Goal: Information Seeking & Learning: Check status

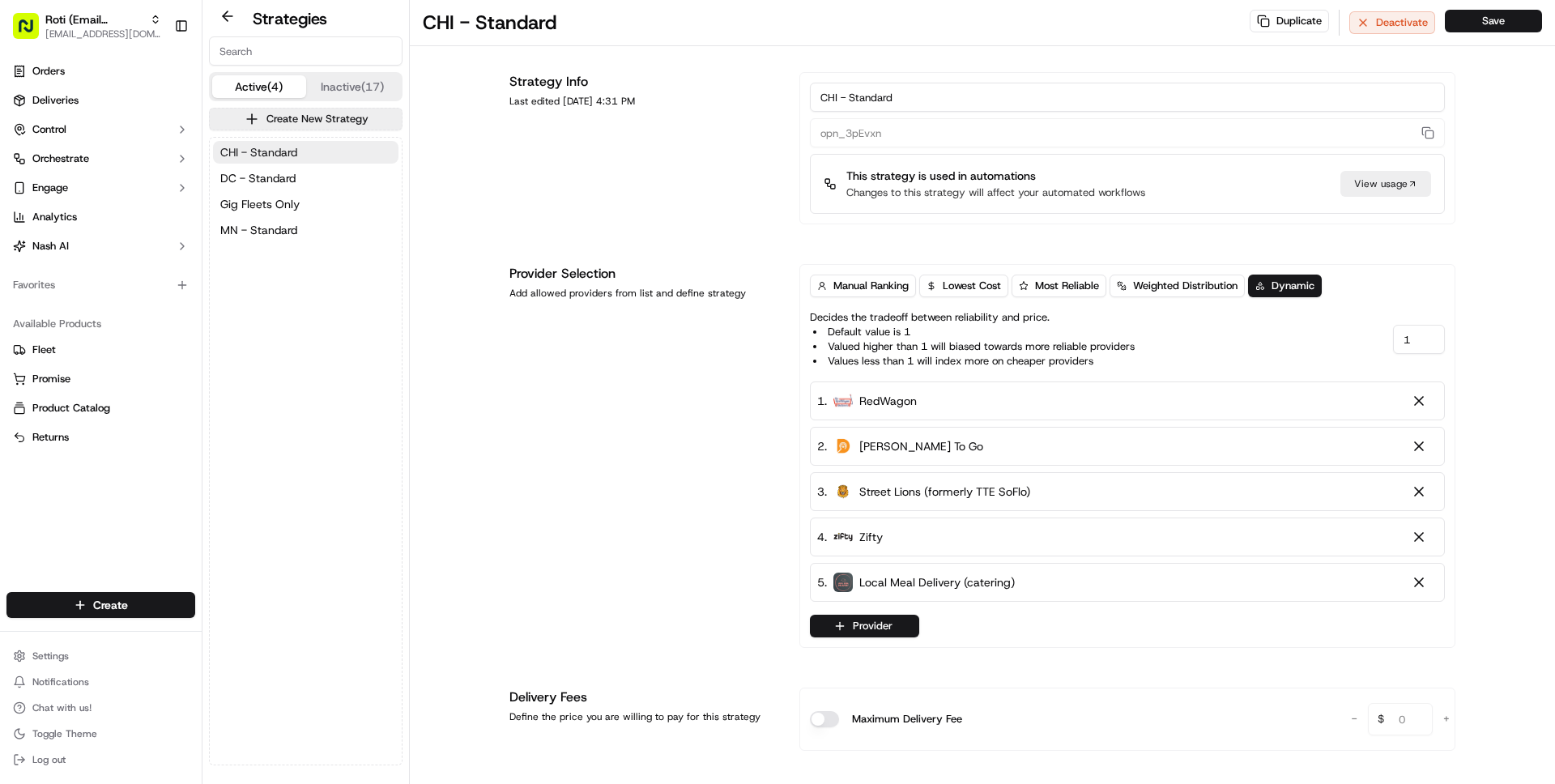
click at [252, 153] on span "CHI - Standard" at bounding box center [258, 152] width 77 height 17
click at [266, 176] on span "DC - Standard" at bounding box center [257, 178] width 75 height 17
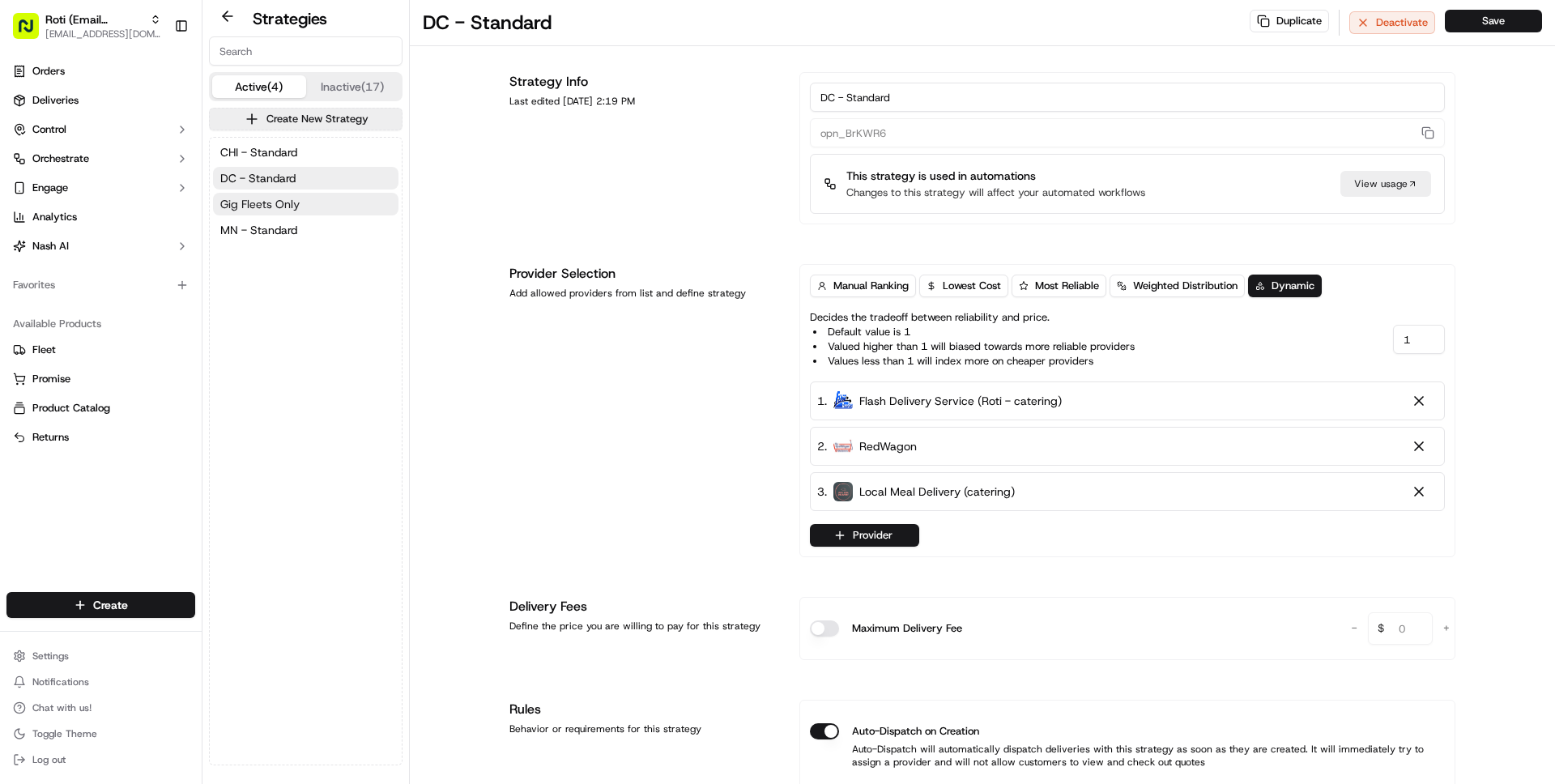
click at [277, 203] on span "Gig Fleets Only" at bounding box center [259, 203] width 79 height 17
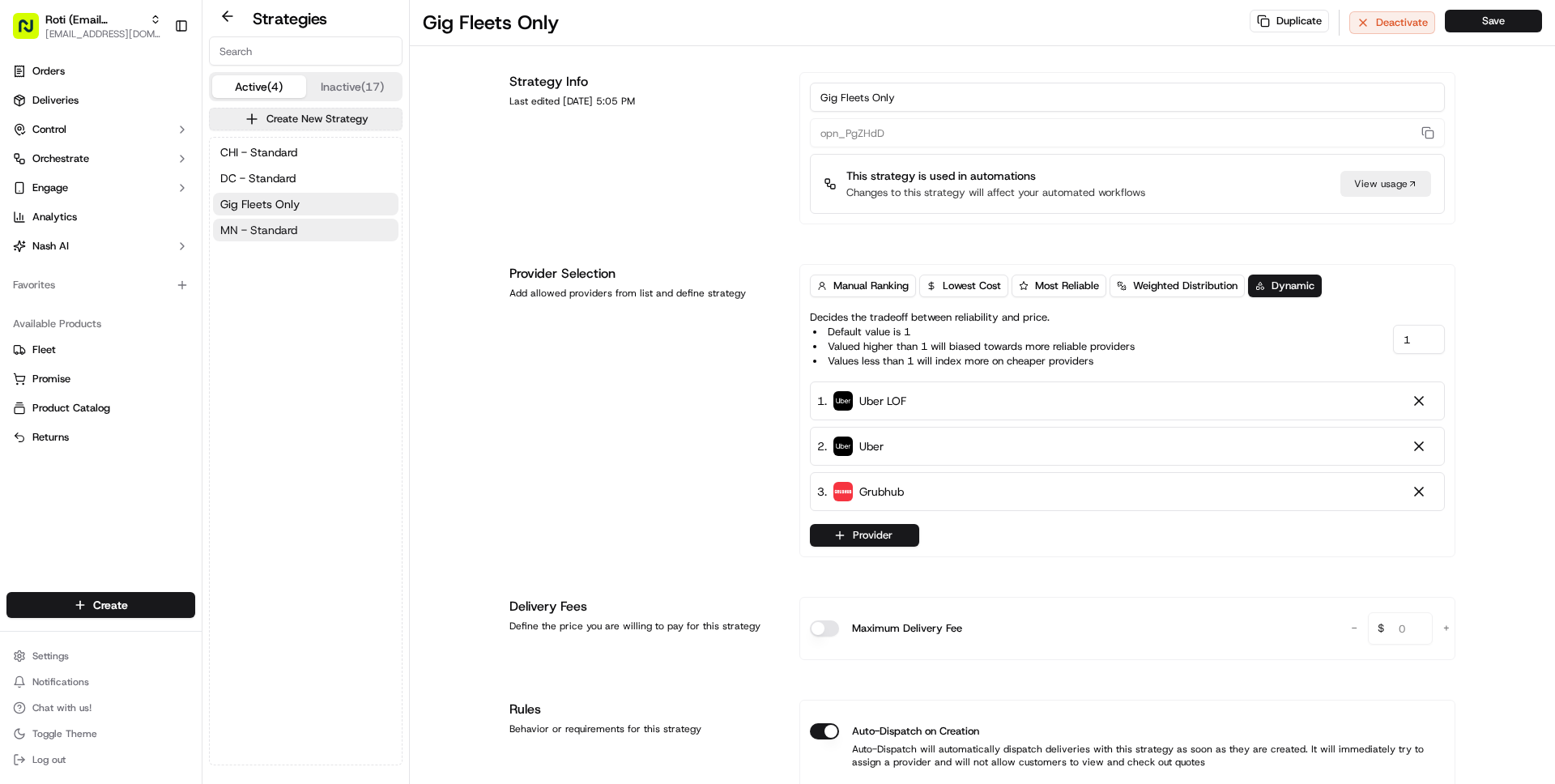
click at [277, 229] on span "MN - Standard" at bounding box center [258, 230] width 77 height 17
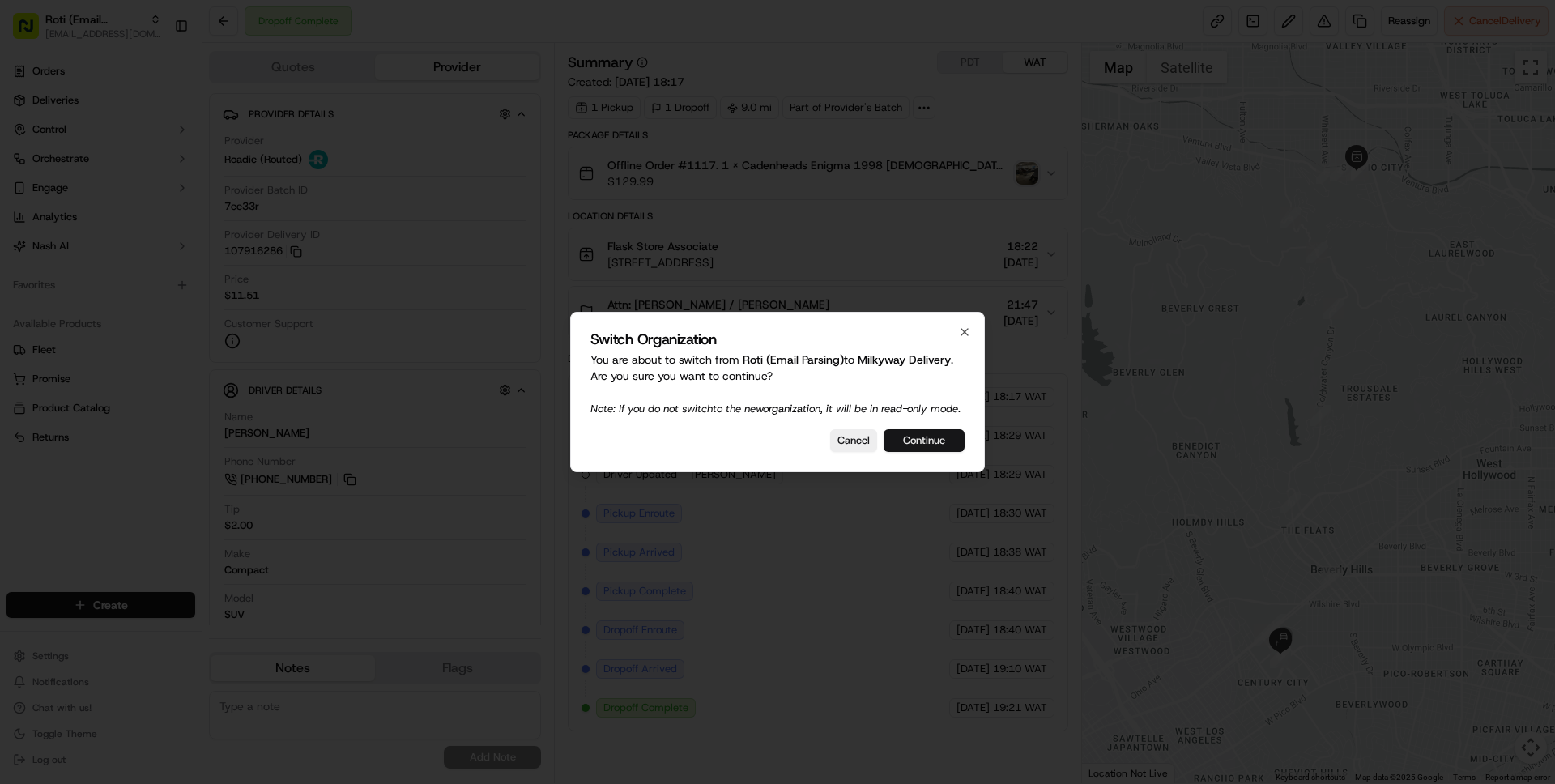
click at [941, 449] on button "Continue" at bounding box center [923, 440] width 81 height 22
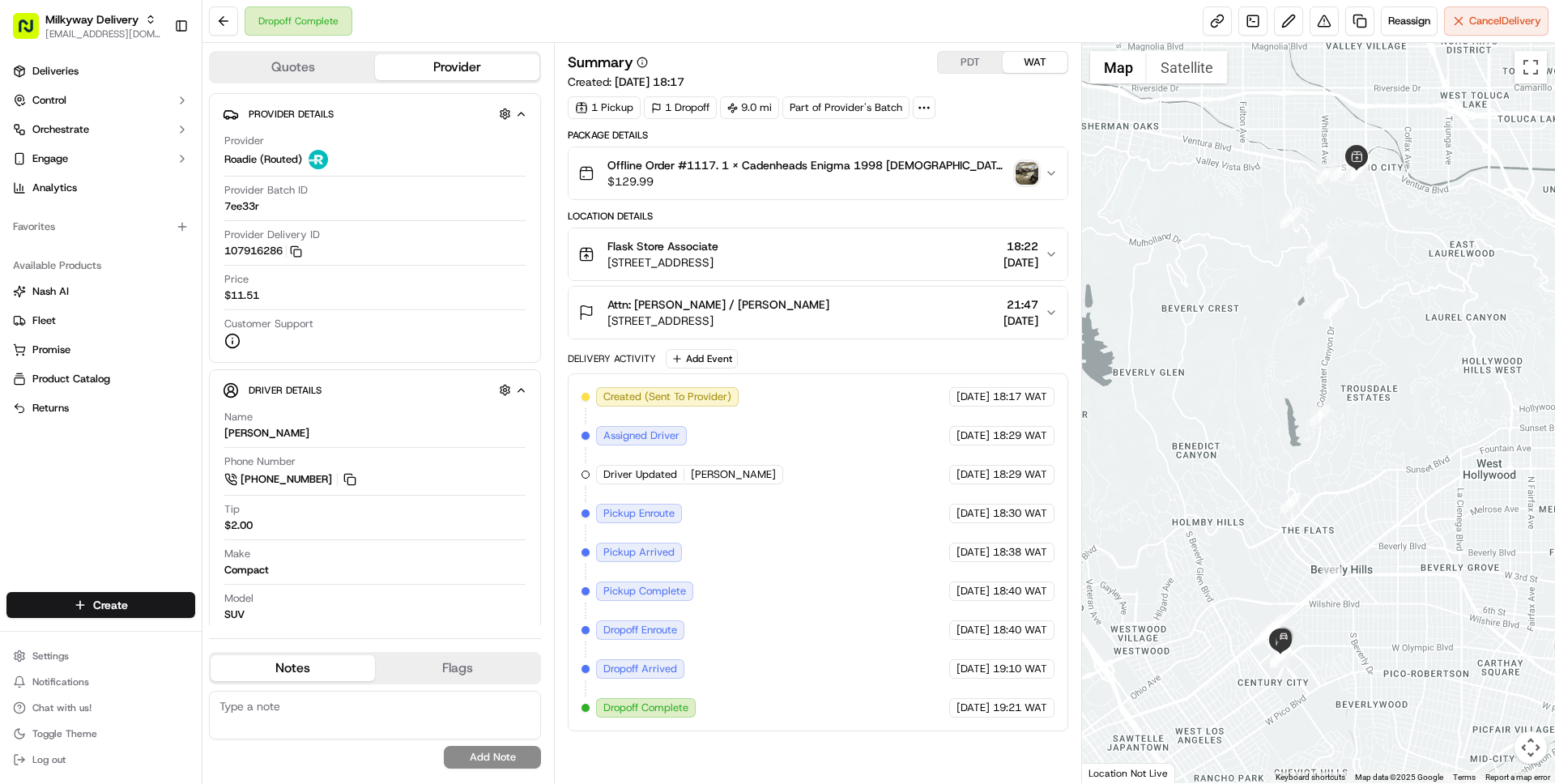
click at [301, 71] on button "Quotes" at bounding box center [292, 66] width 164 height 25
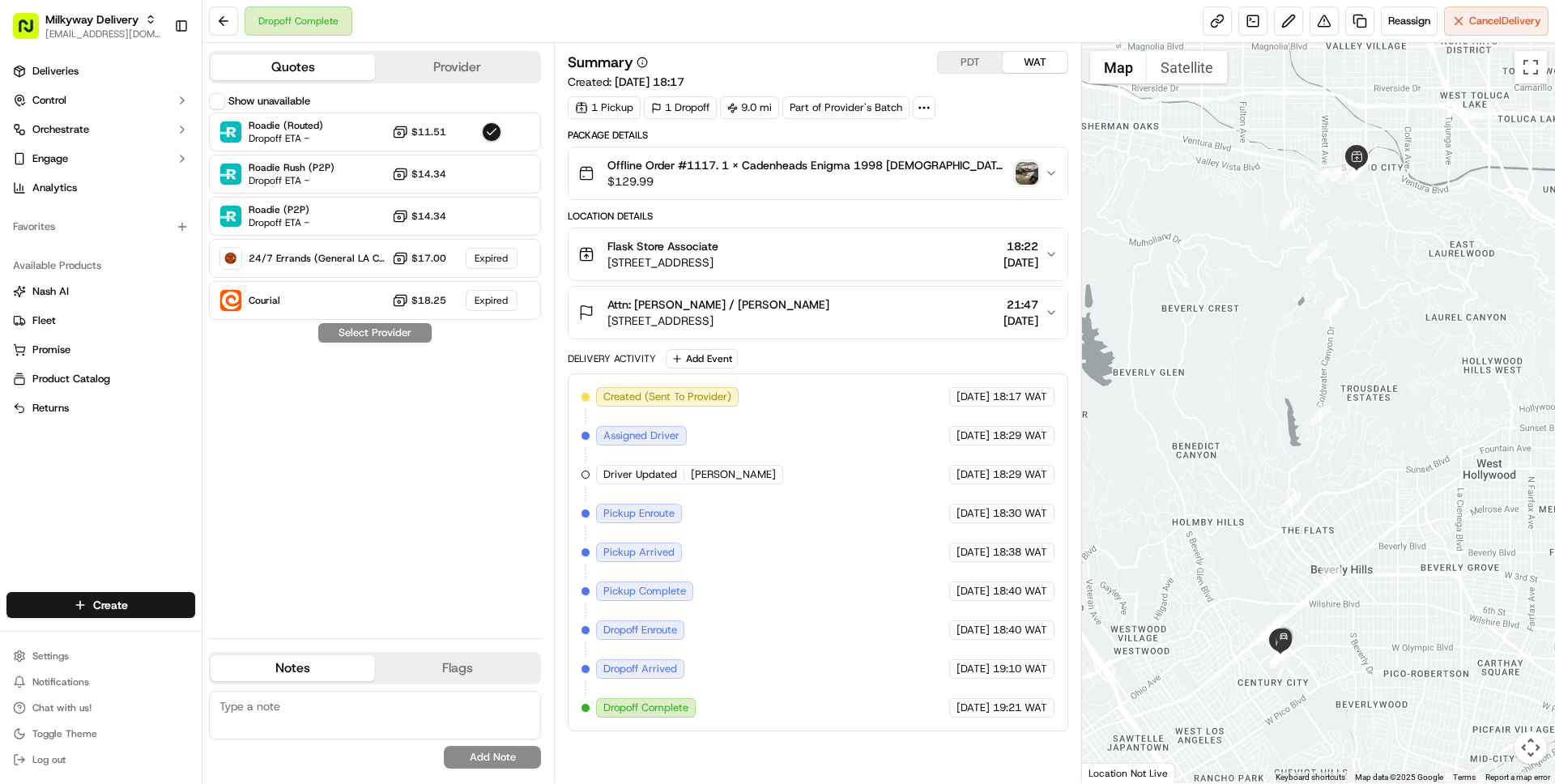
click at [220, 102] on button "Show unavailable" at bounding box center [217, 101] width 17 height 17
click at [499, 9] on div "Dropoff Complete Reassign Cancel Delivery" at bounding box center [878, 22] width 1353 height 43
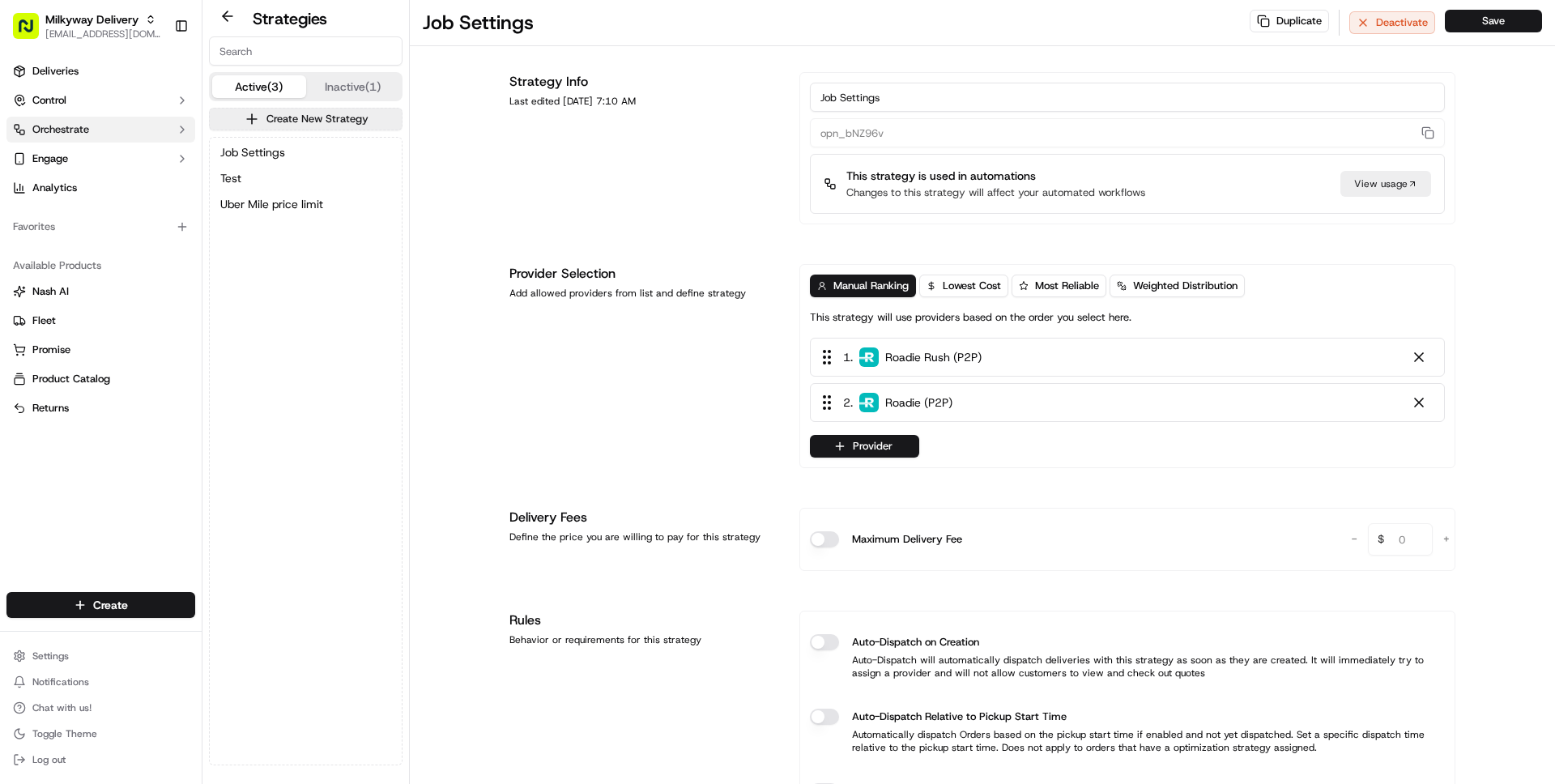
click at [102, 128] on button "Orchestrate" at bounding box center [101, 129] width 189 height 25
click at [68, 157] on button "Engage" at bounding box center [101, 158] width 189 height 25
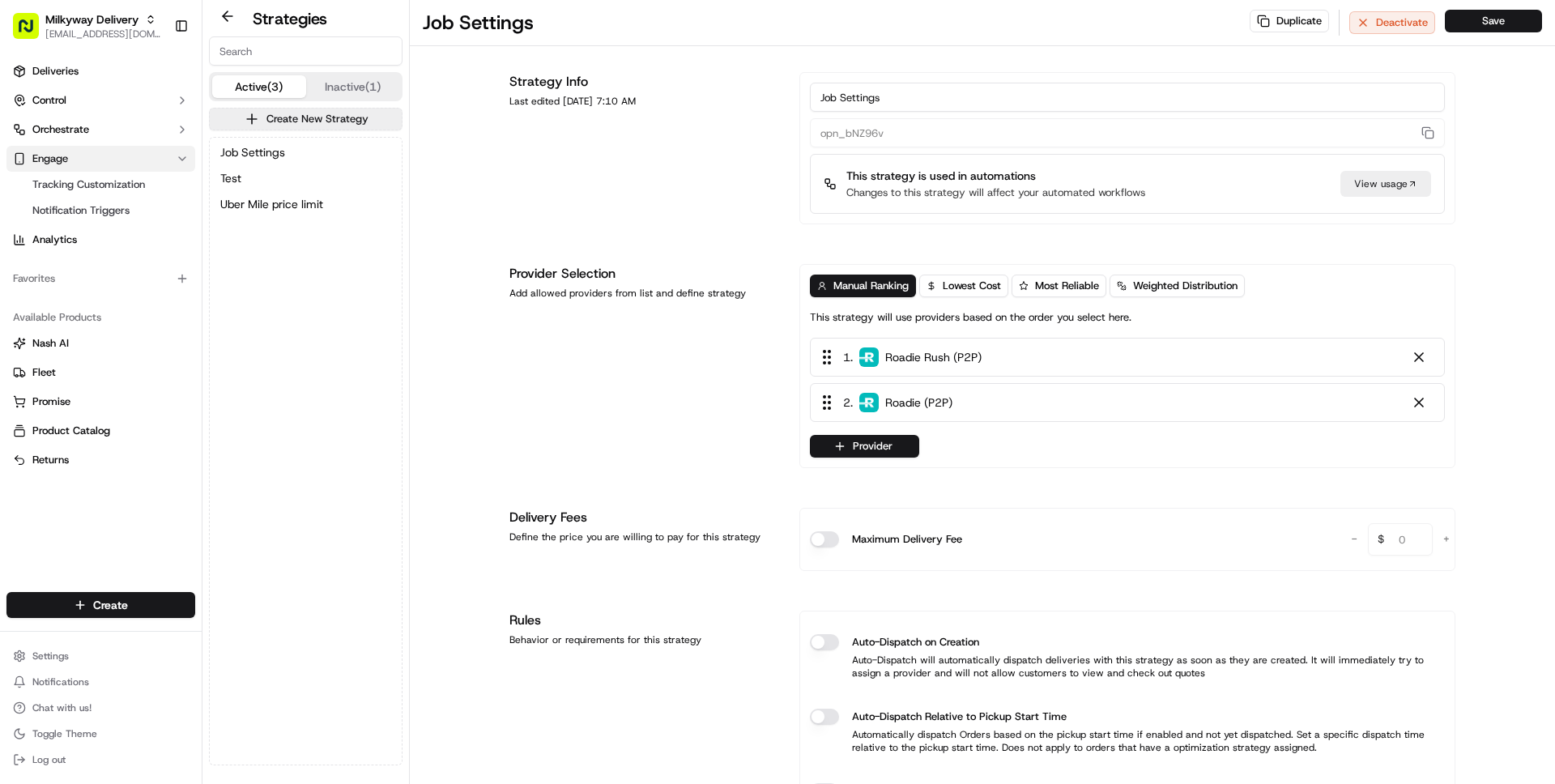
click at [68, 157] on button "Engage" at bounding box center [101, 158] width 189 height 25
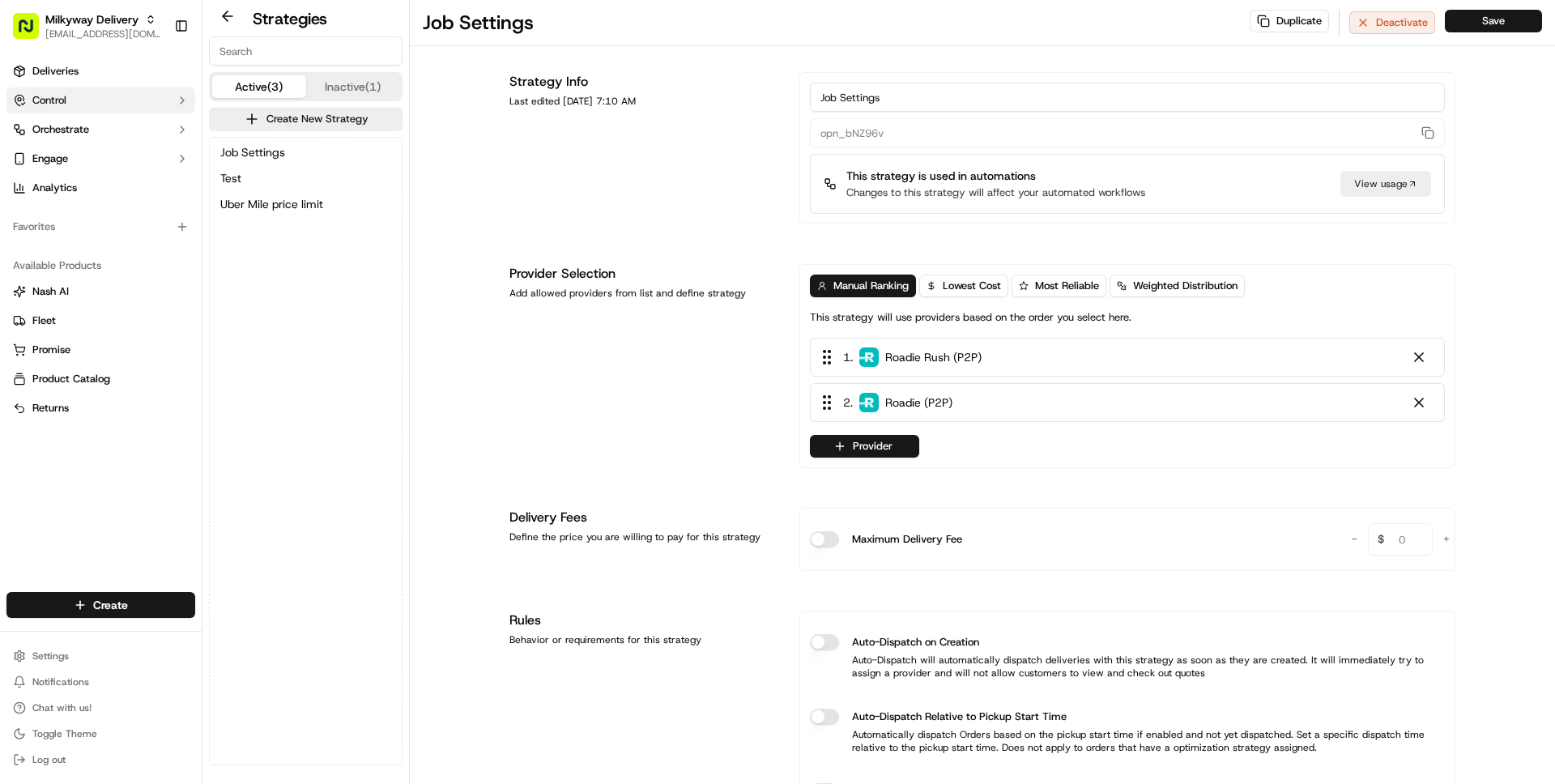
click at [73, 93] on button "Control" at bounding box center [101, 100] width 189 height 25
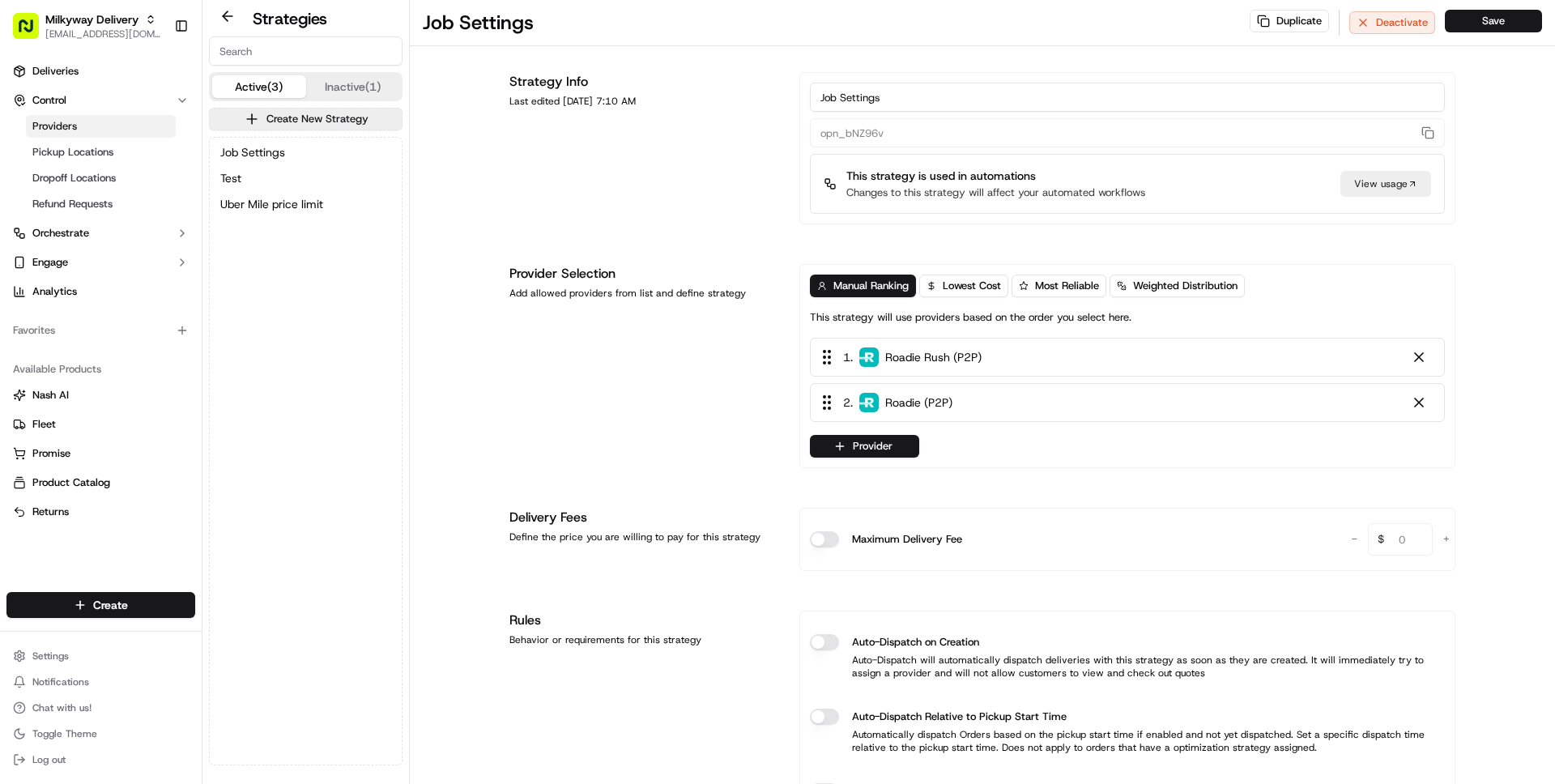
click at [60, 122] on span "Providers" at bounding box center [55, 126] width 45 height 15
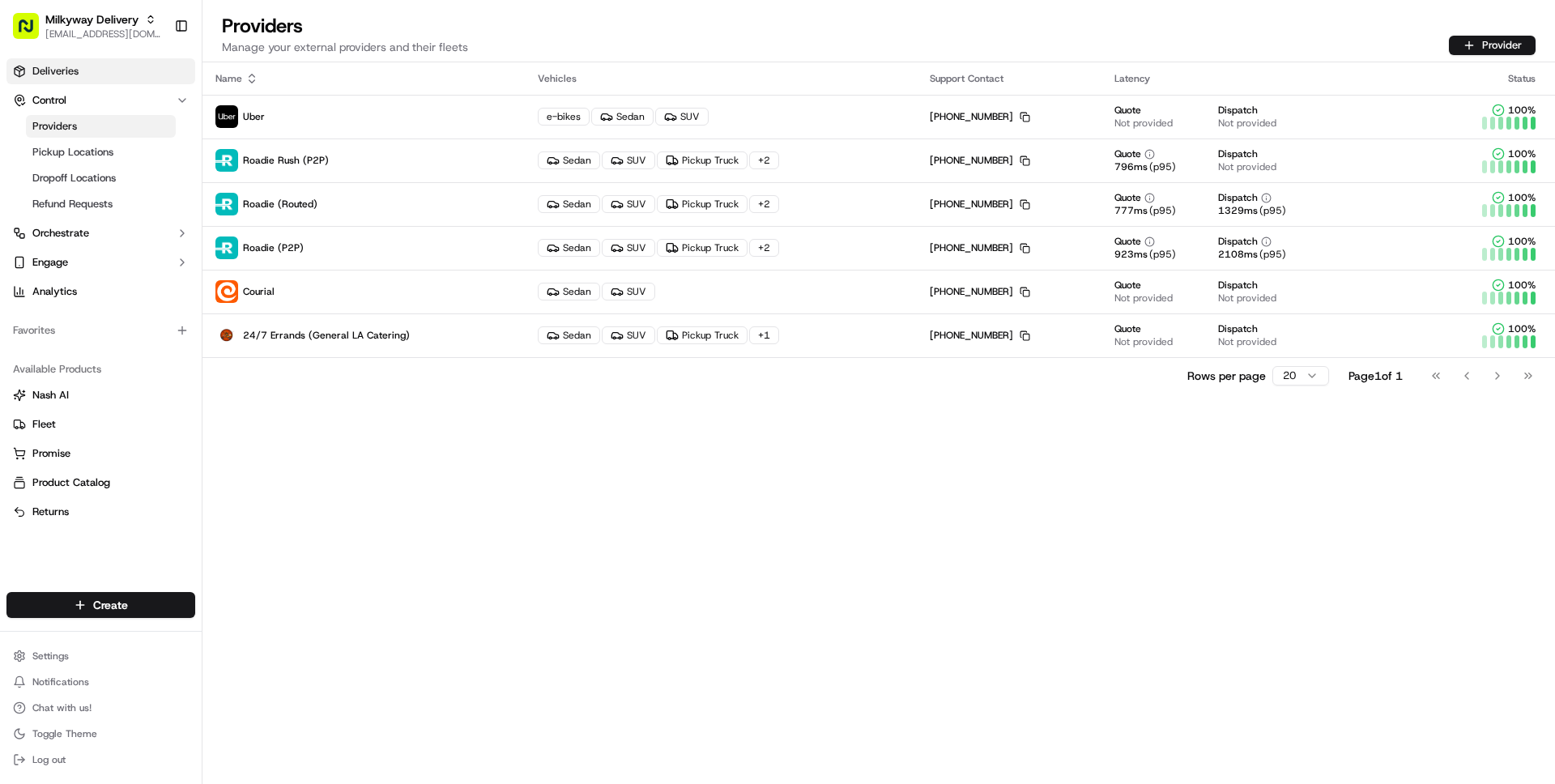
click at [66, 71] on span "Deliveries" at bounding box center [55, 70] width 46 height 15
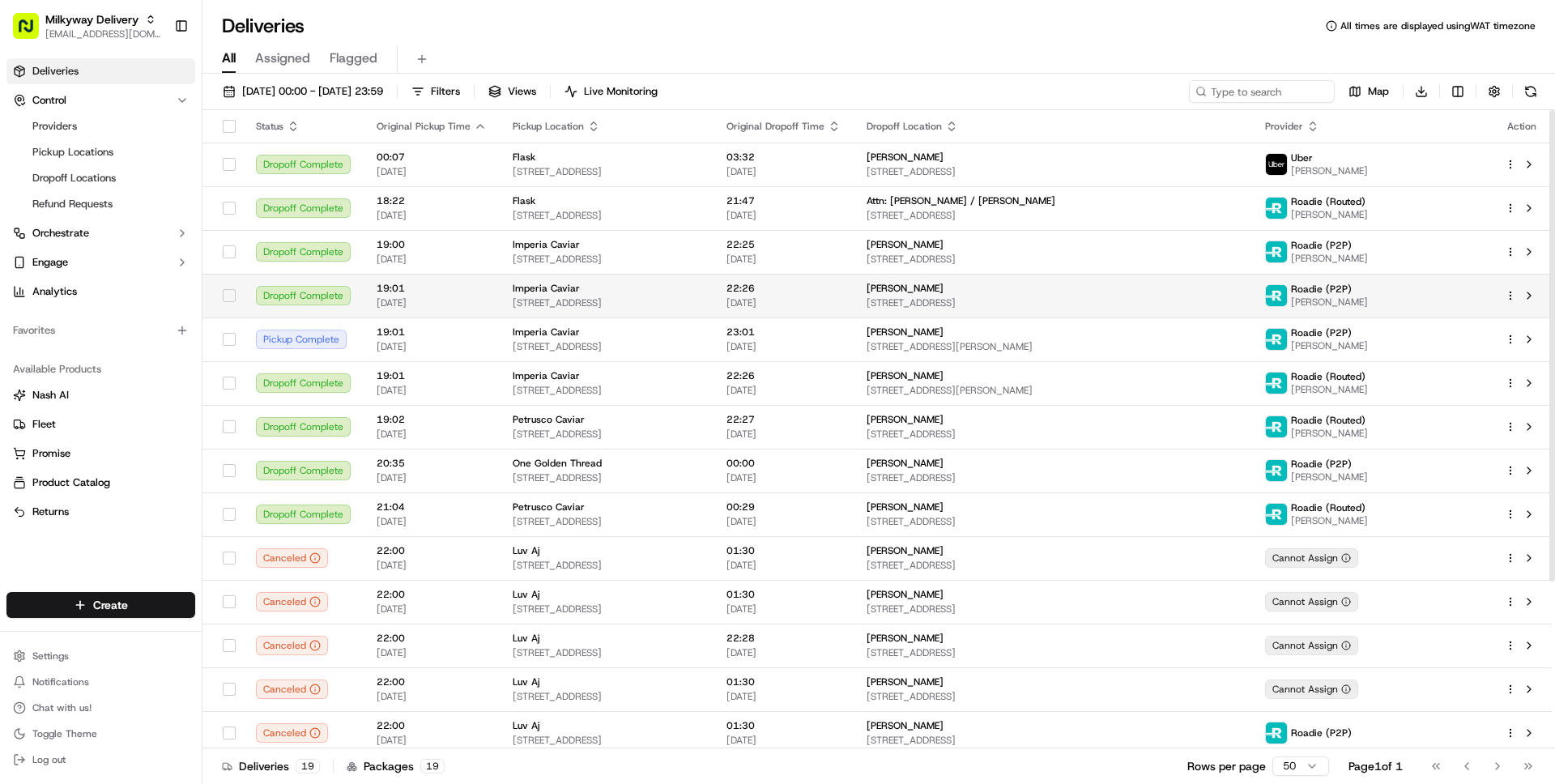
click at [500, 274] on td "Imperia Caviar 661 E 62nd St, Los Angeles, CA 90001, USA" at bounding box center [606, 295] width 214 height 44
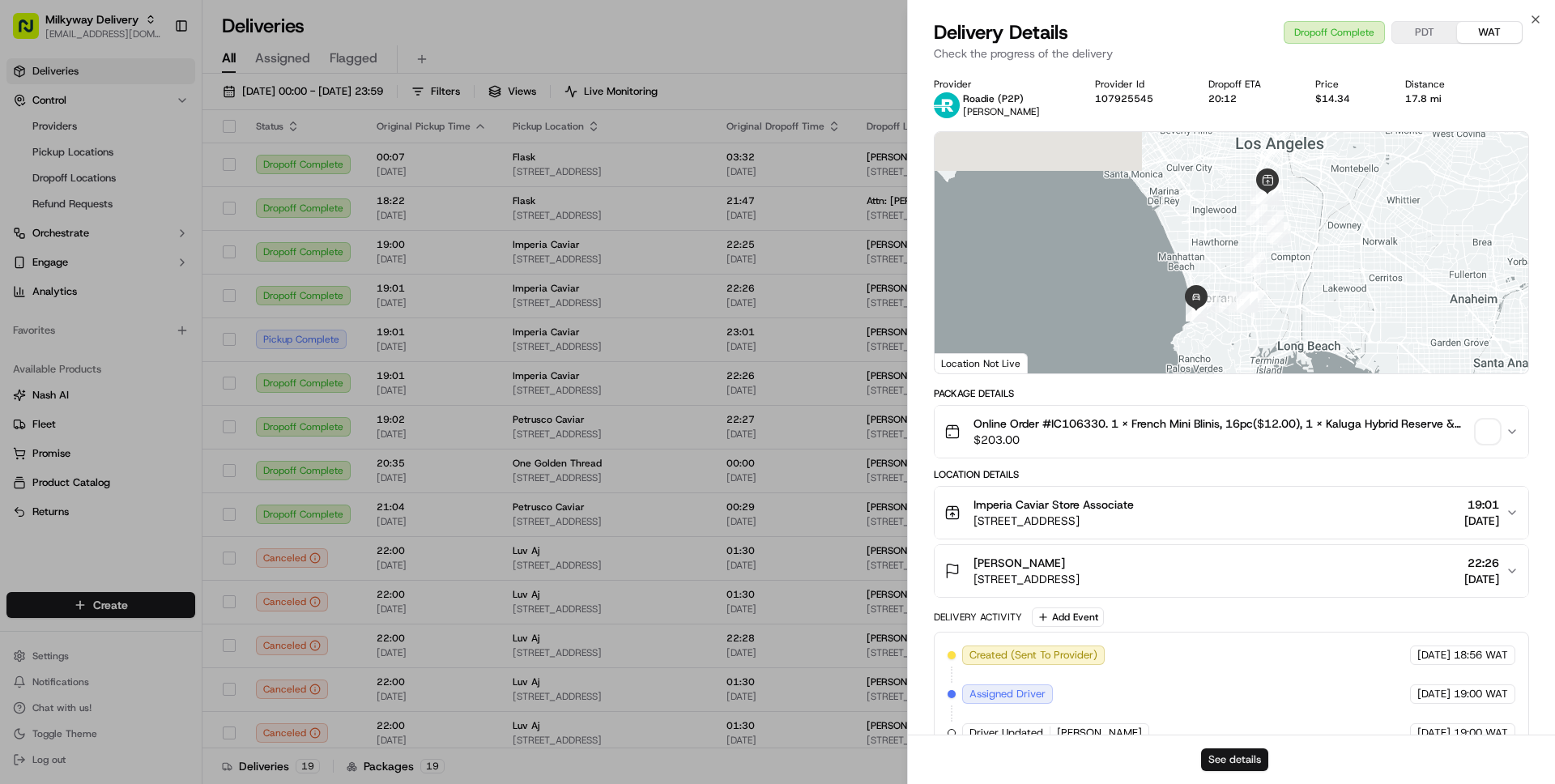
click at [1226, 765] on button "See details" at bounding box center [1234, 759] width 67 height 22
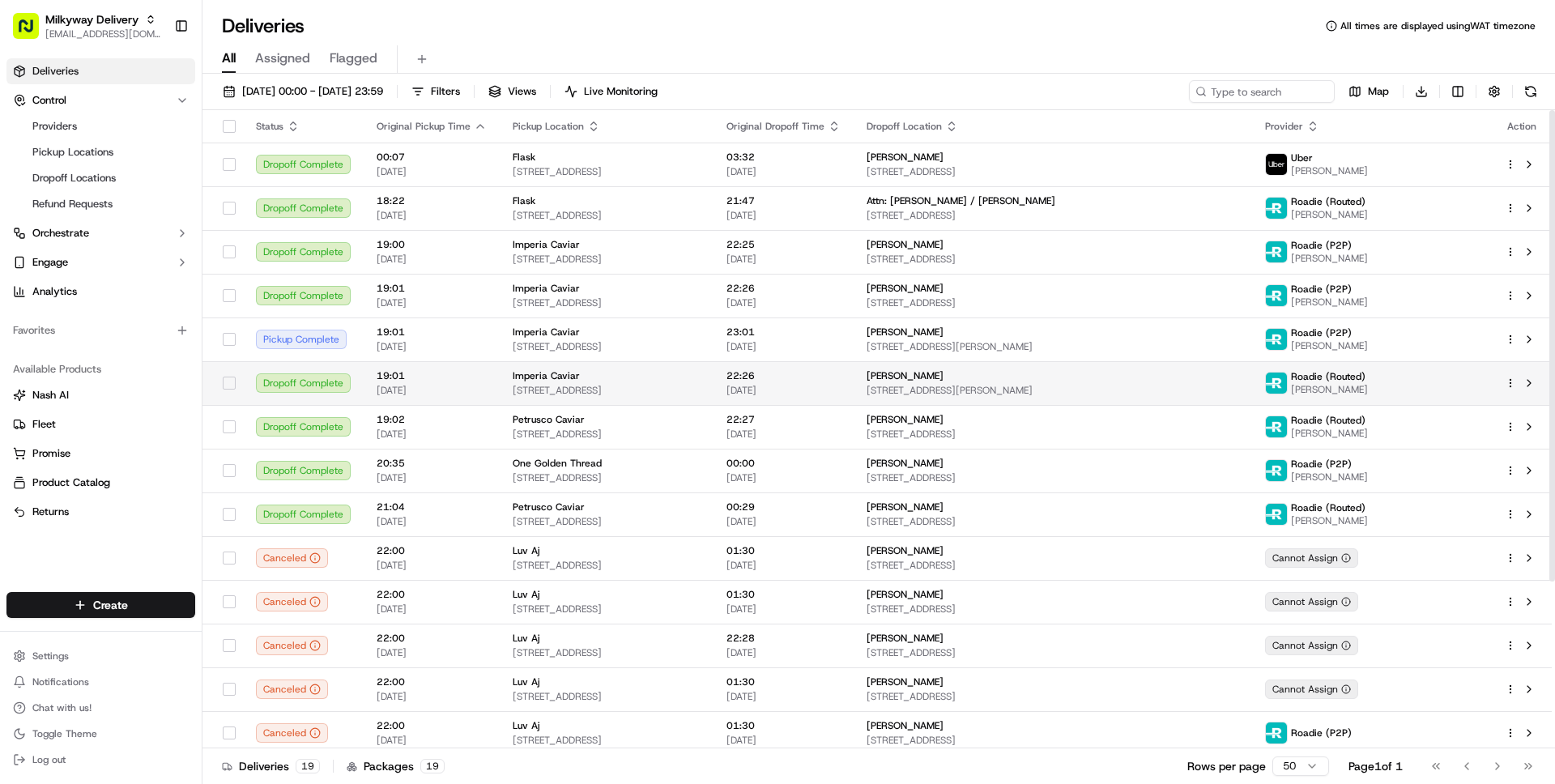
click at [531, 384] on span "661 E 62nd St, Los Angeles, CA 90001, USA" at bounding box center [606, 389] width 188 height 13
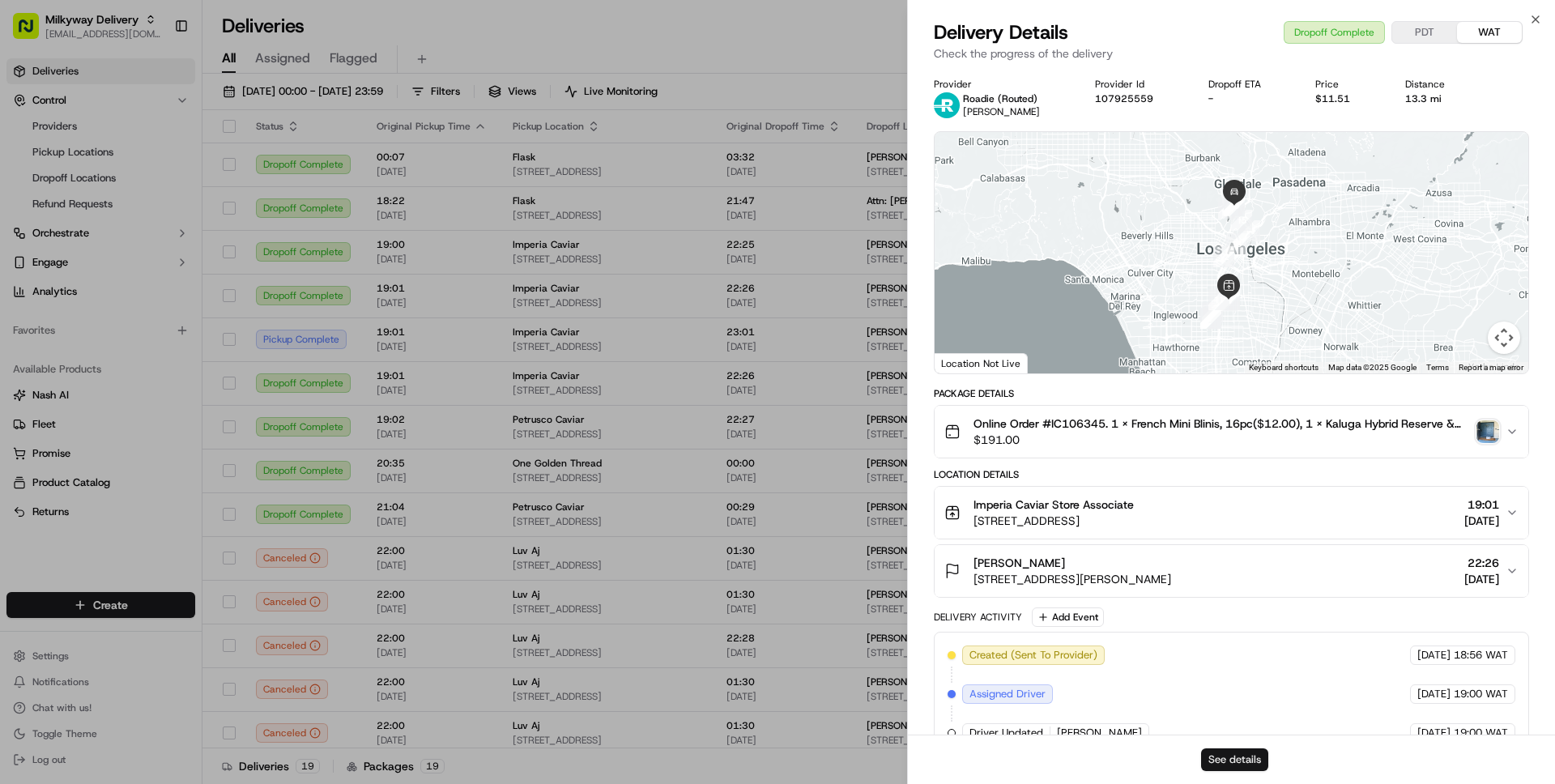
click at [1227, 759] on button "See details" at bounding box center [1234, 759] width 67 height 22
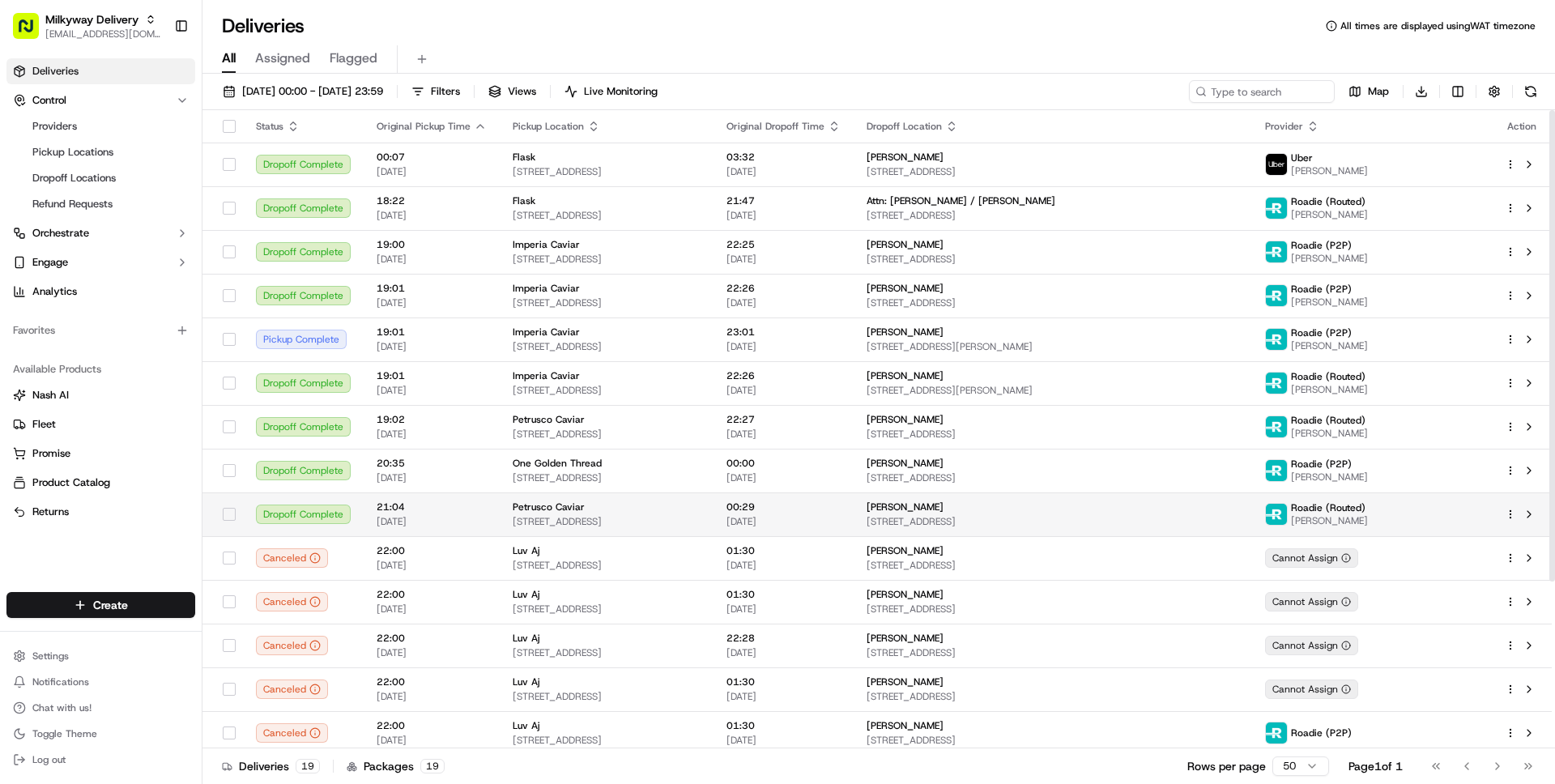
click at [603, 501] on div "Petrusco Caviar" at bounding box center [606, 506] width 188 height 13
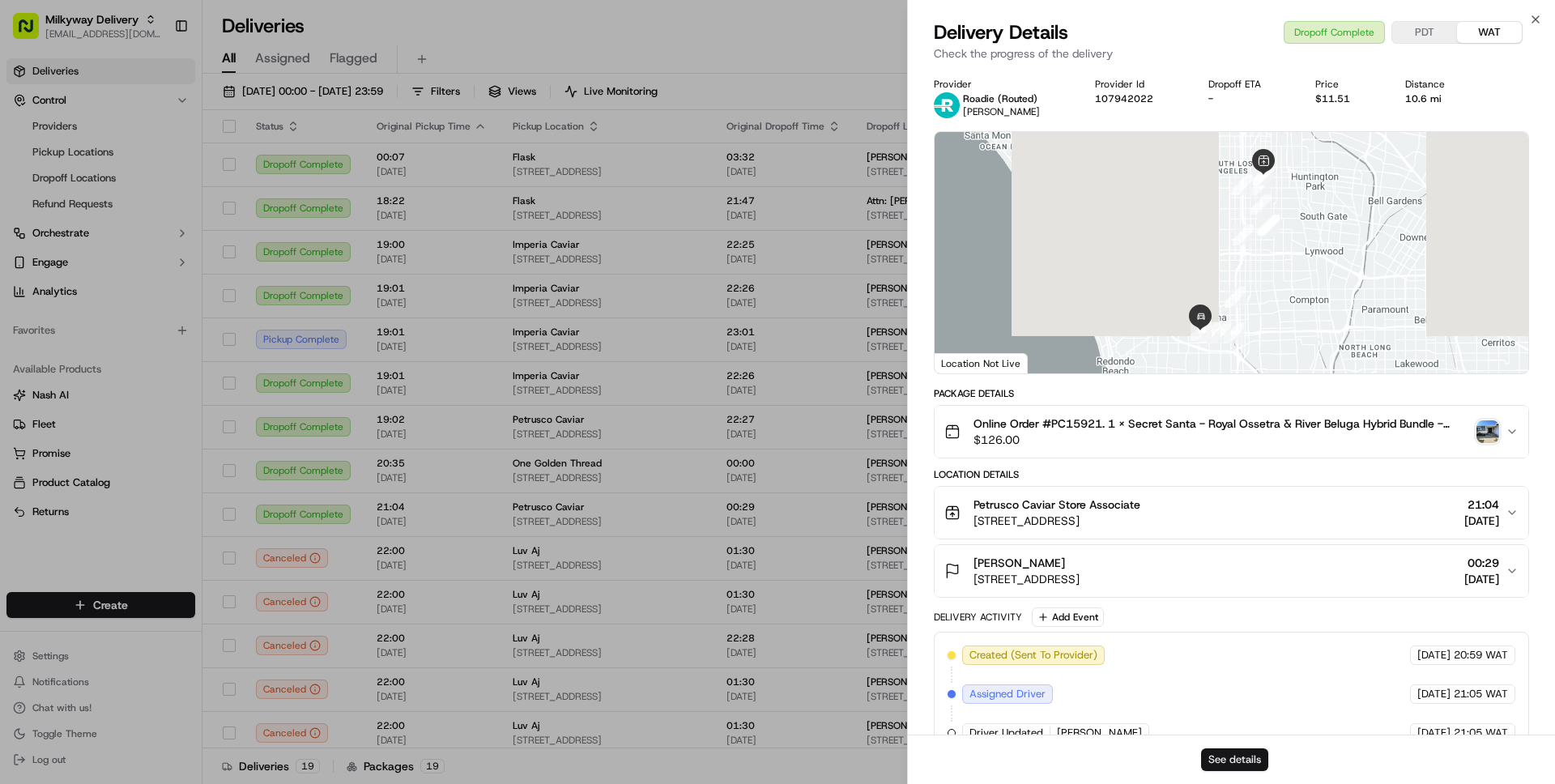
click at [1215, 762] on button "See details" at bounding box center [1234, 759] width 67 height 22
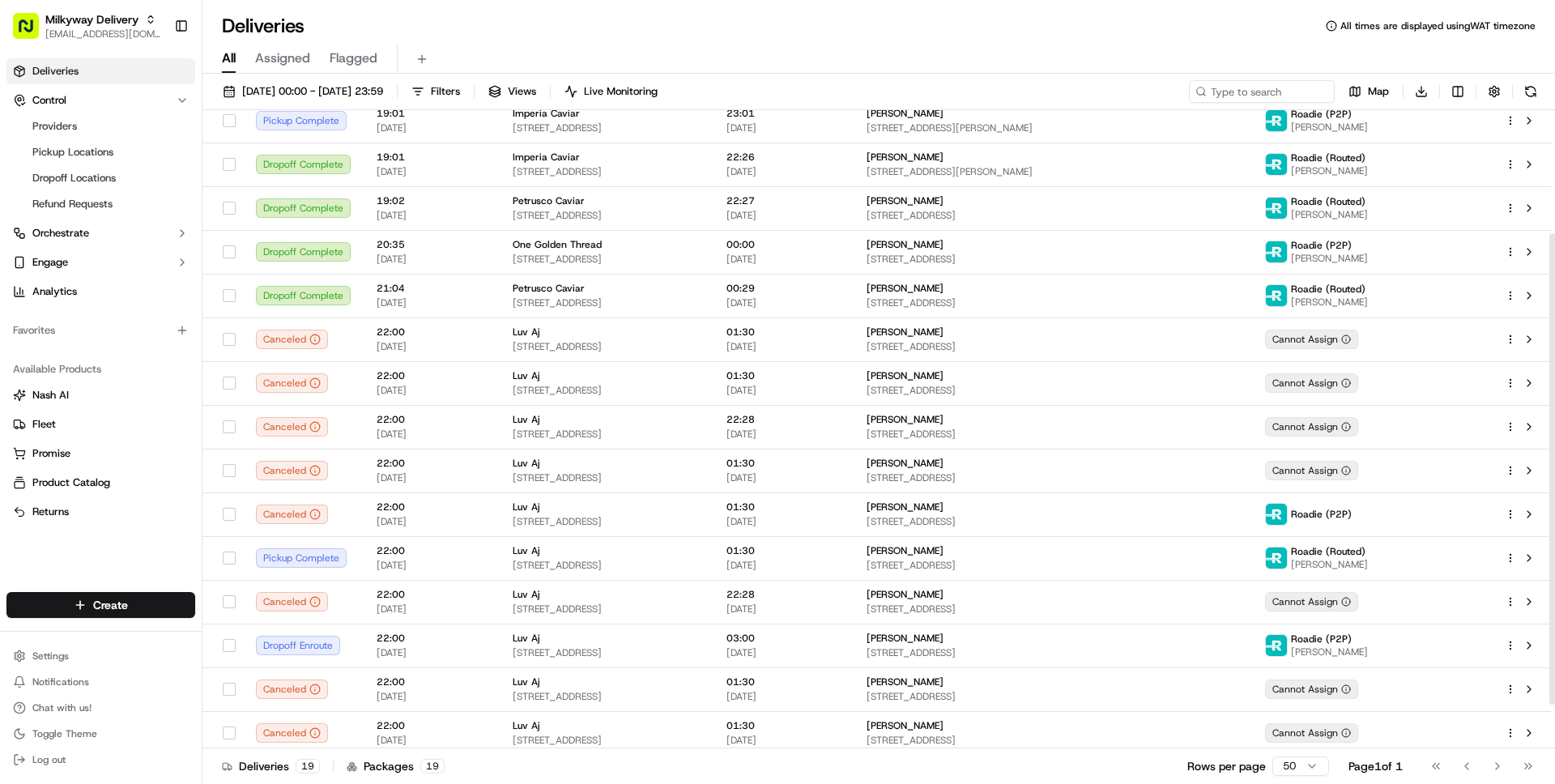
scroll to position [225, 0]
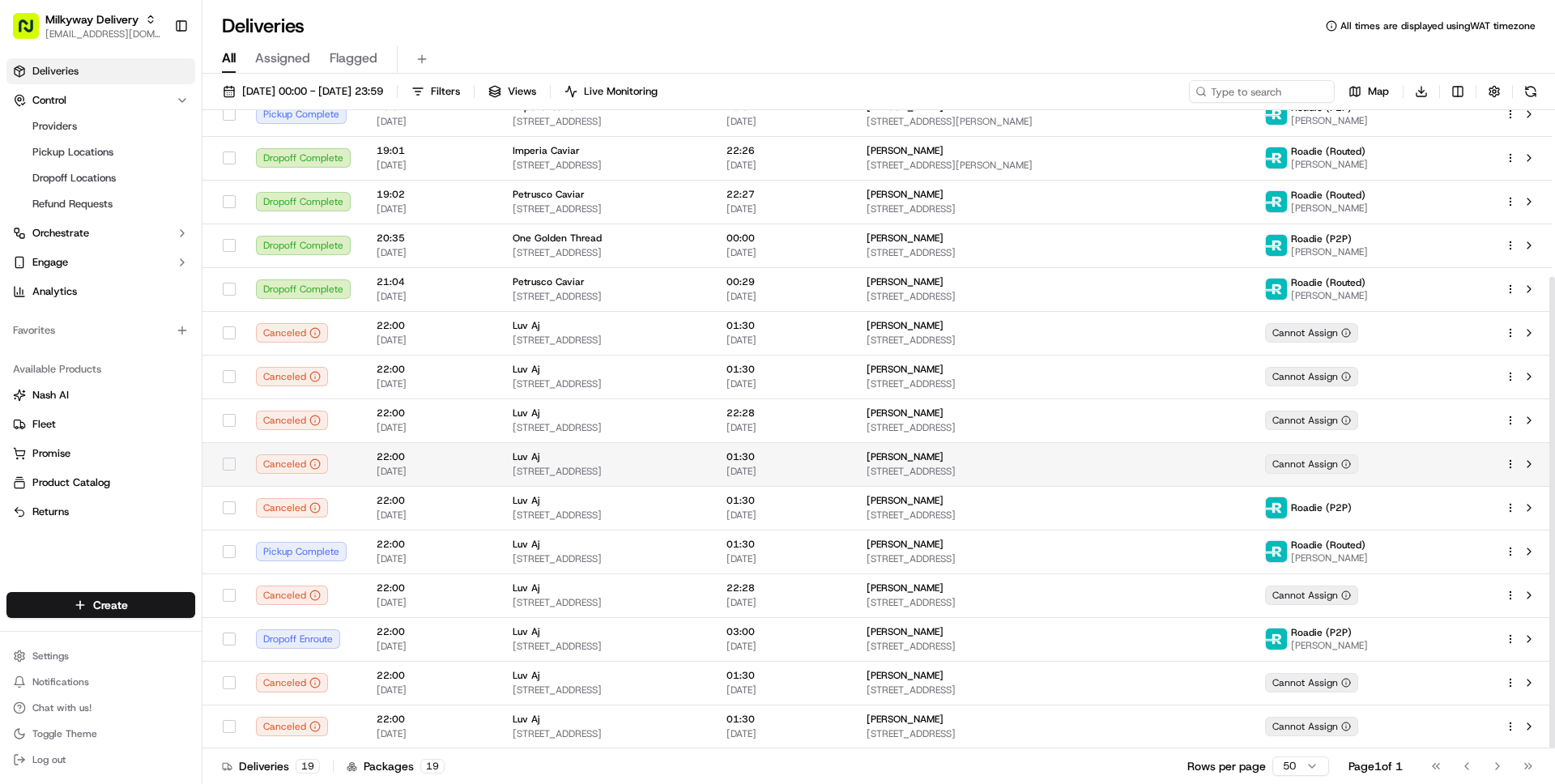
click at [666, 479] on td "Luv Aj 5931 S Western Ave, Los Angeles, CA 90047, USA" at bounding box center [606, 463] width 214 height 44
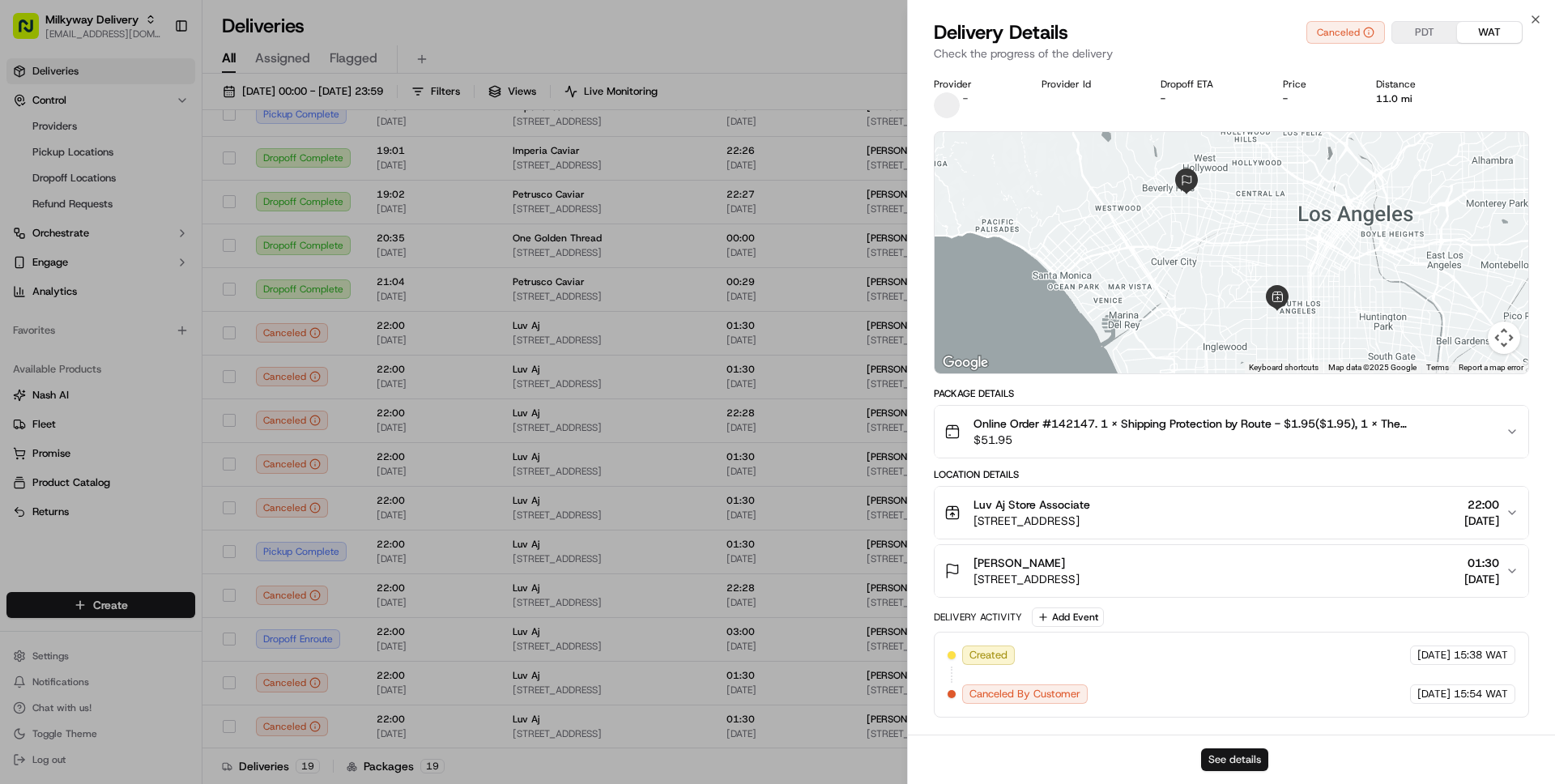
click at [1234, 763] on button "See details" at bounding box center [1234, 759] width 67 height 22
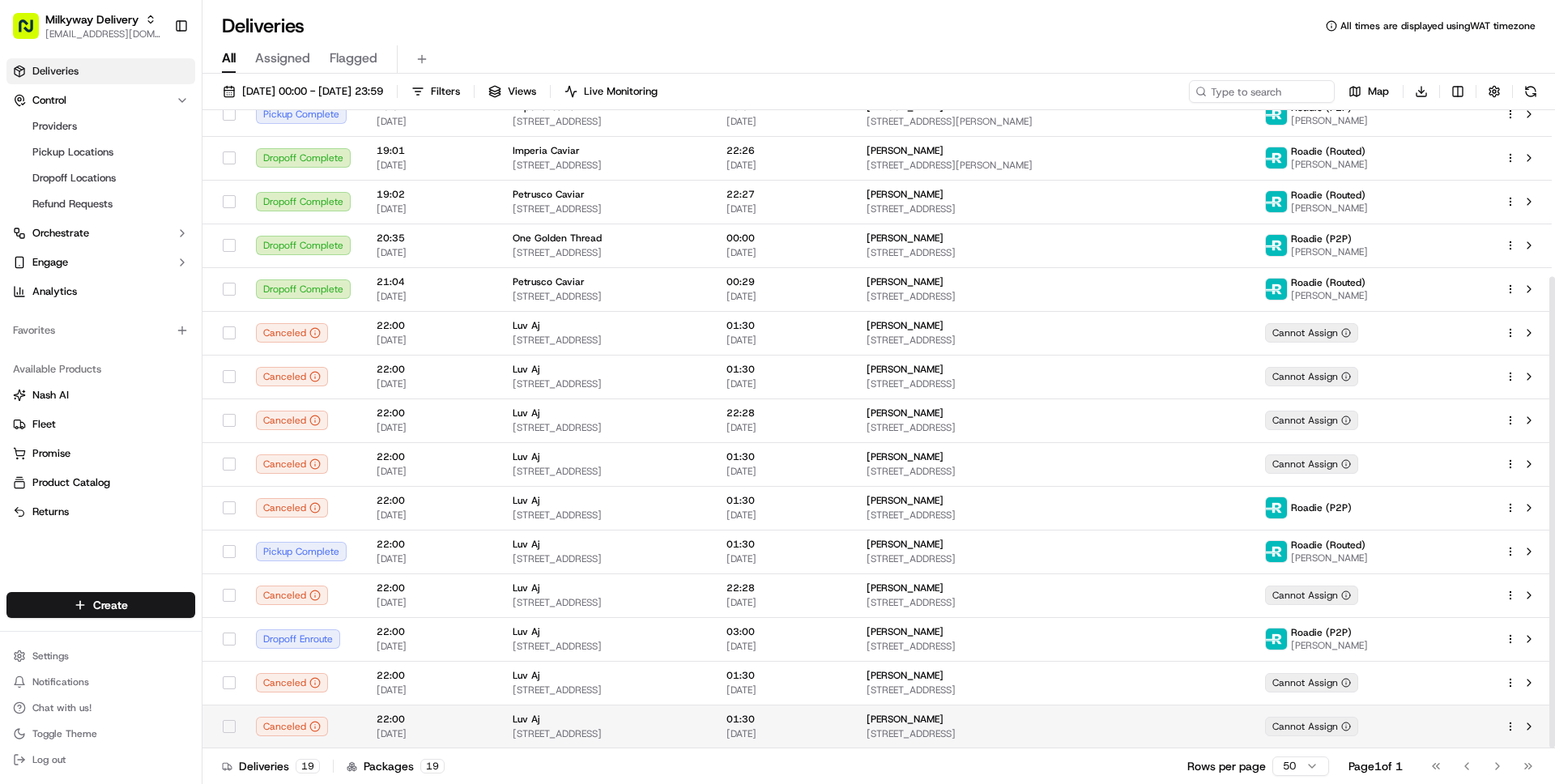
click at [446, 737] on span "[DATE]" at bounding box center [431, 733] width 111 height 13
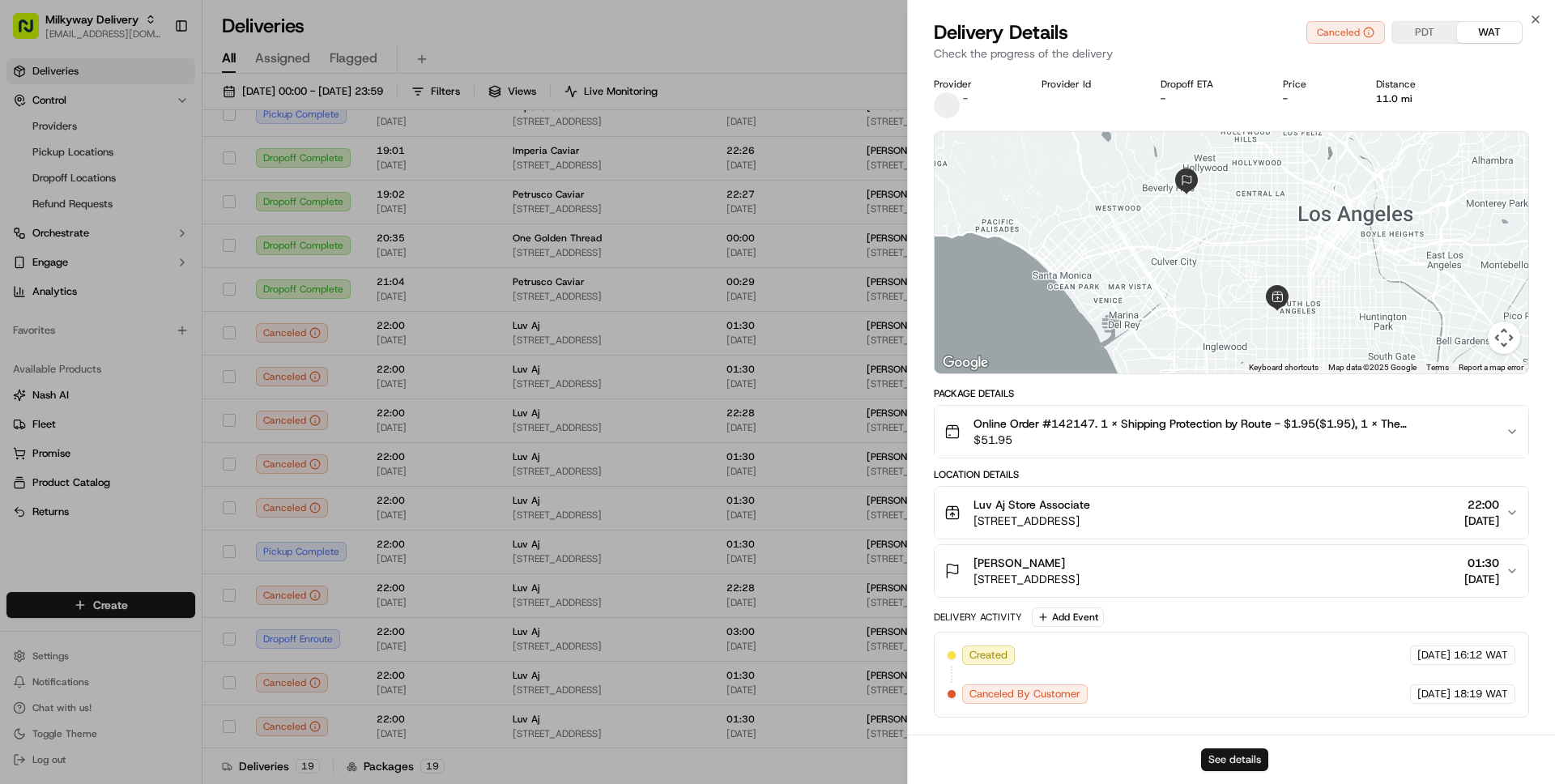
click at [1222, 753] on button "See details" at bounding box center [1234, 759] width 67 height 22
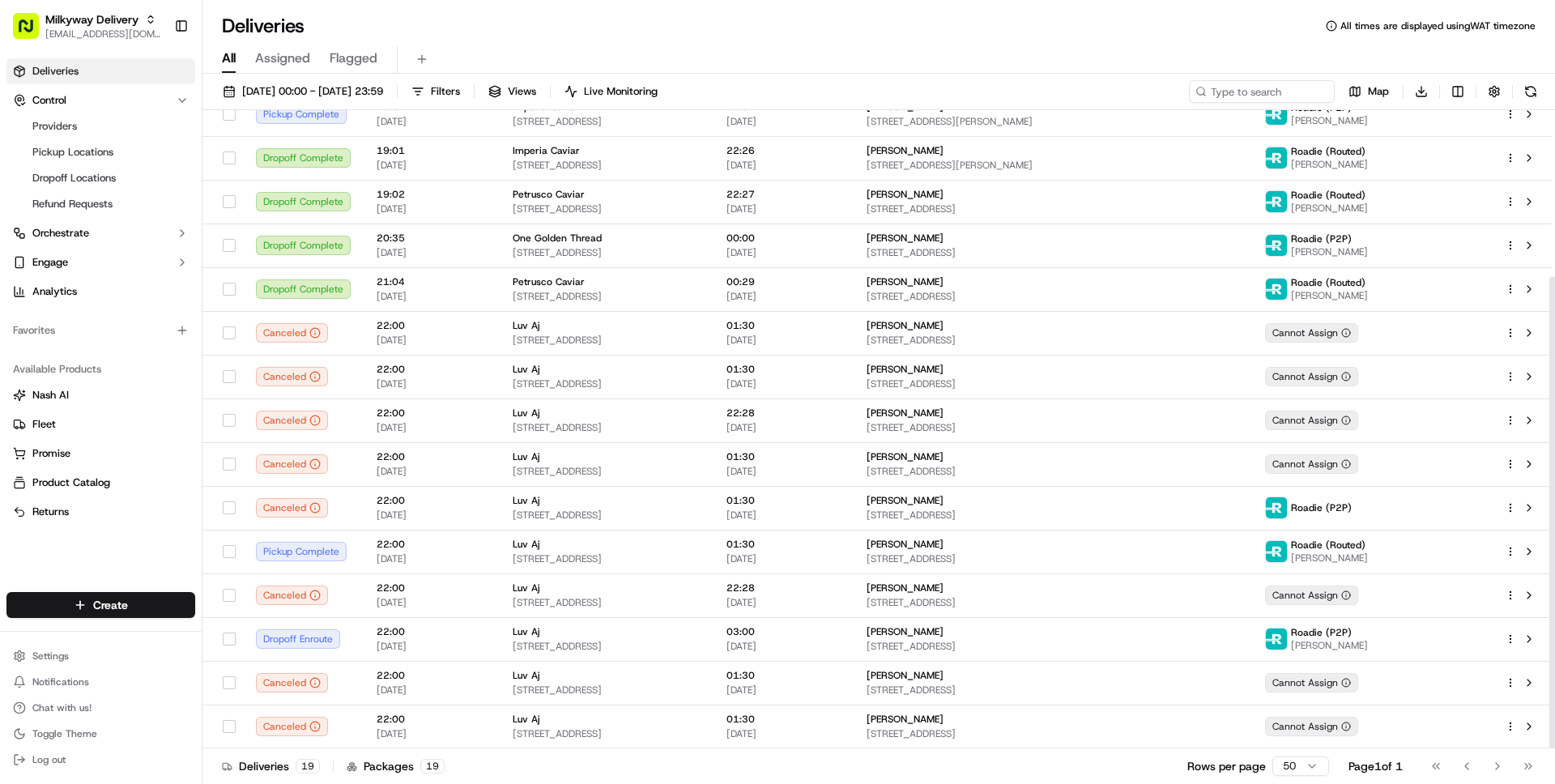
click at [90, 64] on link "Deliveries" at bounding box center [101, 71] width 189 height 25
click at [54, 98] on span "Control" at bounding box center [49, 100] width 34 height 15
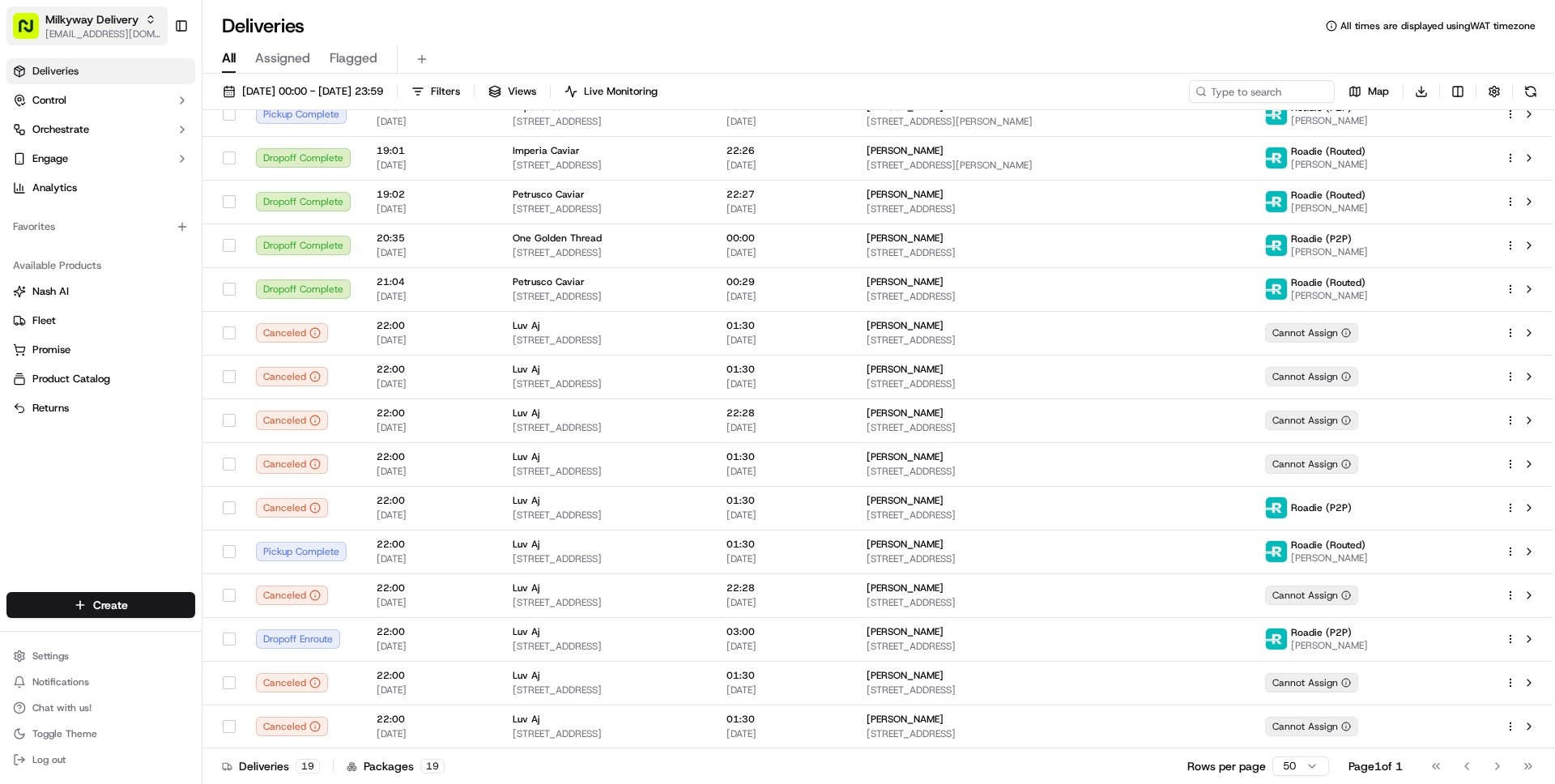
click at [79, 22] on span "Milkyway Delivery" at bounding box center [91, 20] width 93 height 17
type input "org_THqtG2"
click at [261, 82] on div "Sam's Club" at bounding box center [292, 84] width 235 height 32
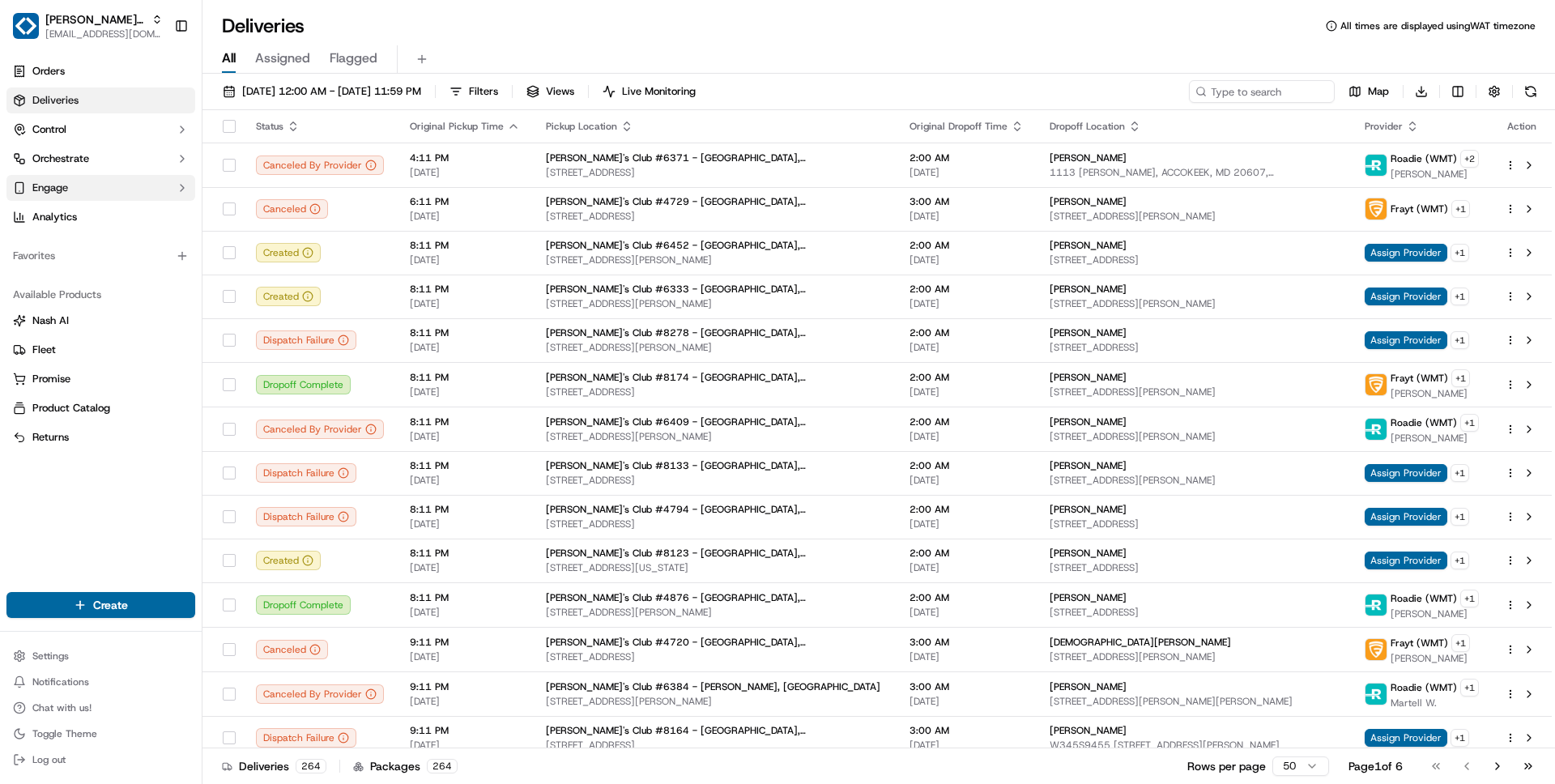
click at [91, 190] on button "Engage" at bounding box center [101, 188] width 189 height 25
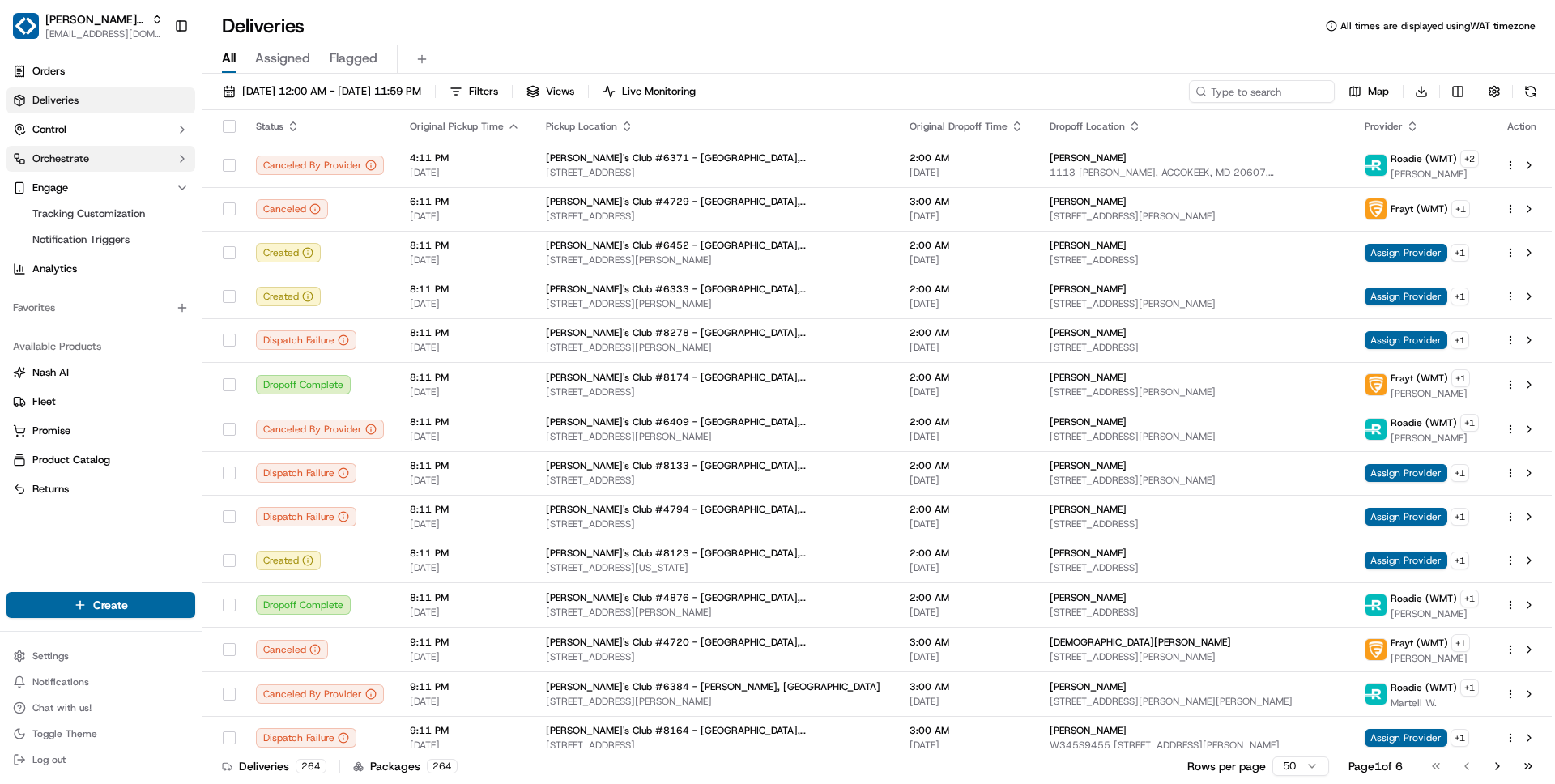
click at [87, 162] on span "Orchestrate" at bounding box center [61, 158] width 57 height 15
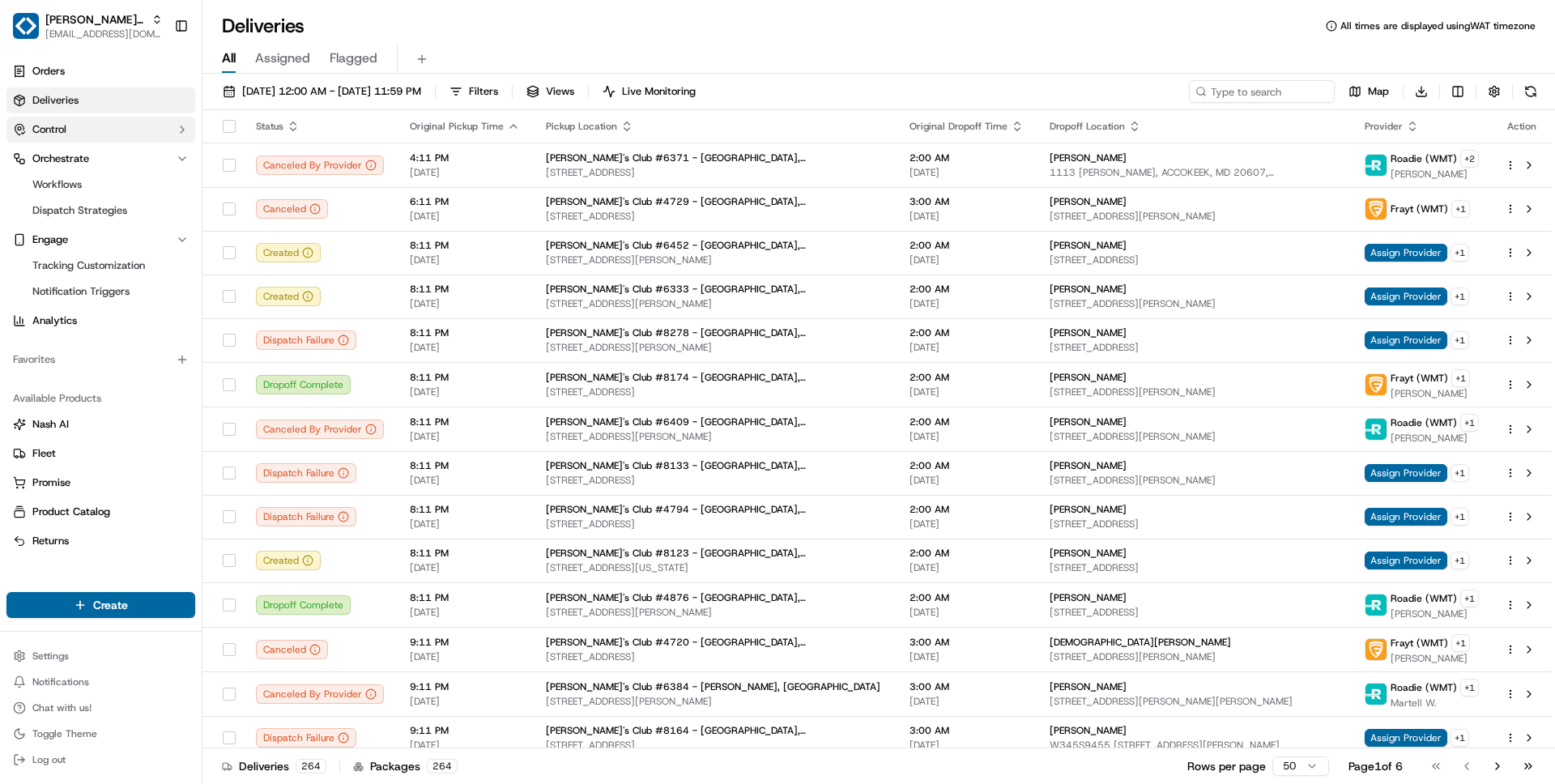
click at [93, 128] on button "Control" at bounding box center [101, 129] width 189 height 25
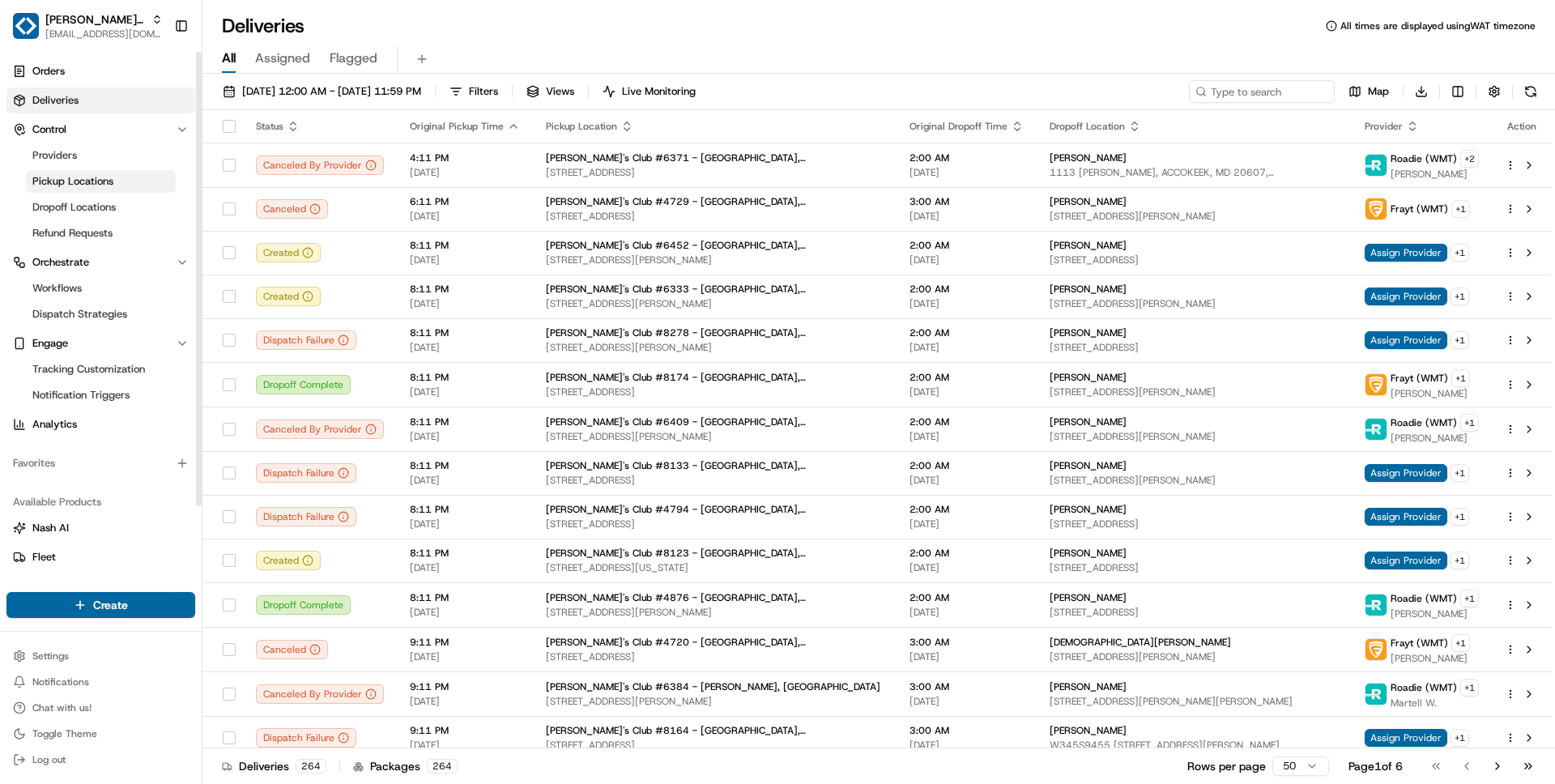
click at [86, 190] on link "Pickup Locations" at bounding box center [100, 181] width 150 height 22
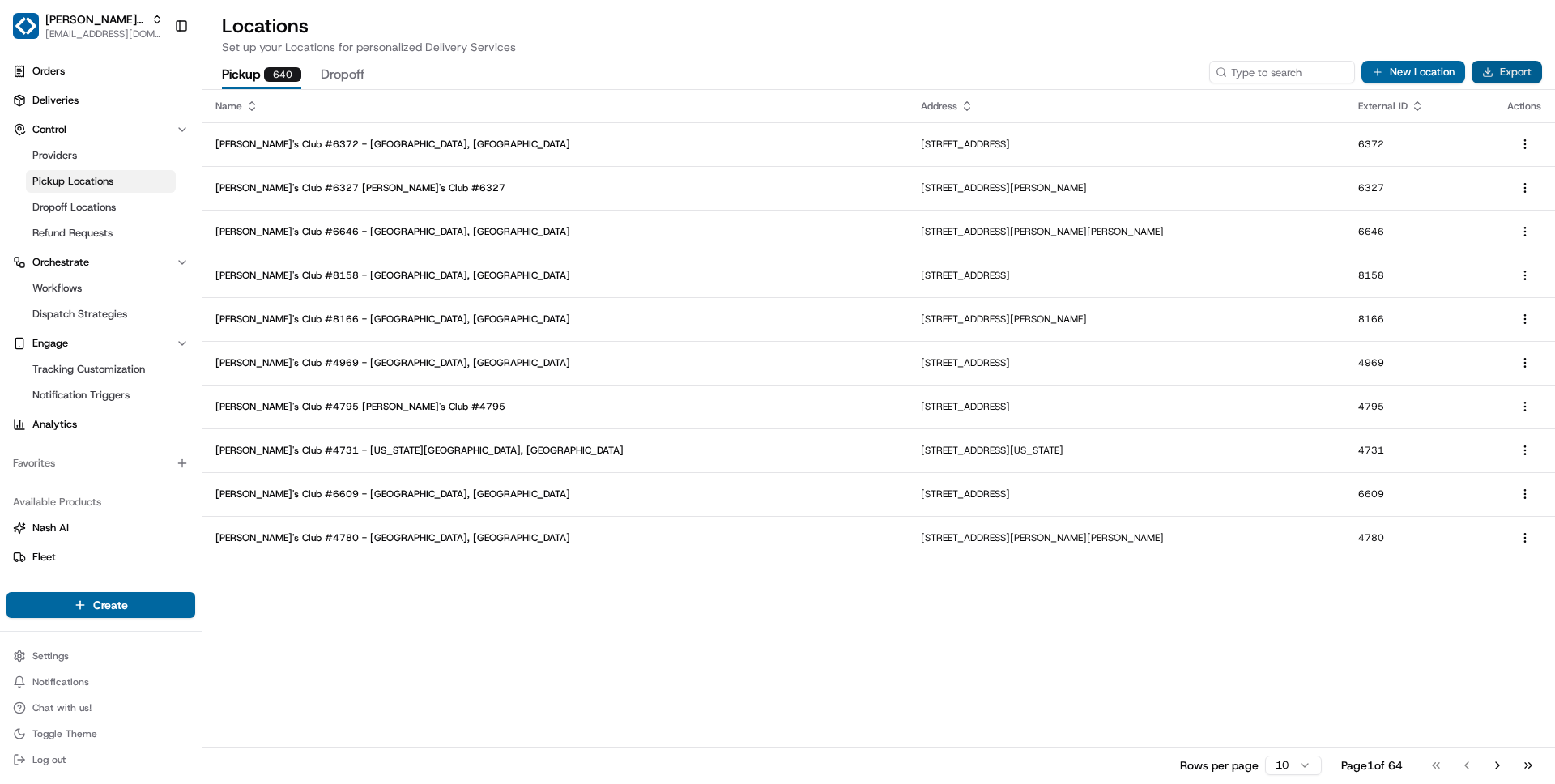
click at [1500, 74] on button "Export" at bounding box center [1507, 71] width 70 height 22
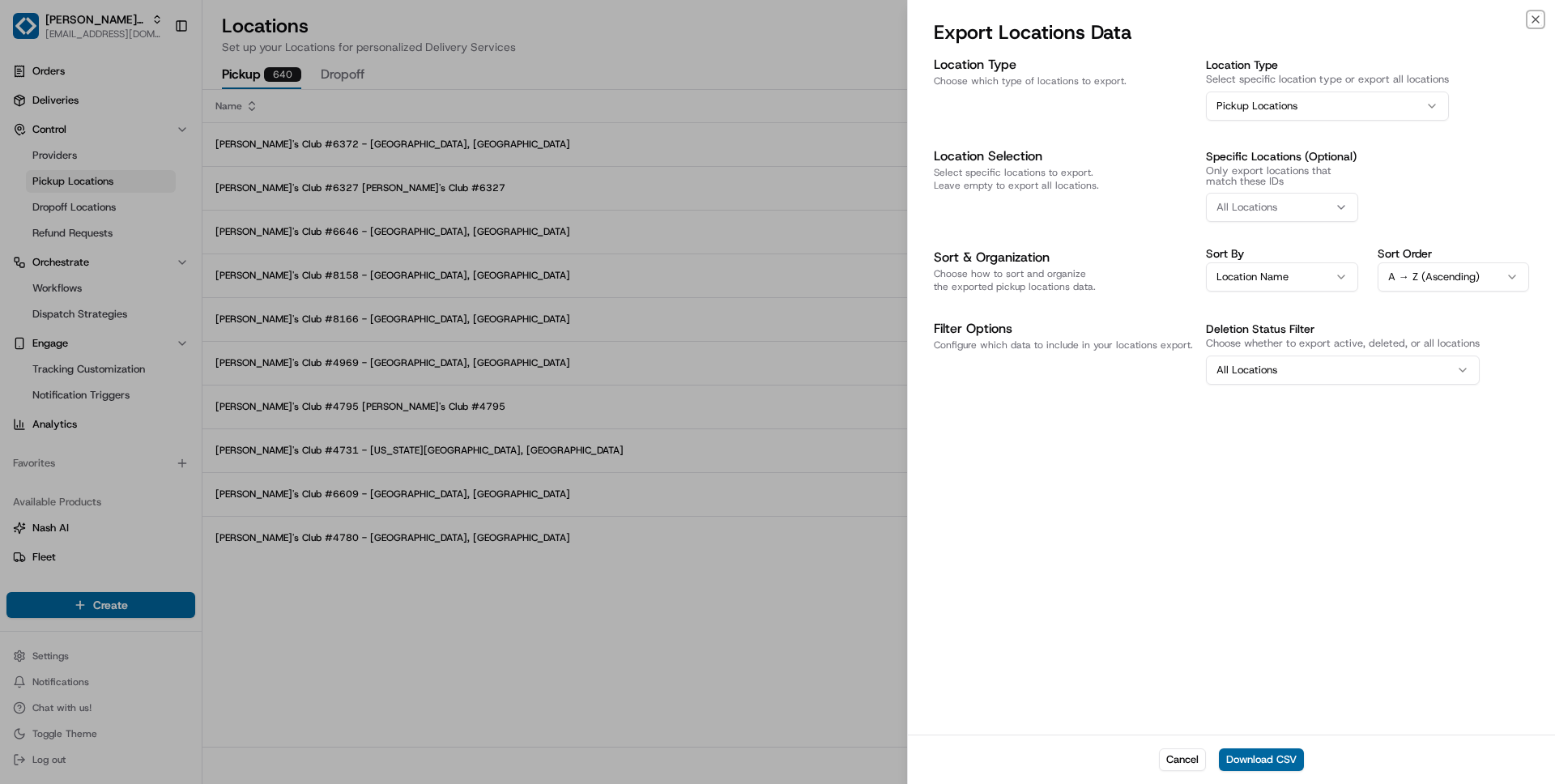
click at [1407, 99] on button "Pickup Locations" at bounding box center [1327, 107] width 243 height 29
click at [1282, 211] on div "All Locations" at bounding box center [1281, 207] width 144 height 15
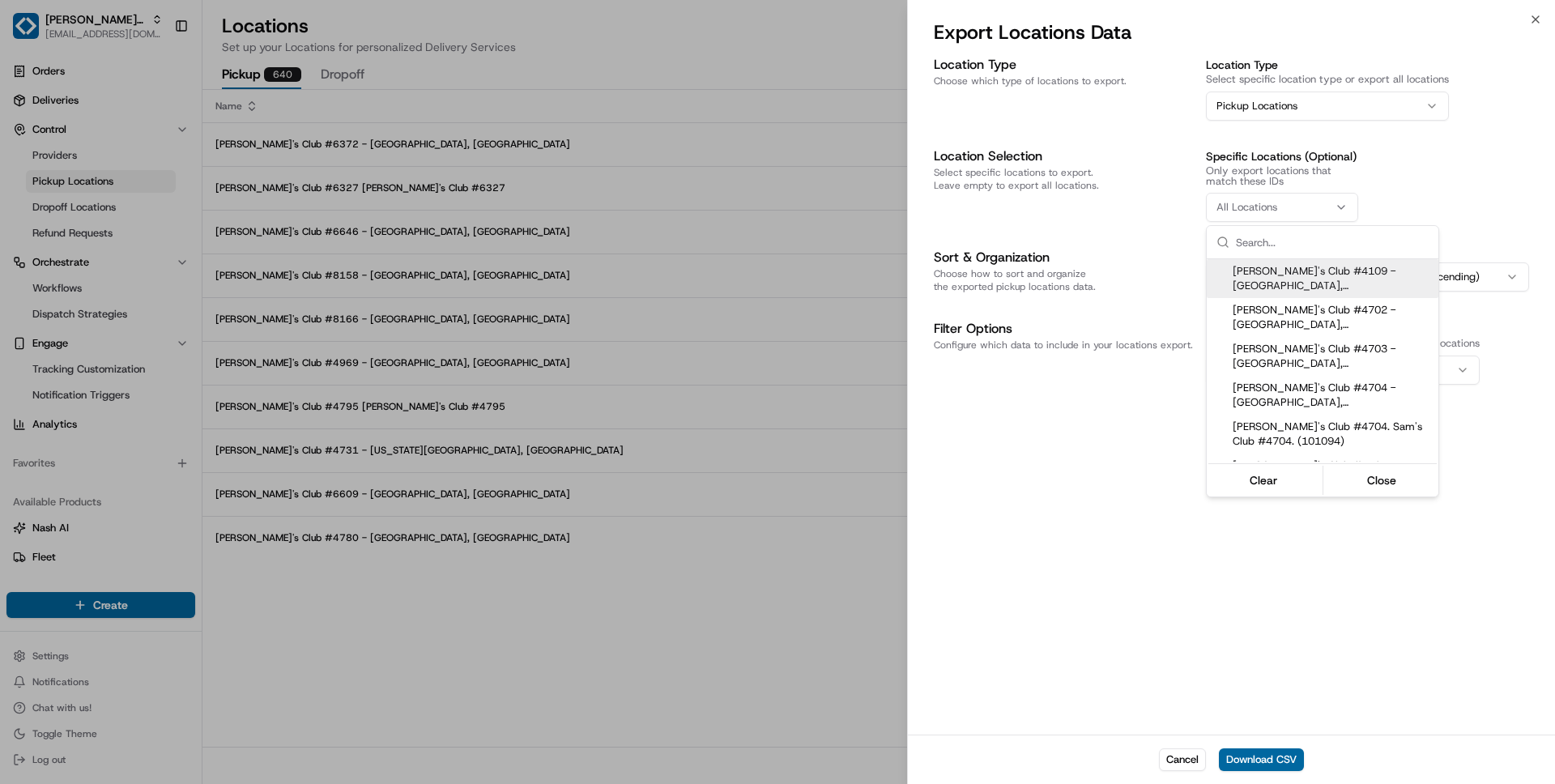
click at [1282, 211] on div at bounding box center [778, 392] width 1555 height 784
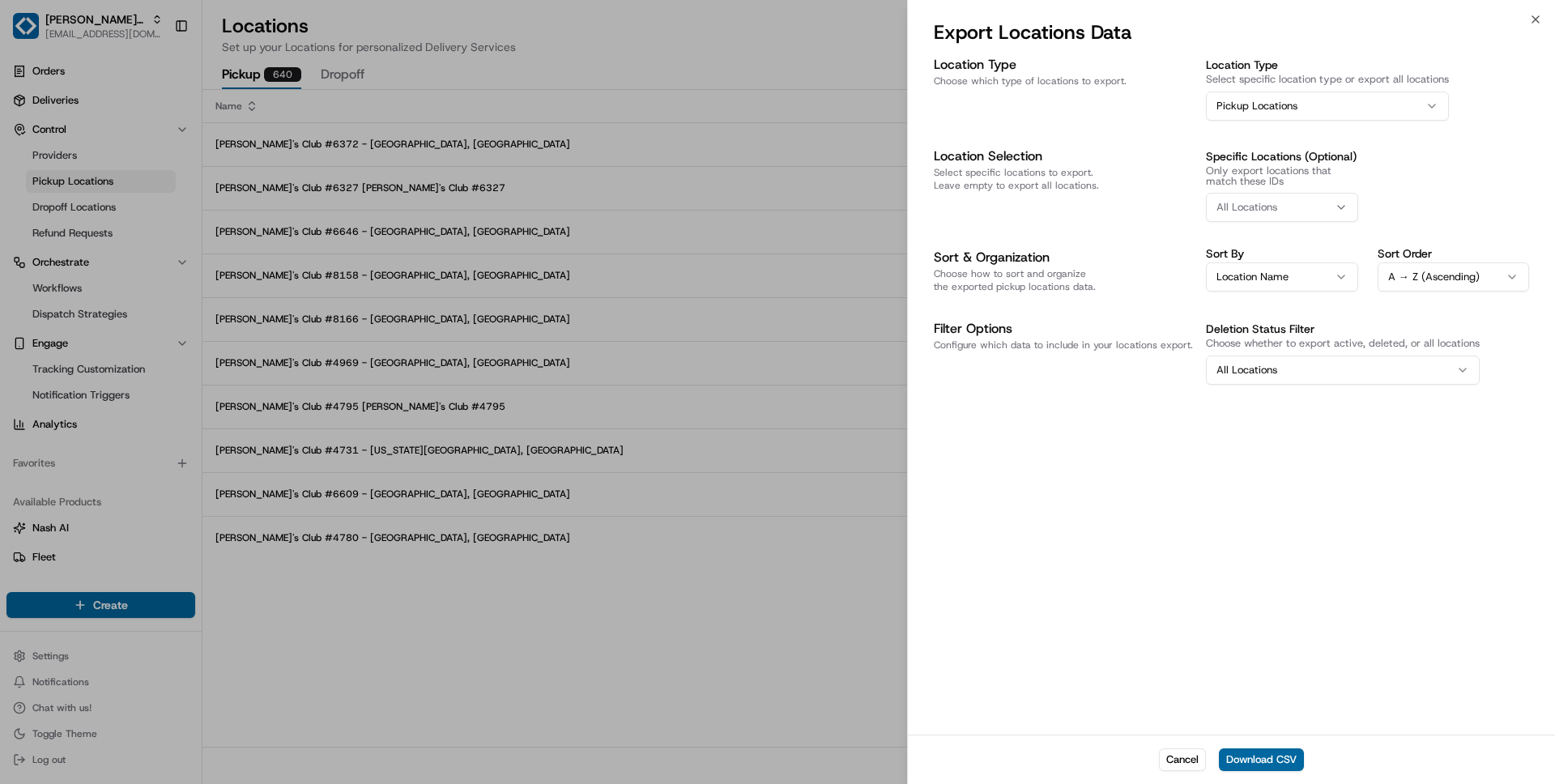
click at [1294, 370] on button "All Locations" at bounding box center [1343, 370] width 274 height 29
click at [1263, 762] on button "Download CSV" at bounding box center [1261, 759] width 85 height 22
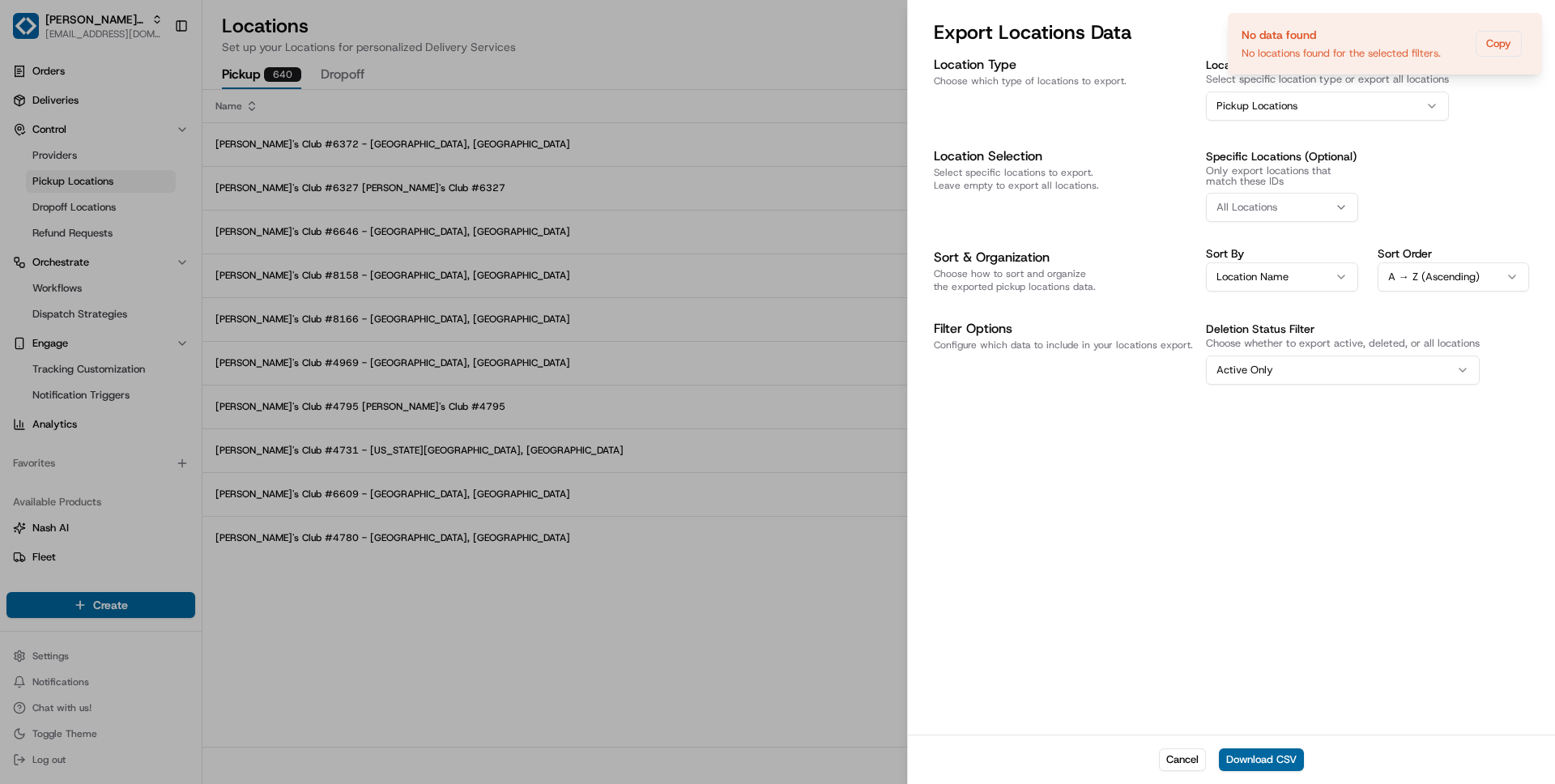
click at [1466, 176] on div "Specific Locations (Optional) Only export locations that match these IDs All Lo…" at bounding box center [1367, 185] width 323 height 76
click at [1316, 281] on button "Location Name" at bounding box center [1282, 277] width 153 height 29
click at [1401, 204] on div "Specific Locations (Optional) Only export locations that match these IDs All Lo…" at bounding box center [1367, 185] width 323 height 76
click at [1321, 212] on div "All Locations" at bounding box center [1281, 207] width 144 height 15
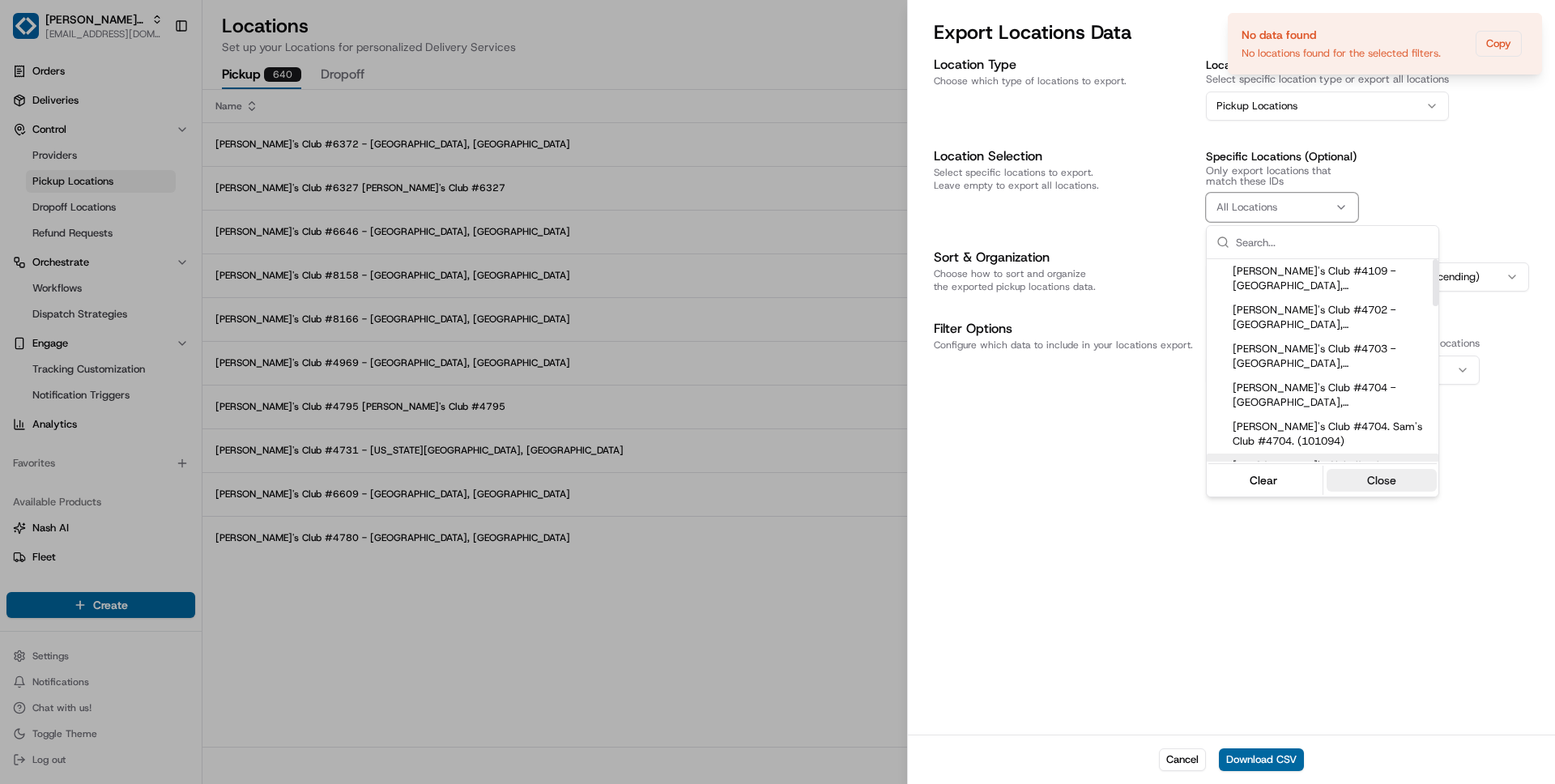
click at [1390, 480] on button "Close" at bounding box center [1381, 479] width 111 height 22
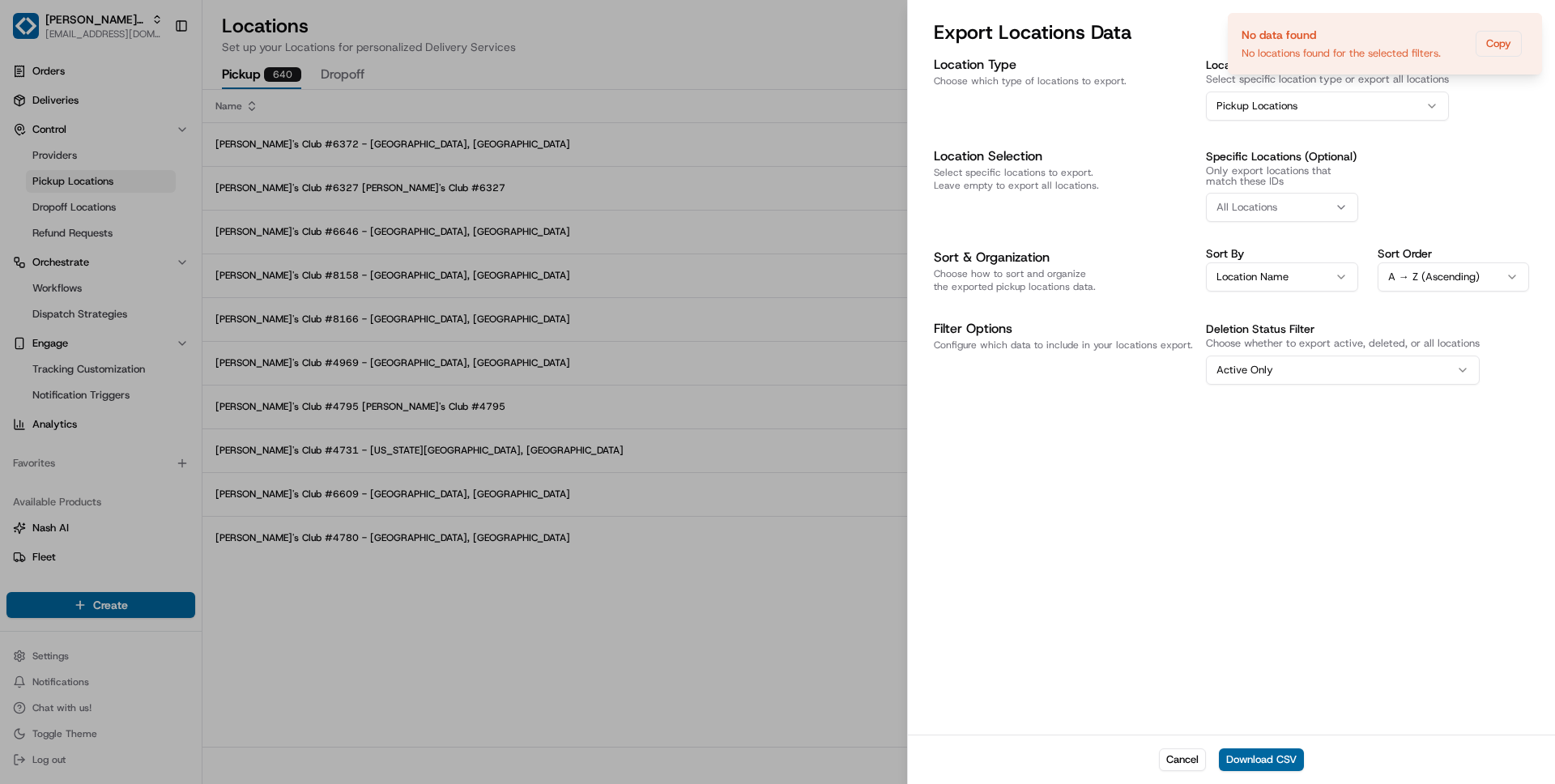
click at [1415, 599] on div "Location Type Choose which type of locations to export. Location Type Select sp…" at bounding box center [1231, 393] width 647 height 682
click at [1325, 370] on button "Active Only" at bounding box center [1343, 370] width 274 height 29
click at [1253, 749] on button "Download CSV" at bounding box center [1261, 759] width 85 height 22
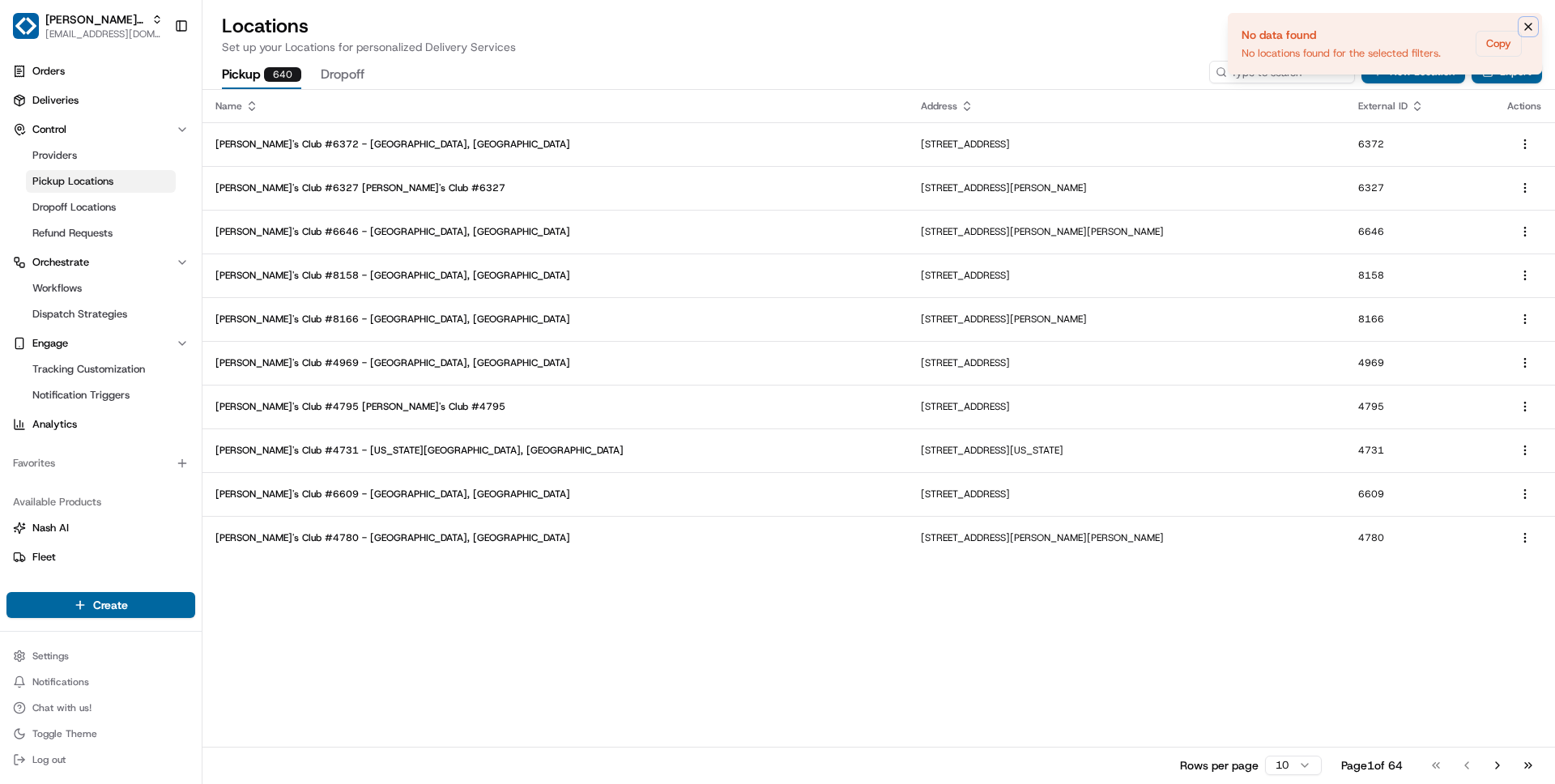
click at [1527, 24] on icon "Notifications (F8)" at bounding box center [1528, 26] width 13 height 13
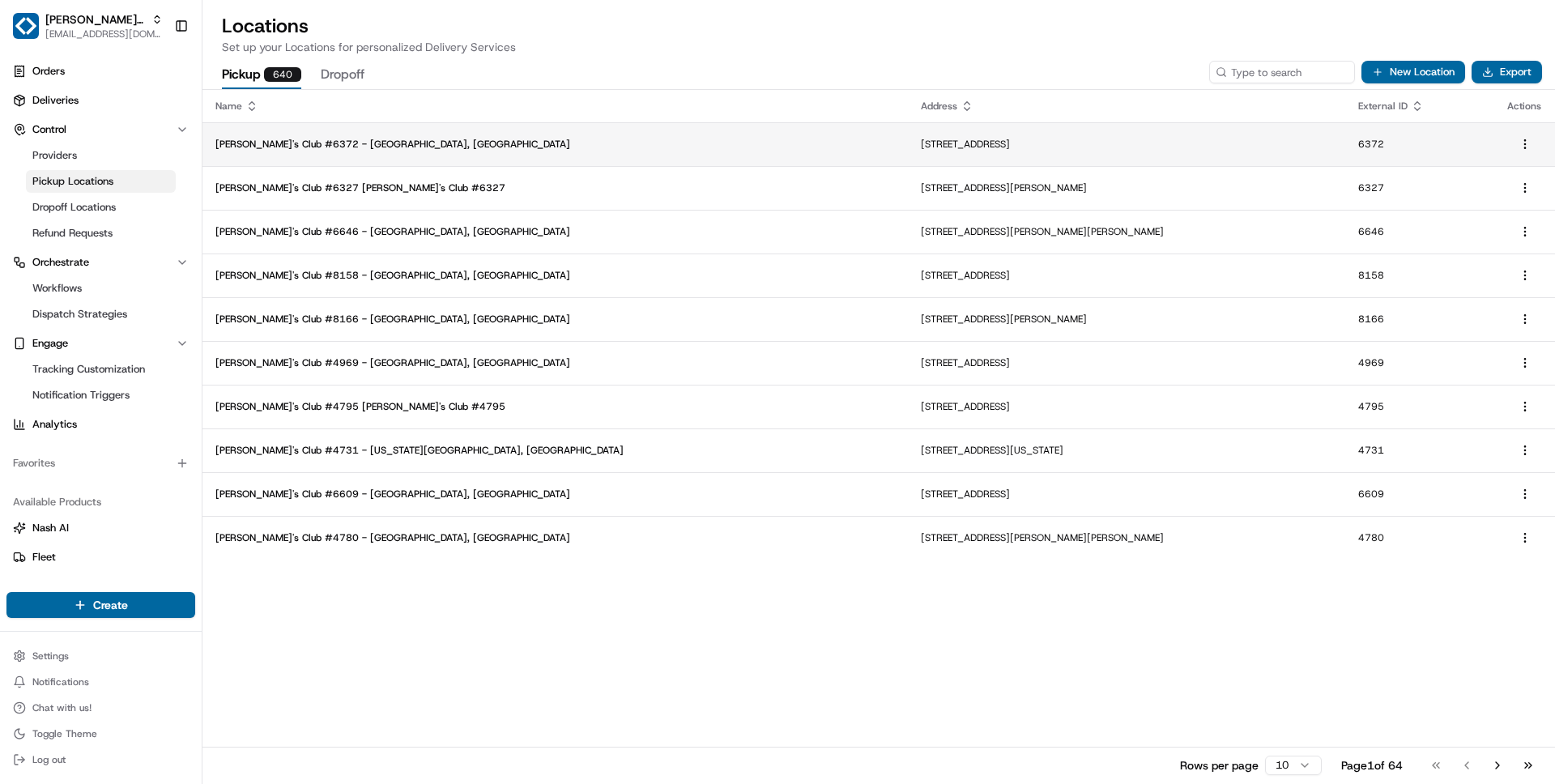
click at [398, 148] on p "Sam's Club #6372 - Dallas, TX" at bounding box center [555, 144] width 680 height 13
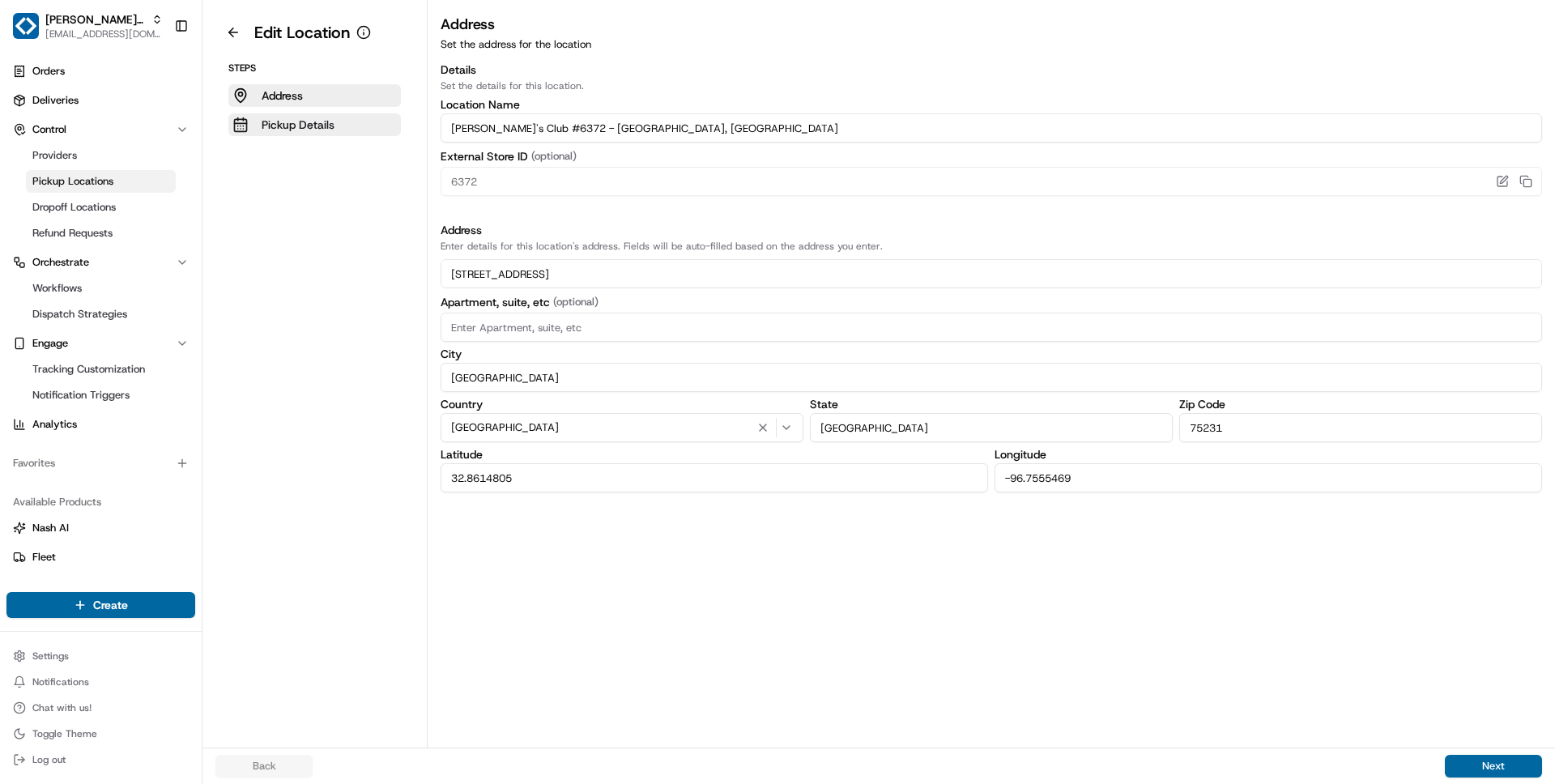
click at [325, 127] on p "Pickup Details" at bounding box center [297, 124] width 73 height 17
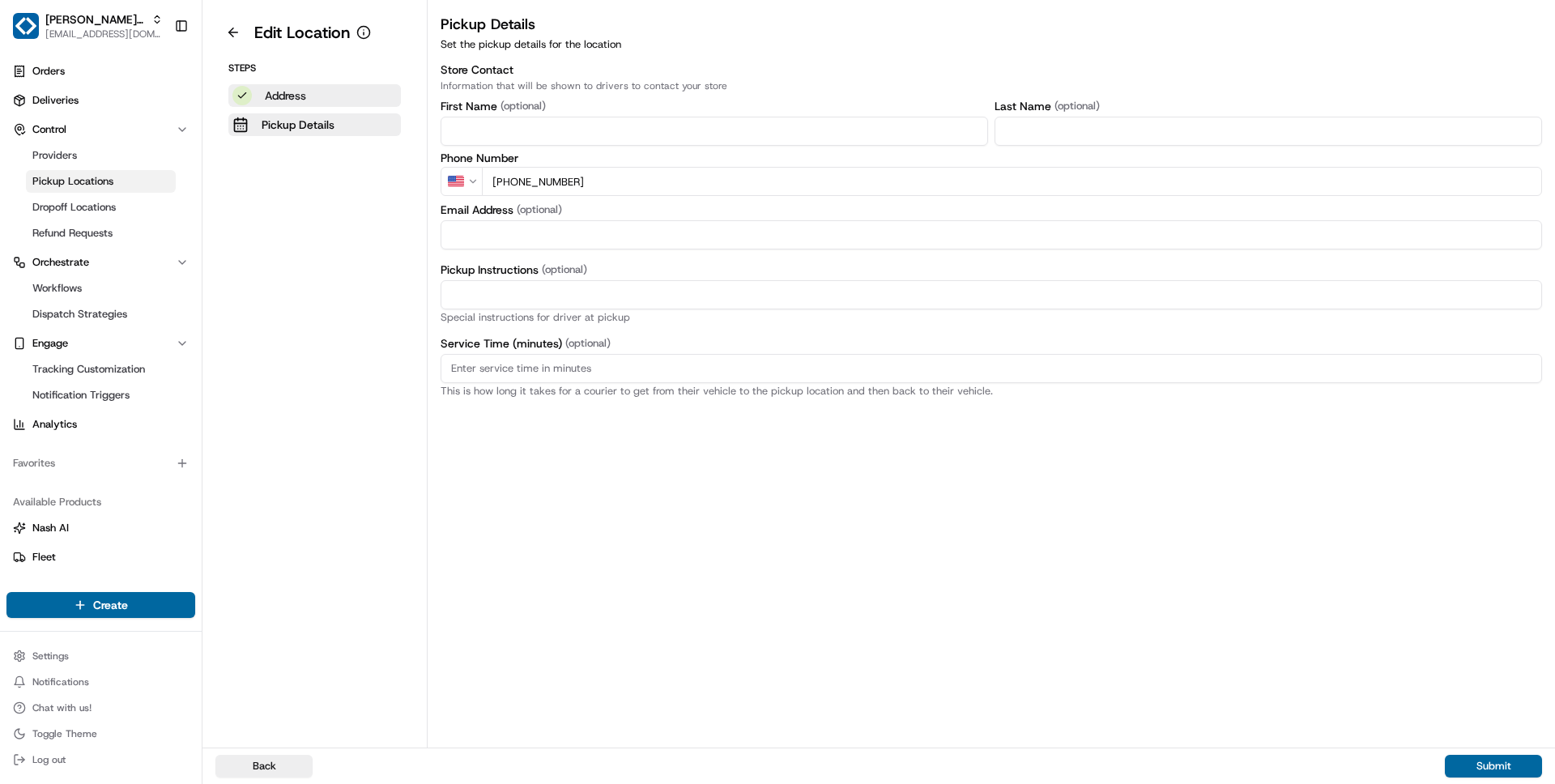
click at [289, 100] on p "Address" at bounding box center [286, 95] width 41 height 17
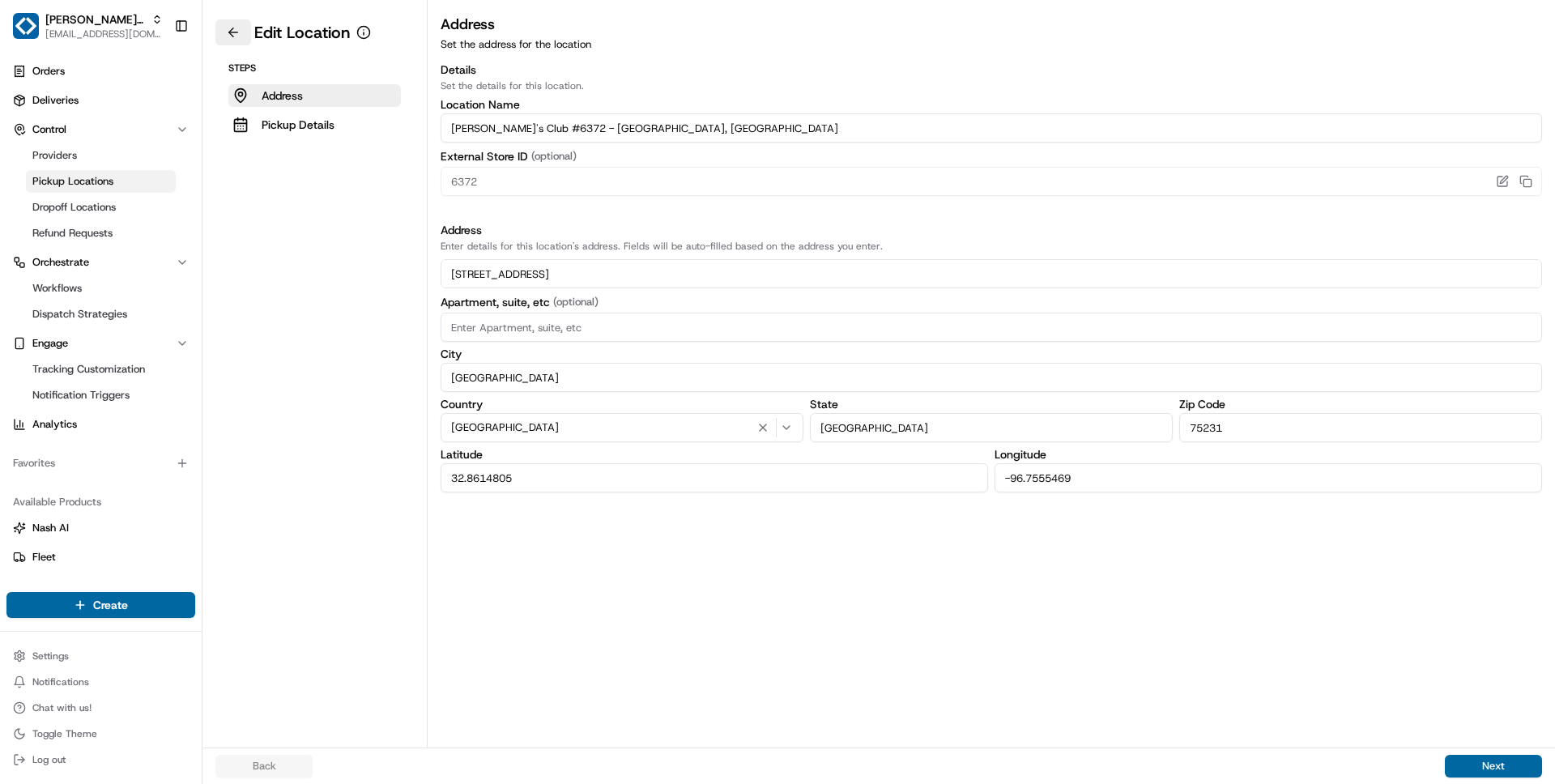
click at [233, 33] on button at bounding box center [233, 32] width 35 height 25
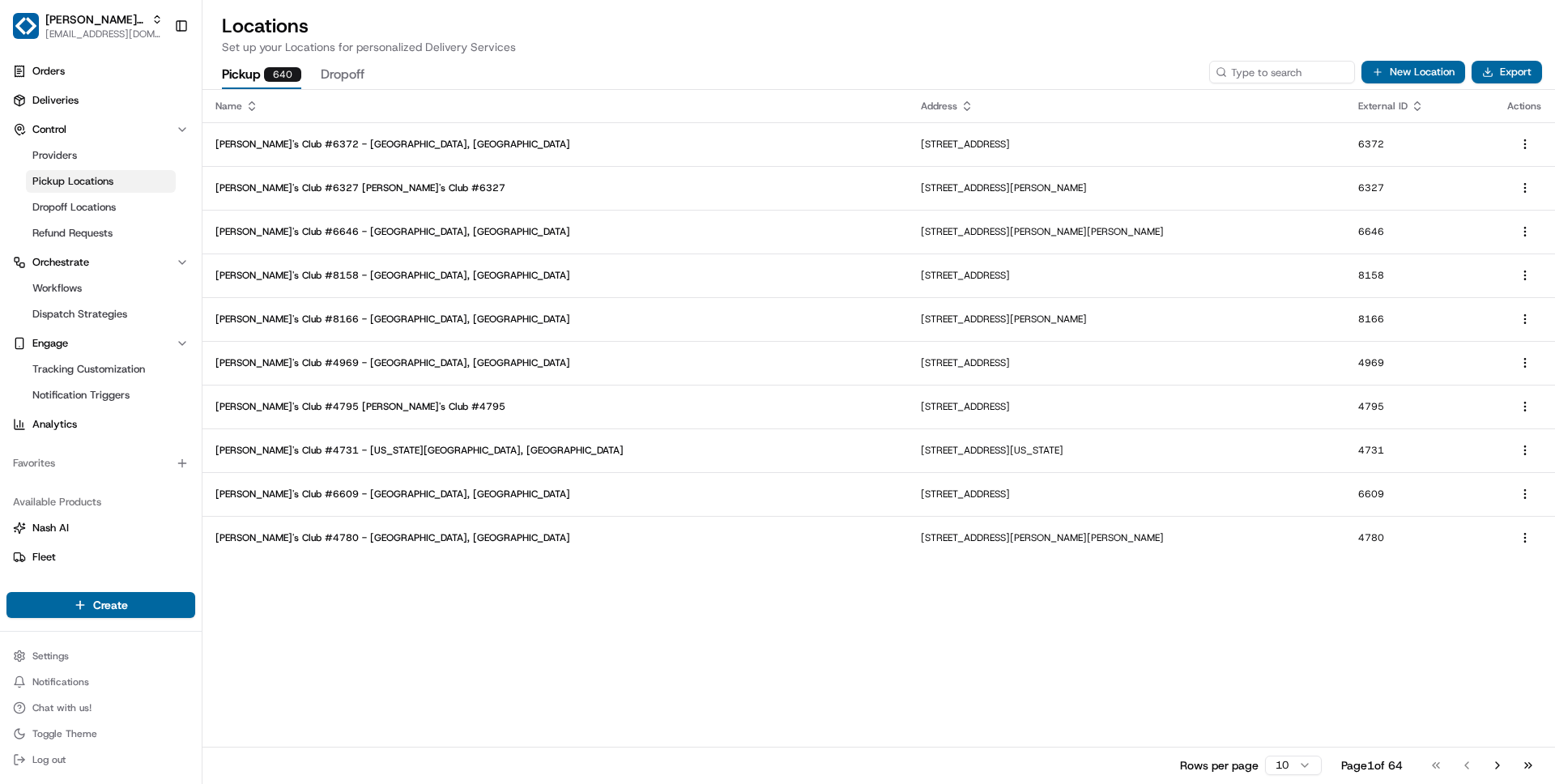
click at [1298, 768] on html "Sam's Club wisdom@usenash.com Toggle Sidebar Orders Deliveries Control Provider…" at bounding box center [778, 392] width 1555 height 784
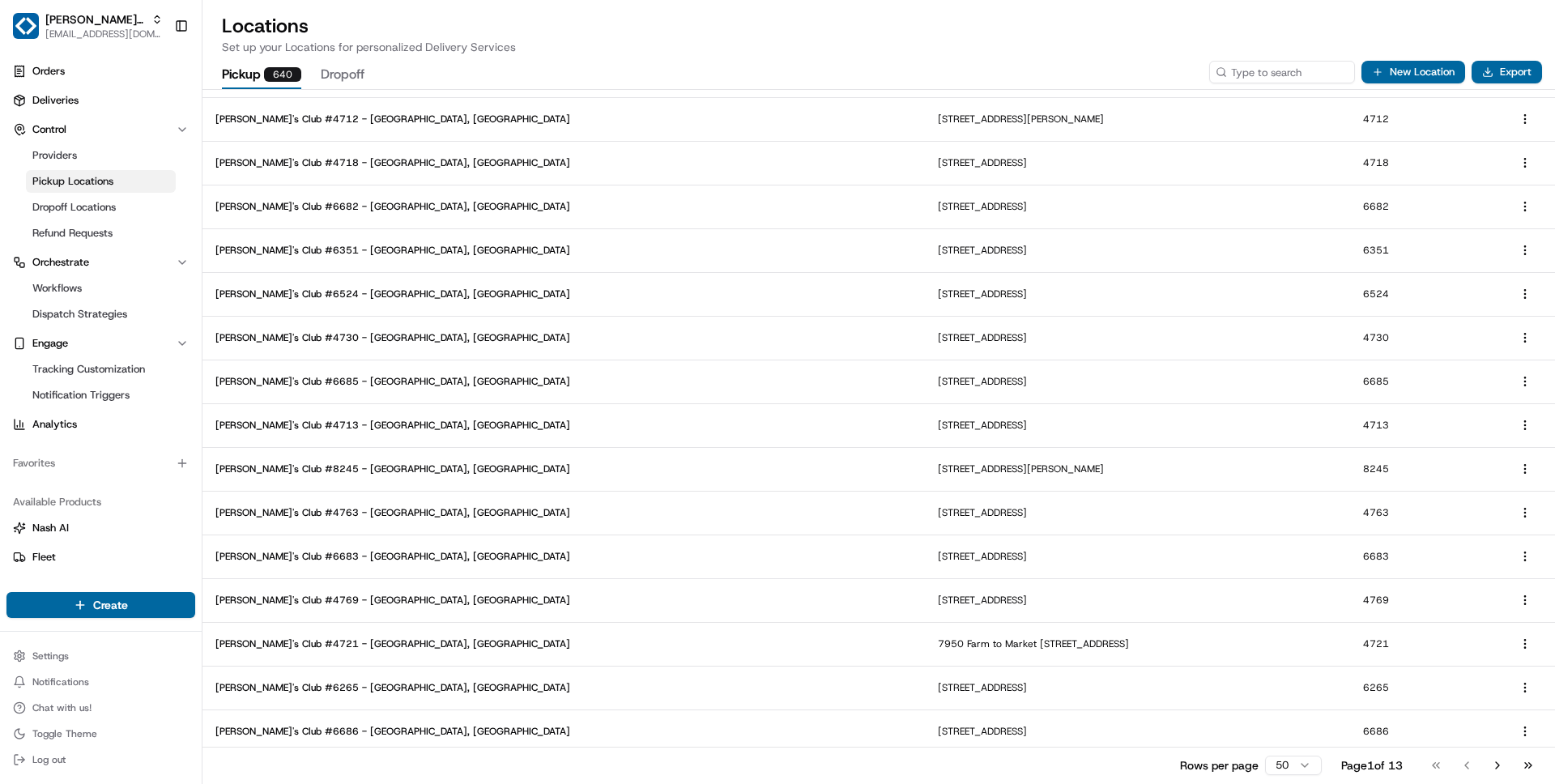
scroll to position [1561, 0]
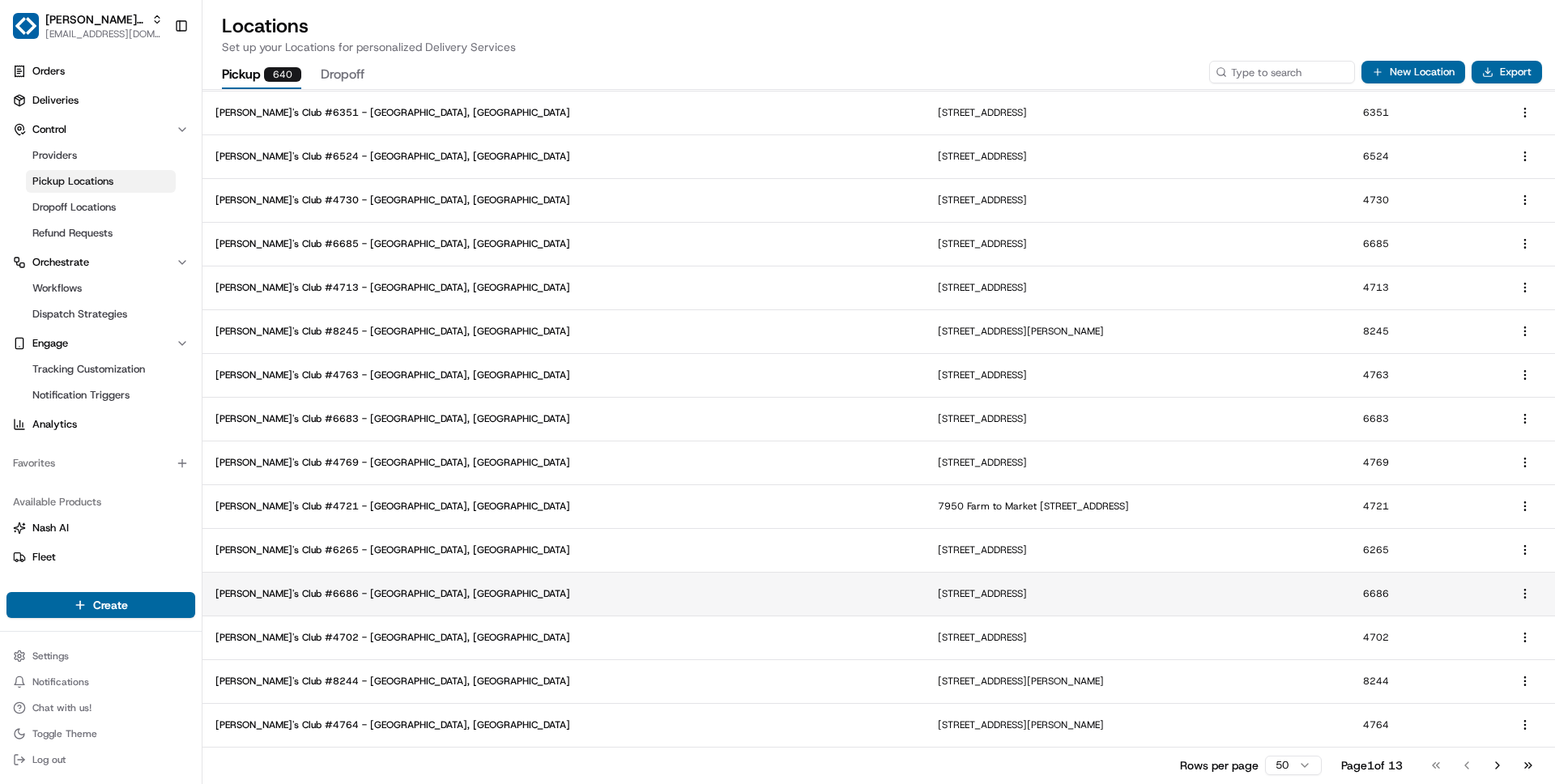
click at [1098, 588] on p "1905 S 300 W, Salt Lake City, UT 84115, USA" at bounding box center [1136, 592] width 398 height 13
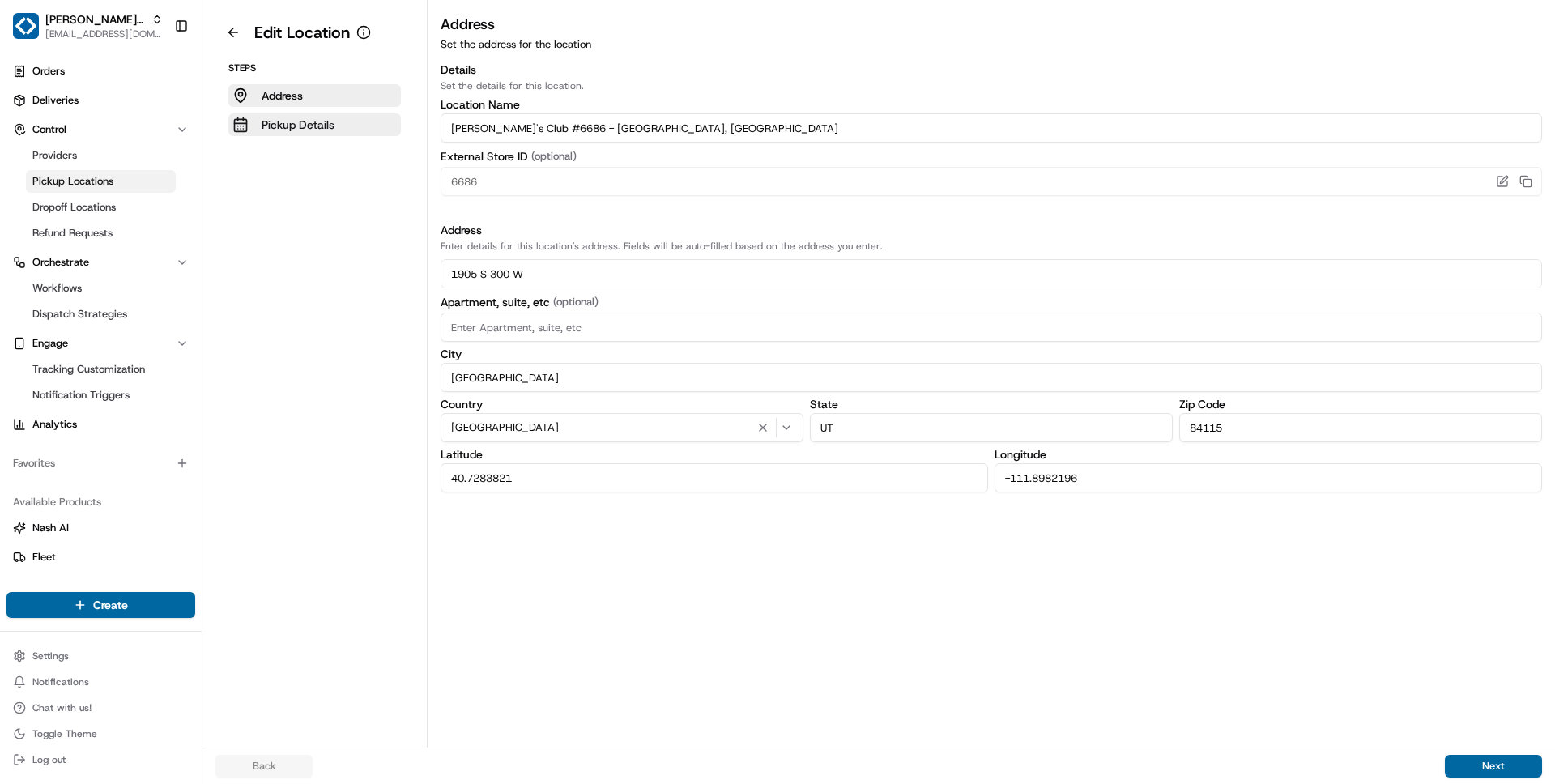
click at [325, 123] on p "Pickup Details" at bounding box center [297, 124] width 73 height 17
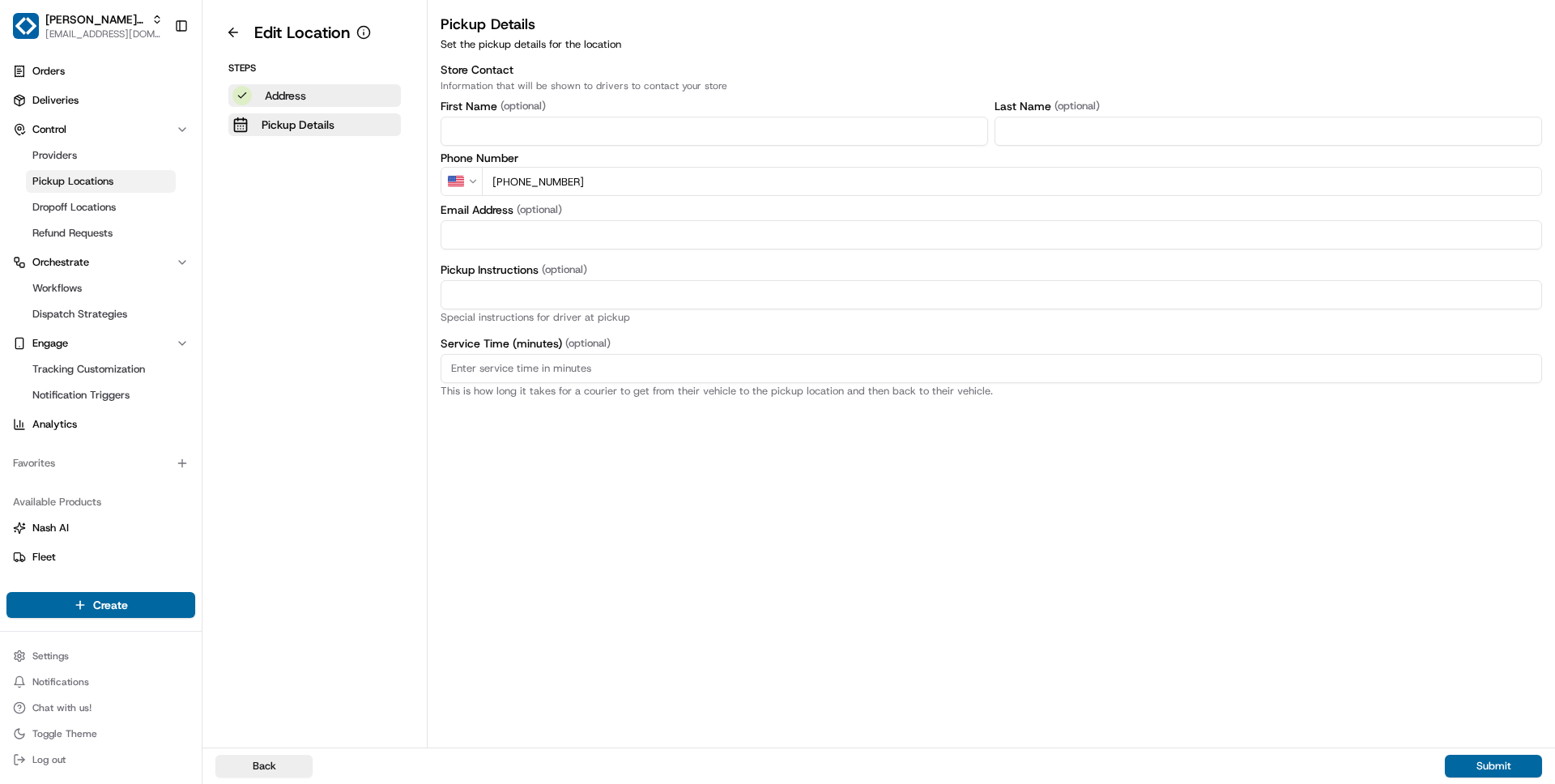
click at [288, 94] on p "Address" at bounding box center [286, 95] width 41 height 17
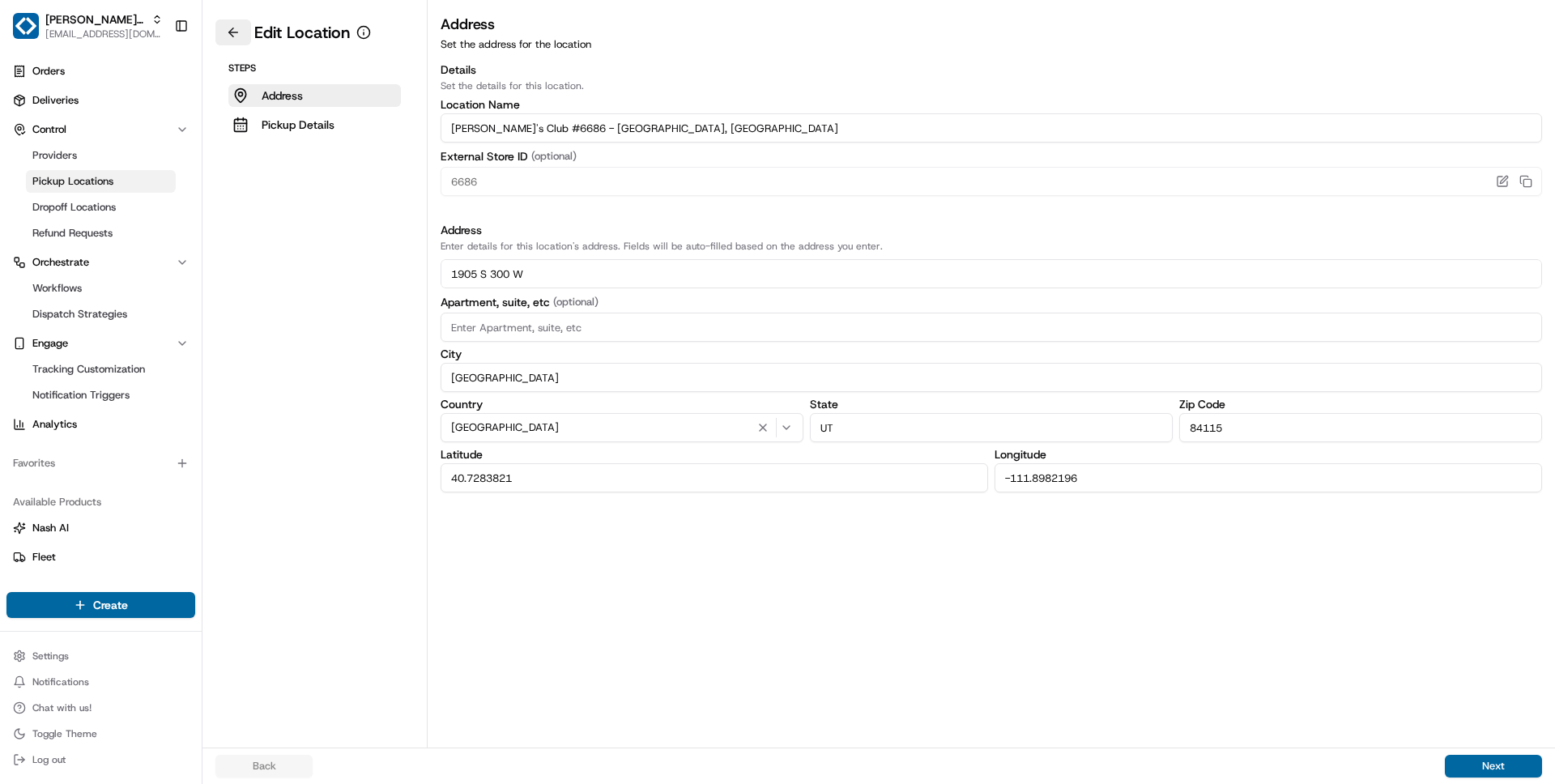
click at [231, 35] on button at bounding box center [233, 32] width 35 height 25
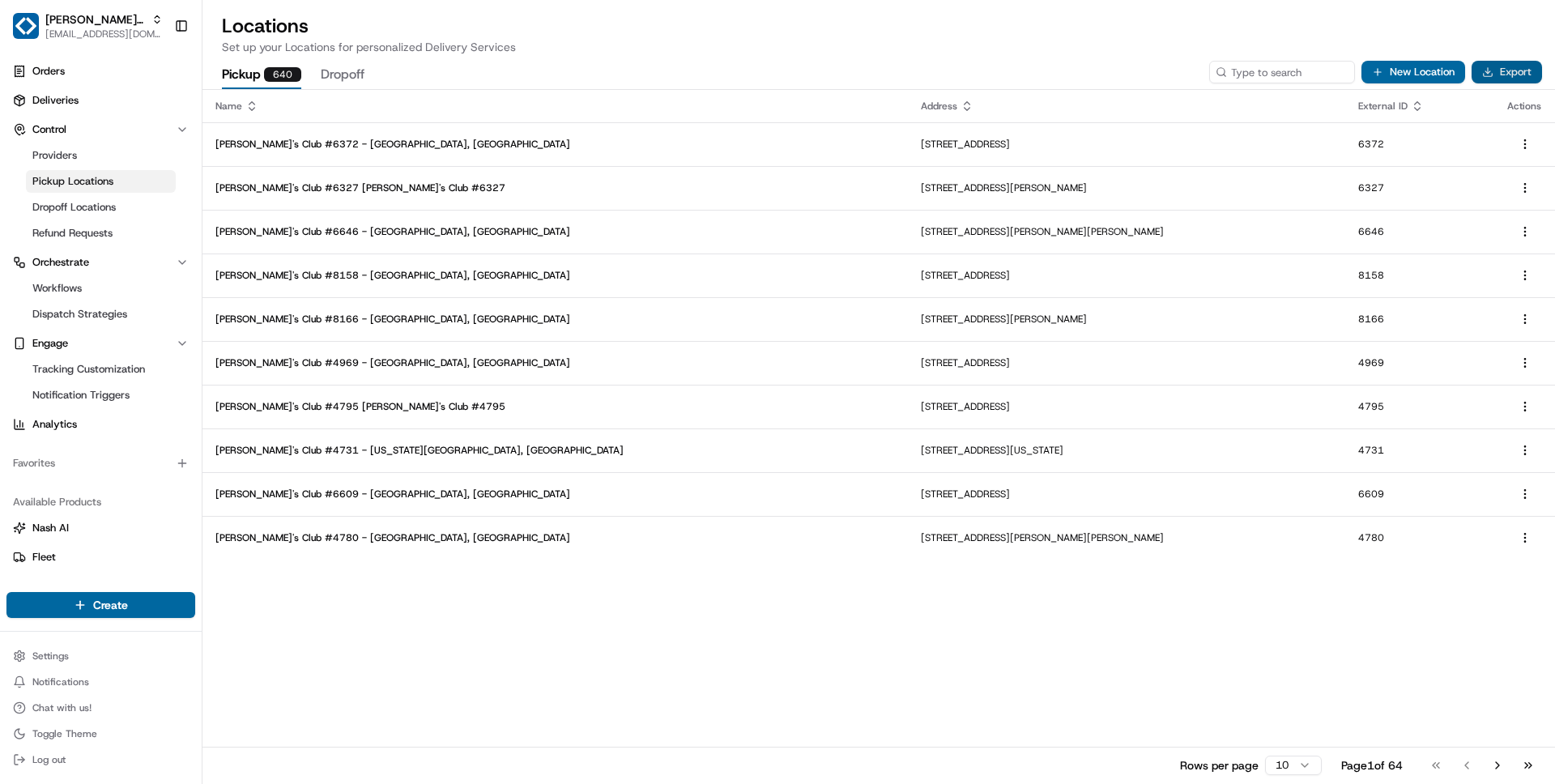
click at [1516, 70] on button "Export" at bounding box center [1507, 71] width 70 height 22
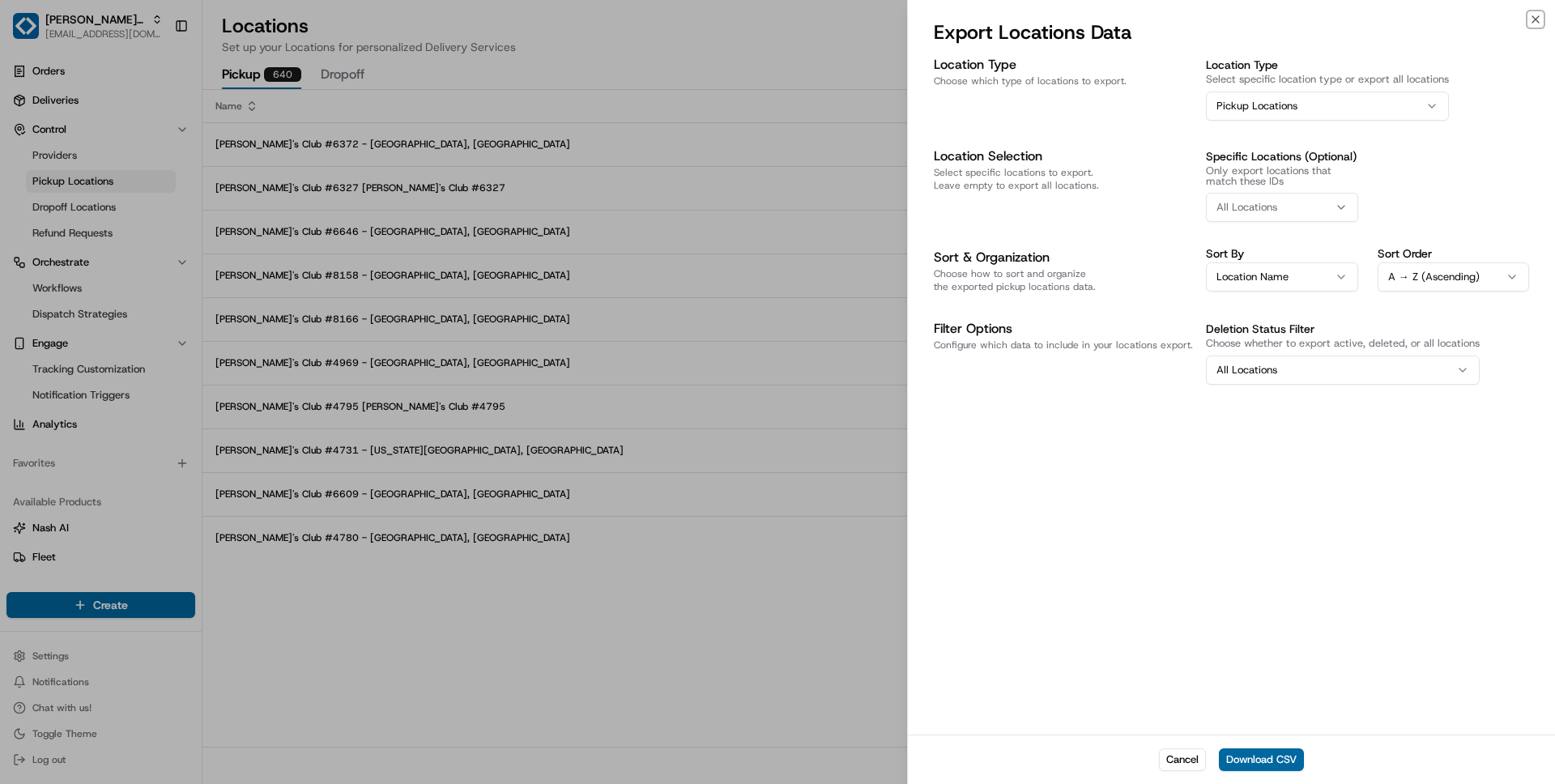
click at [1336, 359] on button "All Locations" at bounding box center [1343, 370] width 274 height 29
click at [1350, 367] on button "All Locations" at bounding box center [1343, 370] width 274 height 29
click at [1185, 762] on button "Cancel" at bounding box center [1182, 759] width 47 height 22
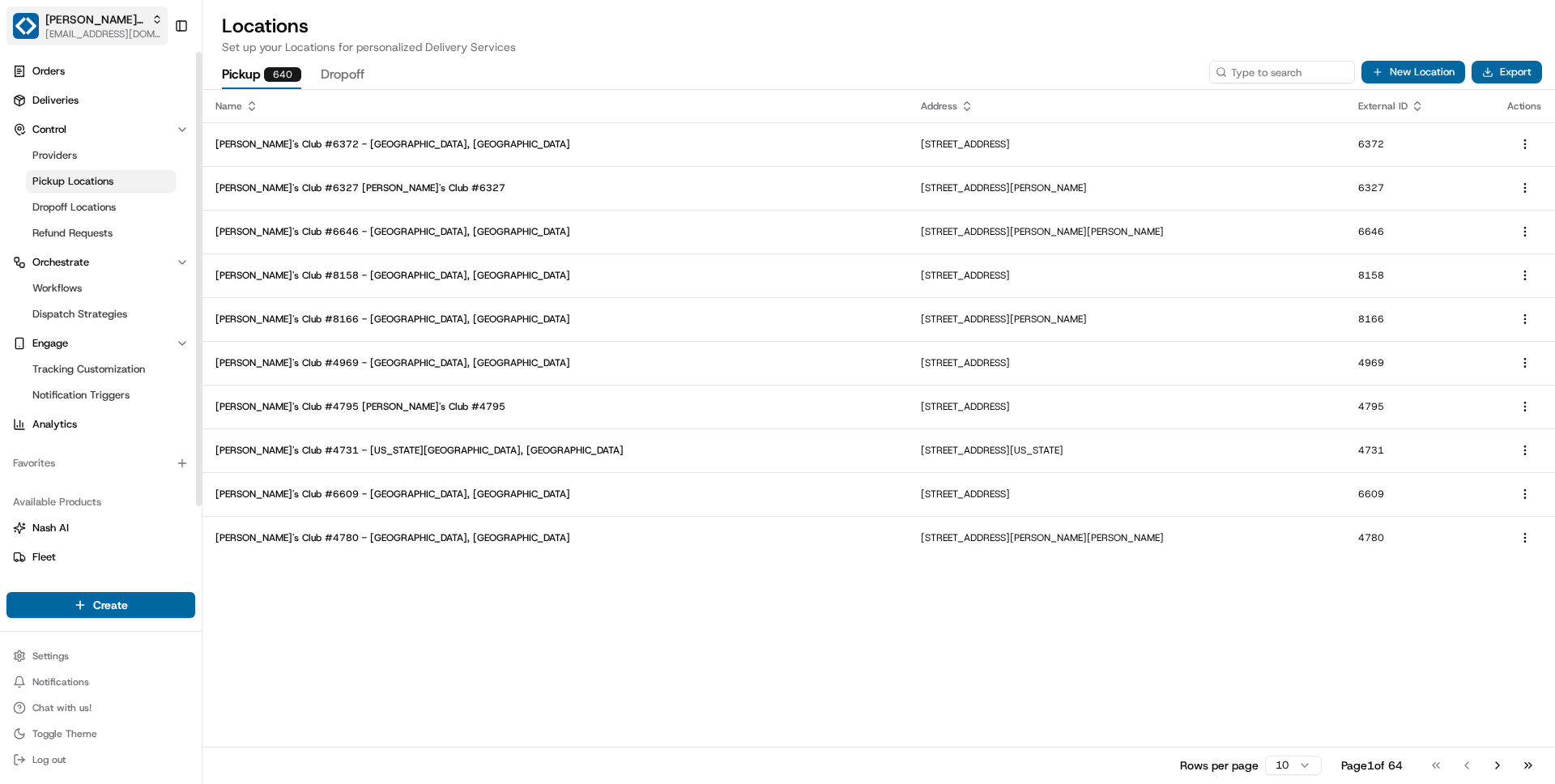
click at [89, 30] on span "[EMAIL_ADDRESS][DOMAIN_NAME]" at bounding box center [104, 33] width 117 height 13
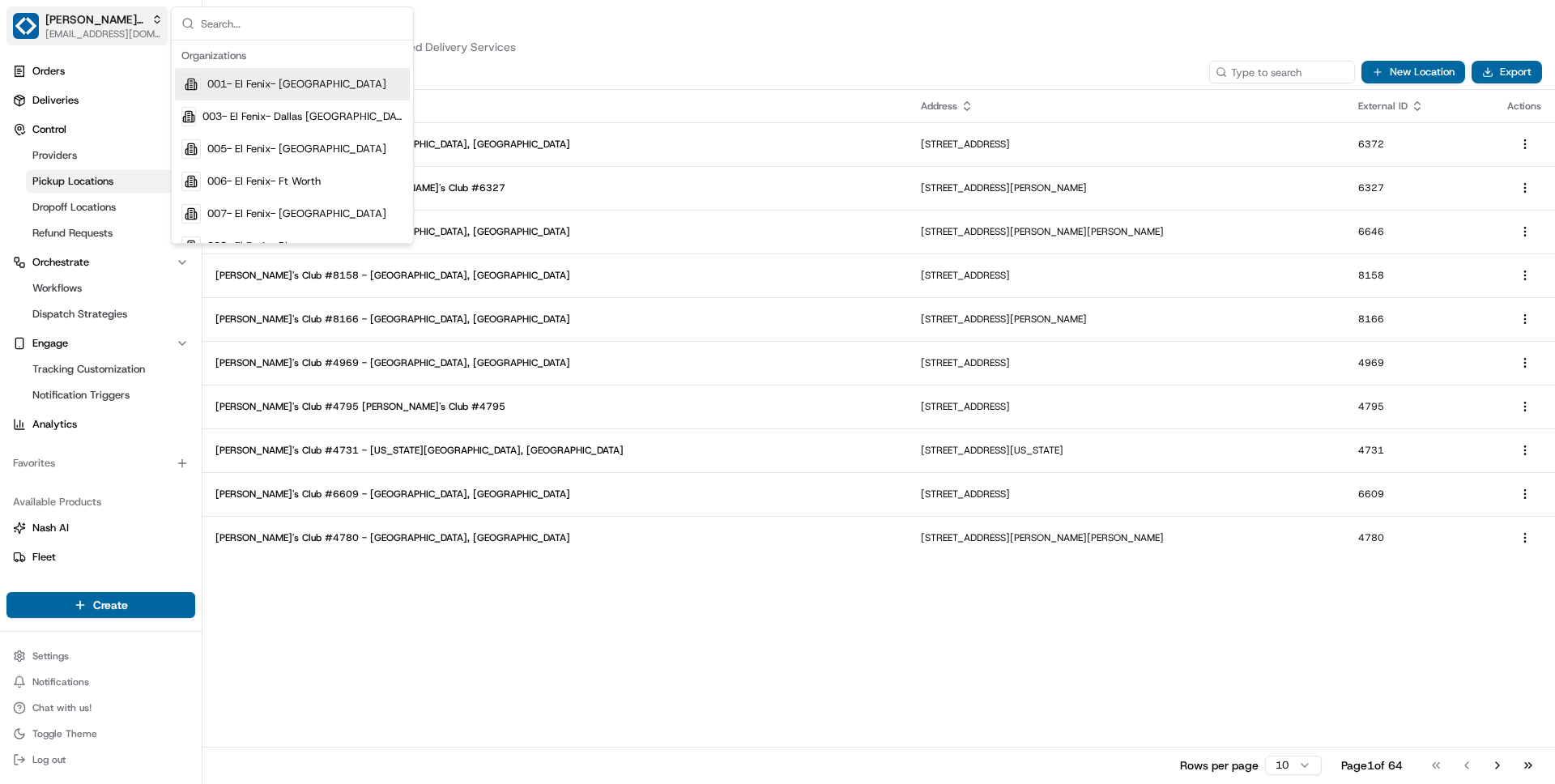
click at [89, 30] on span "[EMAIL_ADDRESS][DOMAIN_NAME]" at bounding box center [104, 33] width 117 height 13
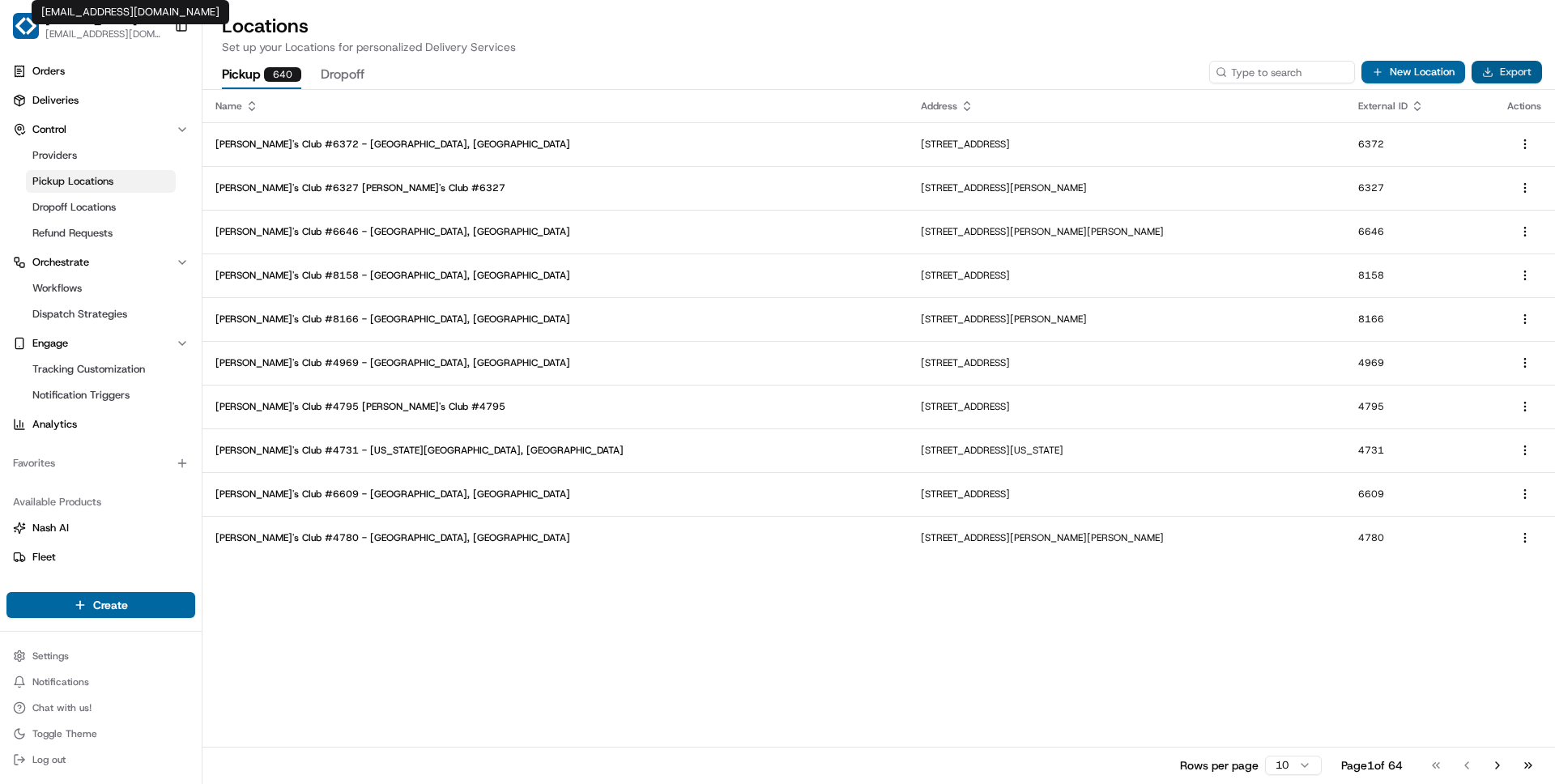
click at [1513, 68] on button "Export" at bounding box center [1507, 71] width 70 height 22
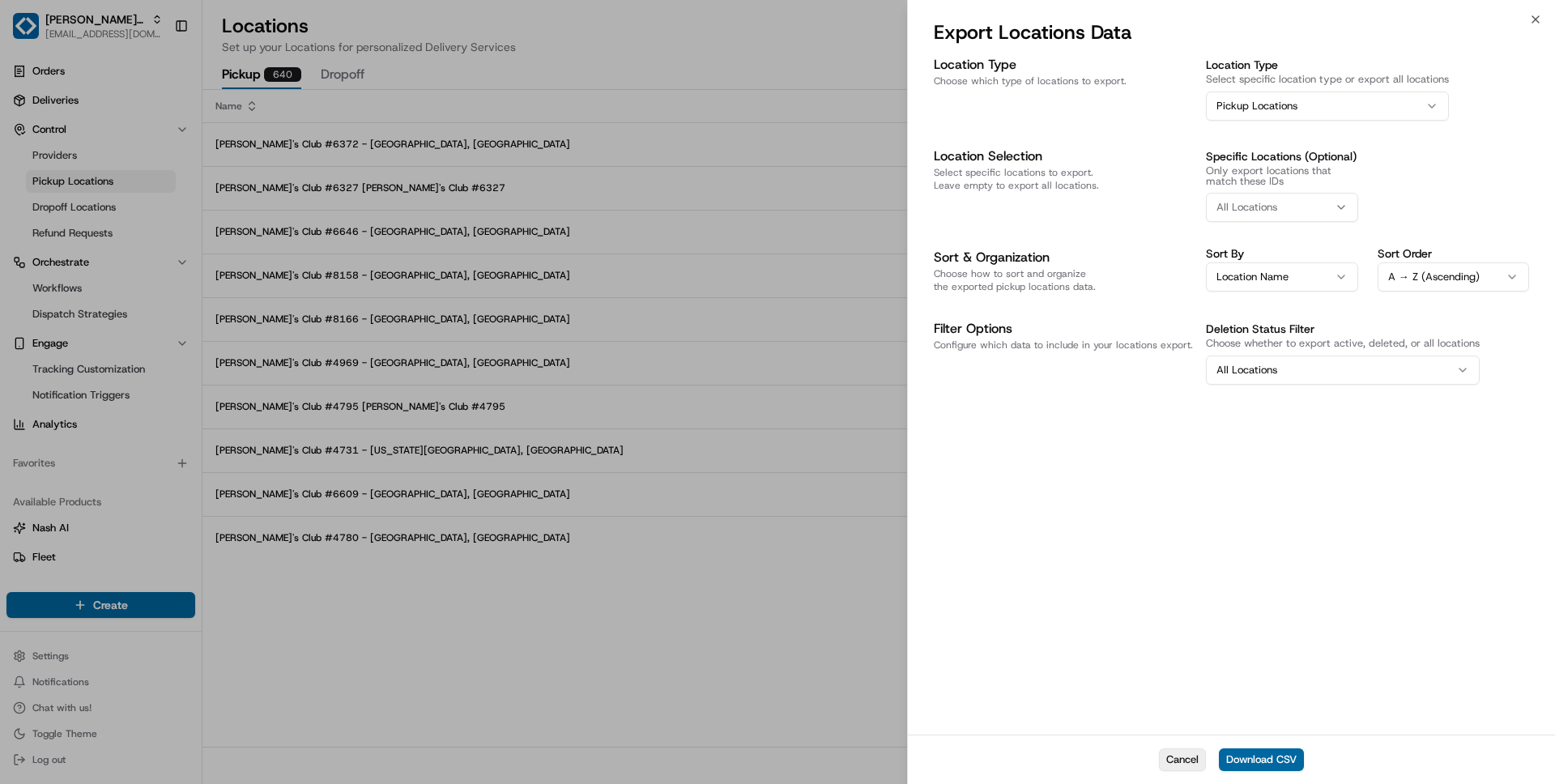
click at [1185, 764] on button "Cancel" at bounding box center [1182, 759] width 47 height 22
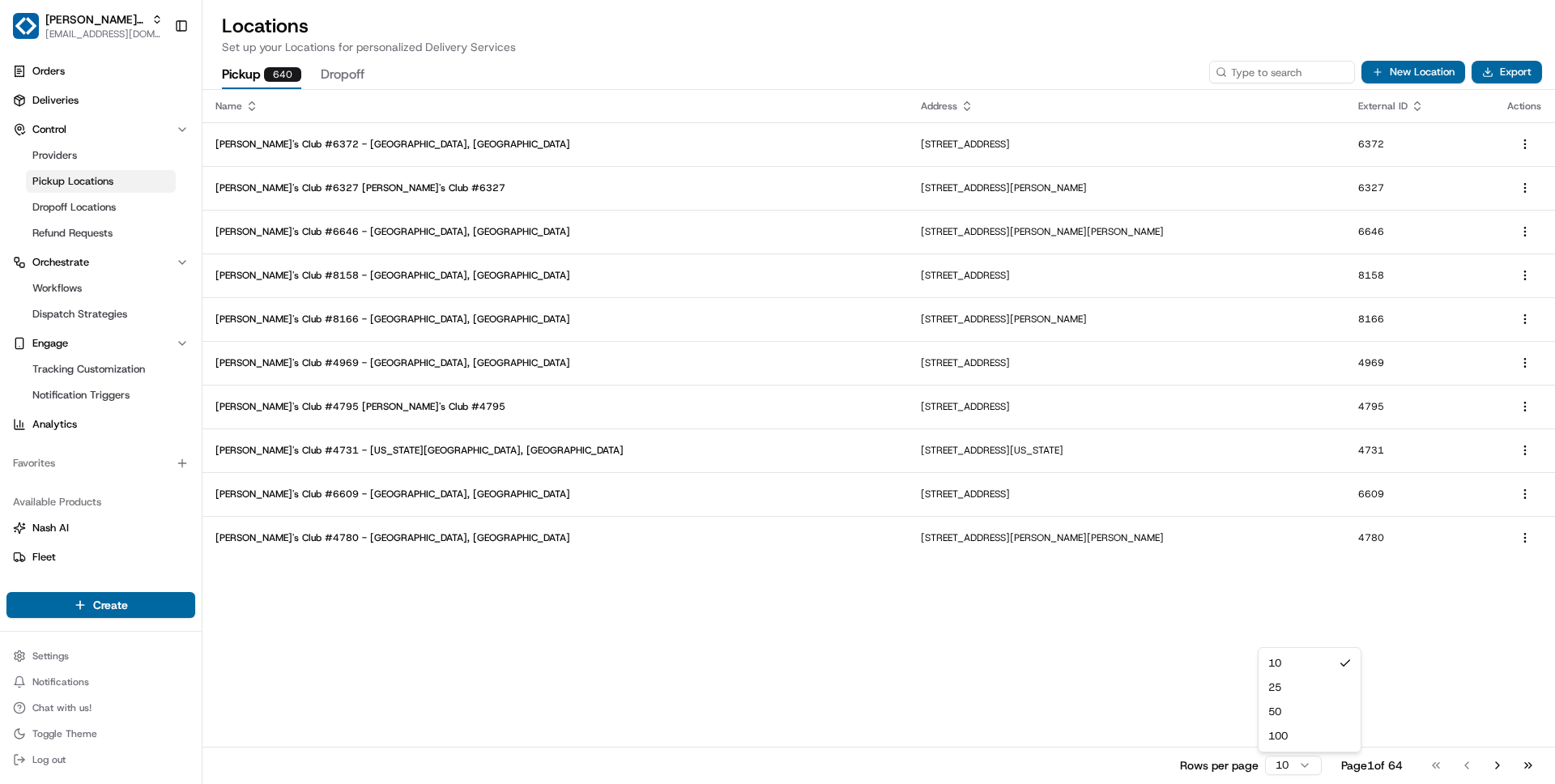
click at [1289, 763] on html "Sam's Club wisdom@usenash.com Toggle Sidebar Orders Deliveries Control Provider…" at bounding box center [778, 392] width 1555 height 784
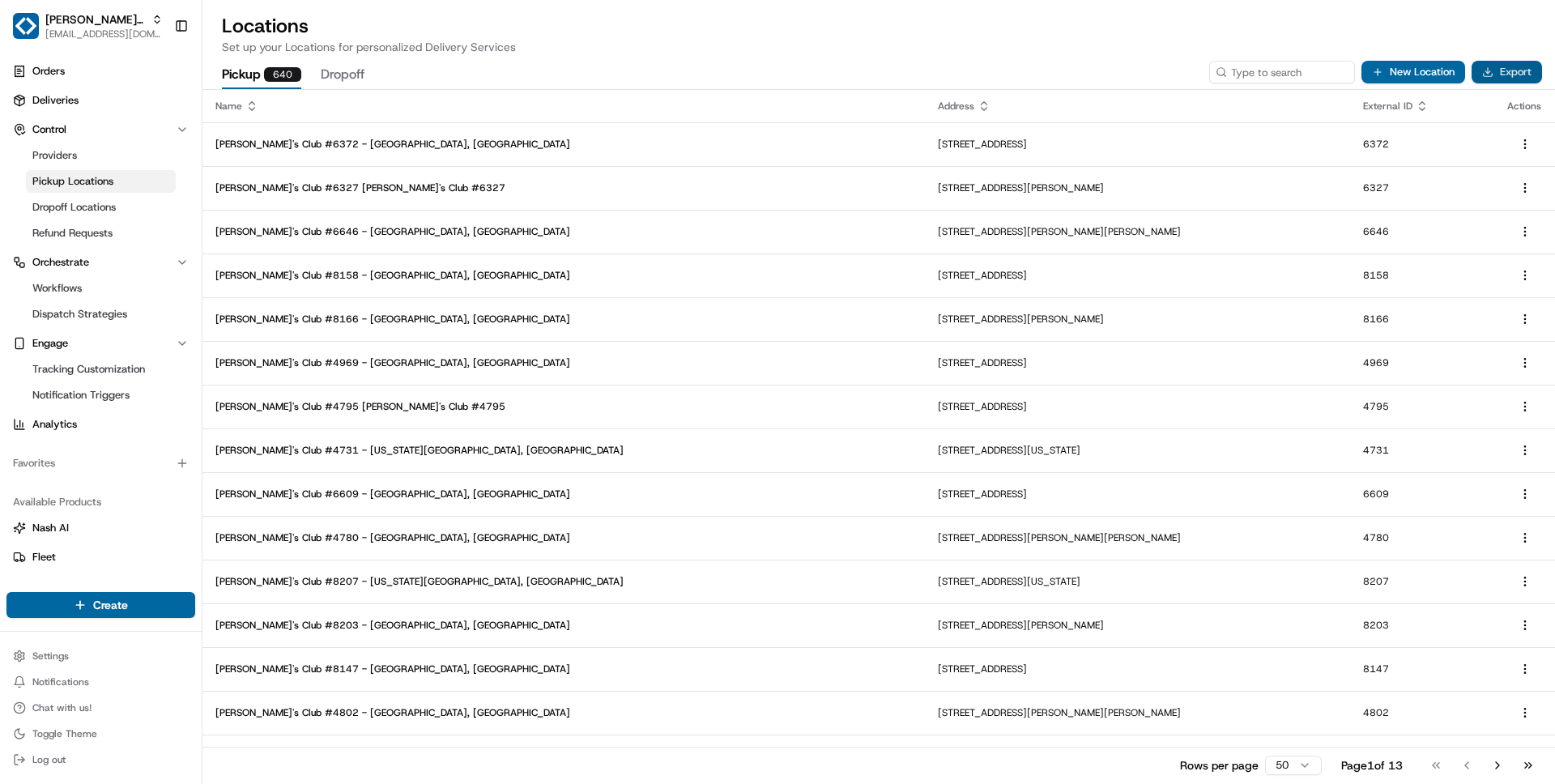
click at [1500, 73] on button "Export" at bounding box center [1507, 71] width 70 height 22
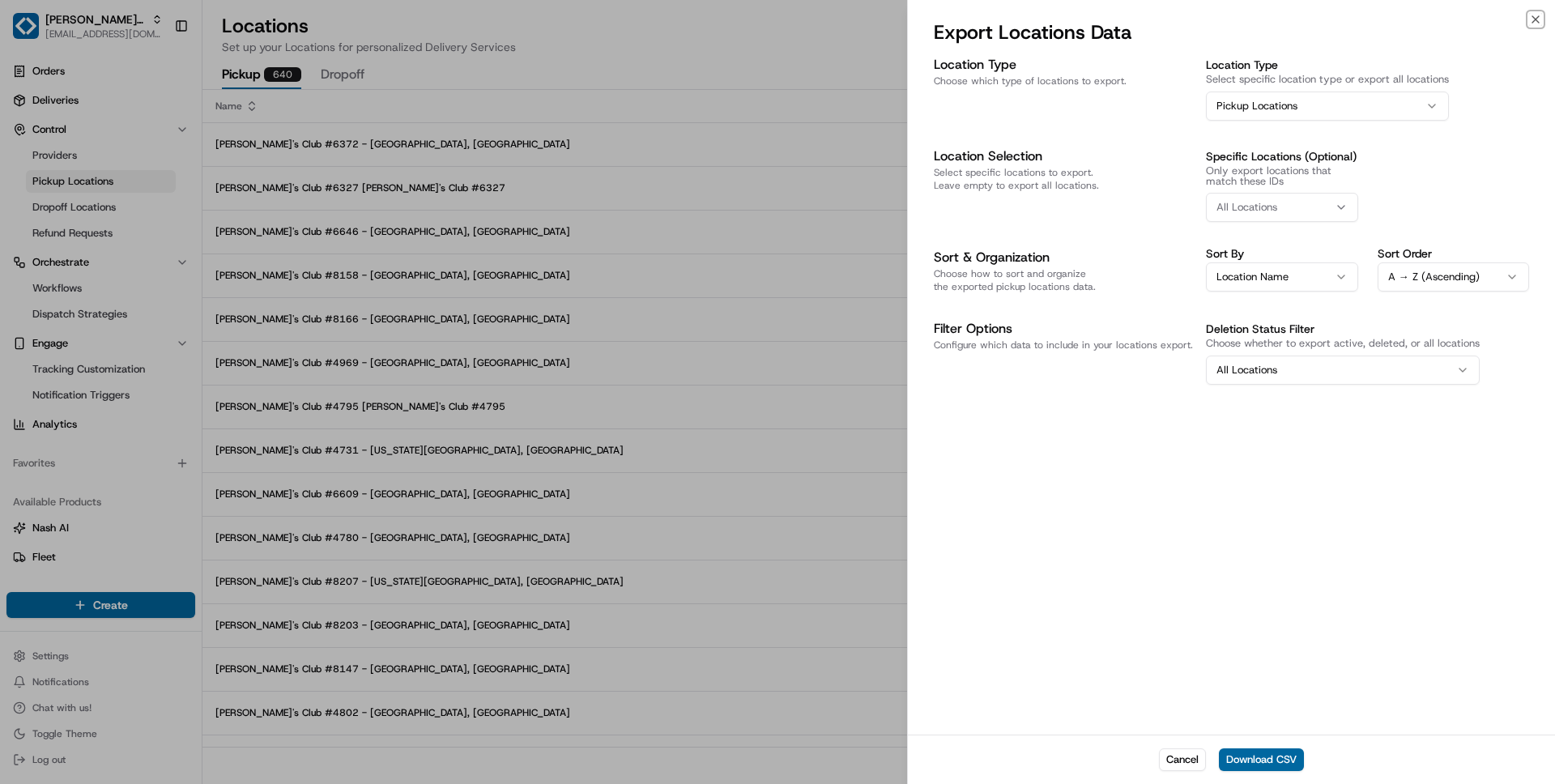
click at [1285, 375] on button "All Locations" at bounding box center [1343, 370] width 274 height 29
click at [1251, 760] on button "Download CSV" at bounding box center [1261, 759] width 85 height 22
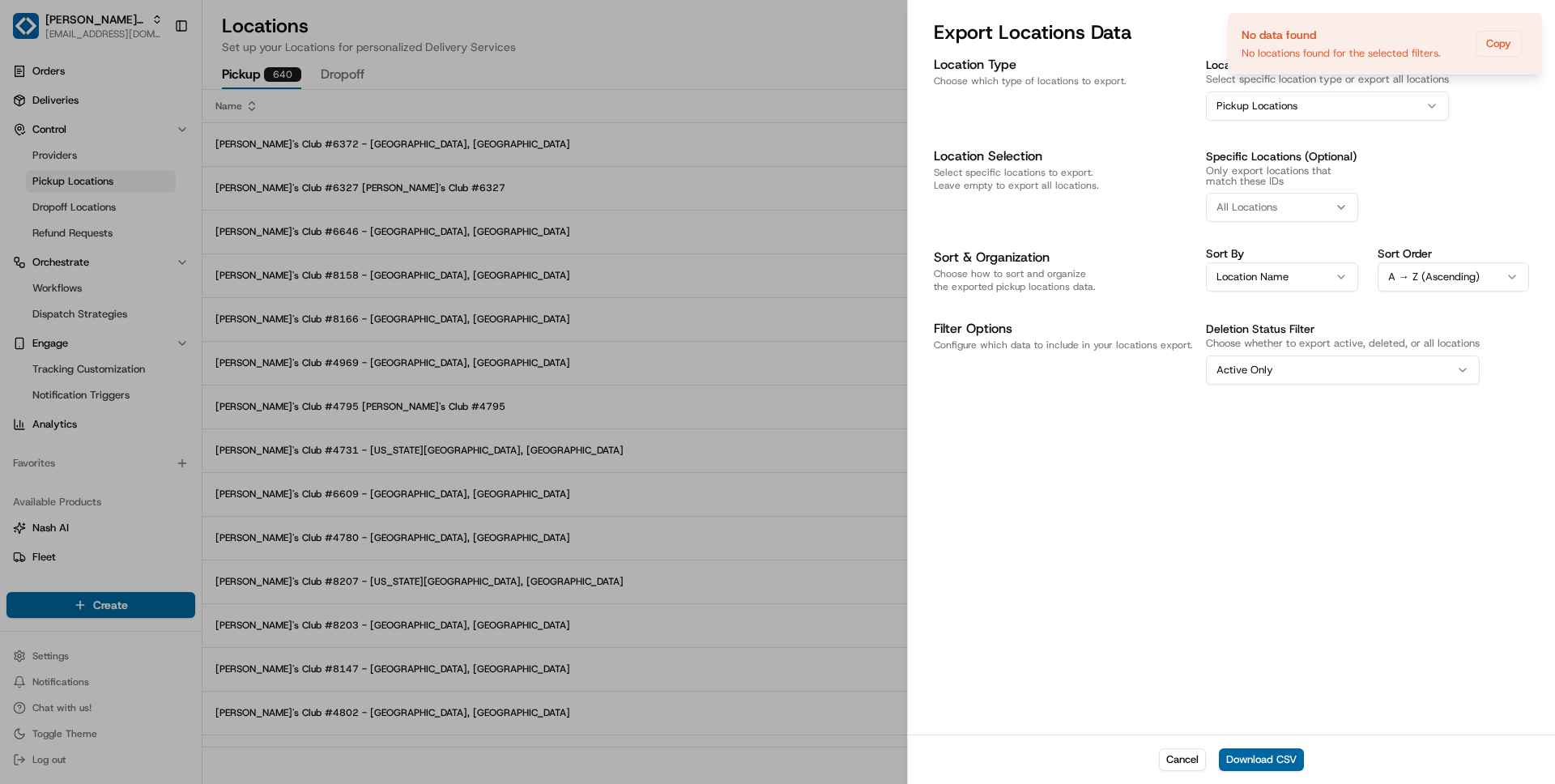
click at [1281, 368] on button "Active Only" at bounding box center [1343, 370] width 274 height 29
click at [1525, 23] on icon "Notifications (F8)" at bounding box center [1528, 26] width 7 height 7
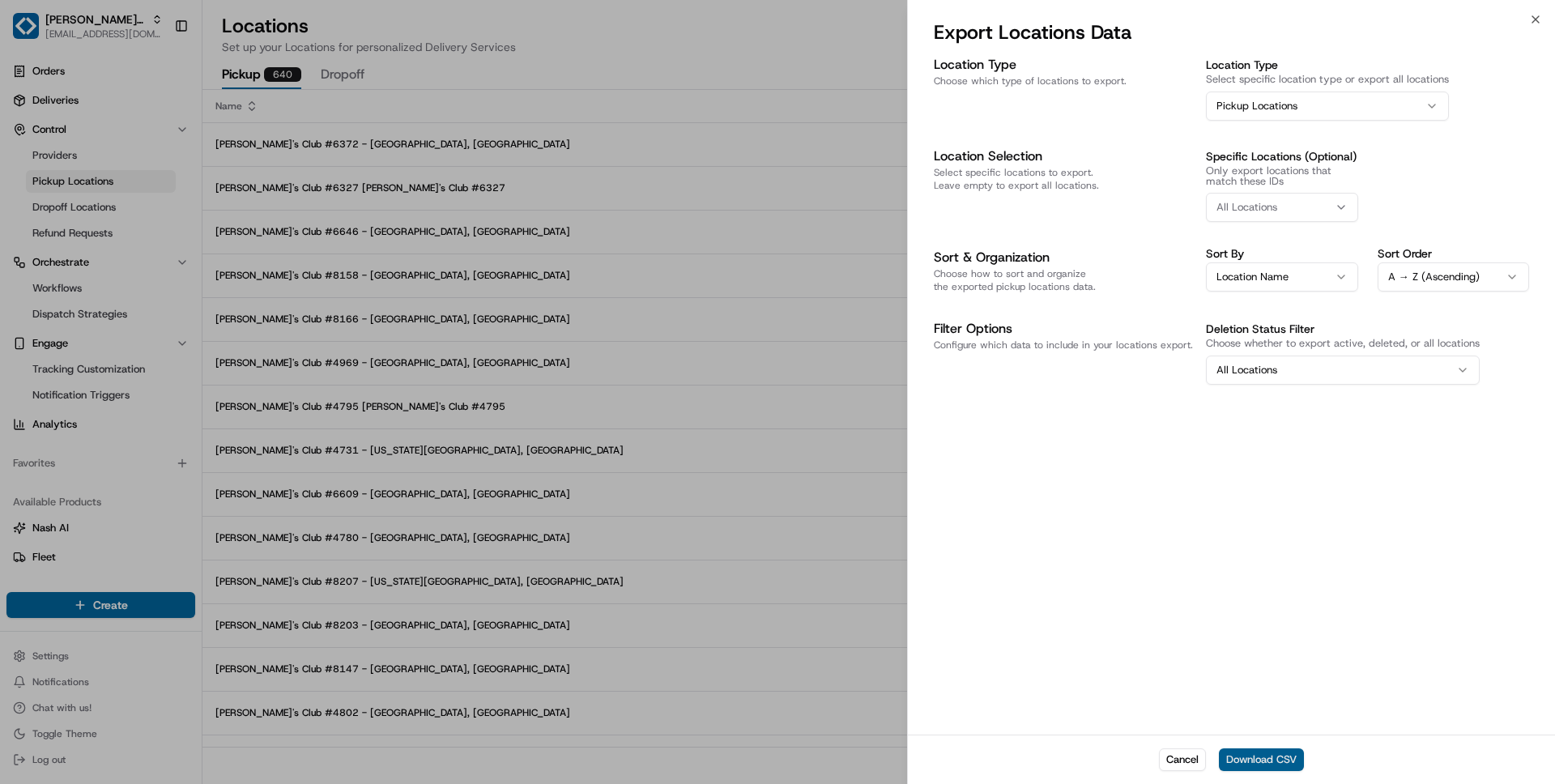
click at [1266, 762] on button "Download CSV" at bounding box center [1261, 759] width 85 height 22
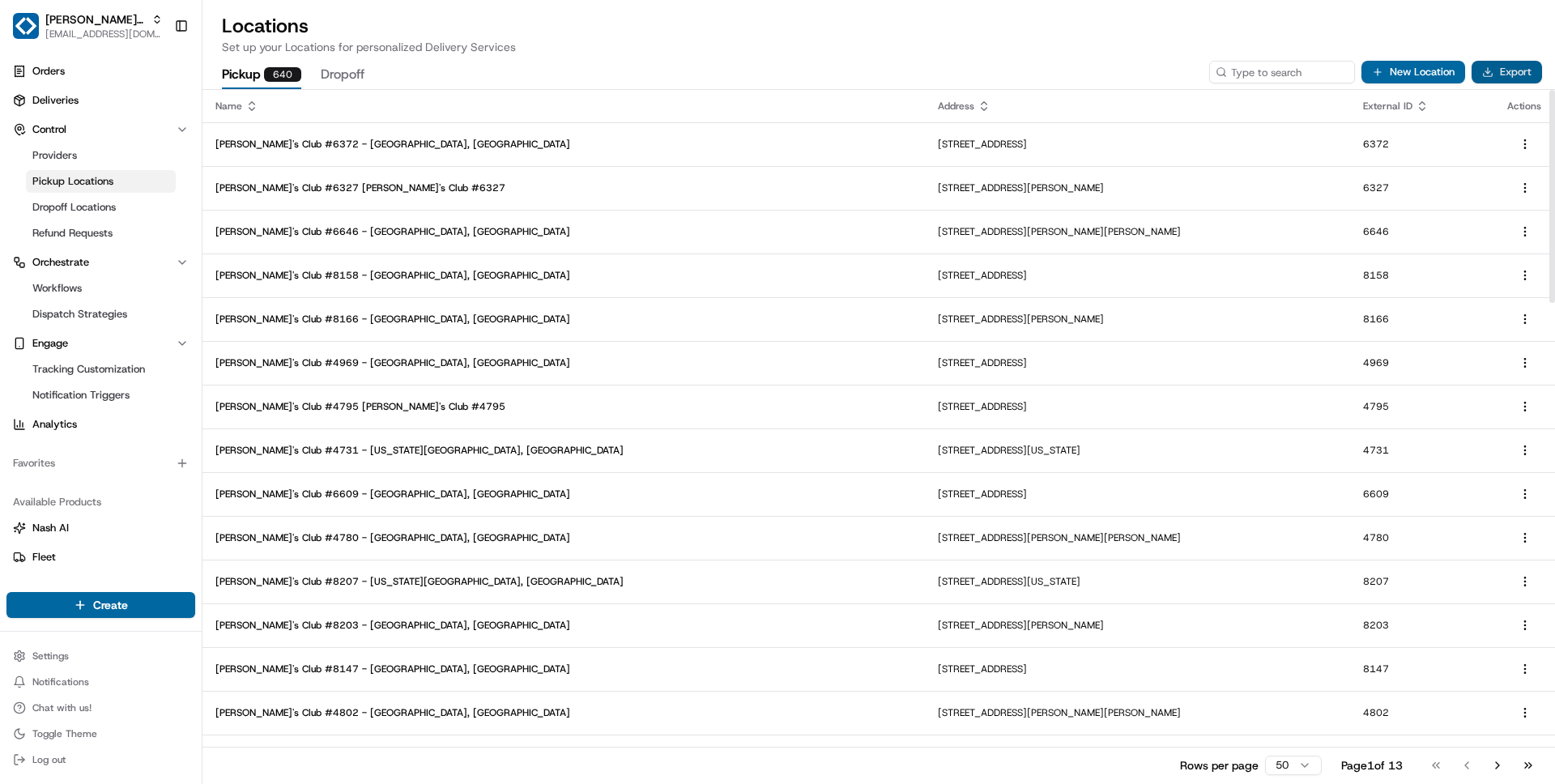
click at [1498, 73] on button "Export" at bounding box center [1507, 71] width 70 height 22
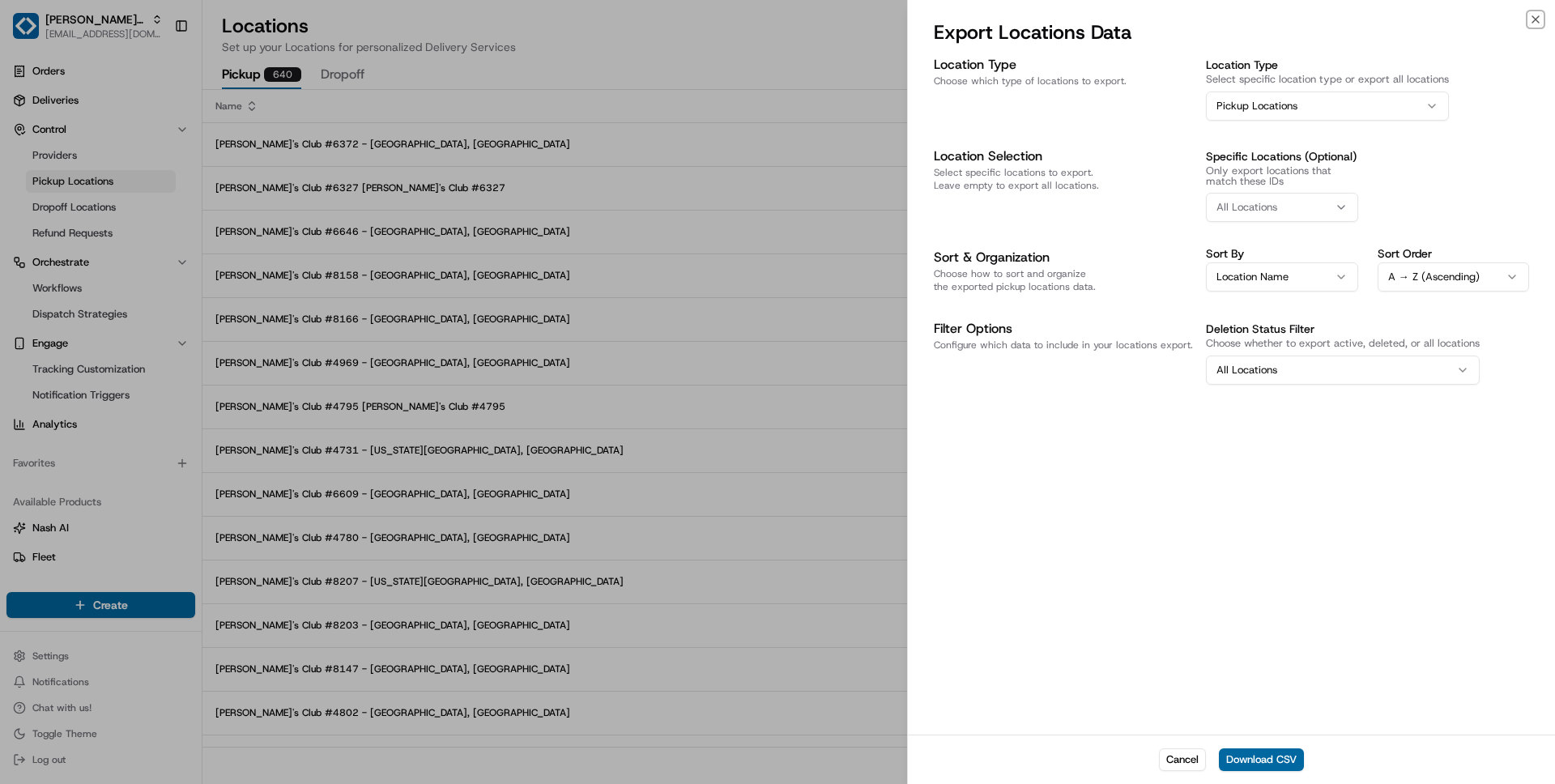
click at [1266, 370] on button "All Locations" at bounding box center [1343, 370] width 274 height 29
click at [1311, 374] on button "All Locations" at bounding box center [1343, 370] width 274 height 29
click at [1265, 763] on button "Download CSV" at bounding box center [1261, 759] width 85 height 22
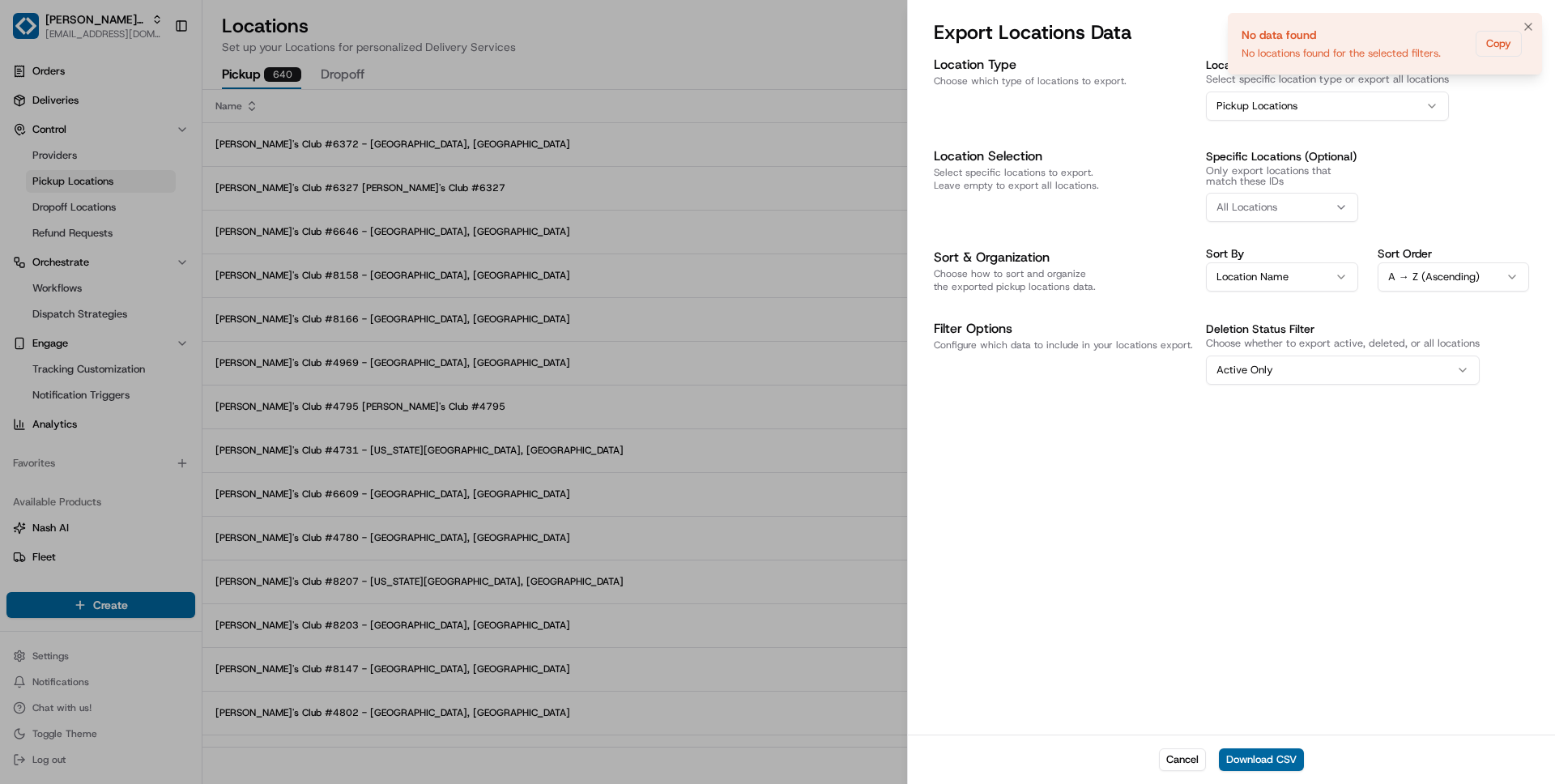
click at [1243, 55] on div "No locations found for the selected filters." at bounding box center [1341, 53] width 200 height 15
drag, startPoint x: 1243, startPoint y: 55, endPoint x: 1245, endPoint y: 68, distance: 13.2
click at [1245, 61] on div "No locations found for the selected filters." at bounding box center [1344, 53] width 200 height 15
drag, startPoint x: 1447, startPoint y: 56, endPoint x: 1348, endPoint y: 53, distance: 99.0
click at [1348, 53] on li "No data found No locations found for the selected filters. Copy" at bounding box center [1384, 43] width 314 height 62
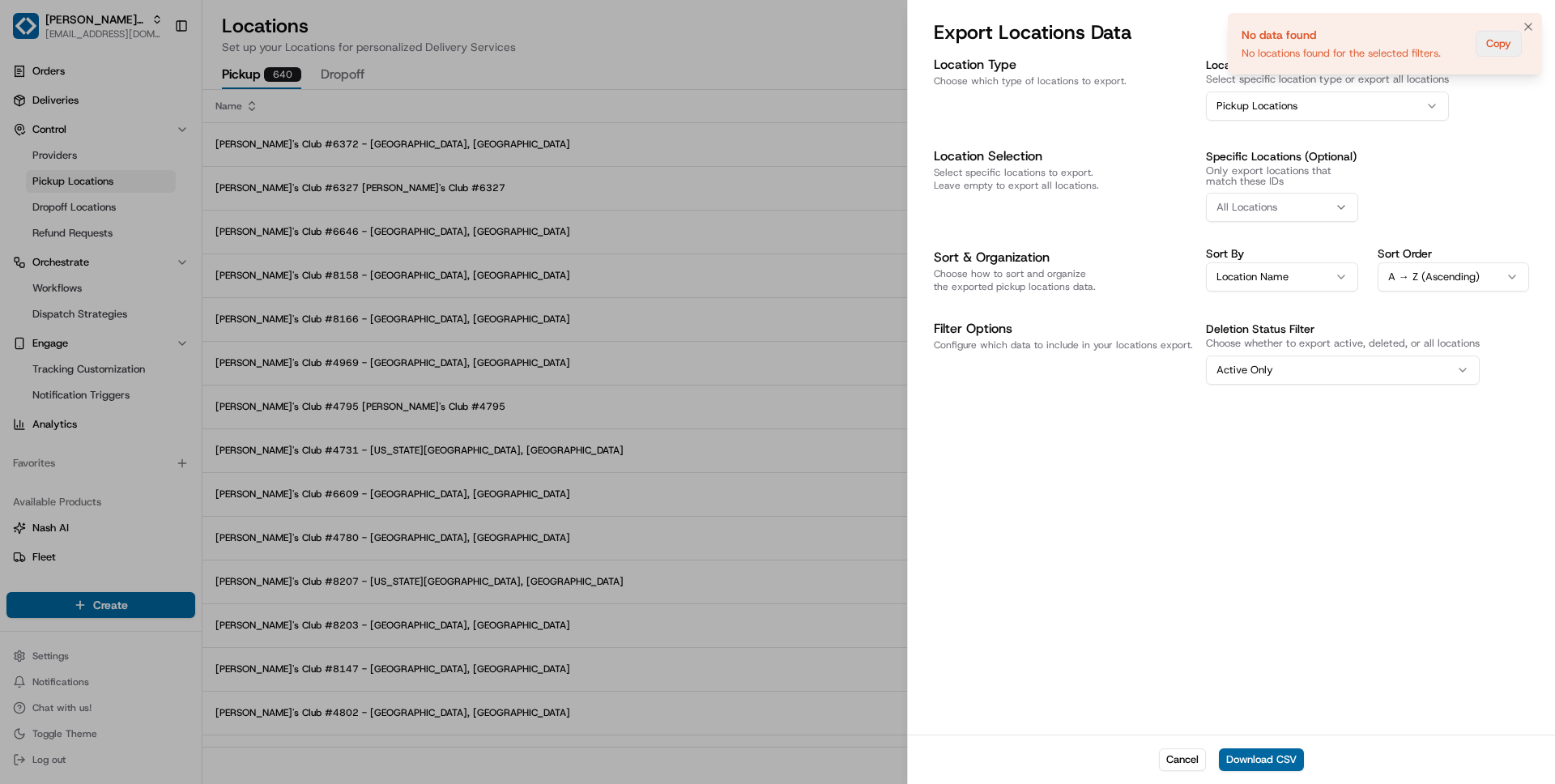
click at [1495, 40] on button "Copy" at bounding box center [1498, 43] width 46 height 25
click at [1267, 367] on button "Active Only" at bounding box center [1343, 370] width 274 height 29
click at [1310, 382] on button "Active Only" at bounding box center [1343, 370] width 274 height 29
click at [1226, 369] on button "Active Only" at bounding box center [1343, 370] width 274 height 29
click at [1288, 383] on button "Active Only" at bounding box center [1343, 370] width 274 height 29
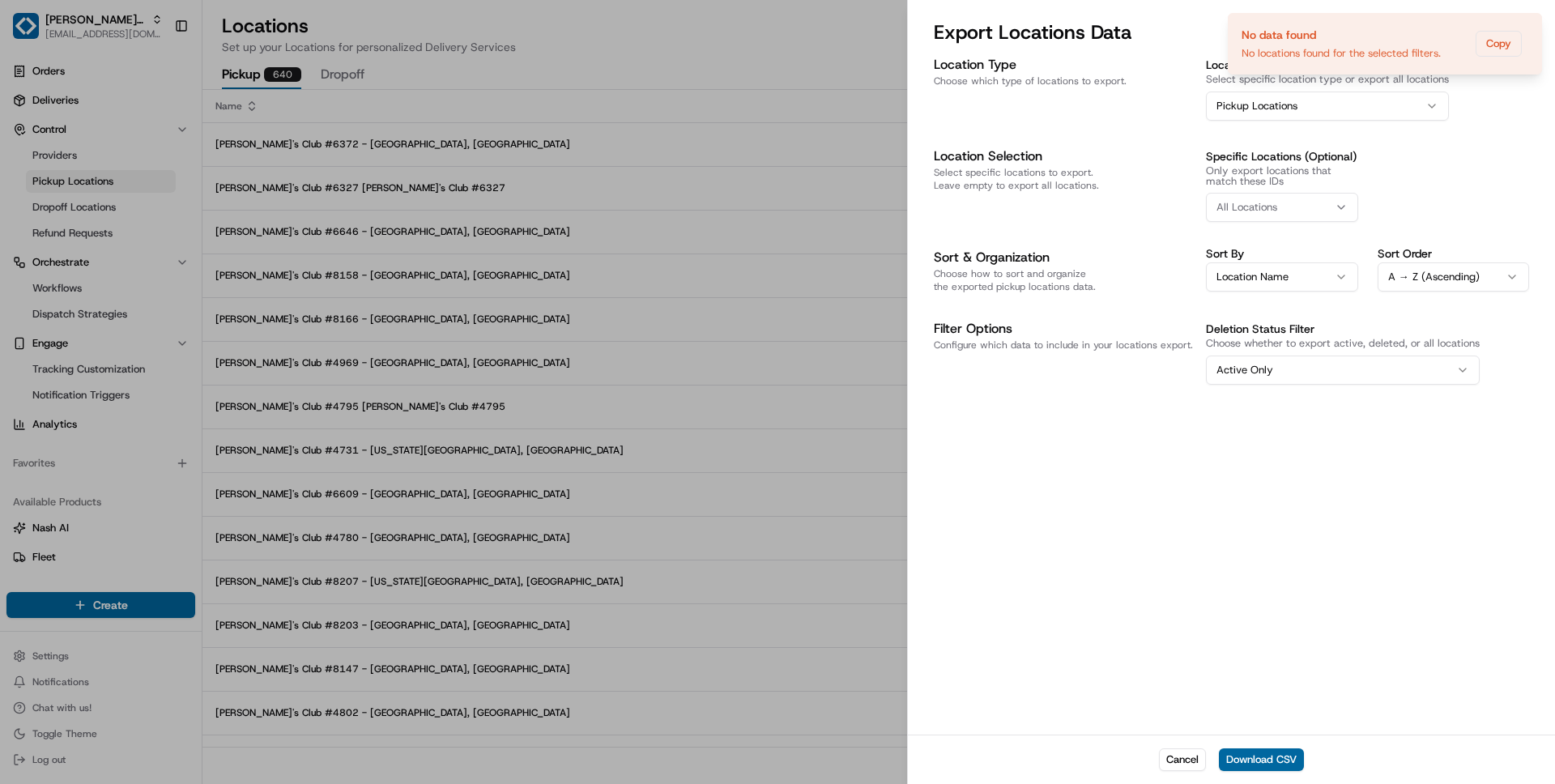
click at [772, 73] on div at bounding box center [778, 392] width 1555 height 784
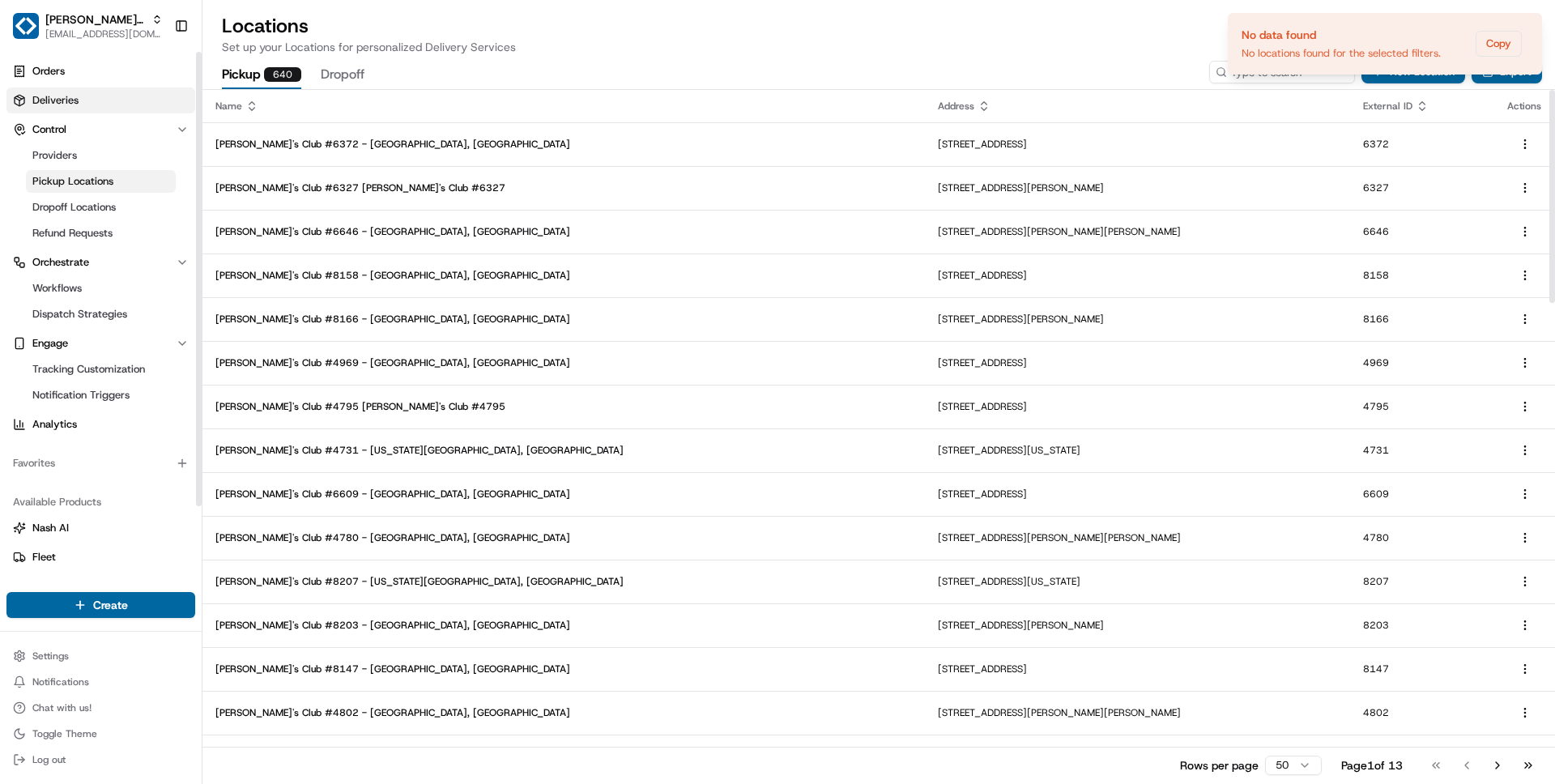
click at [77, 98] on link "Deliveries" at bounding box center [101, 100] width 189 height 25
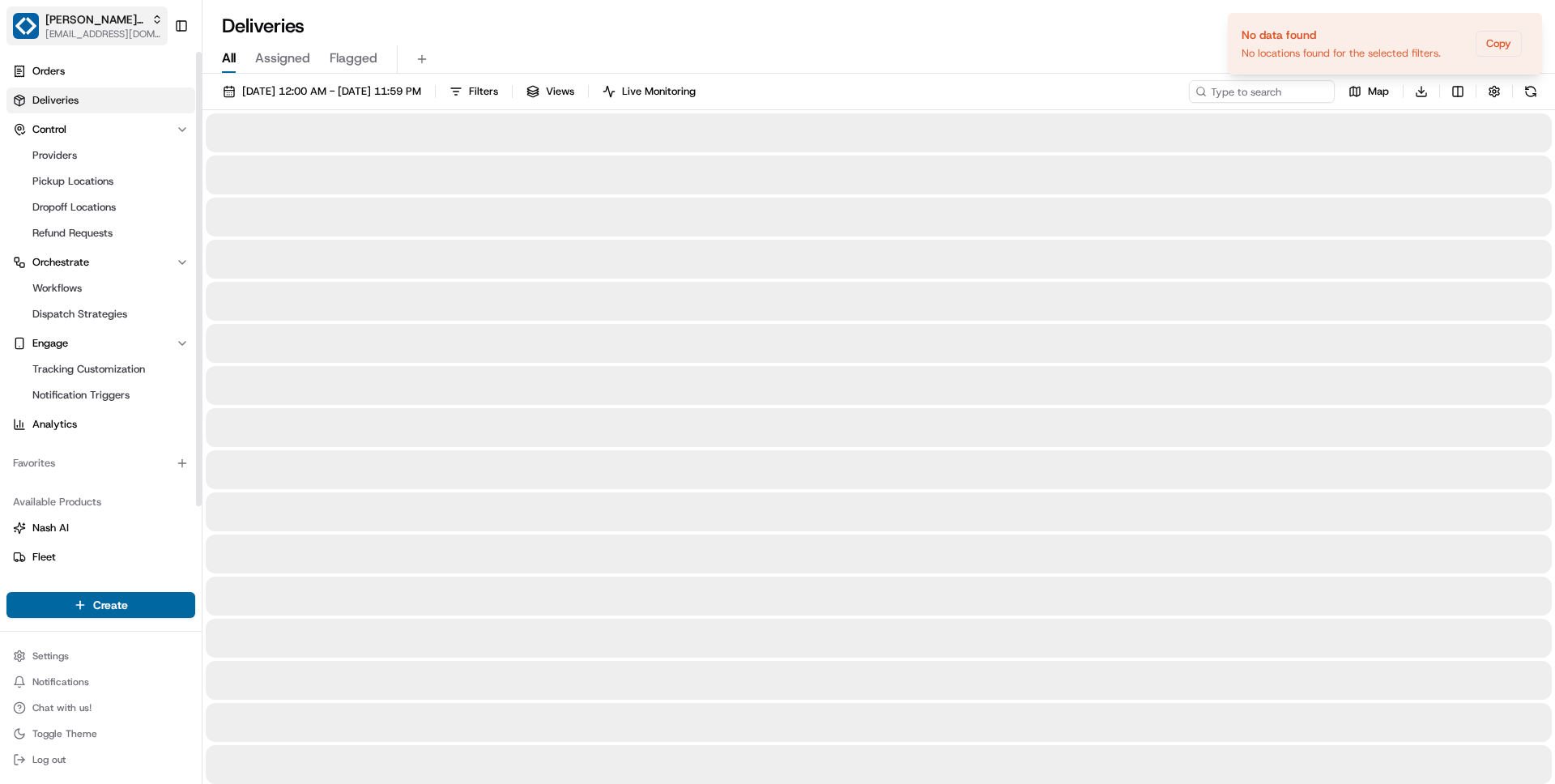
click at [97, 30] on span "[EMAIL_ADDRESS][DOMAIN_NAME]" at bounding box center [104, 33] width 117 height 13
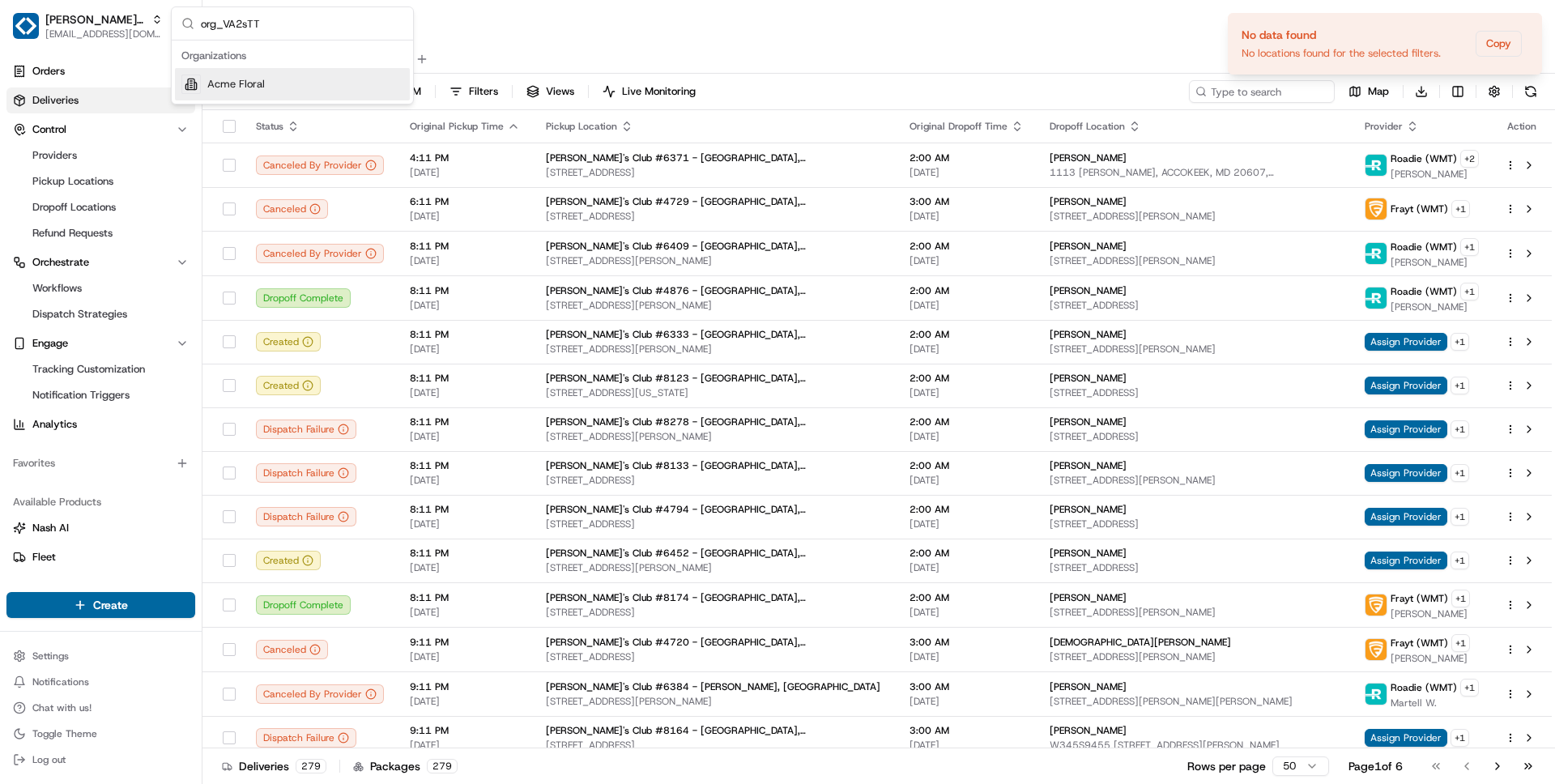
type input "org_VA2sTT"
click at [272, 83] on div "Acme Floral" at bounding box center [292, 84] width 235 height 32
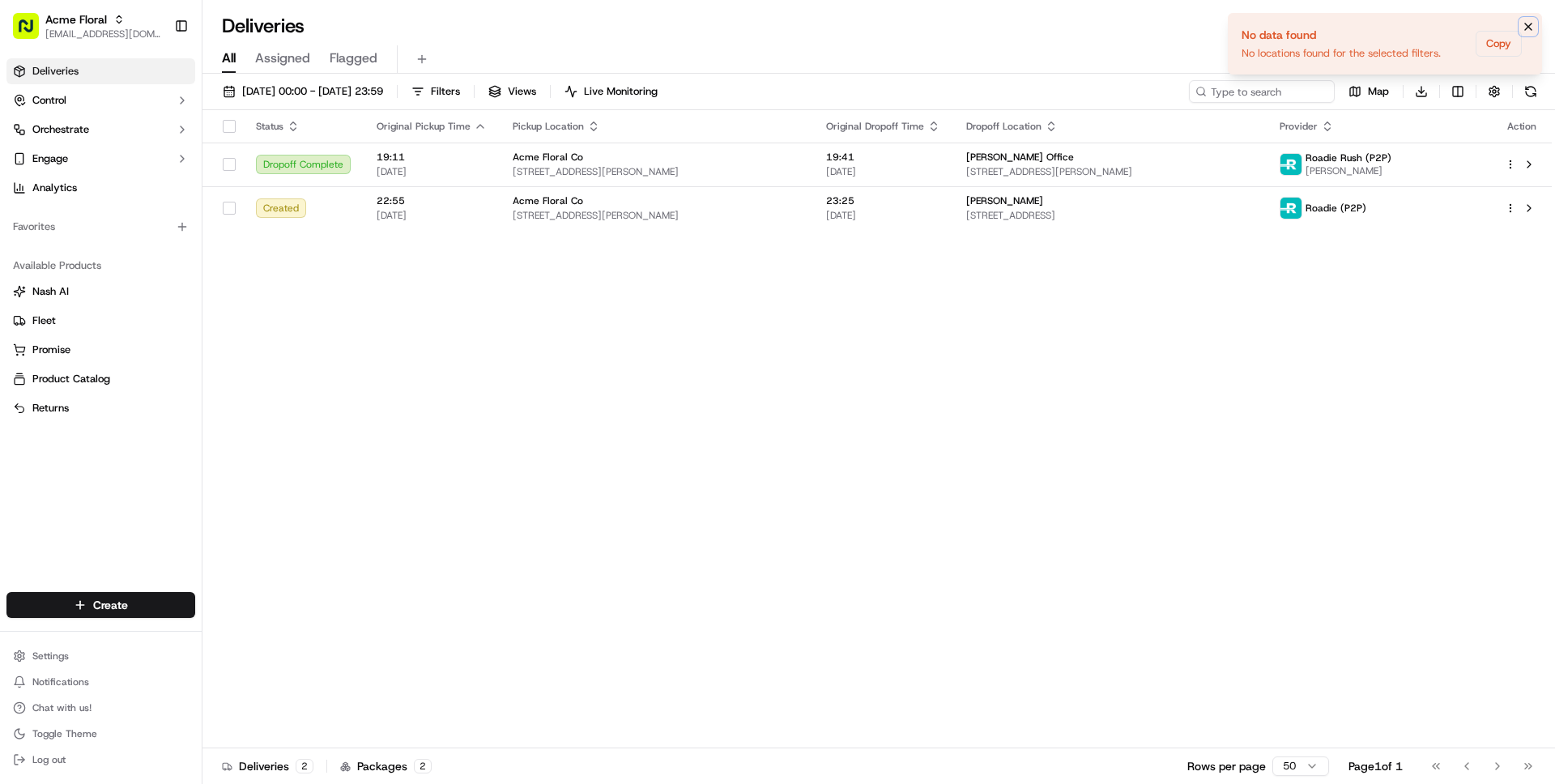
click at [1524, 22] on icon "Notifications (F8)" at bounding box center [1528, 26] width 13 height 13
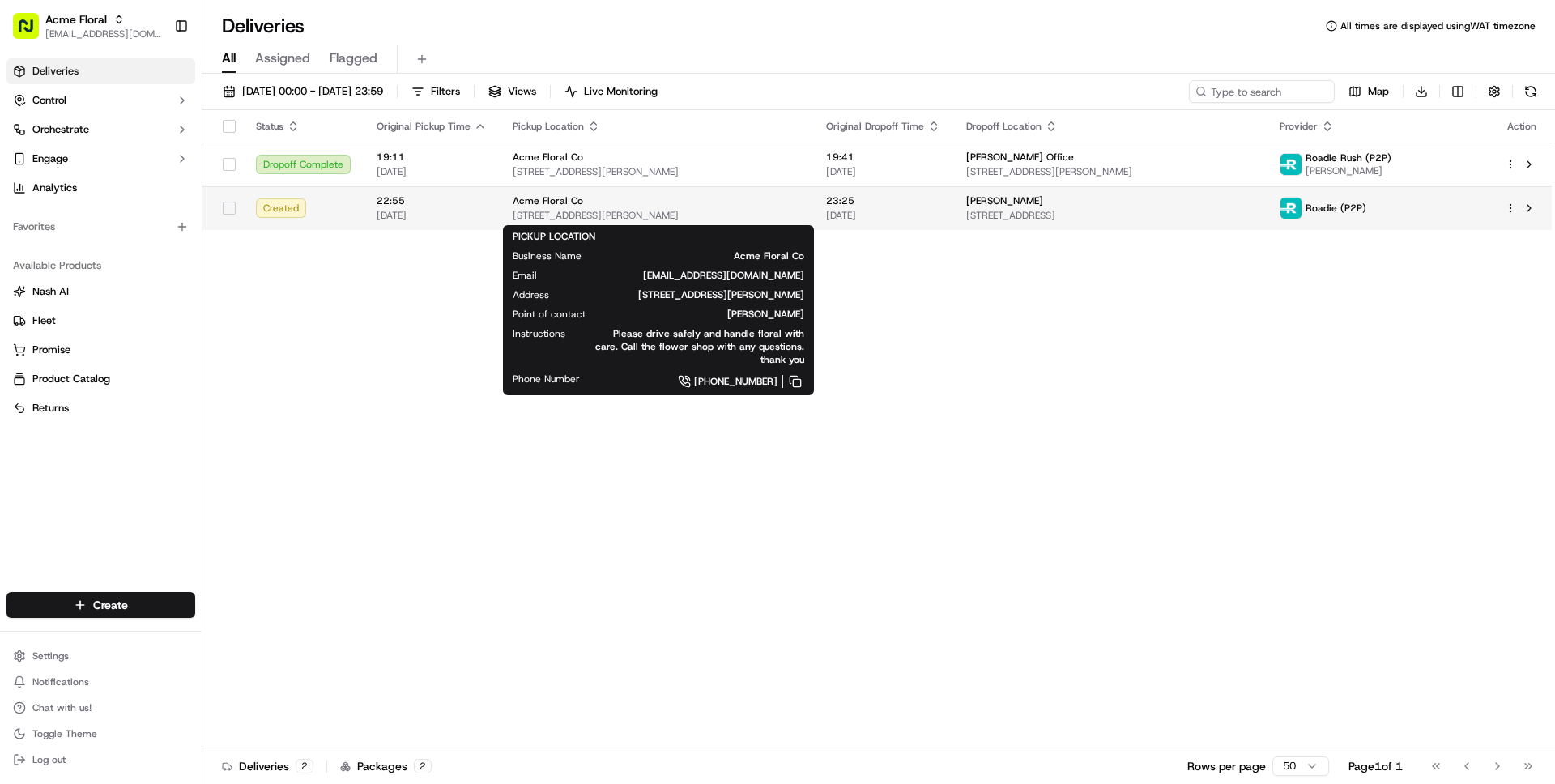
click at [639, 214] on span "442 Haight Street, San Francisco, CA 94117, US" at bounding box center [656, 215] width 288 height 13
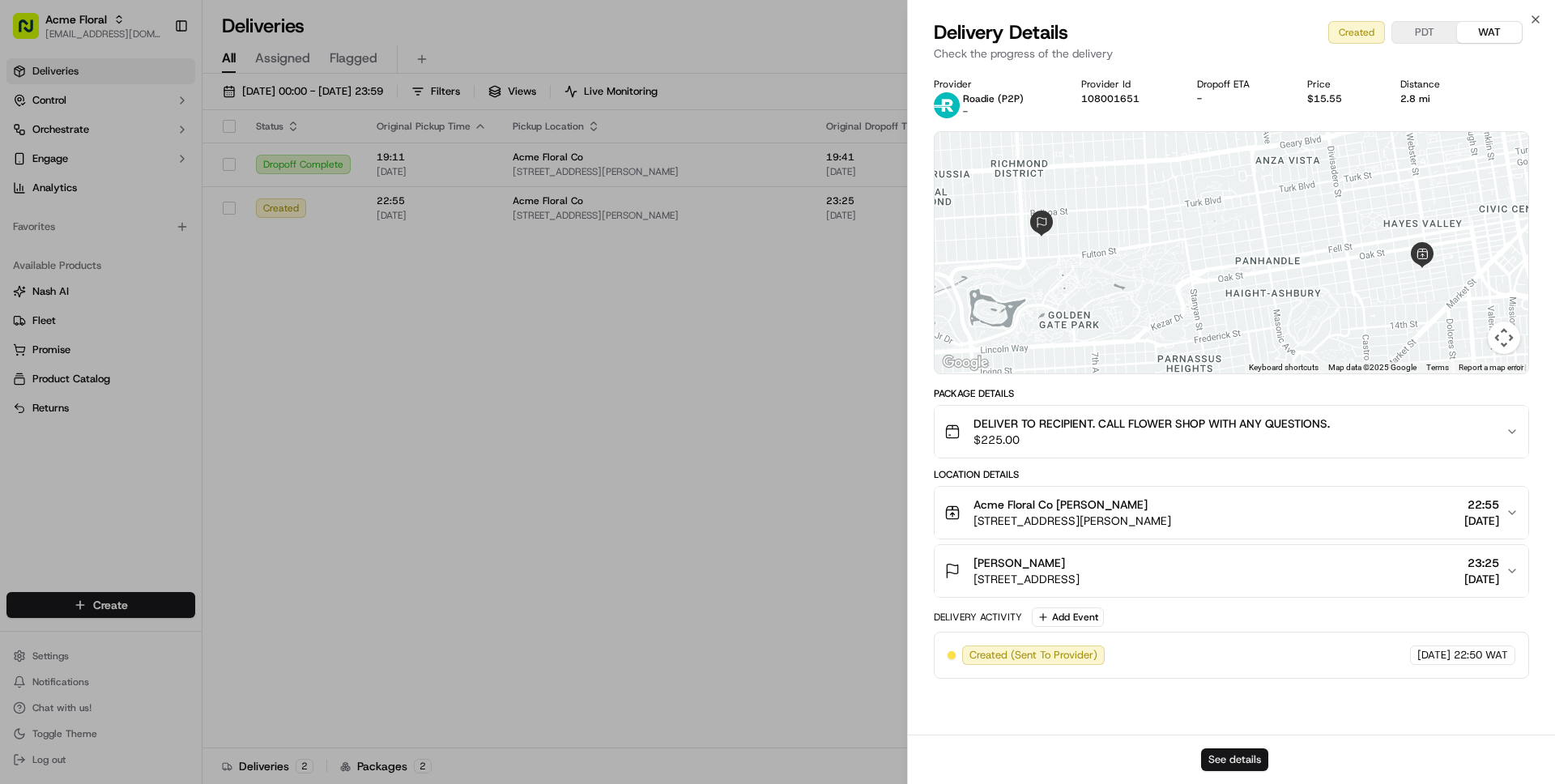
click at [1236, 755] on button "See details" at bounding box center [1234, 759] width 67 height 22
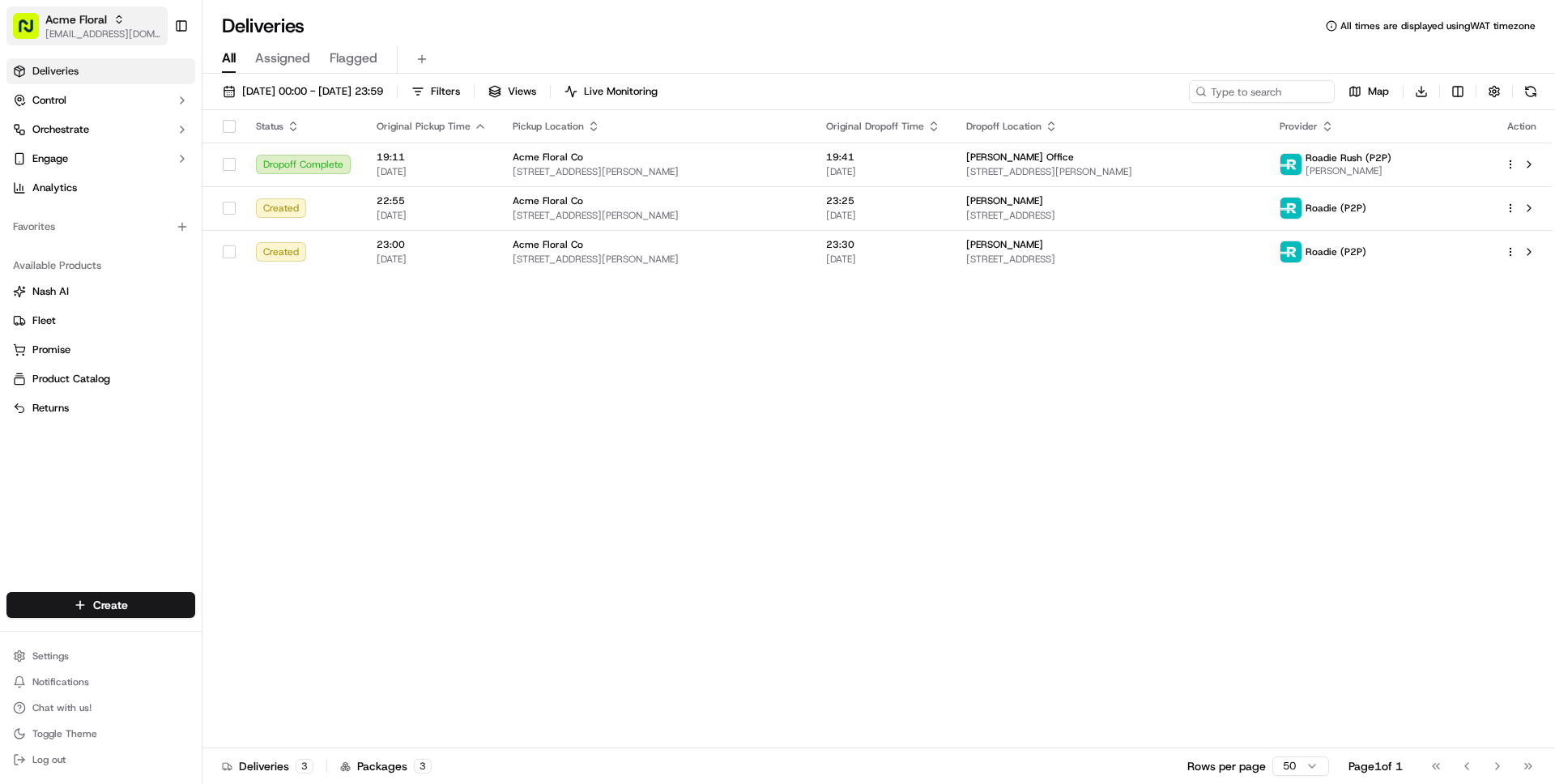
click at [92, 17] on span "Acme Floral" at bounding box center [75, 20] width 62 height 17
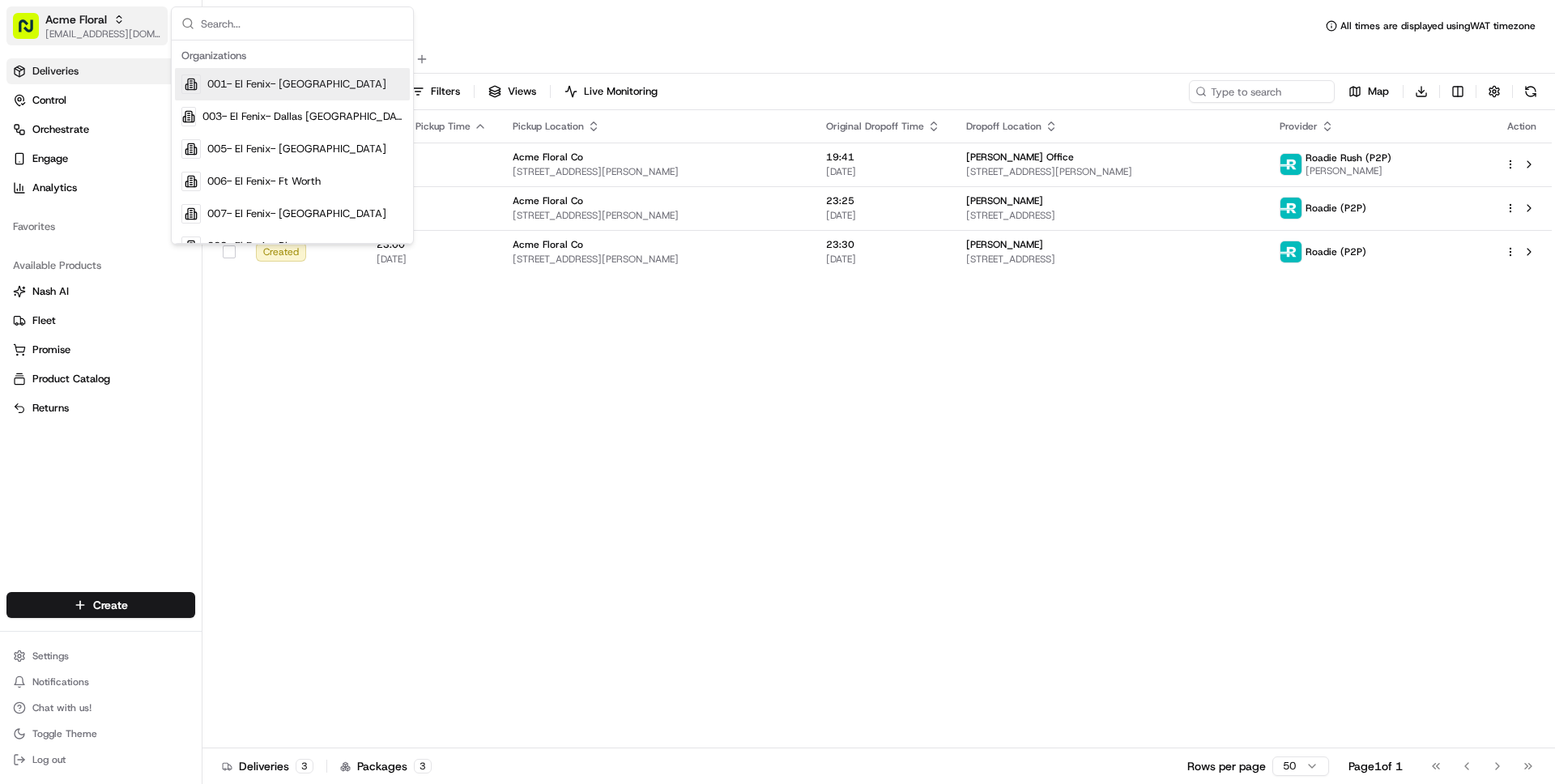
type input "7185952"
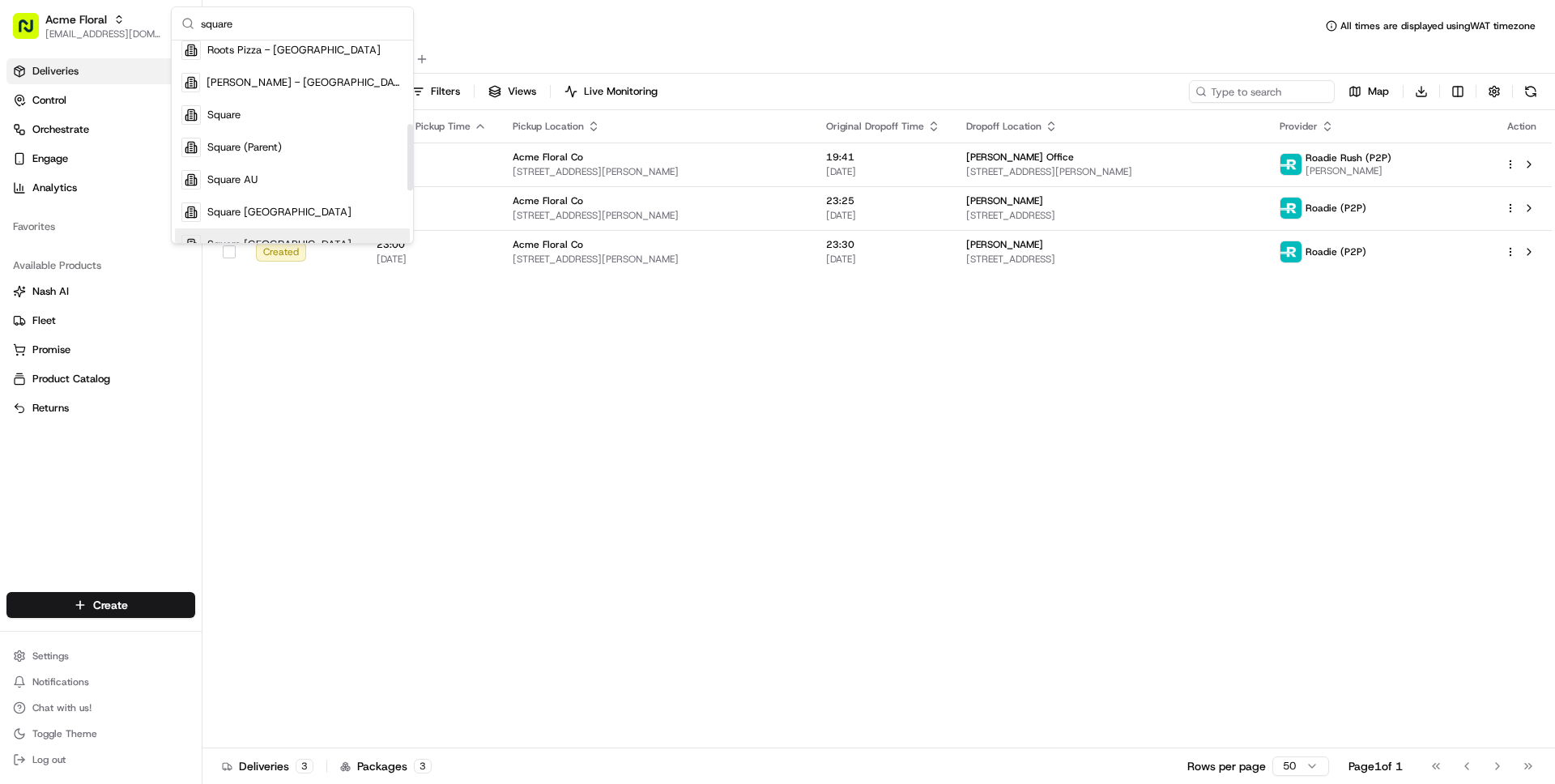
scroll to position [253, 0]
type input "square"
click at [244, 115] on div "Square" at bounding box center [292, 121] width 235 height 32
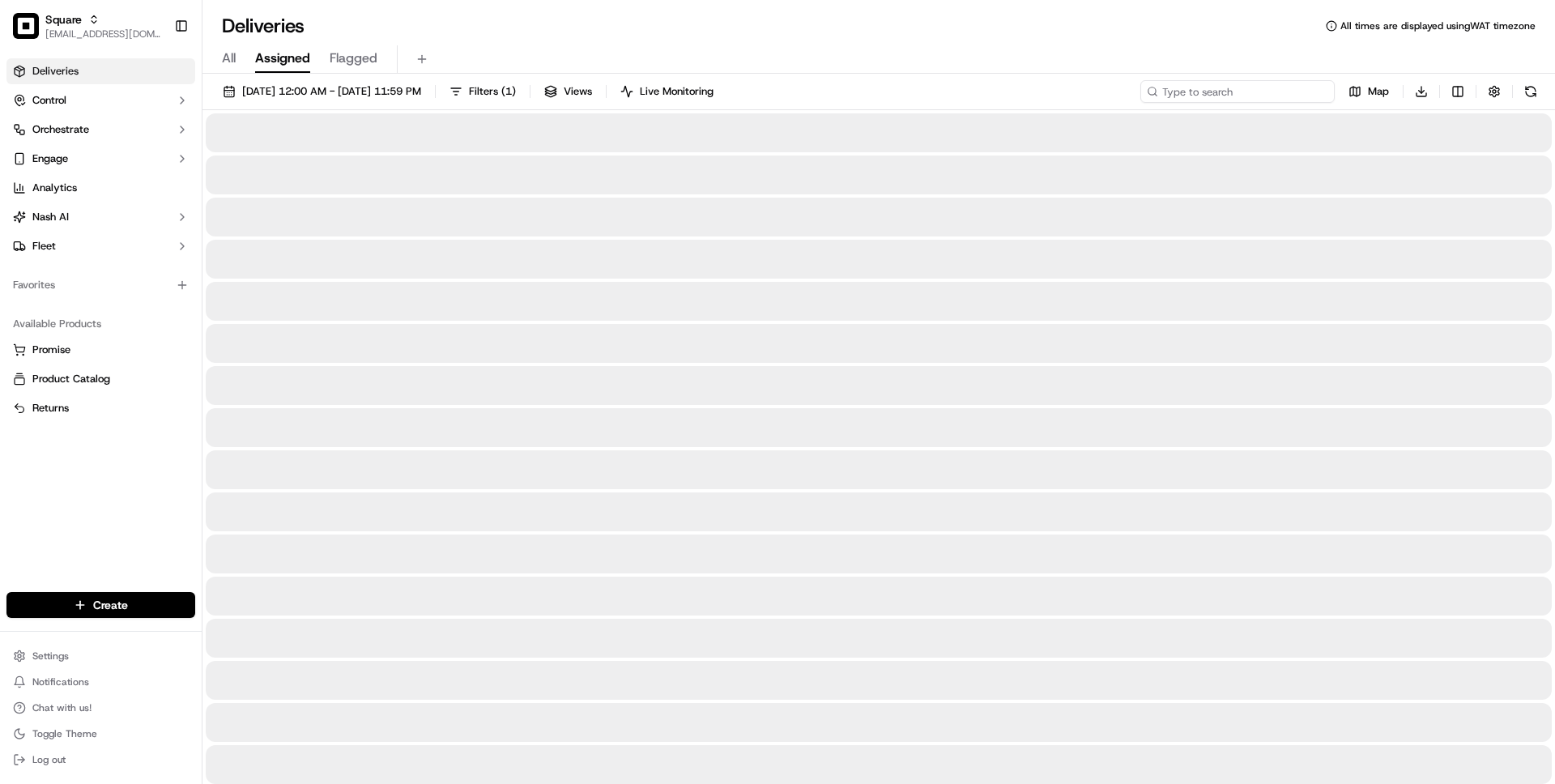
click at [1303, 99] on input at bounding box center [1237, 91] width 195 height 22
paste input "7185952"
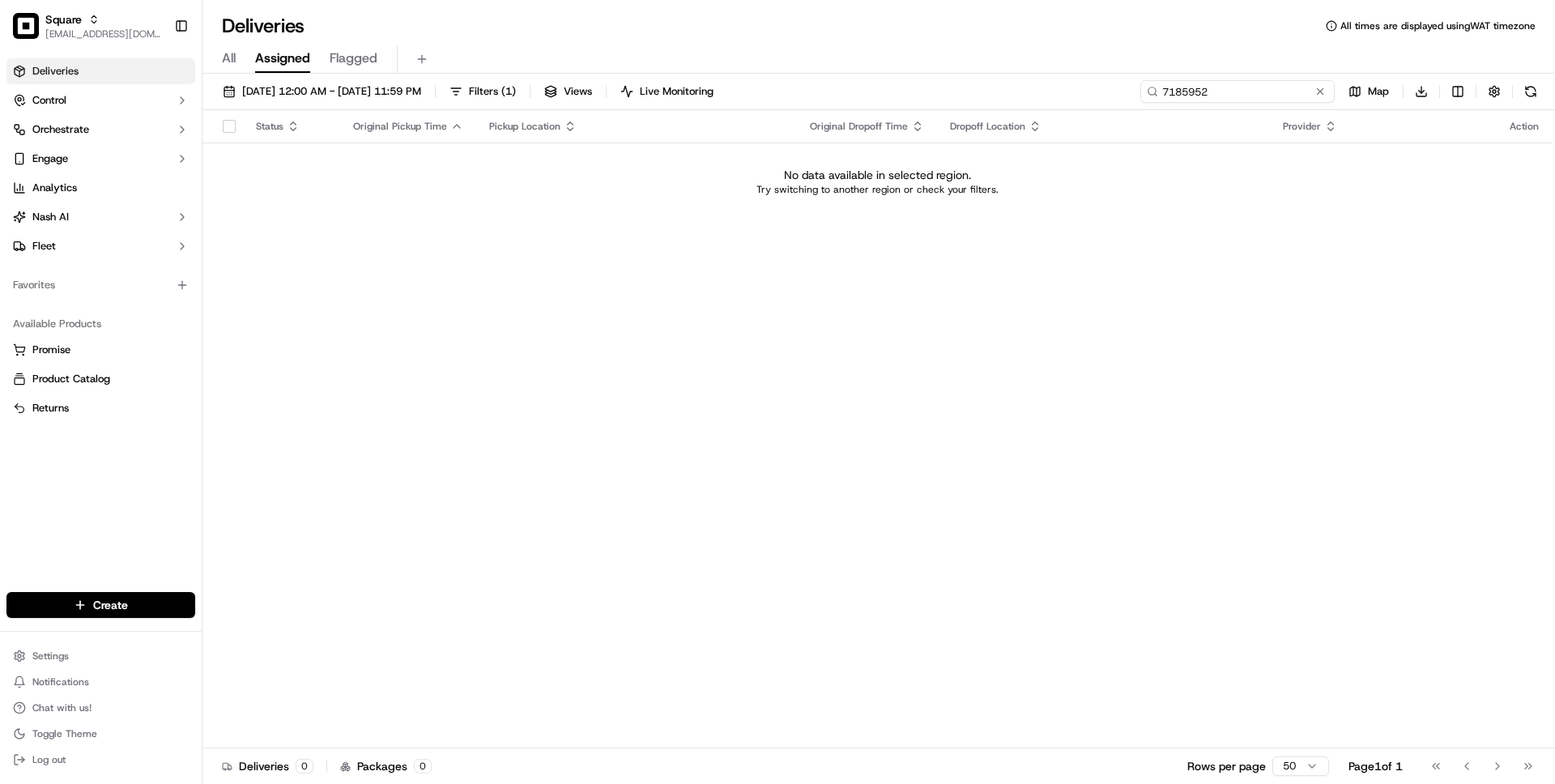
type input "7185952"
click at [239, 60] on div "All Assigned Flagged" at bounding box center [878, 59] width 1353 height 28
click at [232, 58] on span "All" at bounding box center [229, 59] width 14 height 20
click at [322, 86] on span "09/22/2025 12:00 AM - 09/22/2025 11:59 PM" at bounding box center [332, 91] width 179 height 15
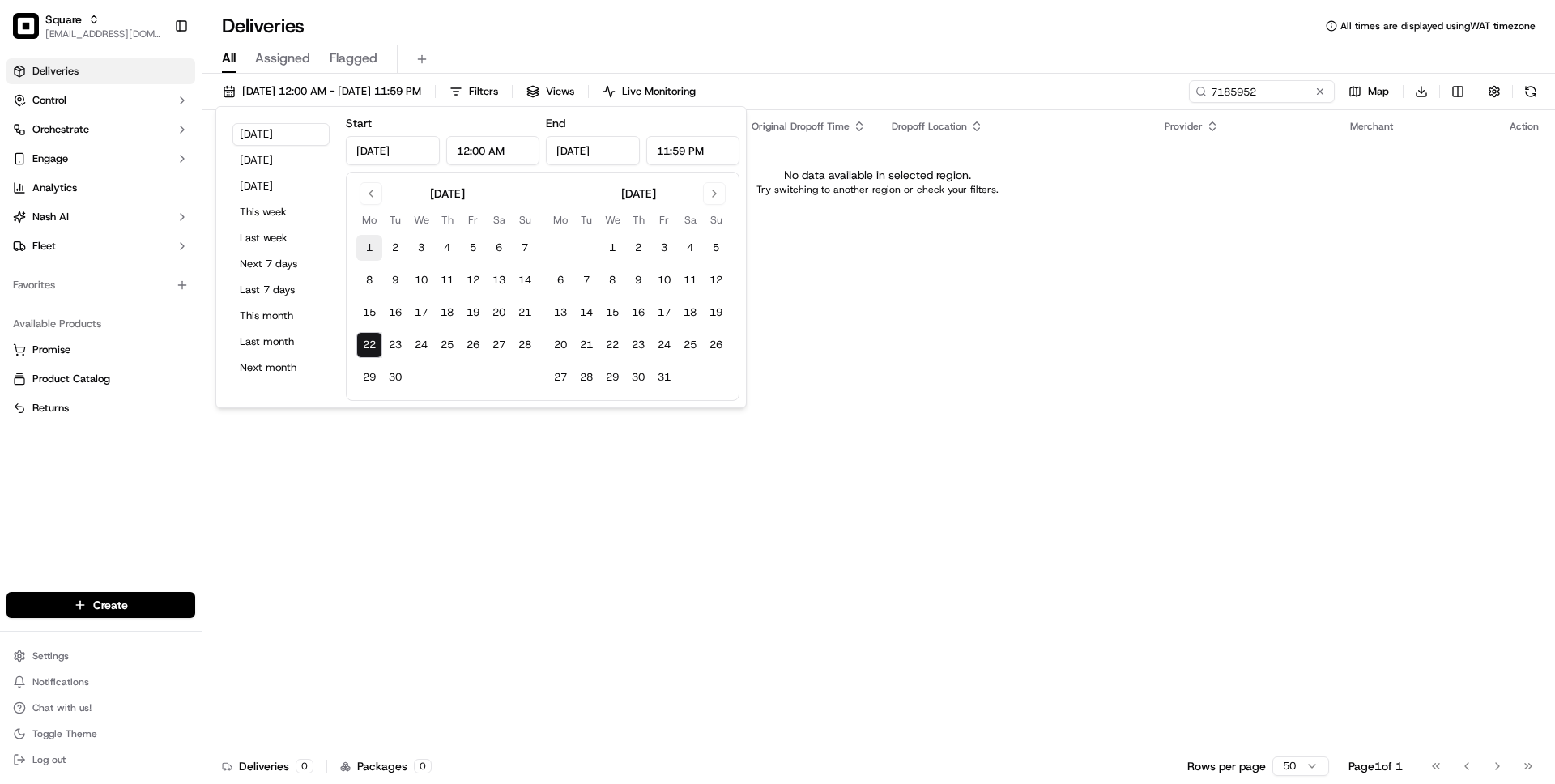
click at [370, 247] on button "1" at bounding box center [369, 247] width 25 height 25
type input "Sep 1, 2025"
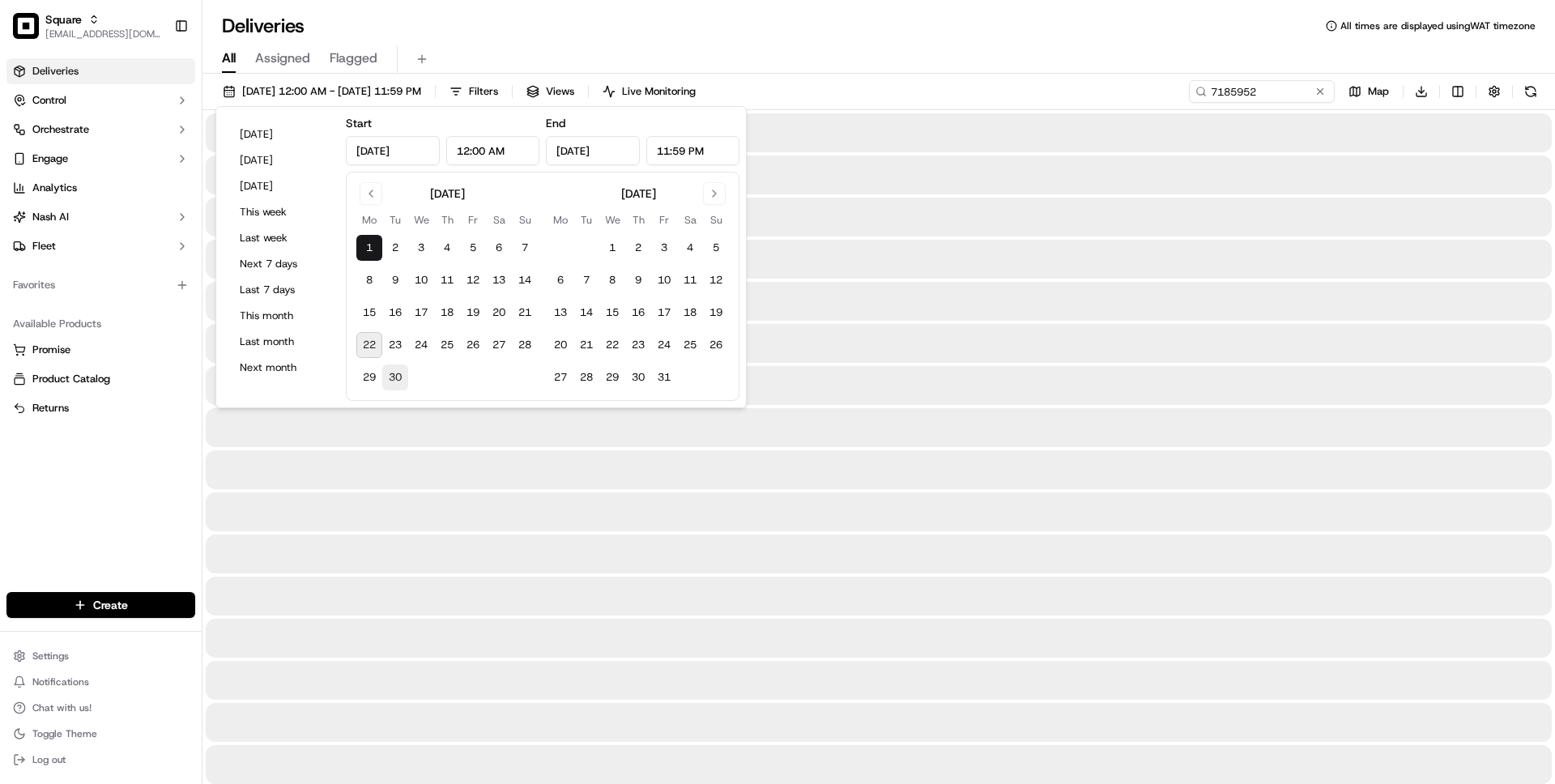
click at [388, 371] on button "30" at bounding box center [395, 377] width 25 height 25
type input "Sep 30, 2025"
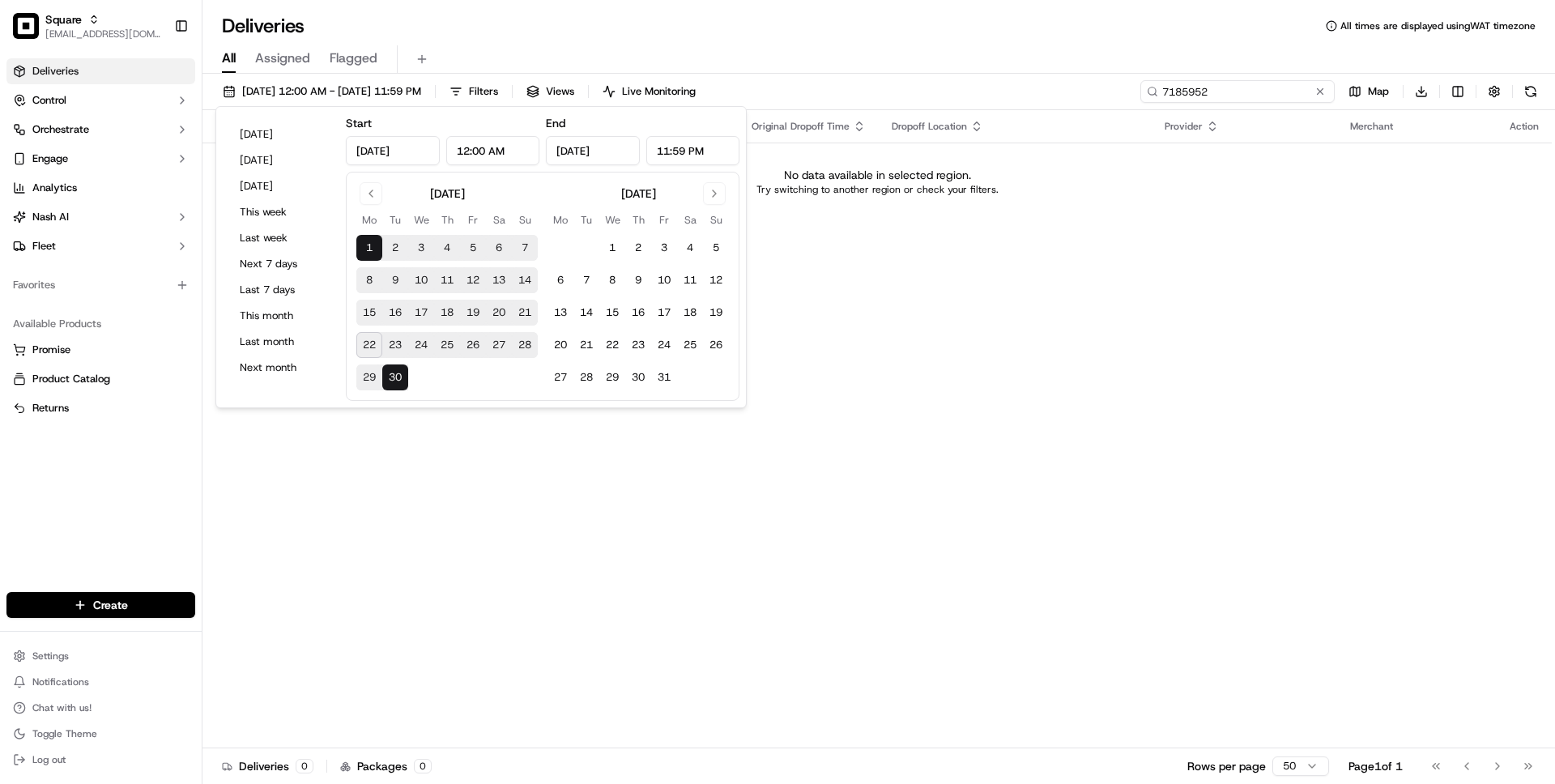
click at [1241, 93] on input "7185952" at bounding box center [1237, 91] width 195 height 22
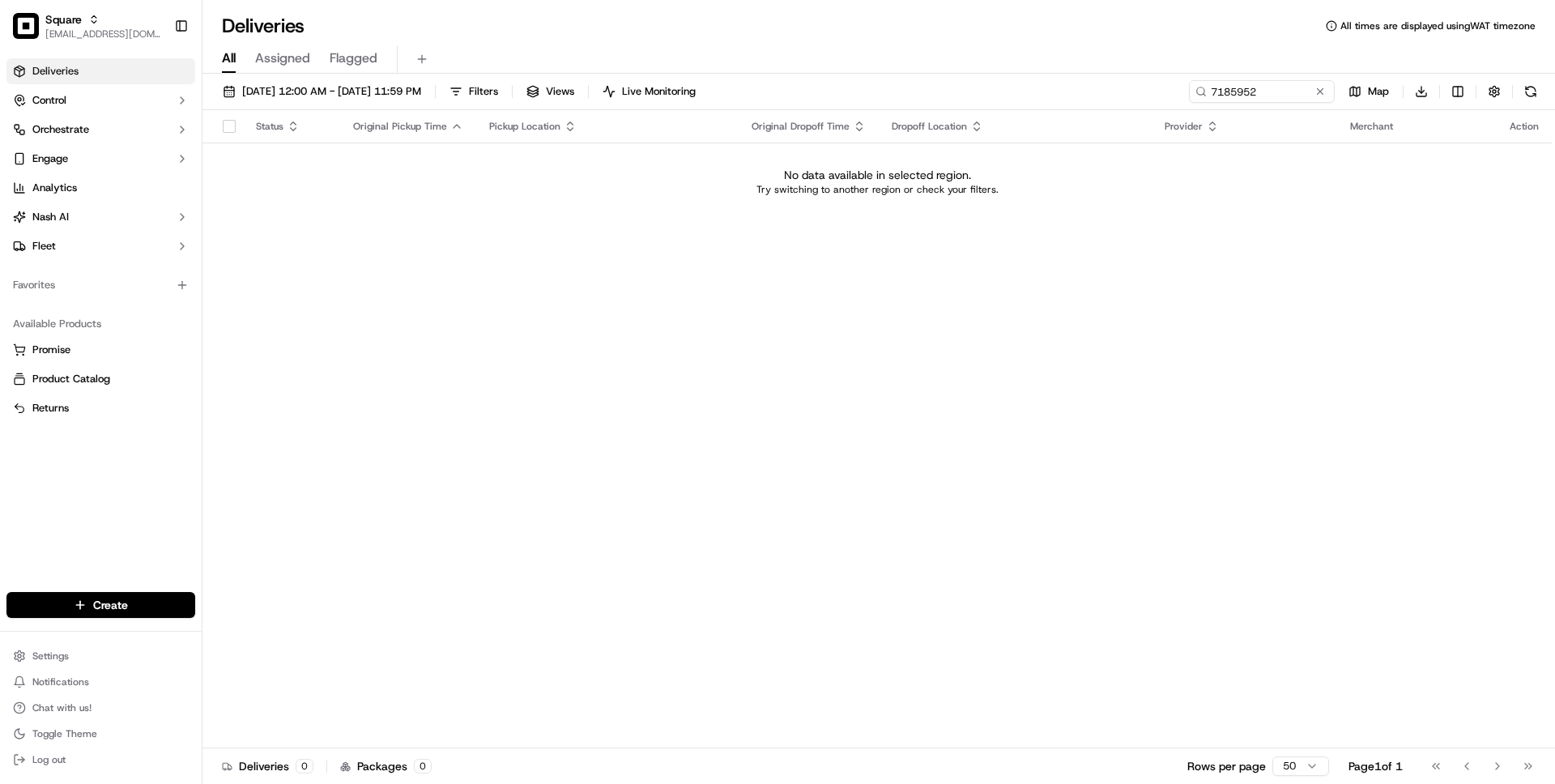
click at [274, 254] on div "Status Original Pickup Time Pickup Location Original Dropoff Time Dropoff Locat…" at bounding box center [877, 429] width 1350 height 638
click at [97, 154] on button "Engage" at bounding box center [101, 158] width 189 height 25
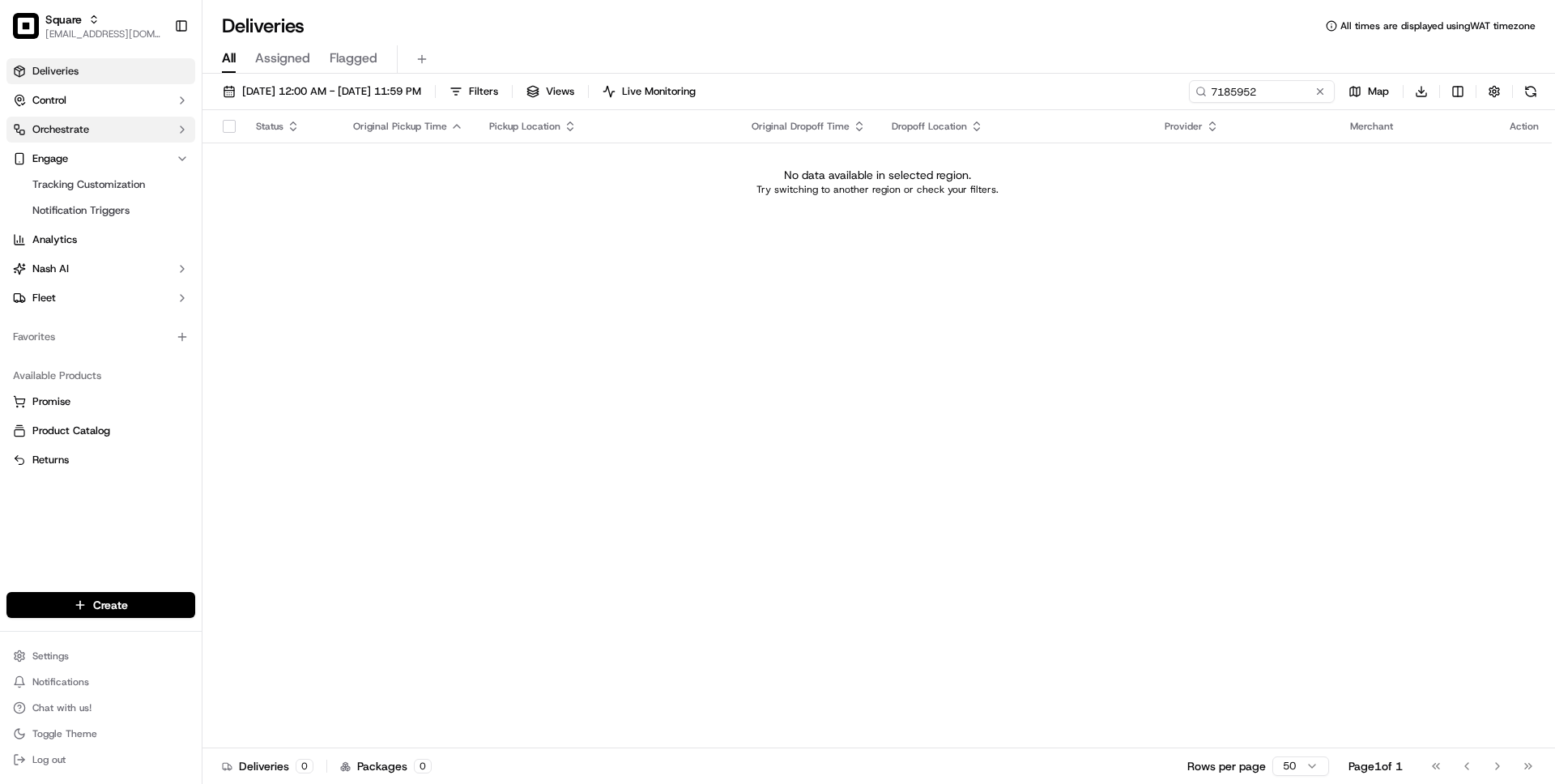
click at [92, 125] on button "Orchestrate" at bounding box center [101, 129] width 189 height 25
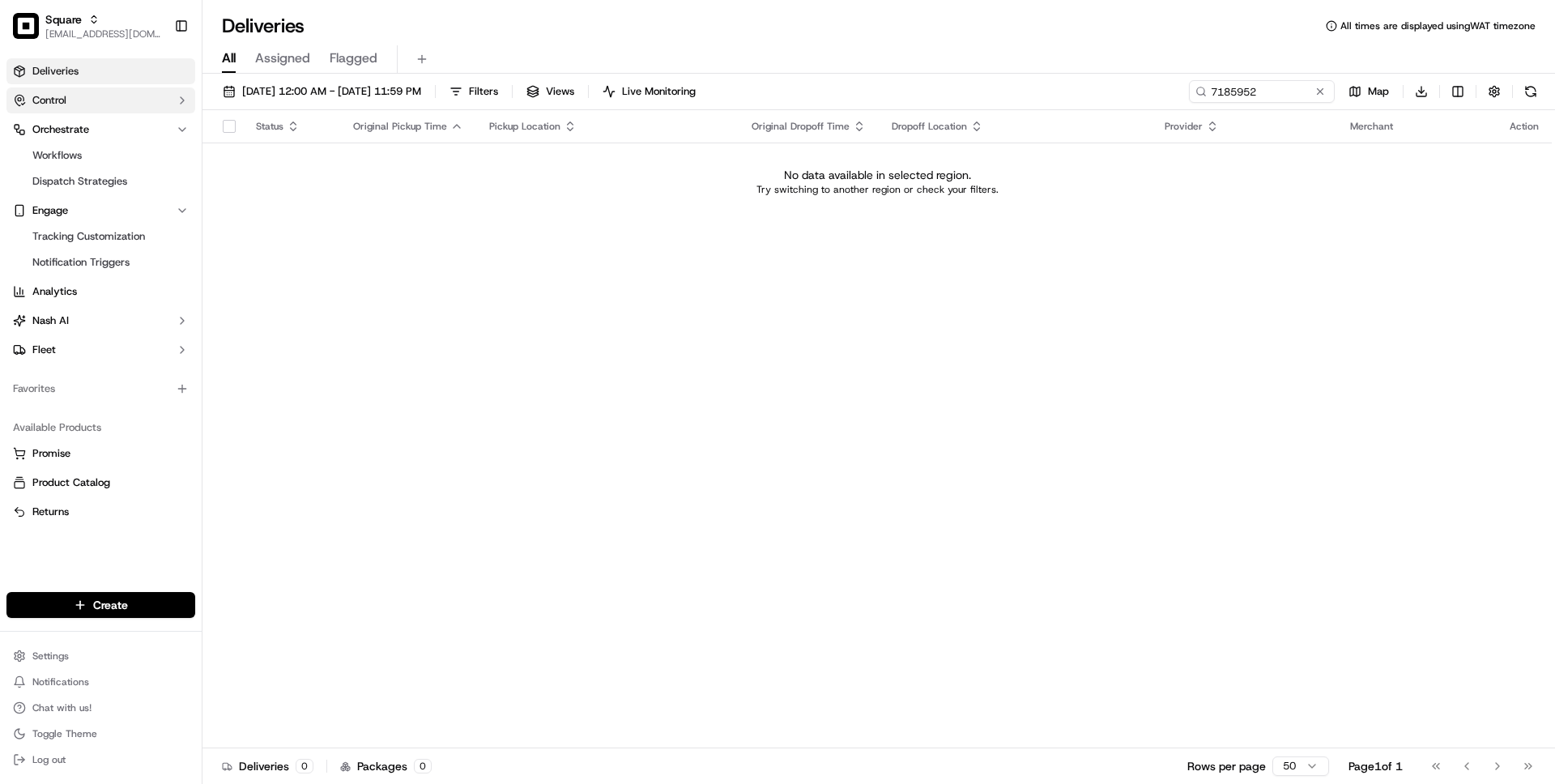
click at [90, 97] on button "Control" at bounding box center [101, 100] width 189 height 25
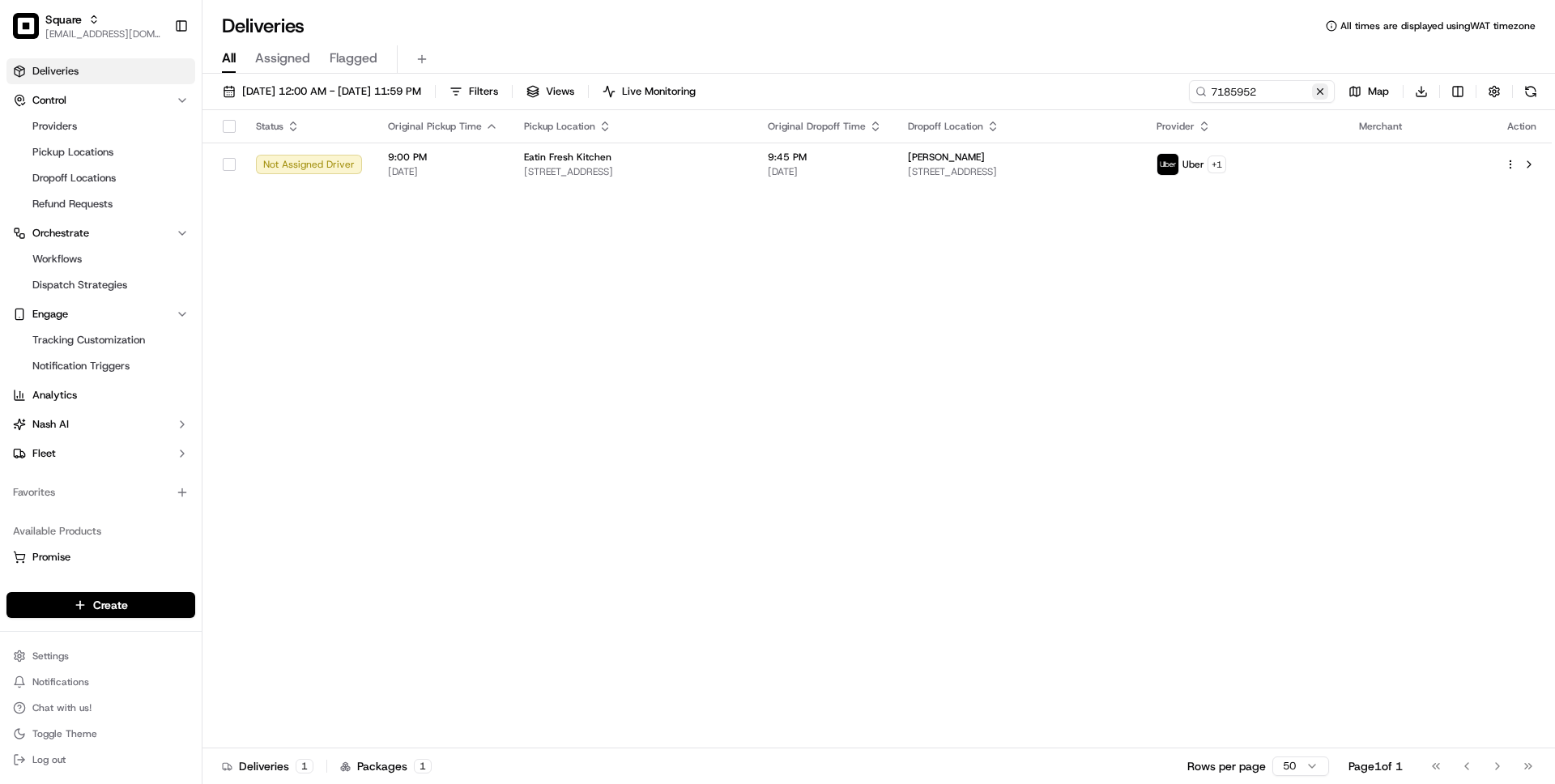
click at [1320, 87] on button at bounding box center [1319, 91] width 17 height 17
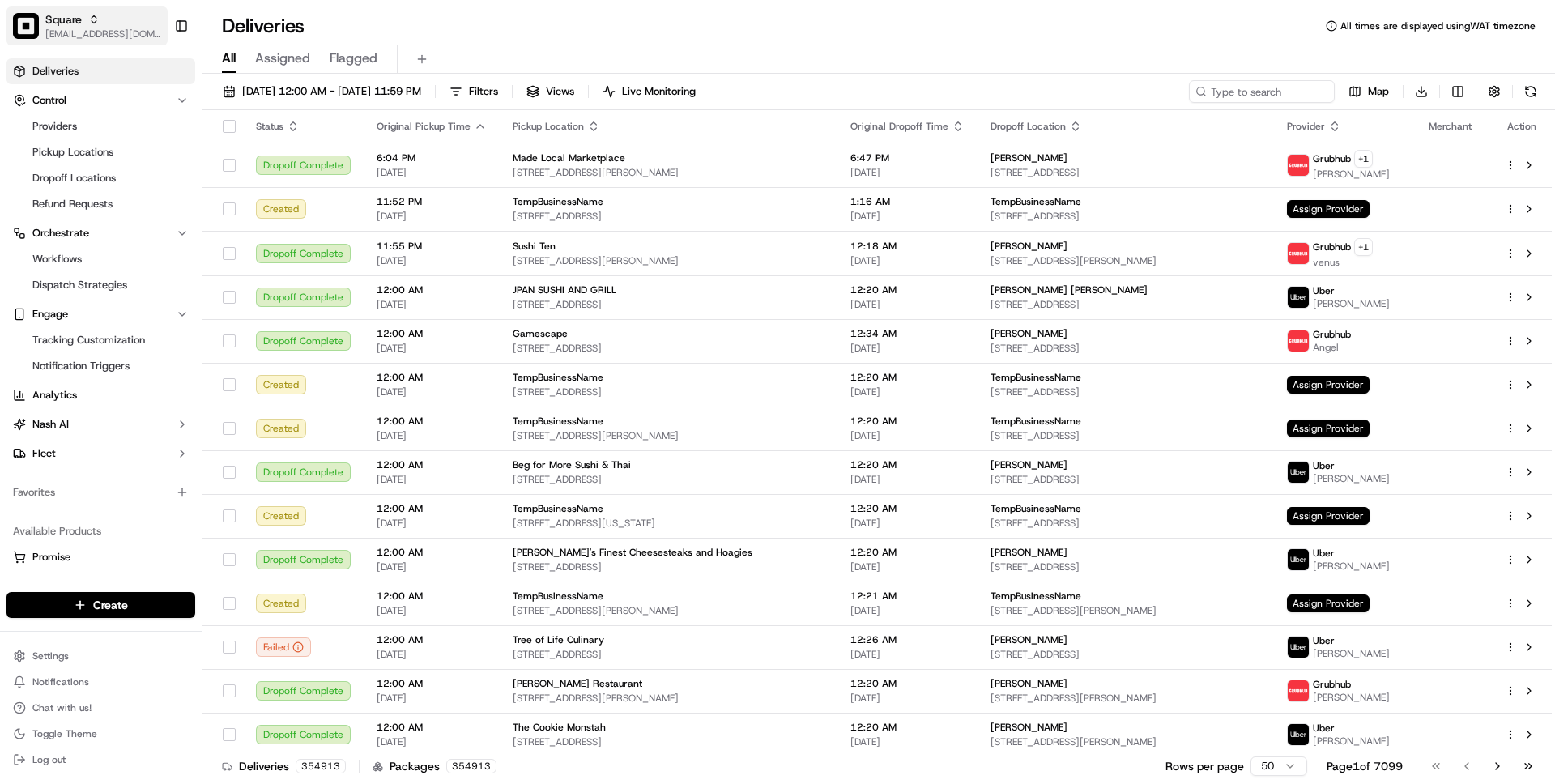
click at [104, 35] on span "[EMAIL_ADDRESS][DOMAIN_NAME]" at bounding box center [103, 33] width 115 height 13
type input "org_VA2sTT"
click at [257, 77] on span "Acme Floral" at bounding box center [236, 84] width 58 height 15
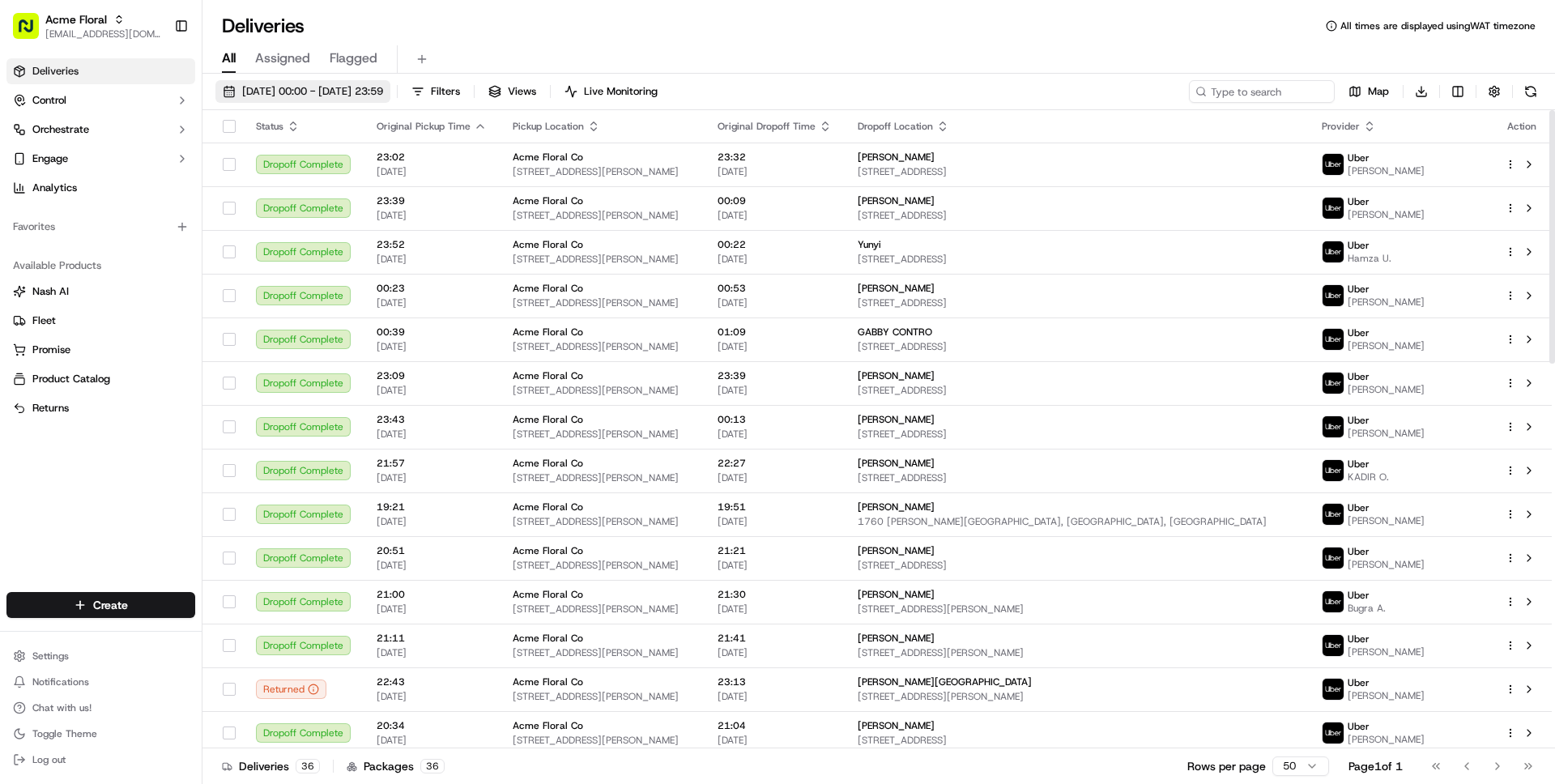
click at [381, 97] on span "01/09/2025 00:00 - 30/09/2025 23:59" at bounding box center [313, 91] width 141 height 15
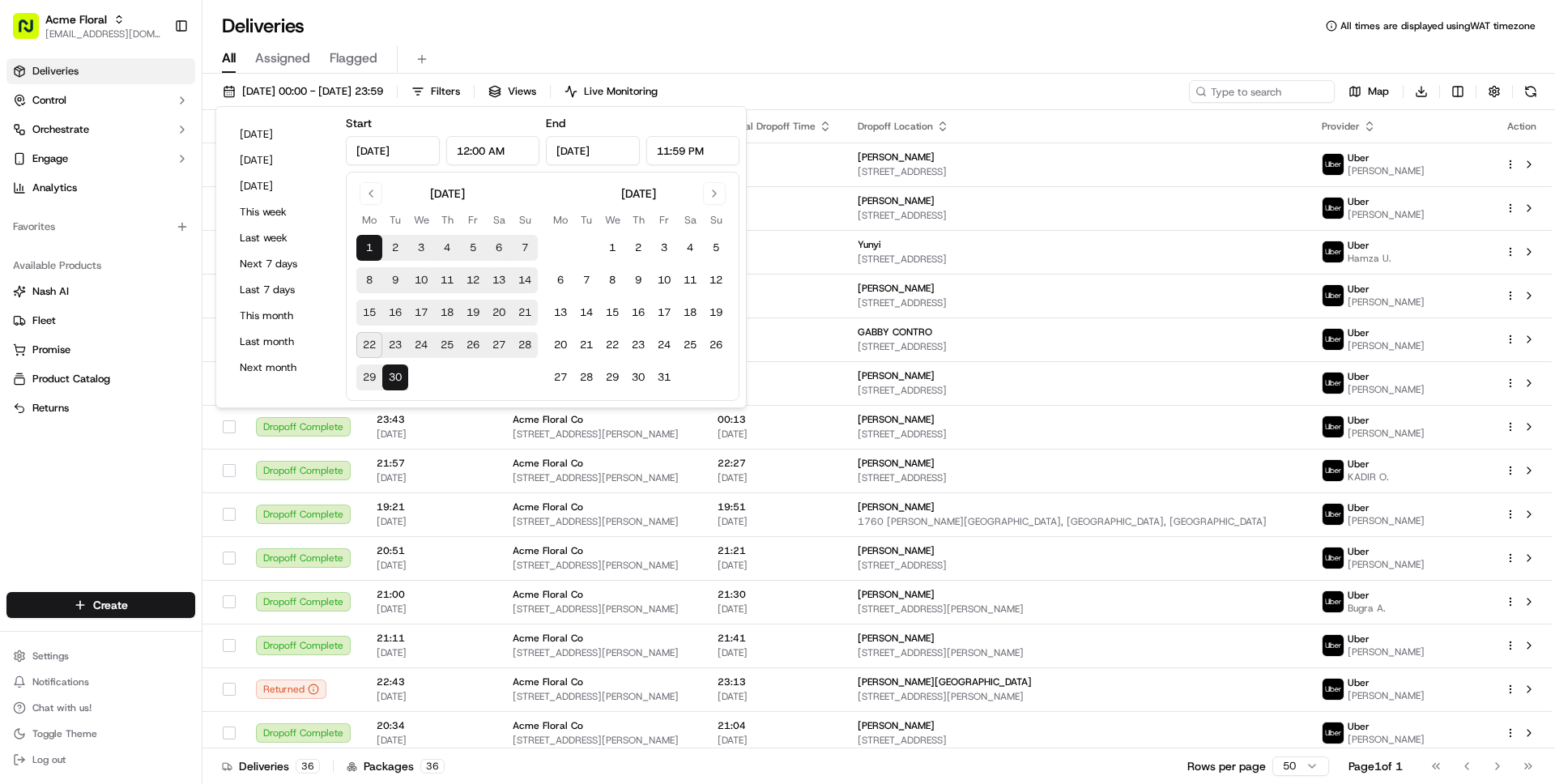
click at [370, 347] on button "22" at bounding box center [369, 345] width 25 height 25
type input "Sep 22, 2025"
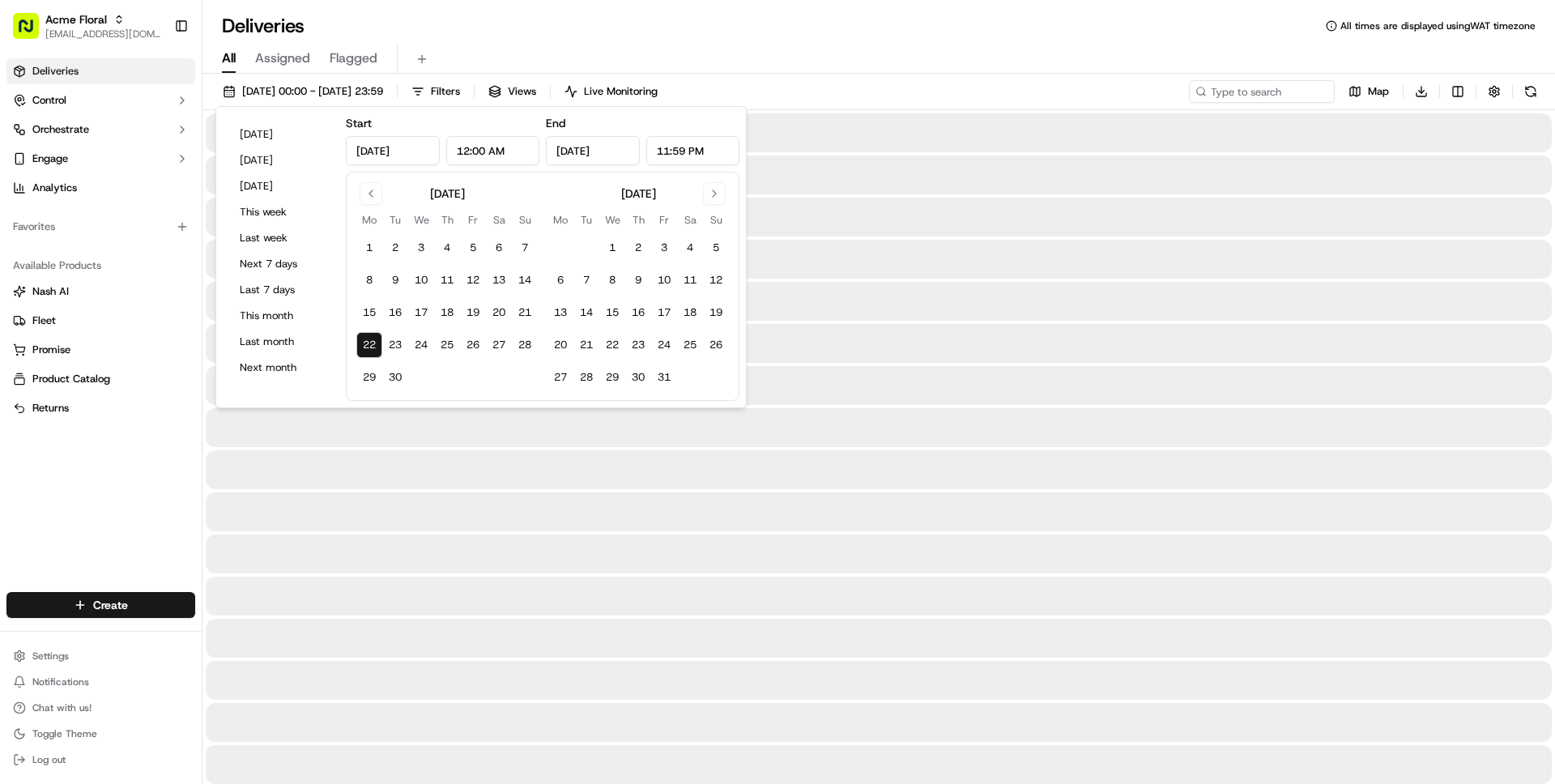
click at [935, 35] on div "Deliveries All times are displayed using WAT timezone" at bounding box center [878, 25] width 1353 height 25
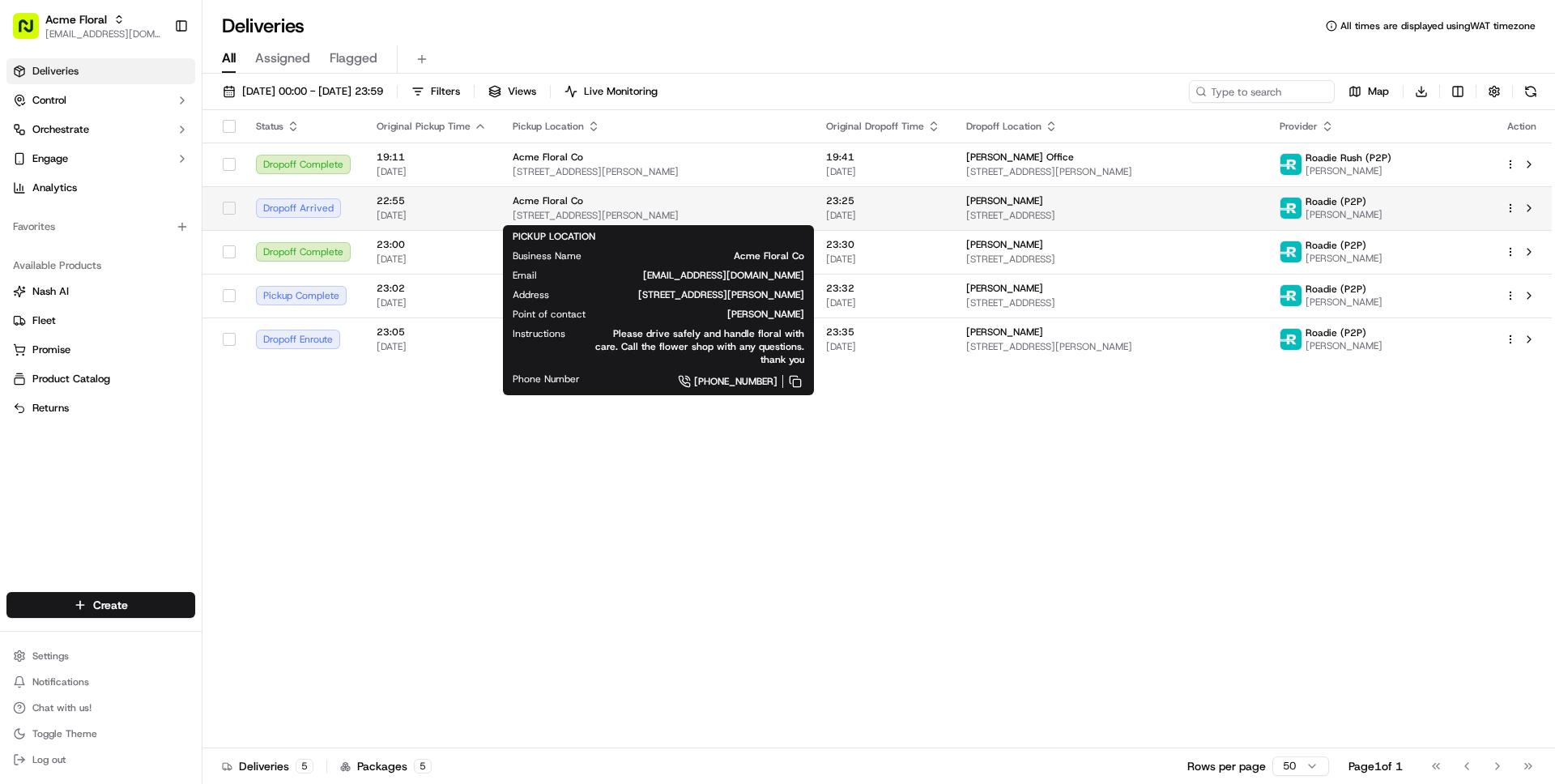
click at [560, 204] on span "Acme Floral Co" at bounding box center [548, 200] width 70 height 13
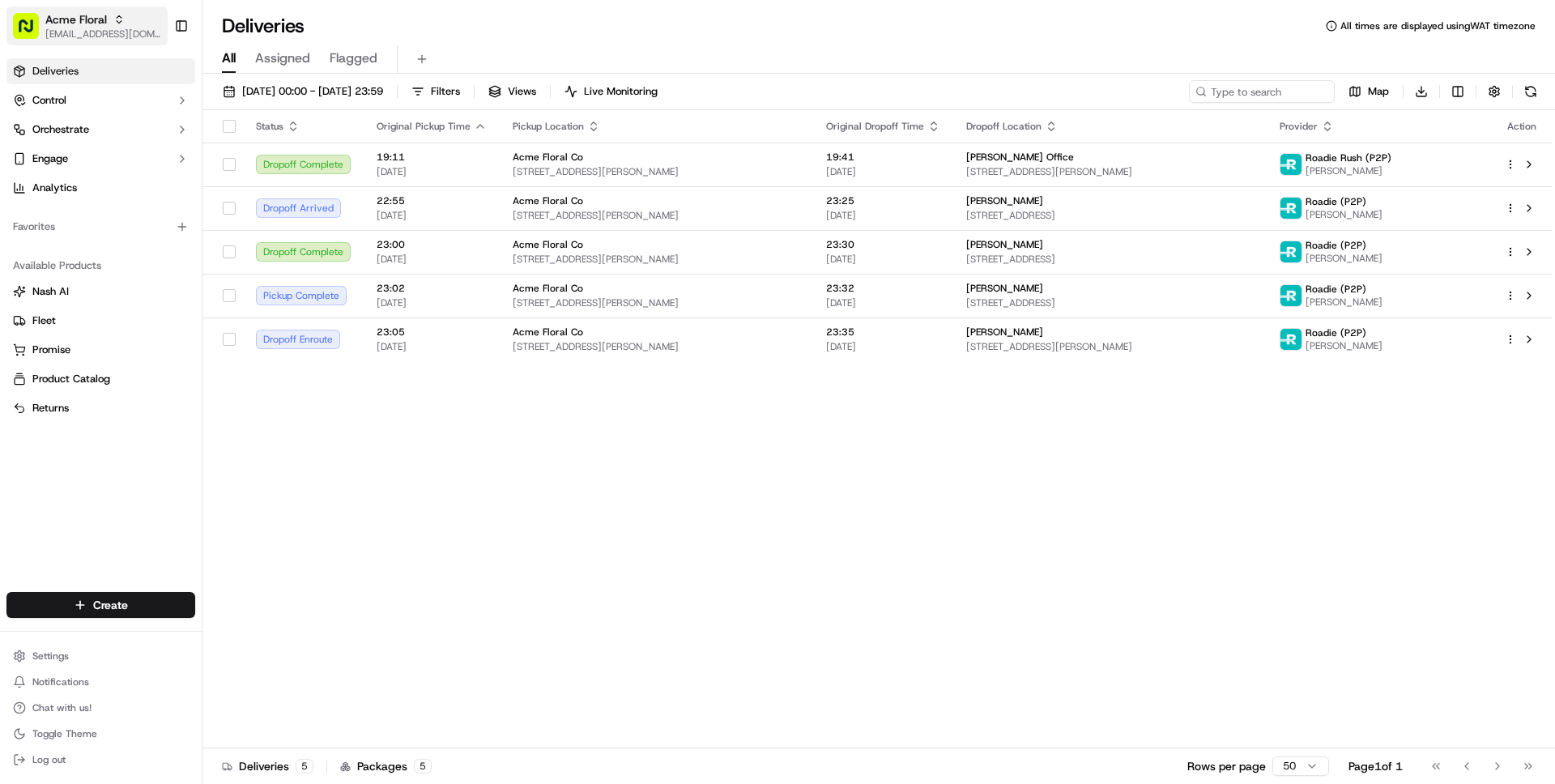
click at [59, 12] on span "Acme Floral" at bounding box center [75, 20] width 62 height 17
type input "org_THqtG2"
click at [283, 81] on div "Sam's Club" at bounding box center [292, 84] width 235 height 32
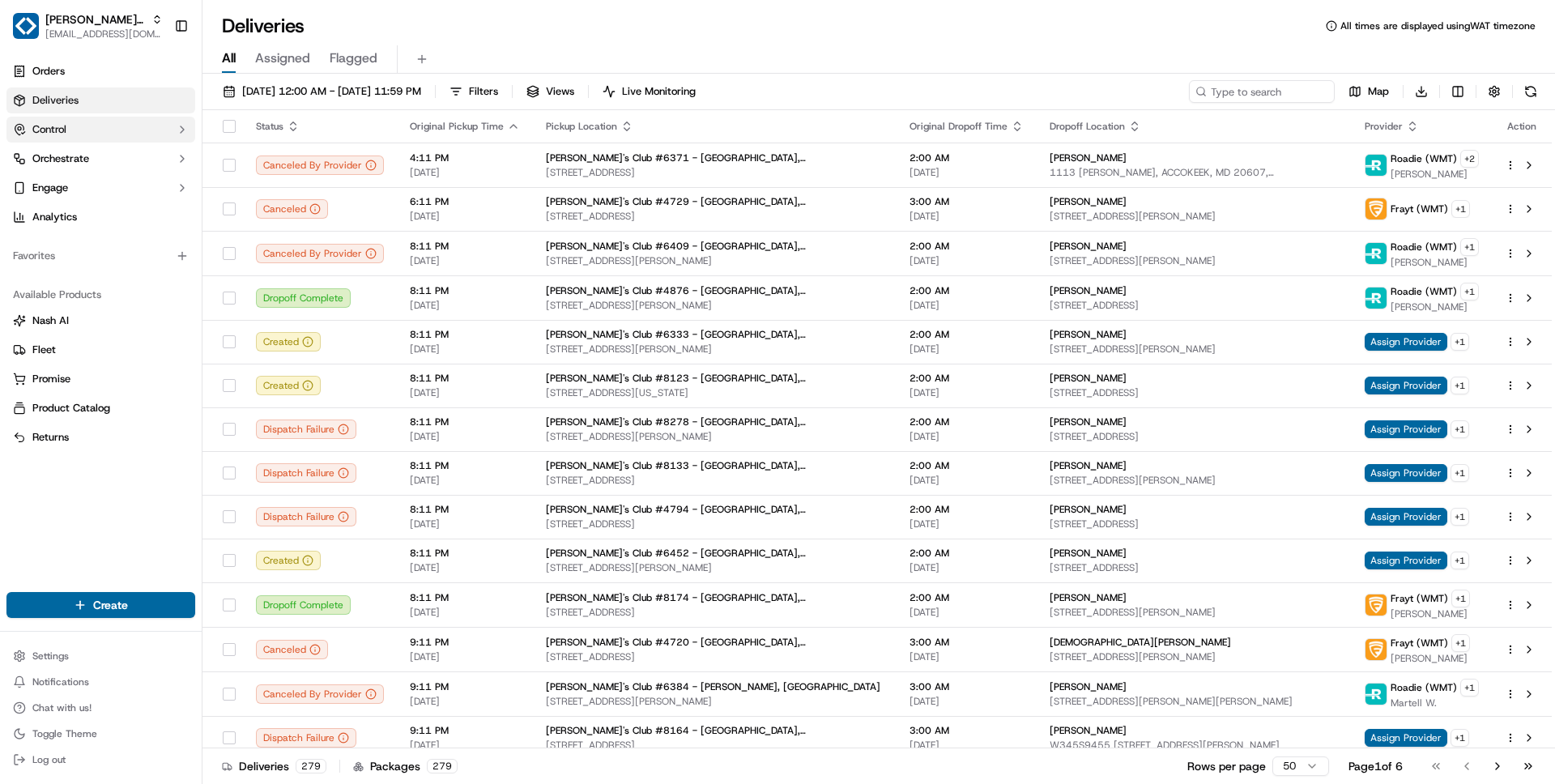
click at [87, 134] on button "Control" at bounding box center [101, 129] width 189 height 25
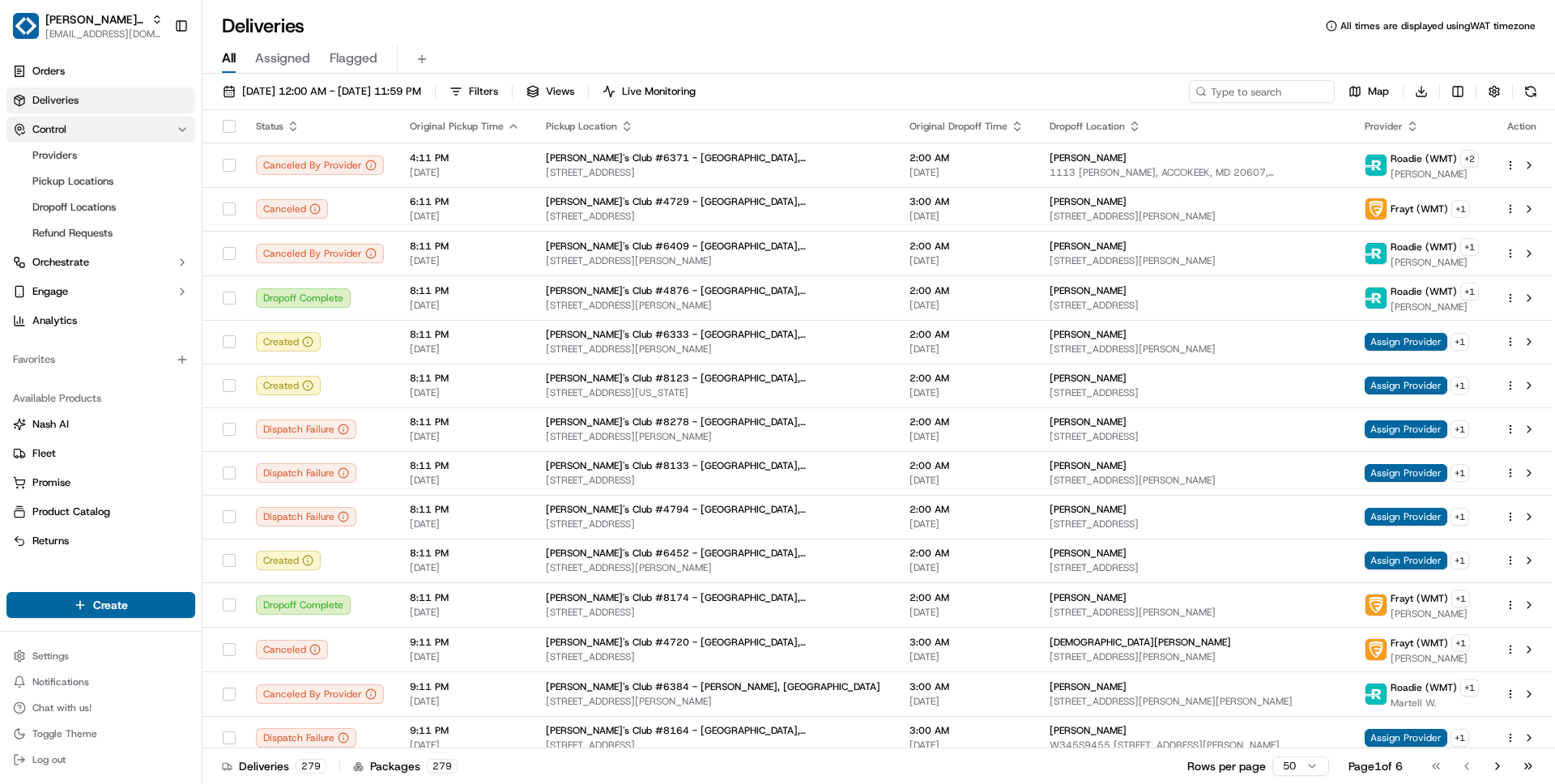
click at [87, 134] on button "Control" at bounding box center [101, 129] width 189 height 25
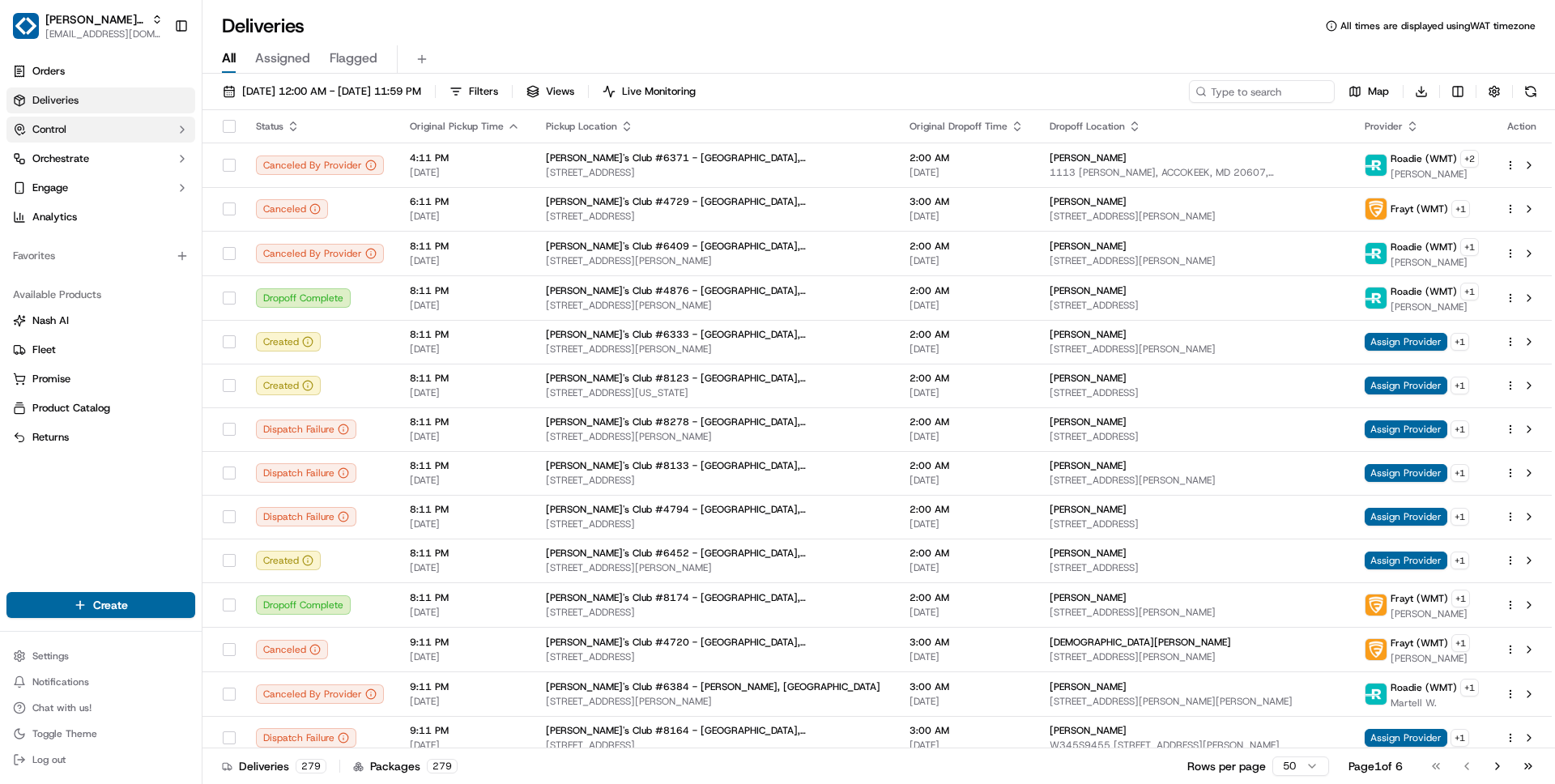
click at [87, 134] on button "Control" at bounding box center [101, 129] width 189 height 25
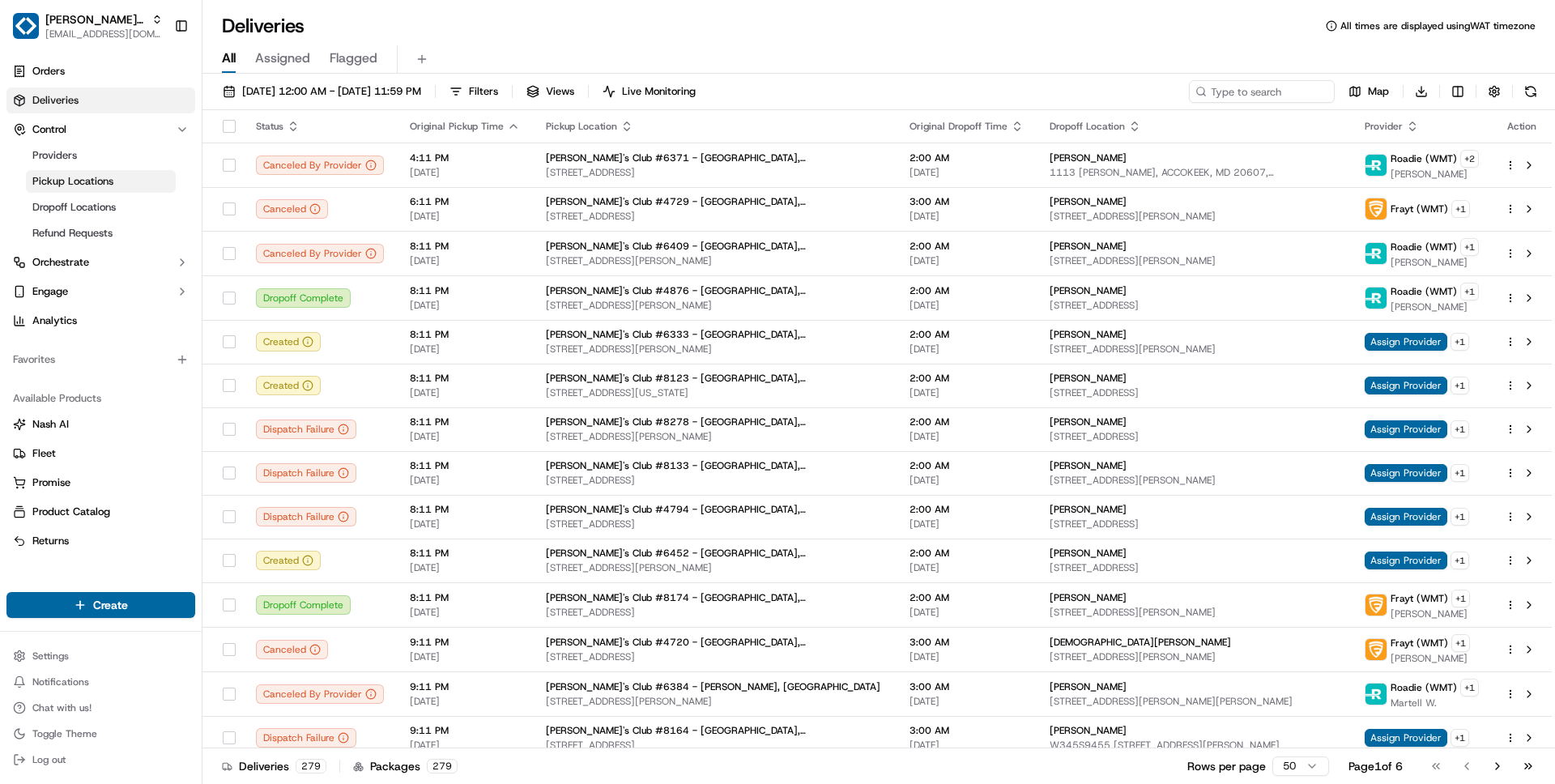
click at [71, 181] on span "Pickup Locations" at bounding box center [72, 181] width 81 height 15
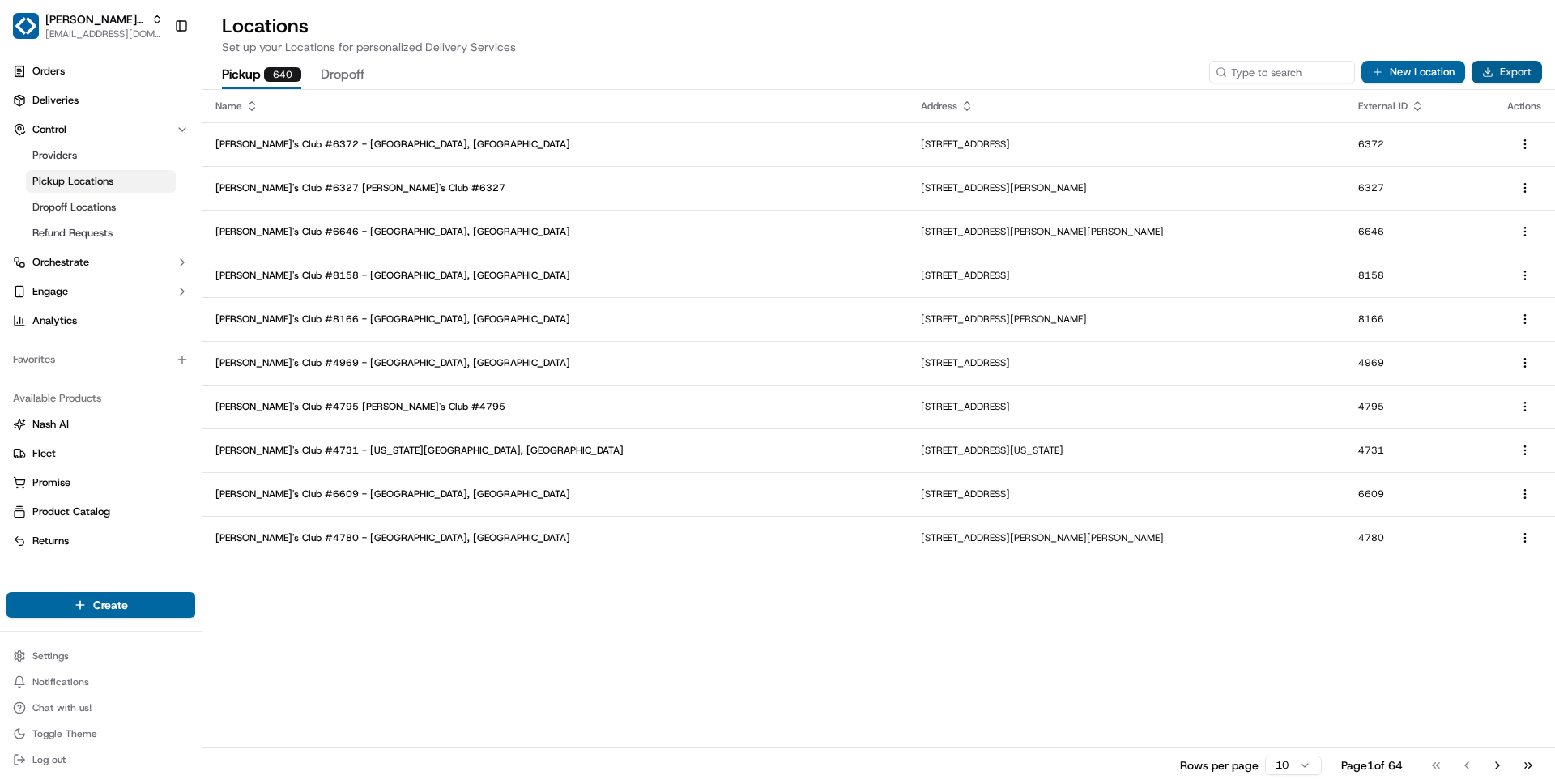
click at [1511, 75] on button "Export" at bounding box center [1507, 71] width 70 height 22
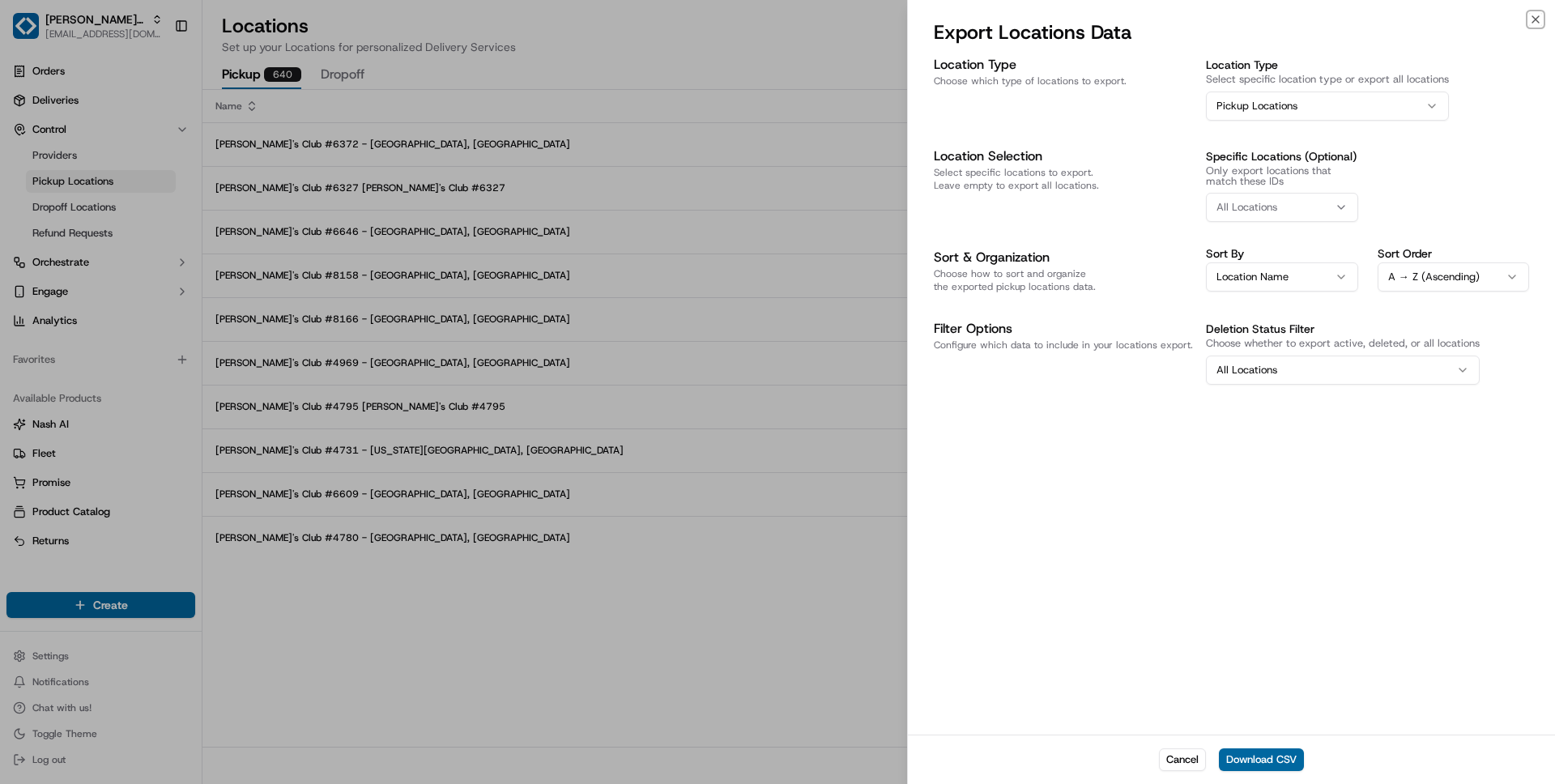
click at [1303, 370] on button "All Locations" at bounding box center [1343, 370] width 274 height 29
click at [1261, 764] on button "Download CSV" at bounding box center [1261, 759] width 85 height 22
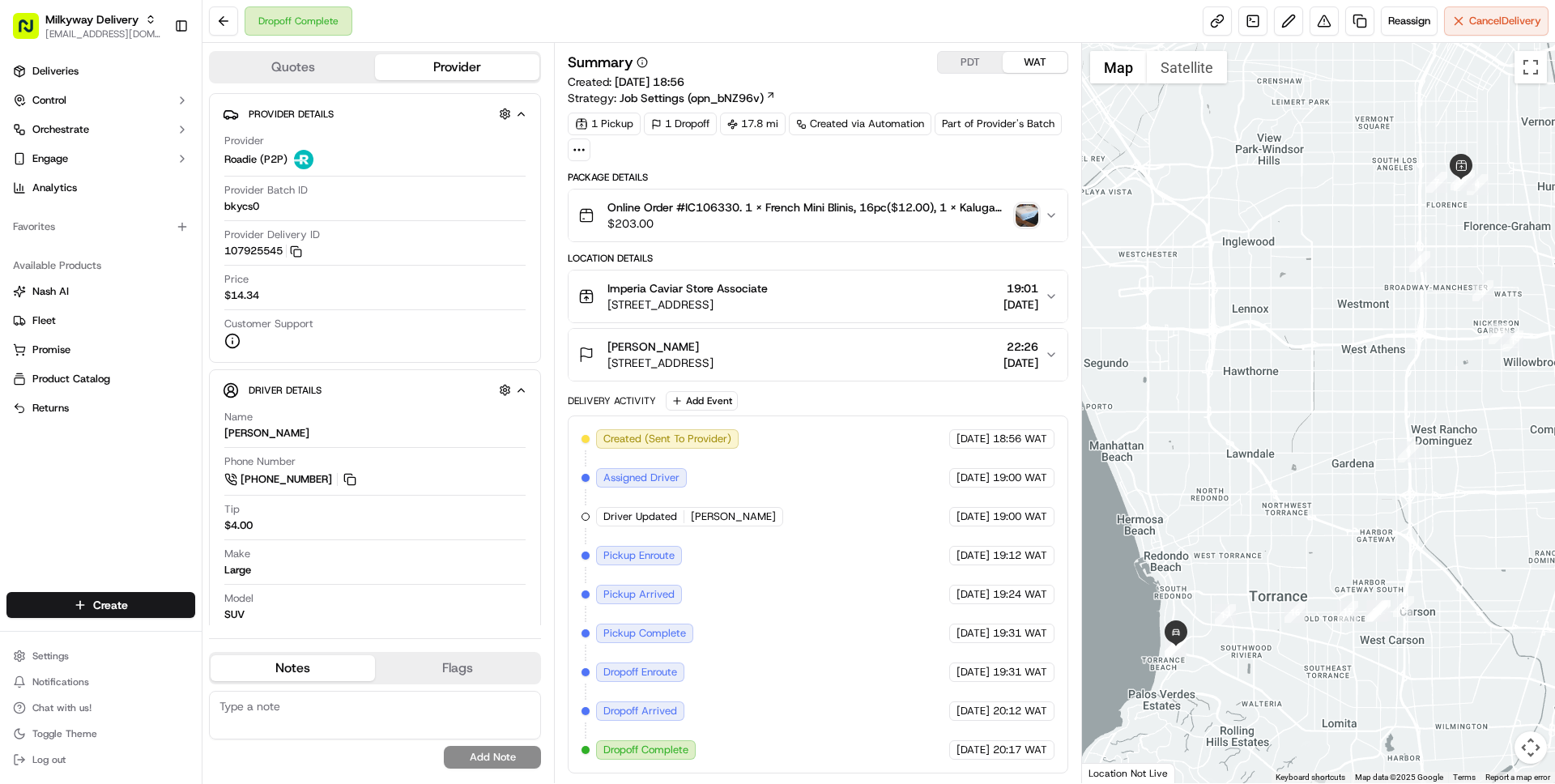
click at [314, 72] on button "Quotes" at bounding box center [292, 66] width 164 height 25
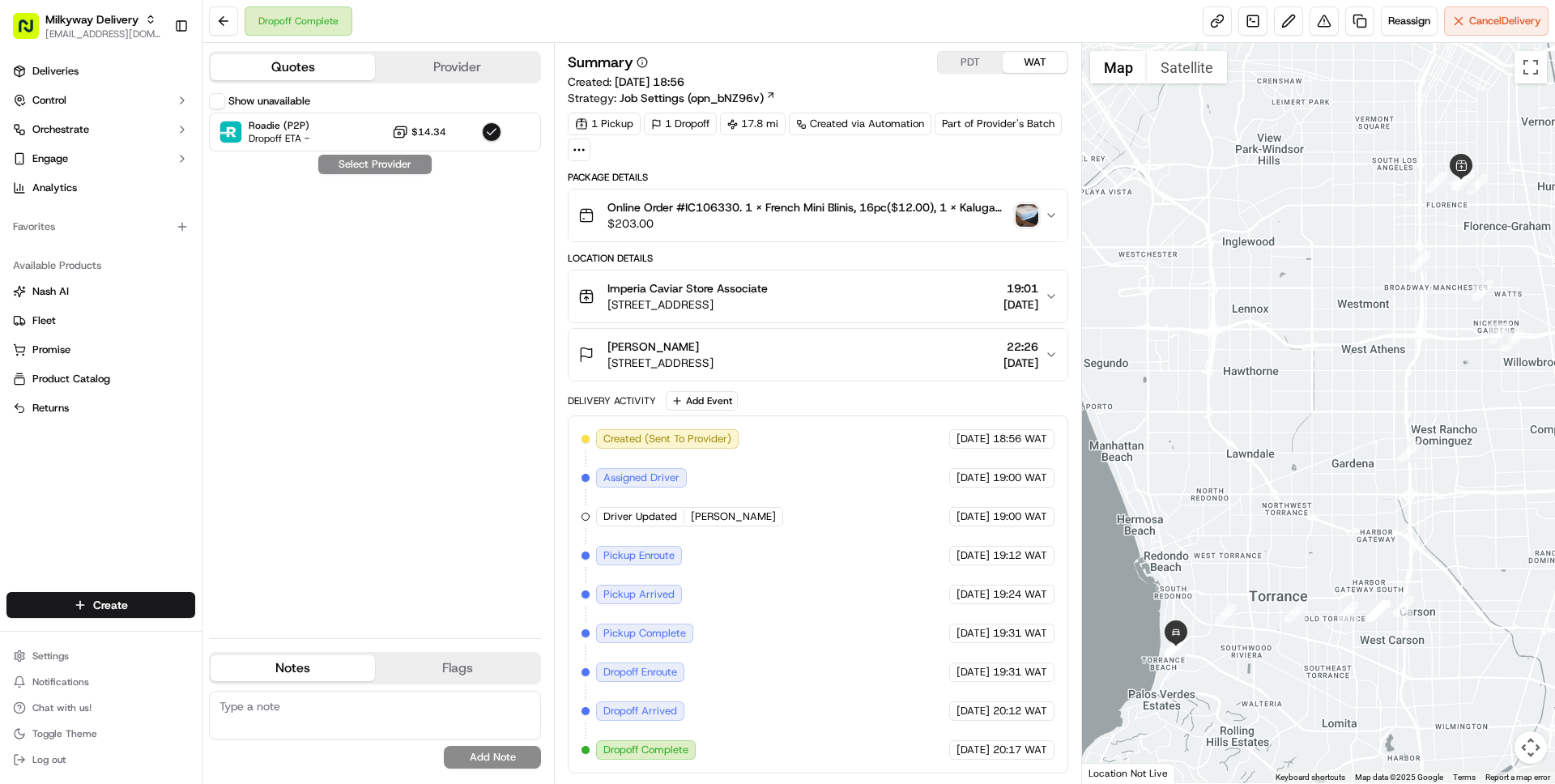
click at [221, 105] on button "Show unavailable" at bounding box center [217, 101] width 17 height 17
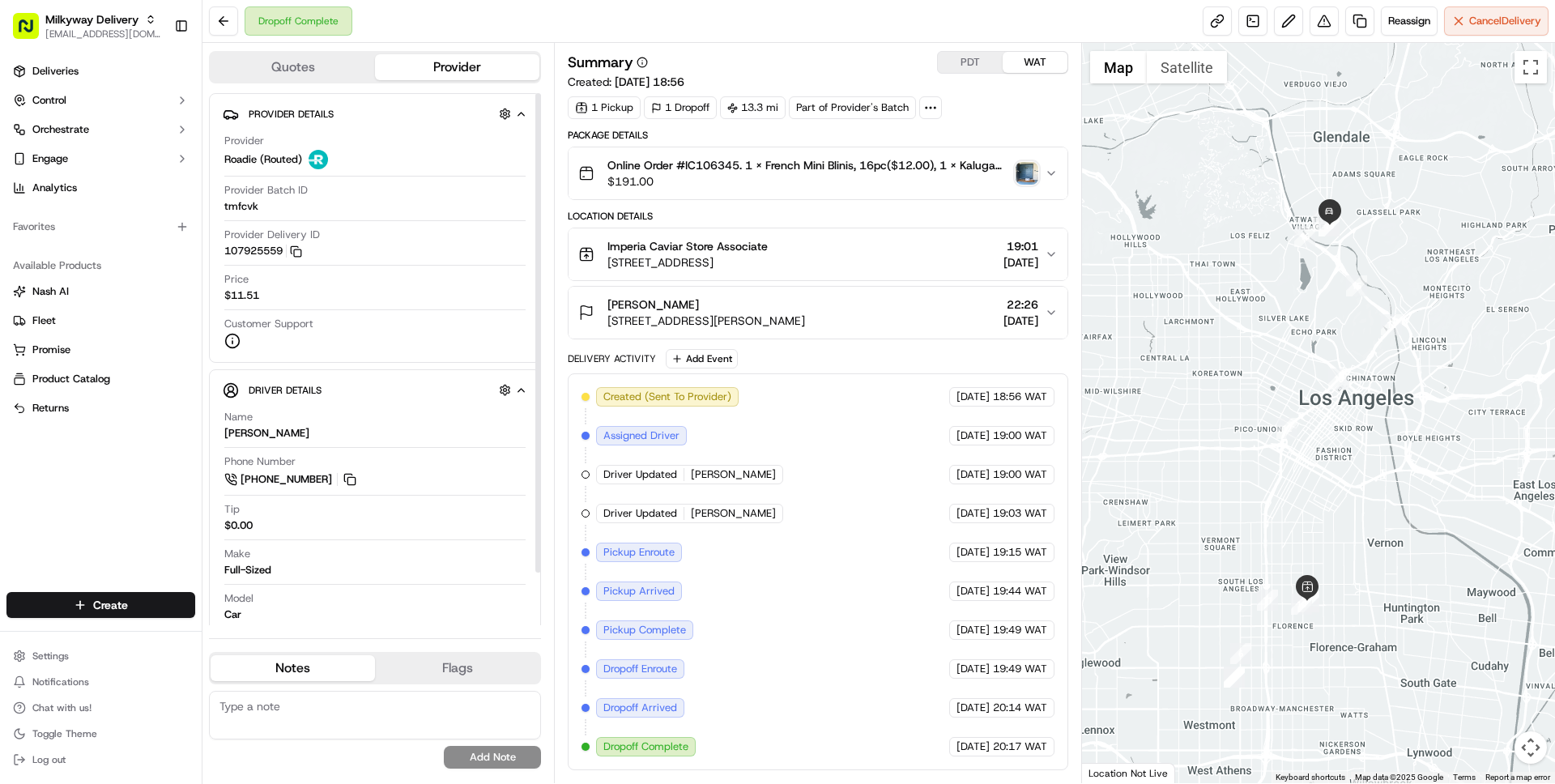
click at [277, 68] on button "Quotes" at bounding box center [292, 66] width 164 height 25
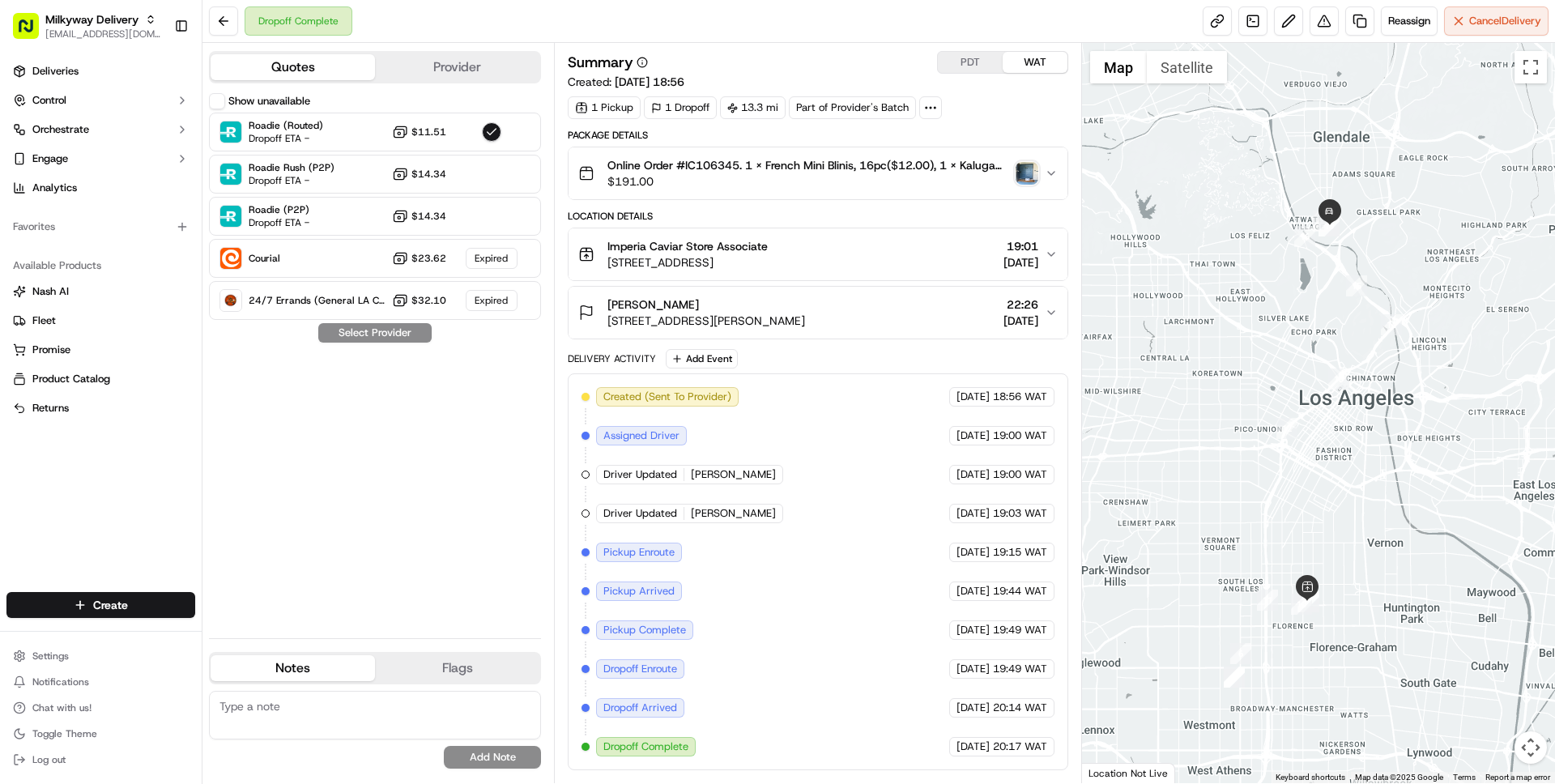
click at [214, 103] on button "Show unavailable" at bounding box center [217, 101] width 17 height 17
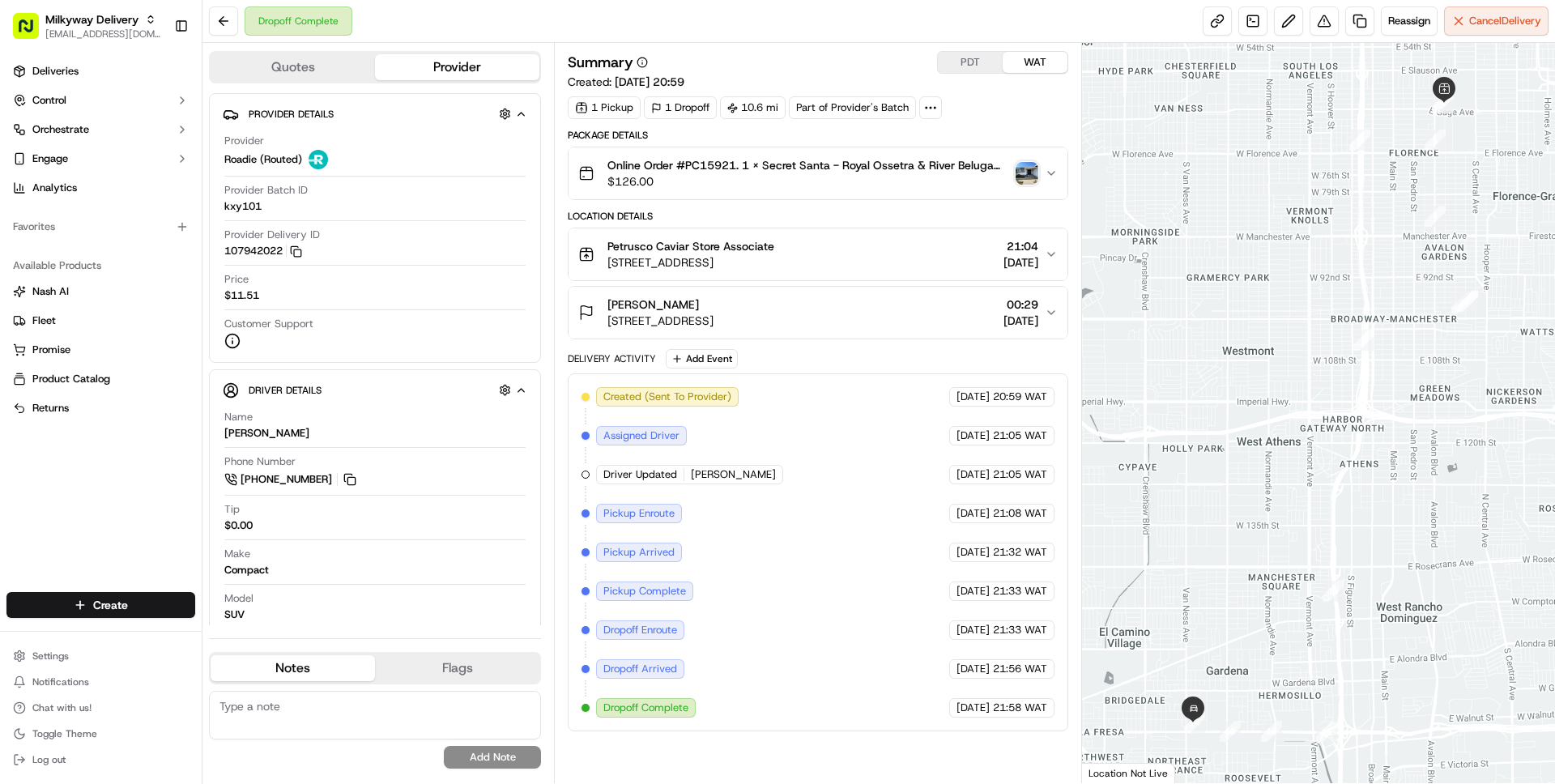
click at [288, 65] on button "Quotes" at bounding box center [292, 66] width 164 height 25
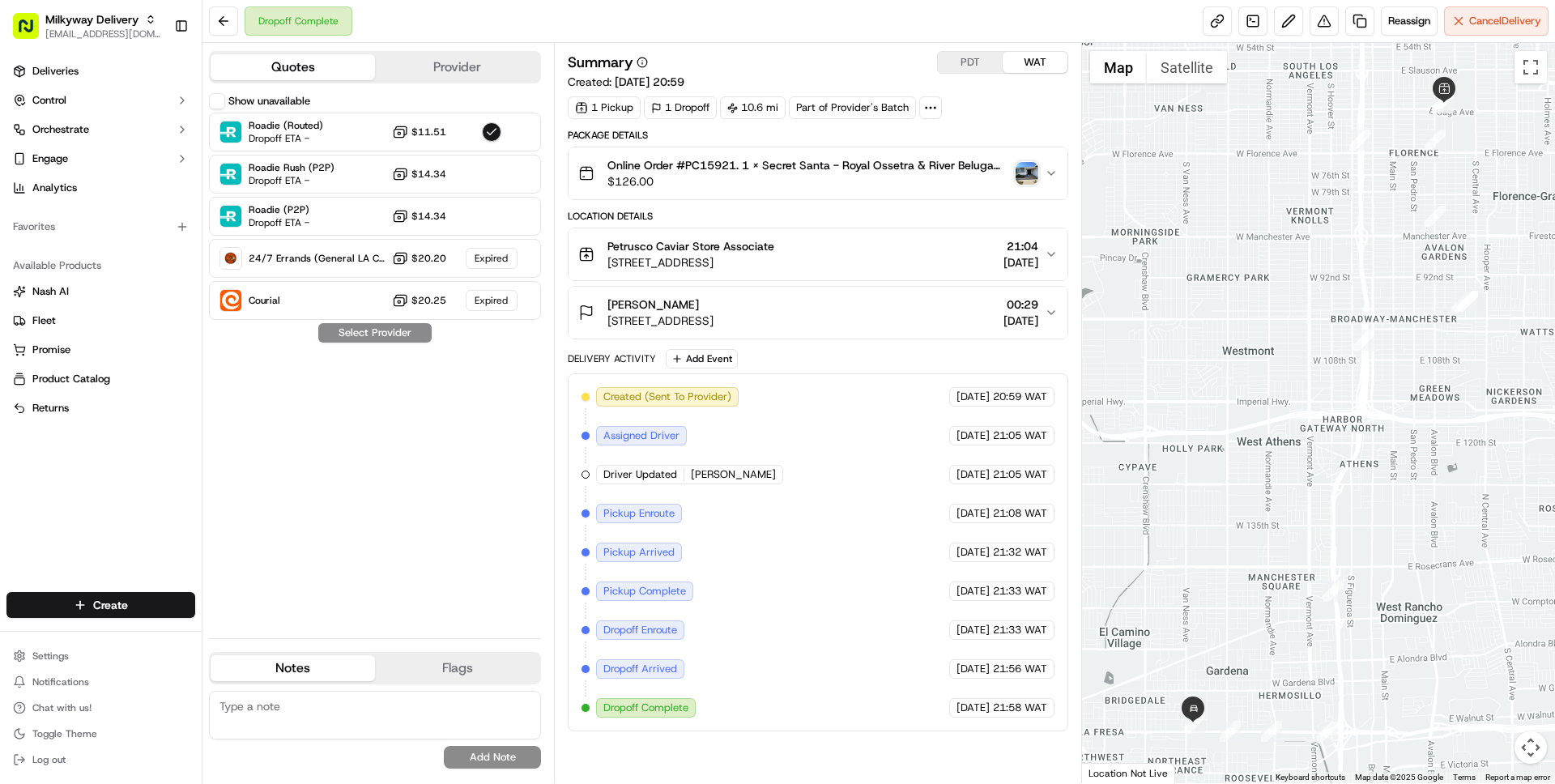
click at [226, 99] on div "Show unavailable" at bounding box center [260, 101] width 102 height 17
click at [215, 99] on button "Show unavailable" at bounding box center [217, 101] width 17 height 17
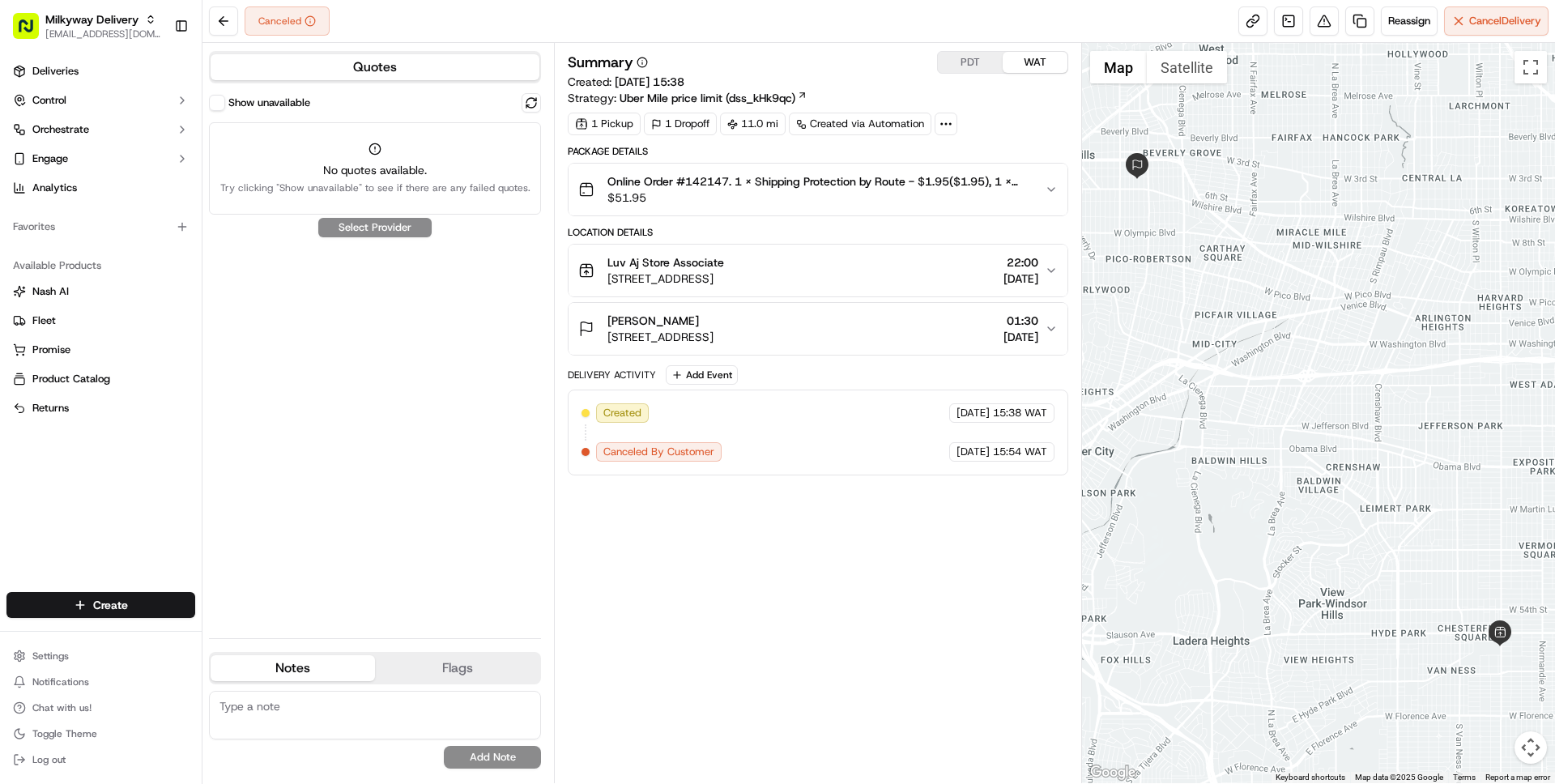
click at [219, 105] on button "Show unavailable" at bounding box center [217, 103] width 17 height 17
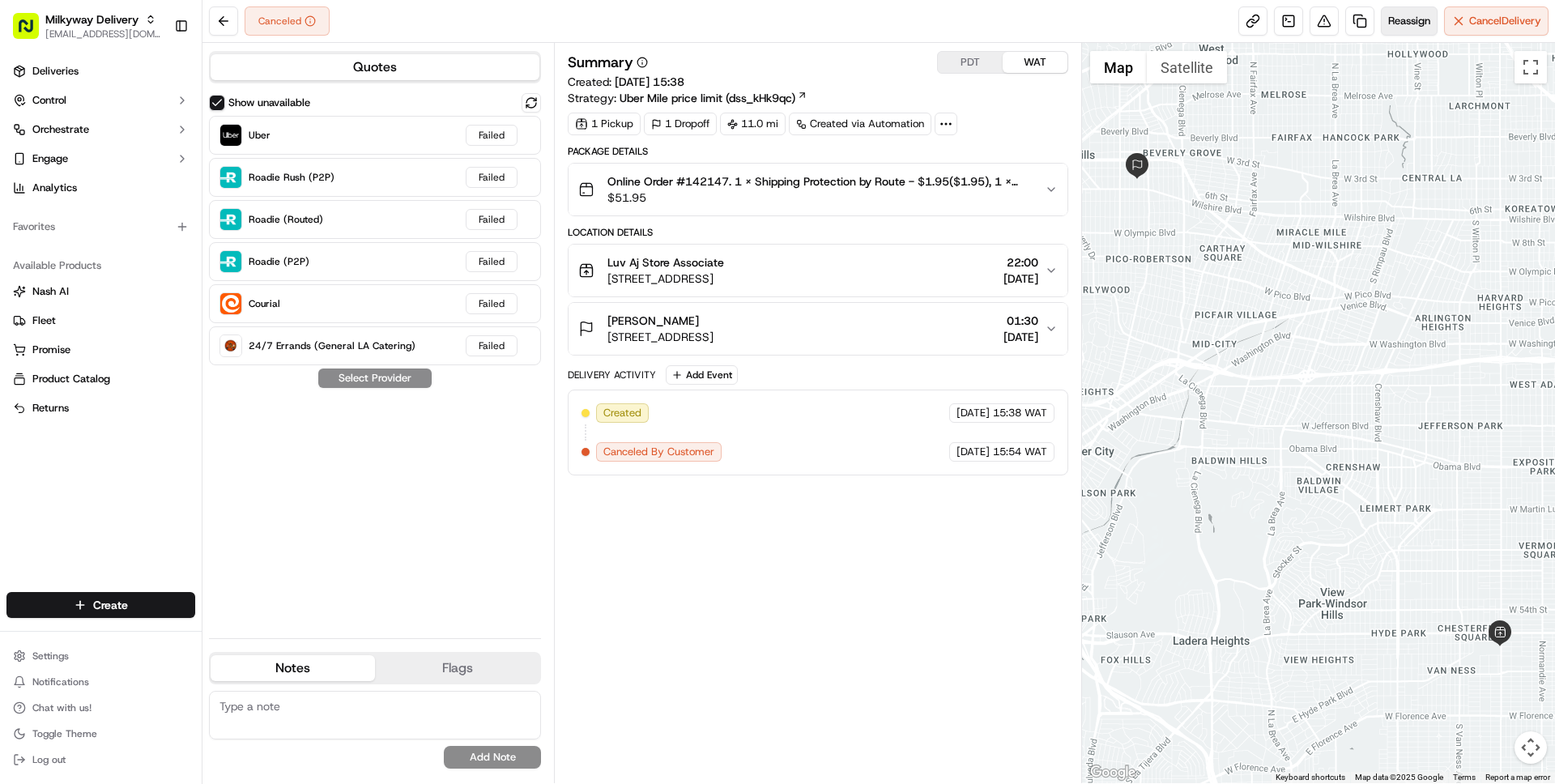
click at [1409, 14] on span "Reassign" at bounding box center [1408, 21] width 42 height 15
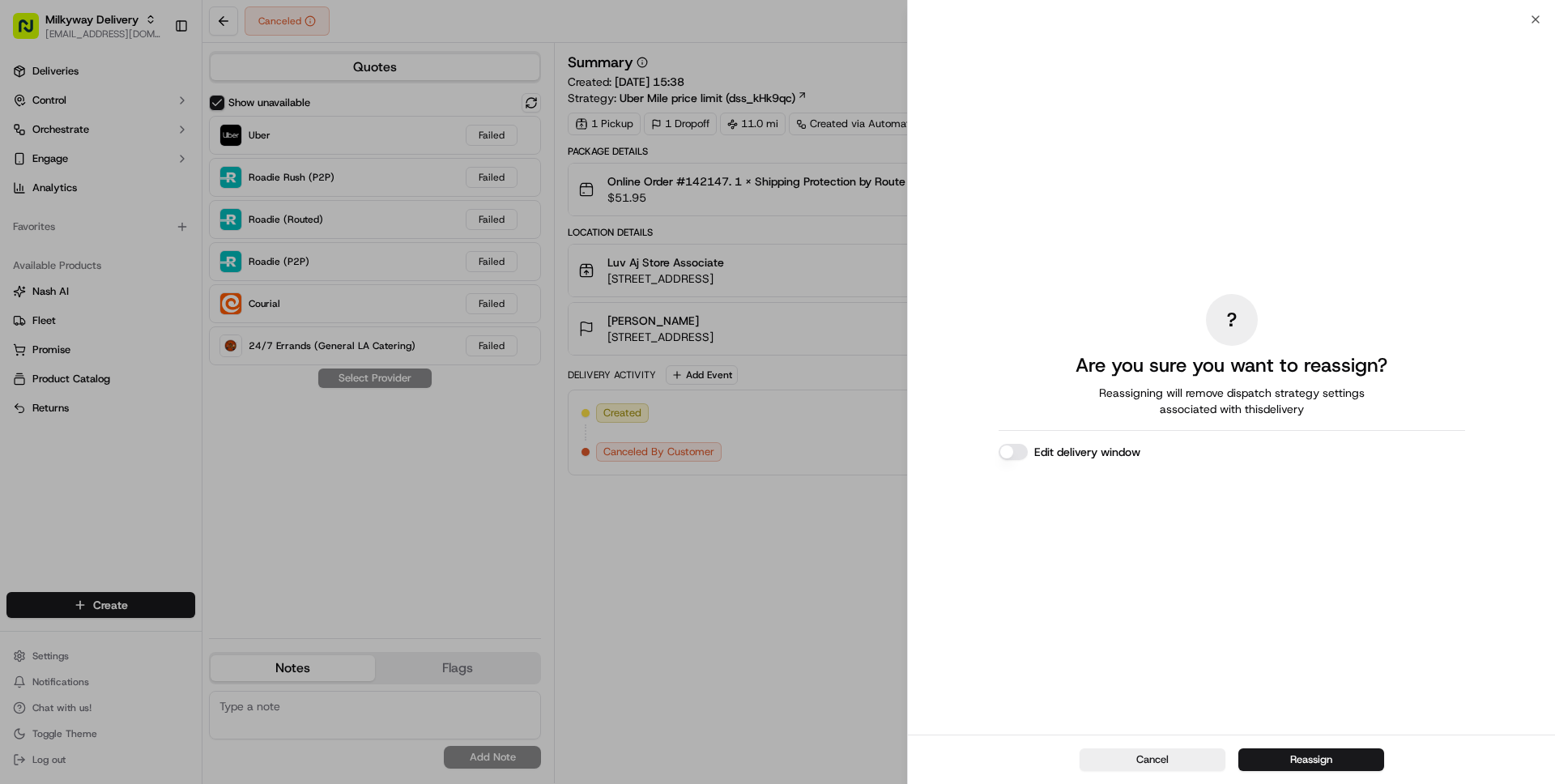
click at [1012, 447] on button "Edit delivery window" at bounding box center [1013, 452] width 29 height 17
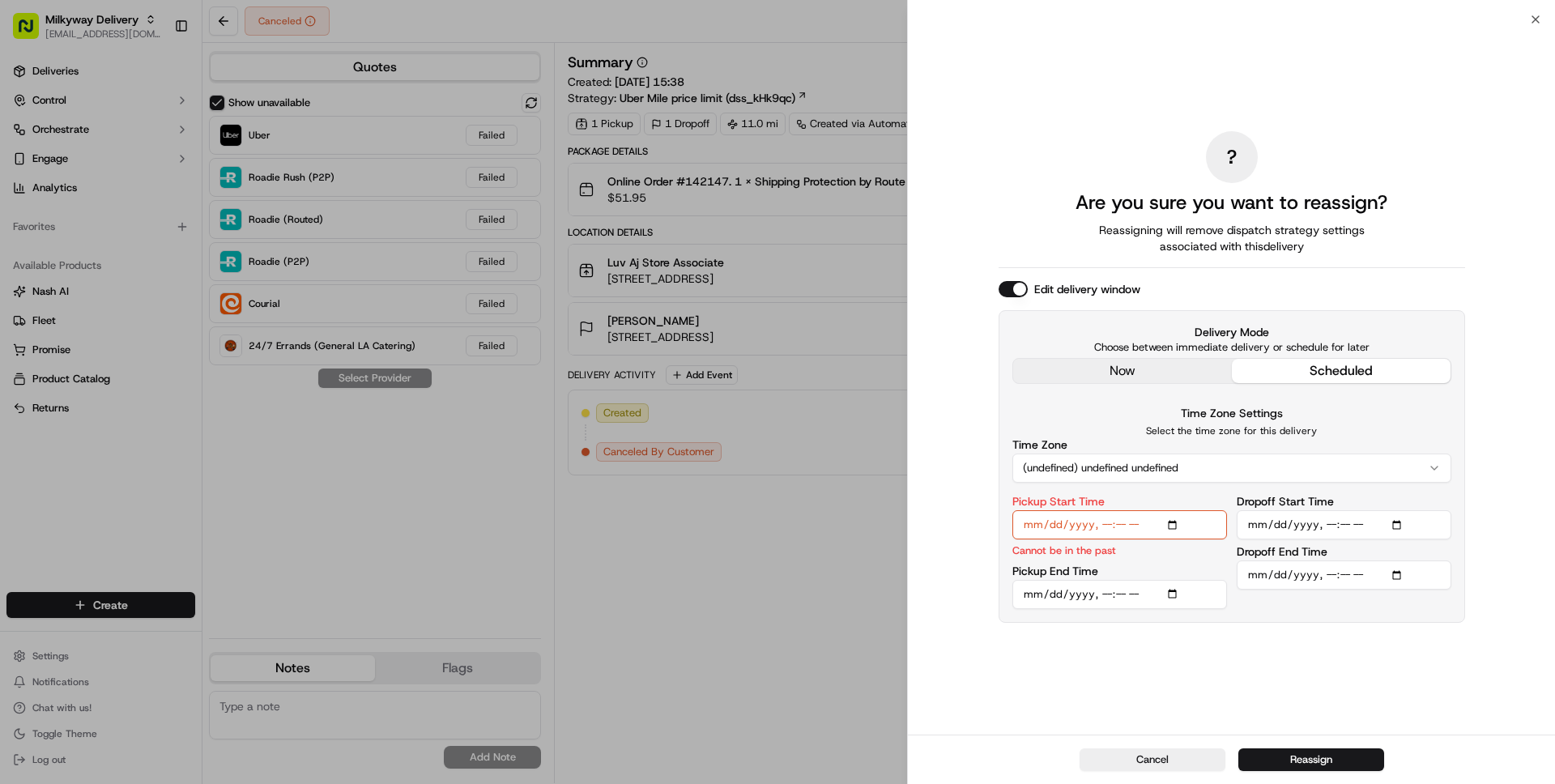
click at [1133, 356] on div "Delivery Mode Choose between immediate delivery or schedule for later now sched…" at bounding box center [1231, 353] width 439 height 60
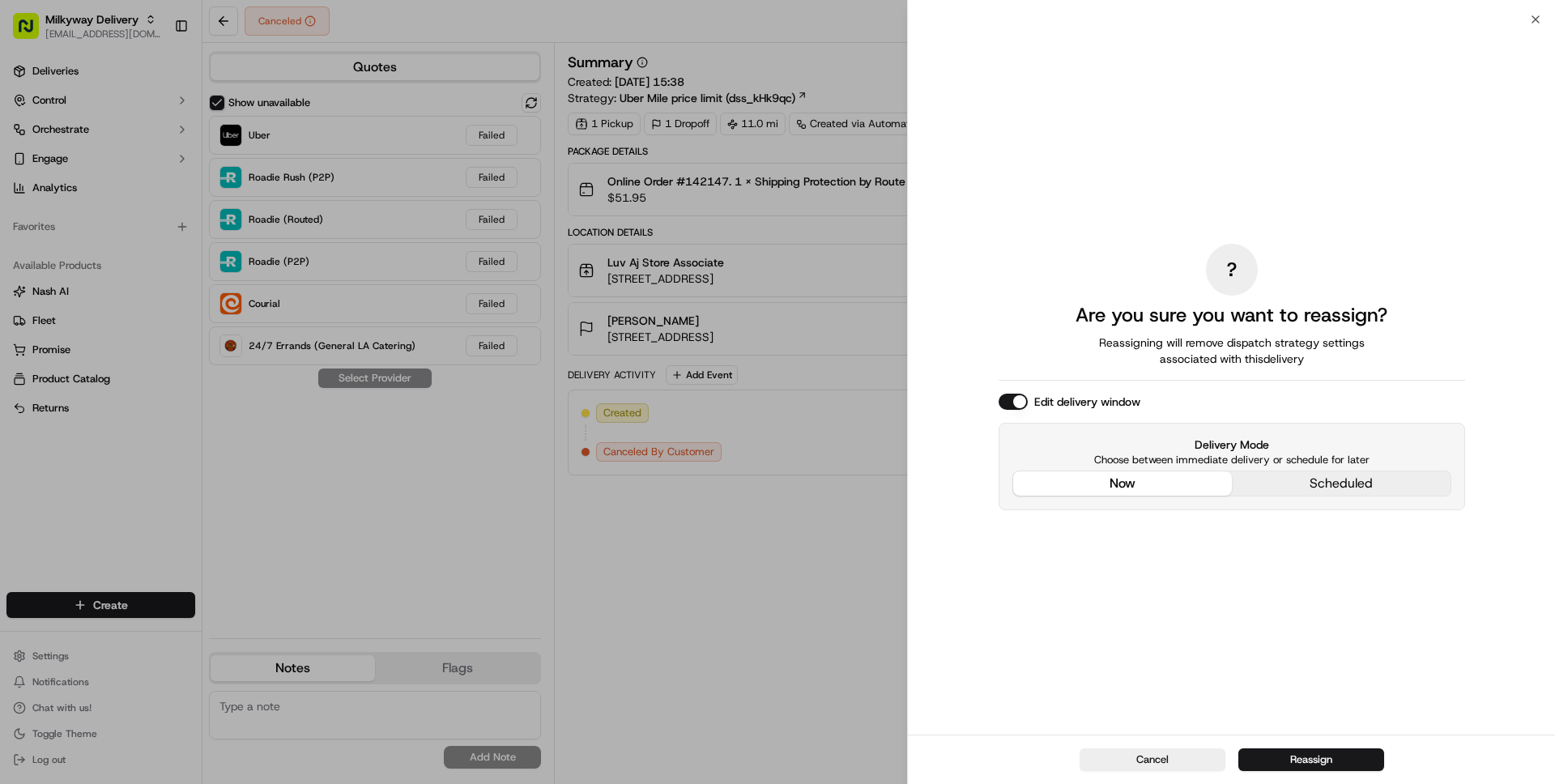
click at [1124, 368] on div "? Are you sure you want to reassign? Reassigning will remove dispatch strategy …" at bounding box center [1231, 376] width 466 height 709
click at [1279, 760] on button "Reassign" at bounding box center [1311, 759] width 146 height 22
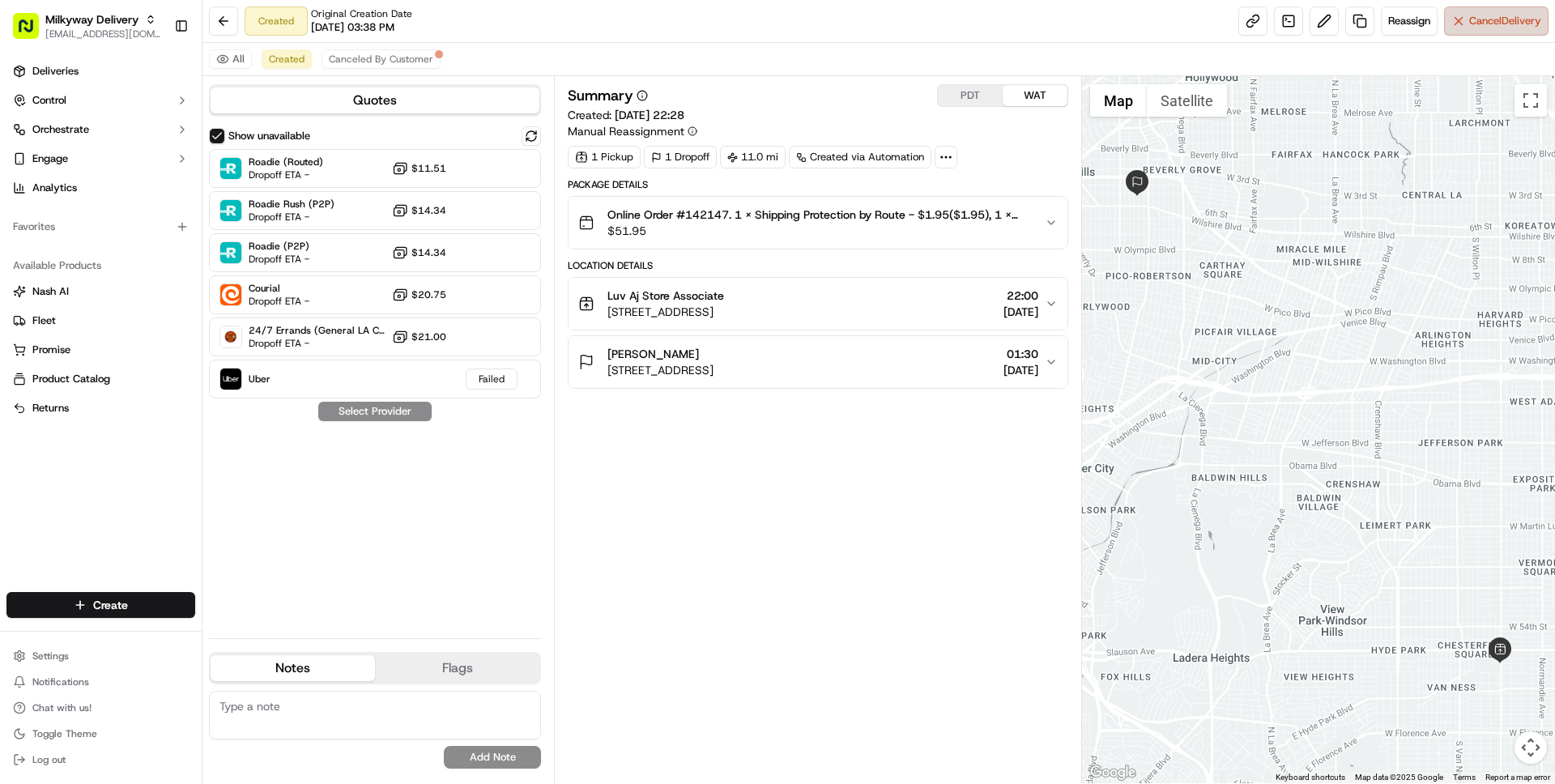
click at [1505, 17] on span "Cancel Delivery" at bounding box center [1505, 21] width 72 height 15
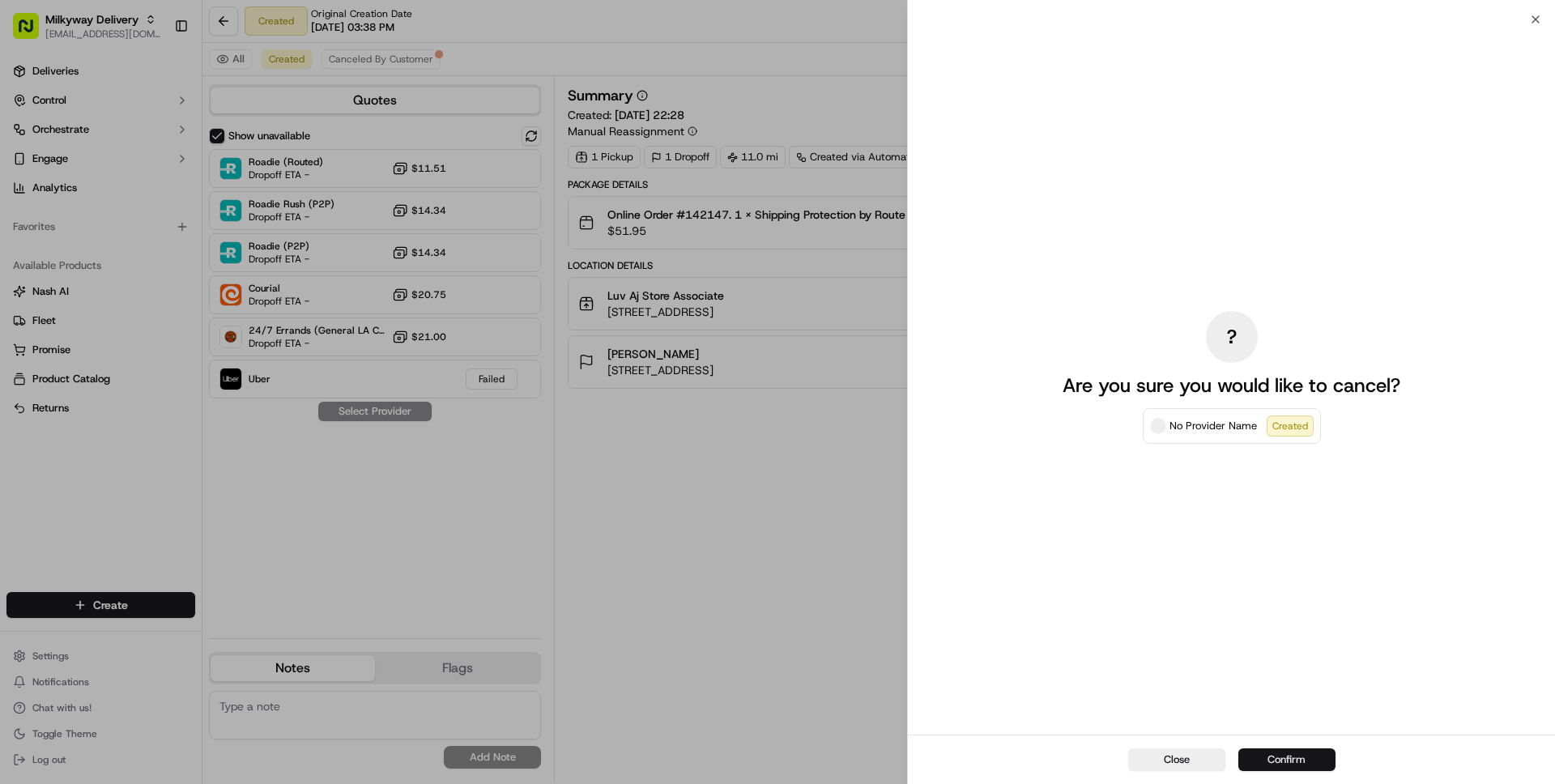
click at [1269, 762] on button "Confirm" at bounding box center [1286, 759] width 97 height 22
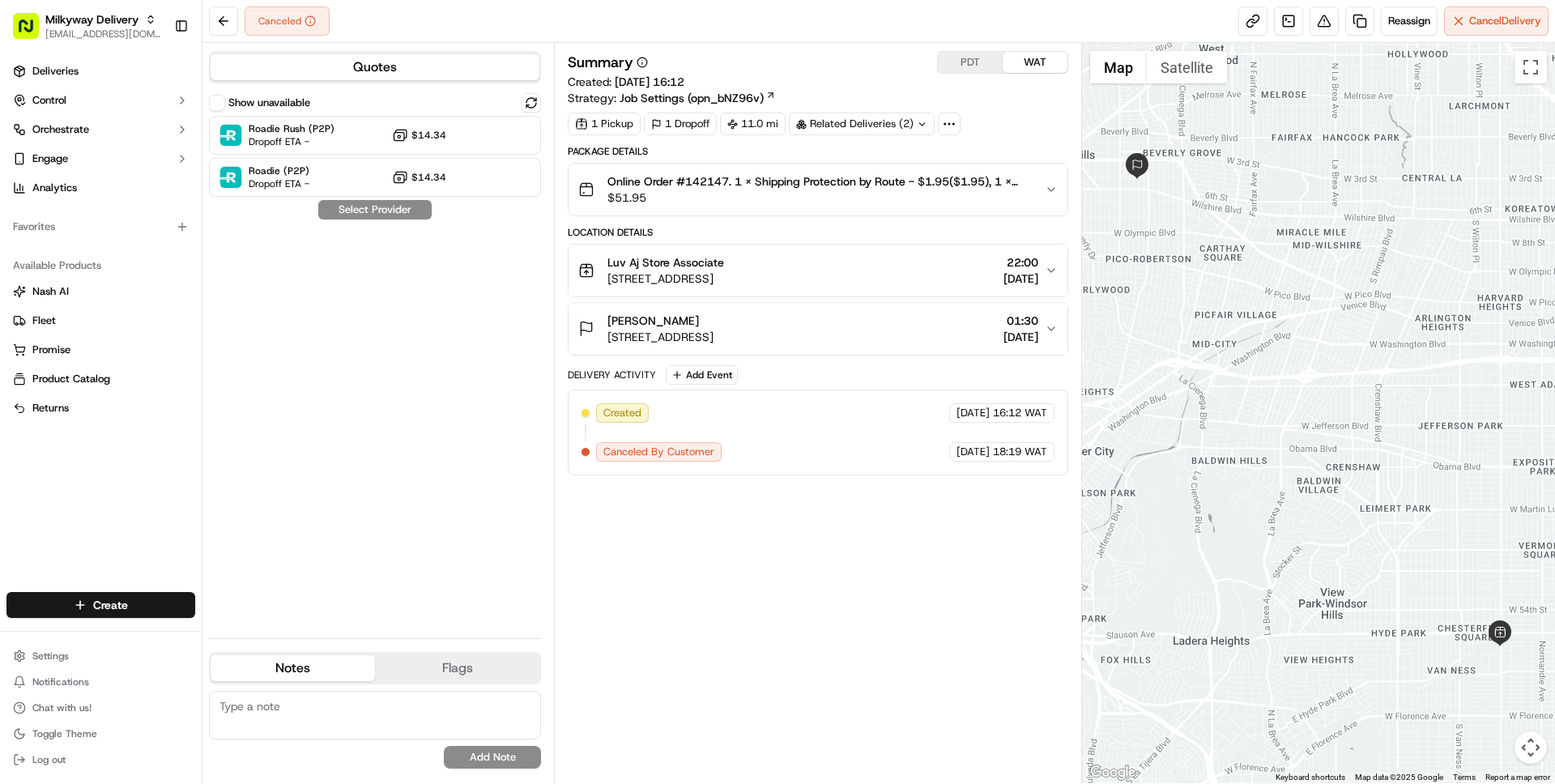
click at [214, 105] on button "Show unavailable" at bounding box center [217, 103] width 17 height 17
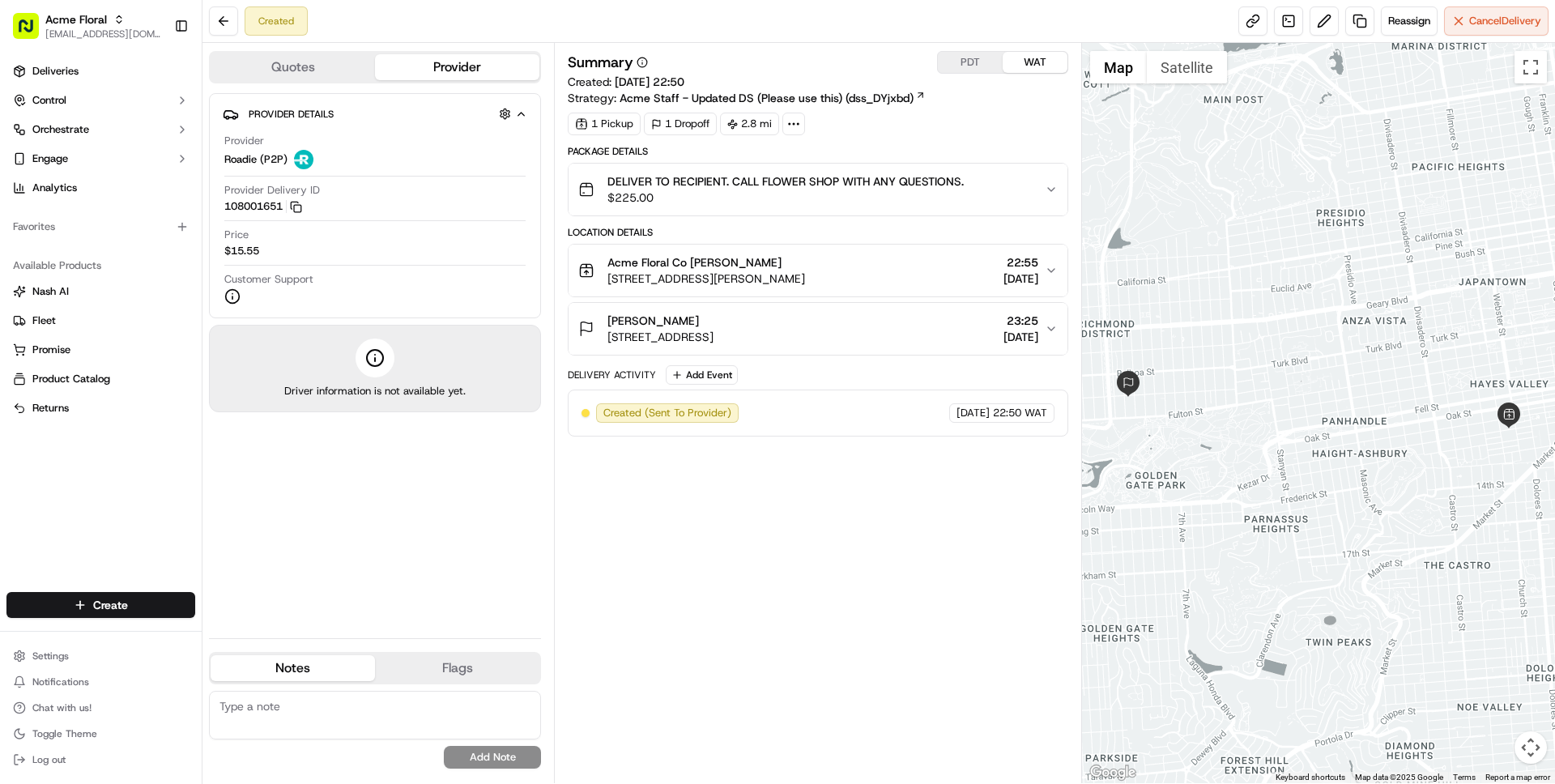
click at [293, 71] on button "Quotes" at bounding box center [292, 66] width 164 height 25
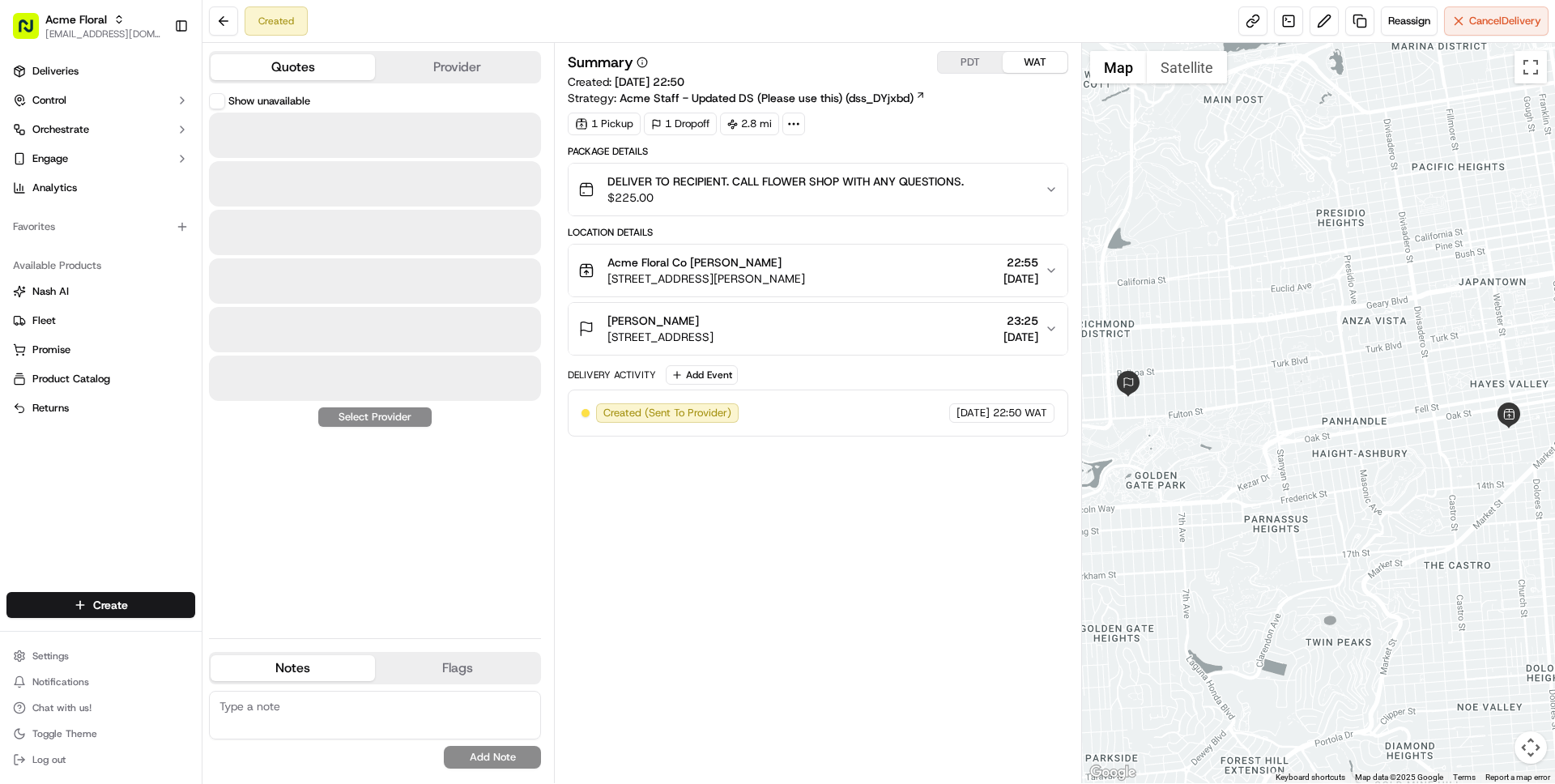
click at [215, 97] on button "Show unavailable" at bounding box center [217, 101] width 17 height 17
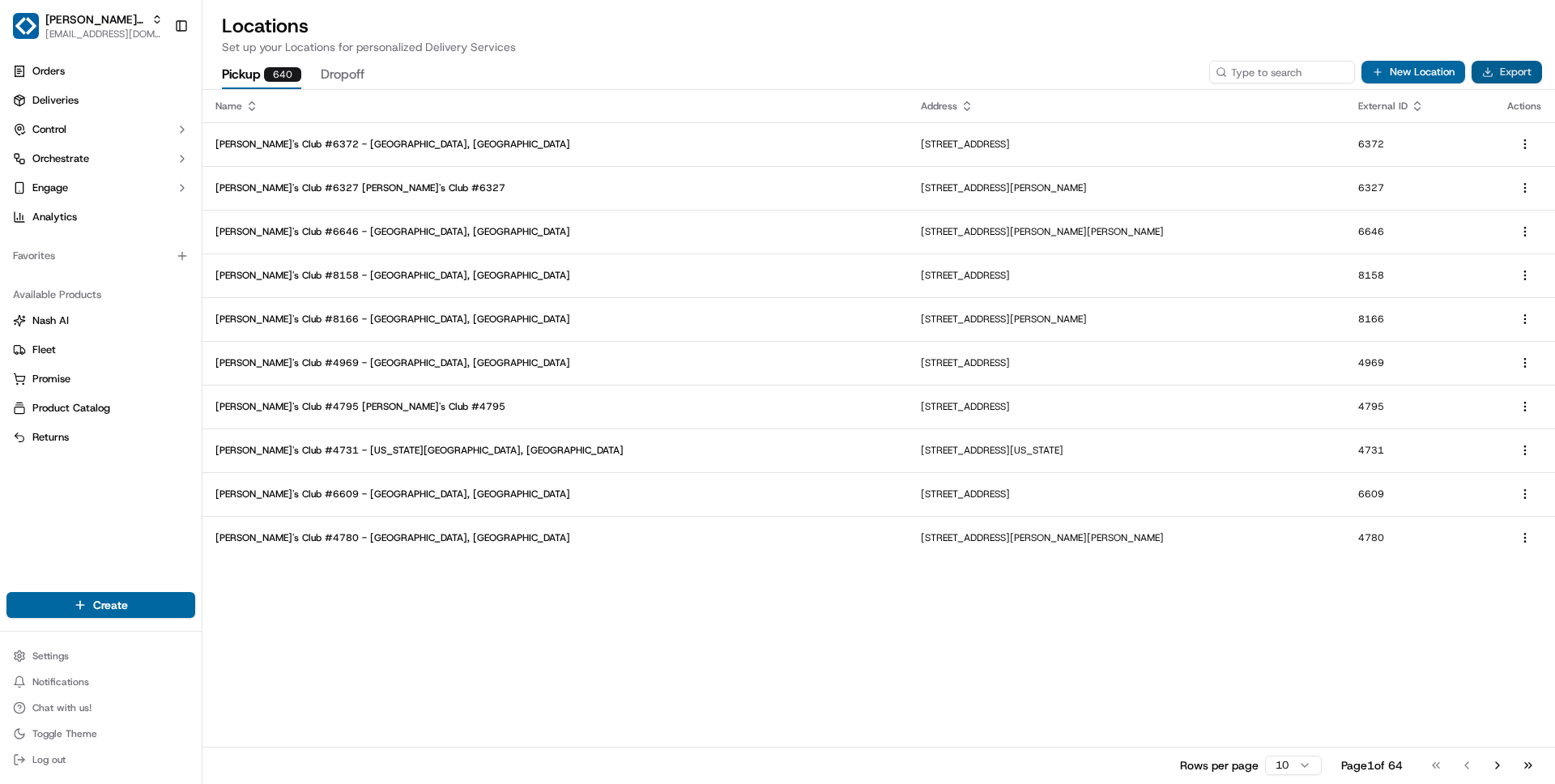
click at [1499, 74] on button "Export" at bounding box center [1507, 71] width 70 height 22
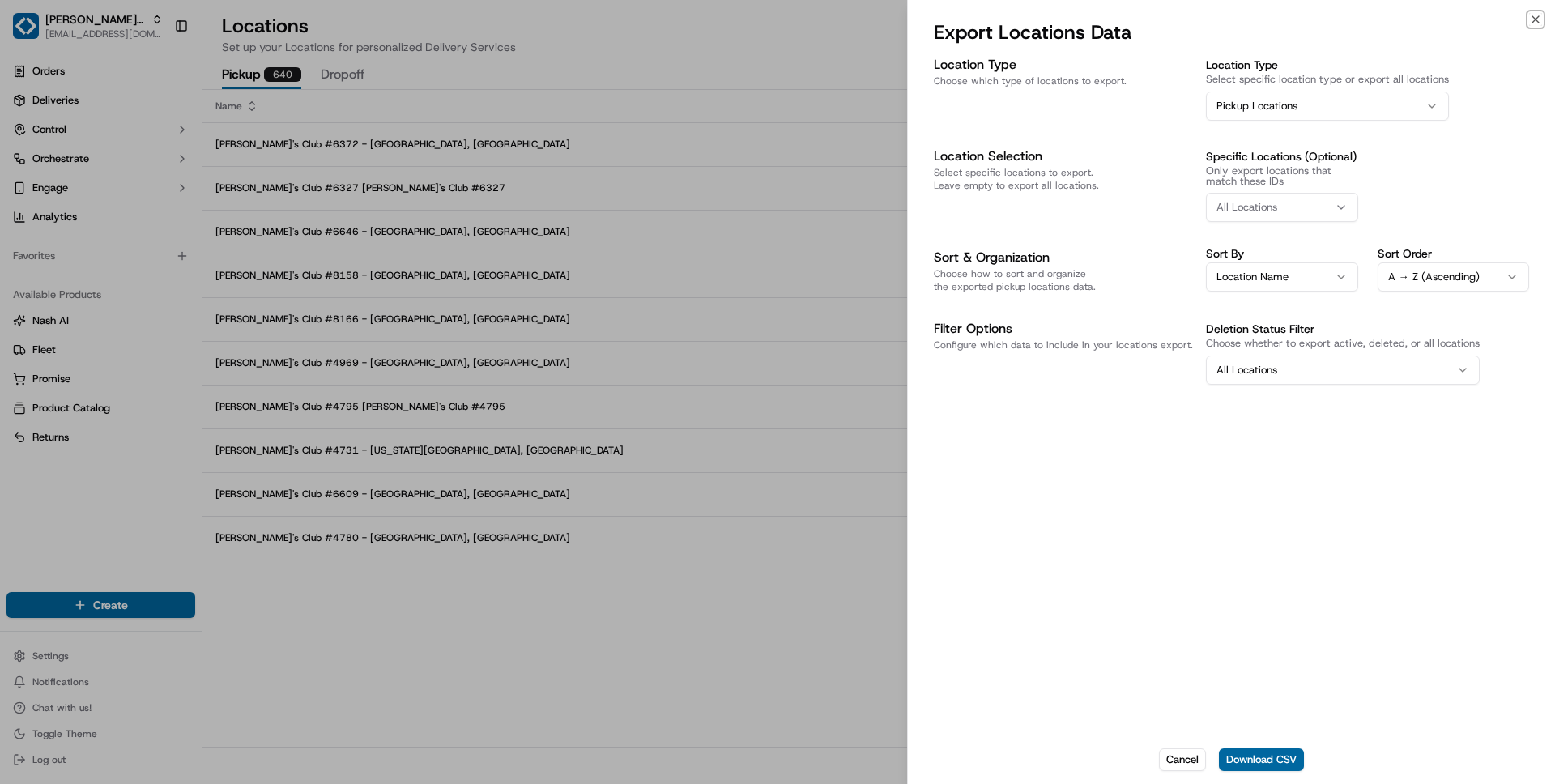
click at [1313, 366] on button "All Locations" at bounding box center [1343, 370] width 274 height 29
click at [1277, 754] on button "Download CSV" at bounding box center [1261, 759] width 85 height 22
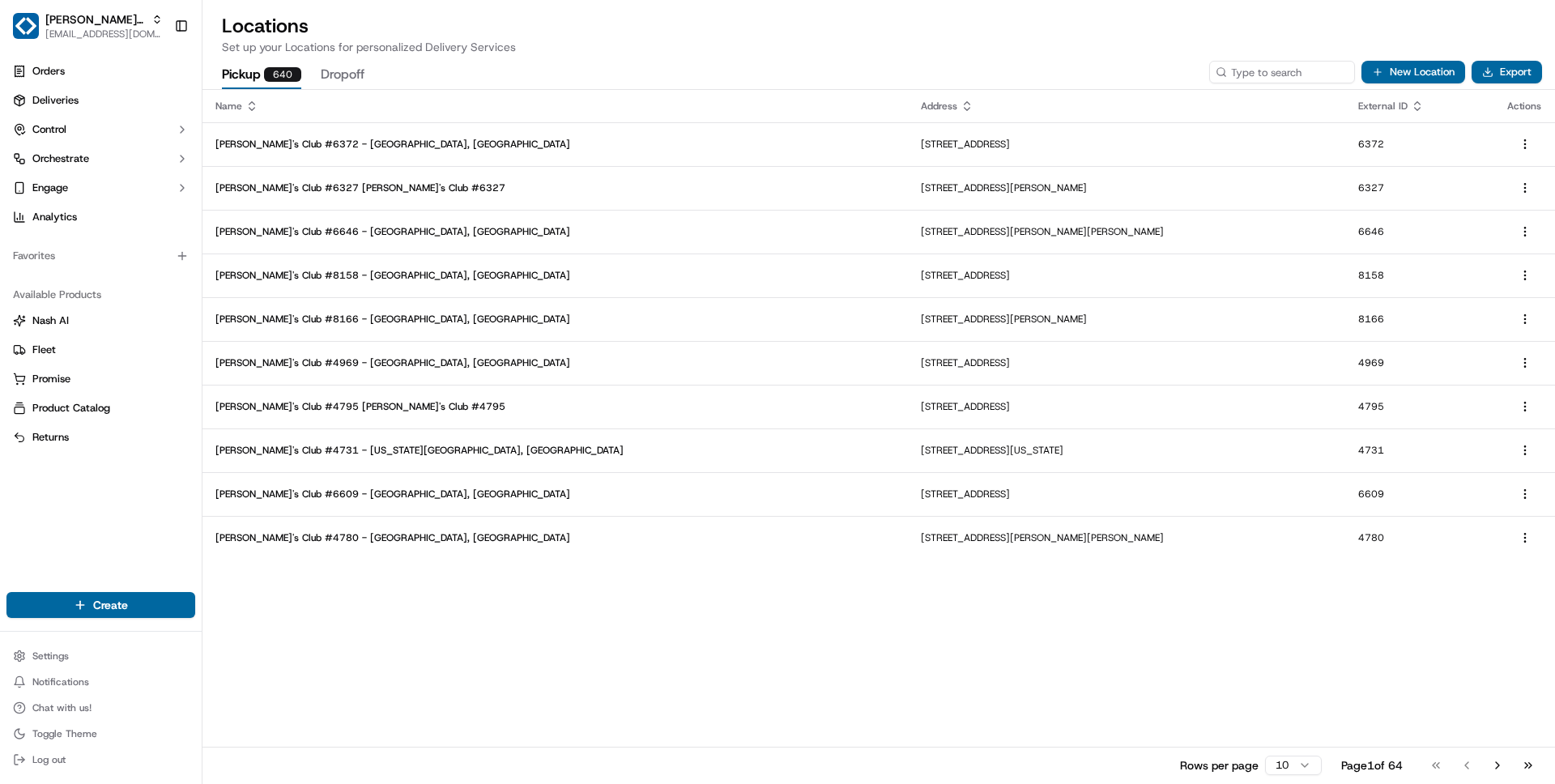
click at [1018, 35] on h2 "Locations" at bounding box center [878, 25] width 1313 height 25
click at [1495, 71] on button "Export" at bounding box center [1507, 71] width 70 height 22
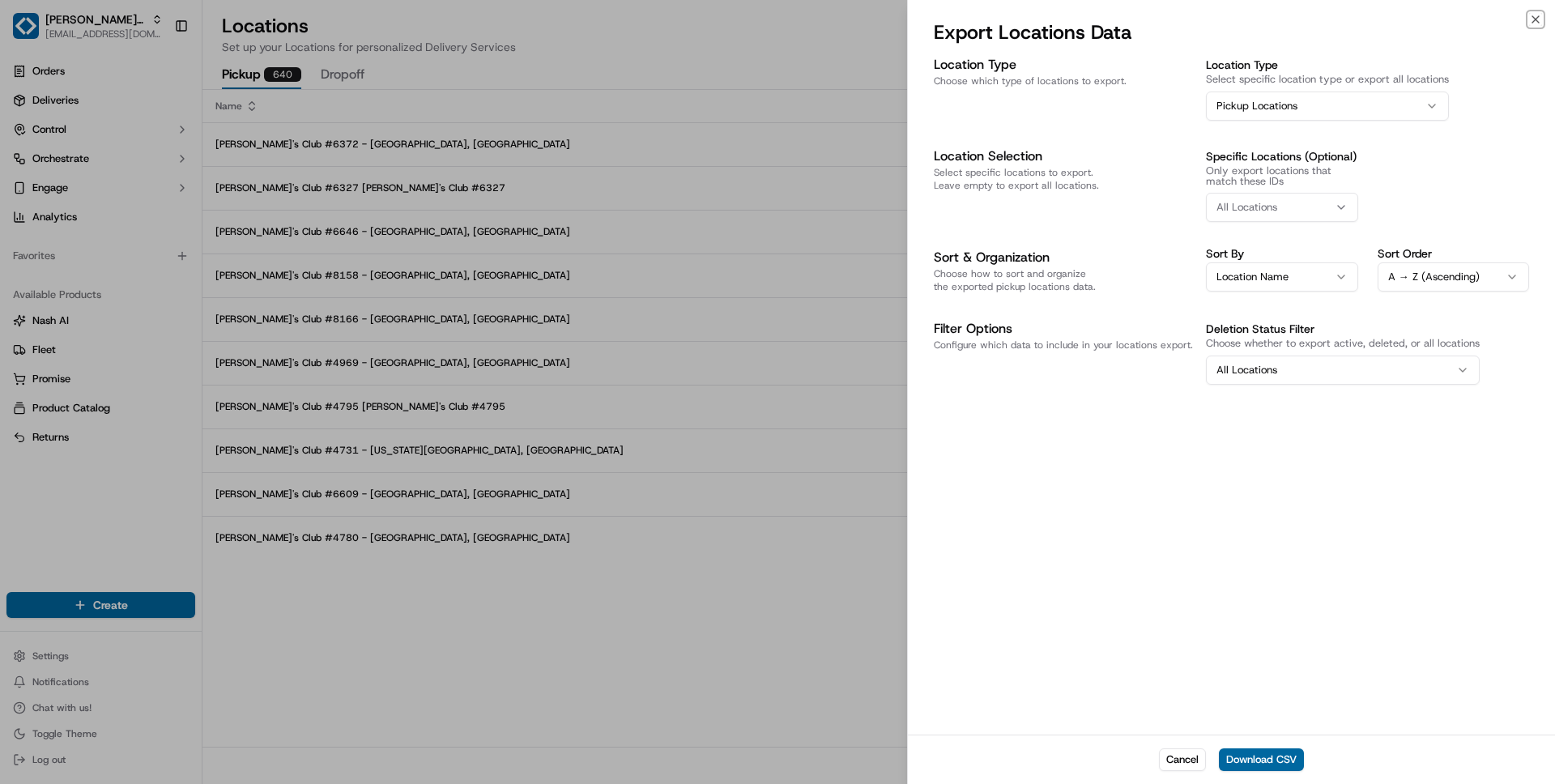
click at [1293, 370] on button "All Locations" at bounding box center [1343, 370] width 274 height 29
click at [1268, 763] on button "Download CSV" at bounding box center [1261, 759] width 85 height 22
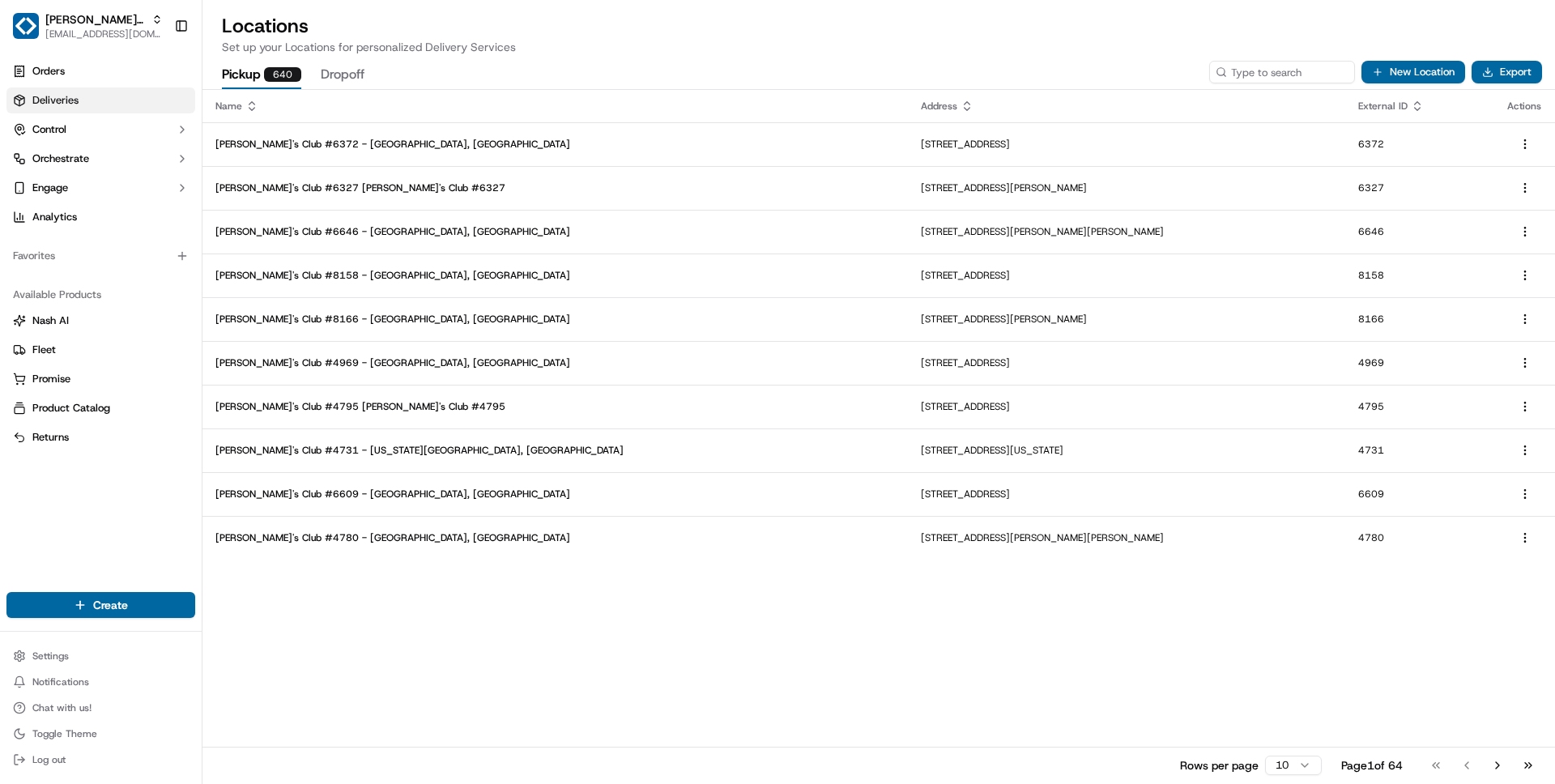
click at [51, 94] on span "Deliveries" at bounding box center [55, 100] width 46 height 15
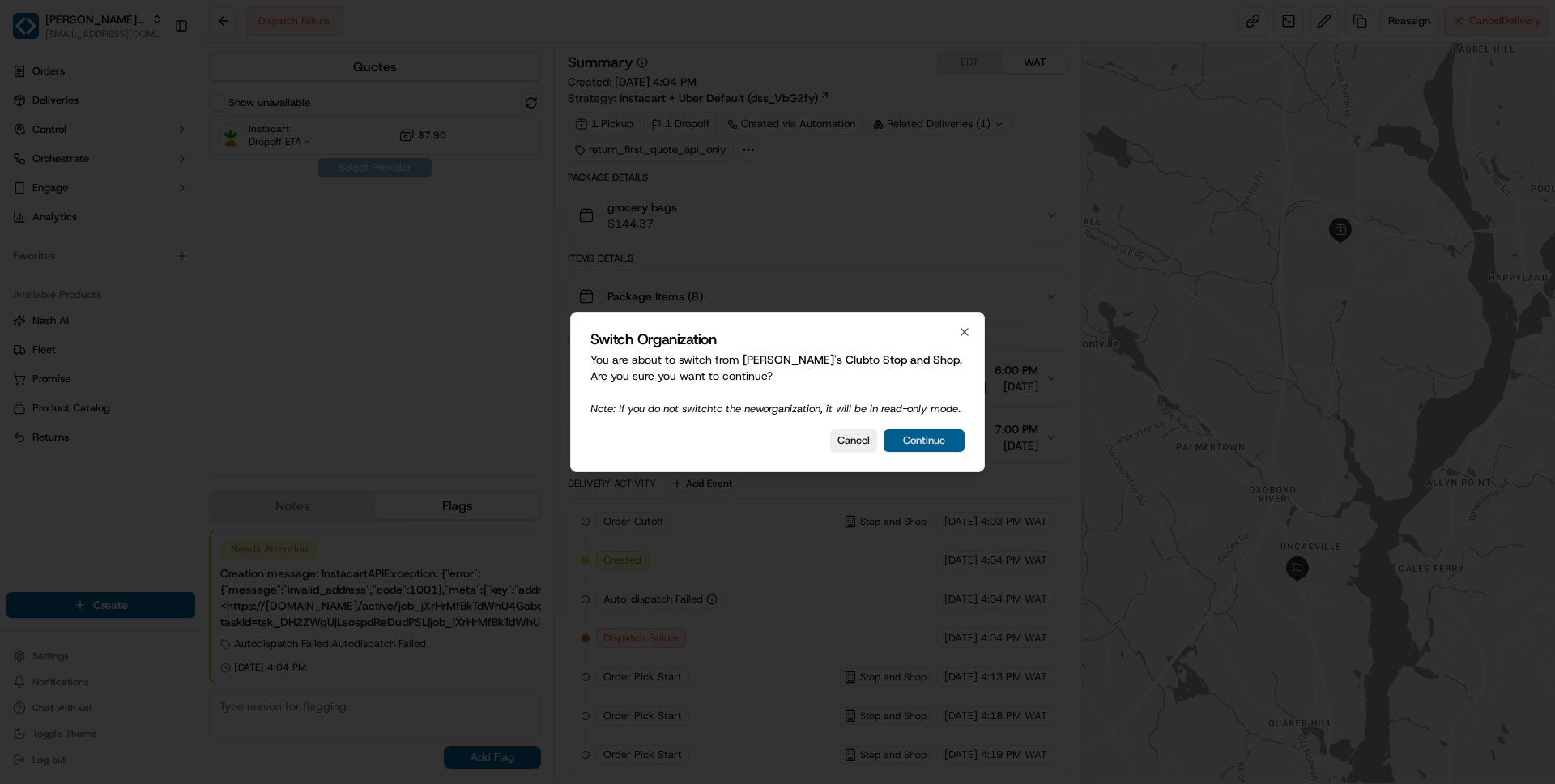
click at [920, 445] on button "Continue" at bounding box center [923, 440] width 81 height 22
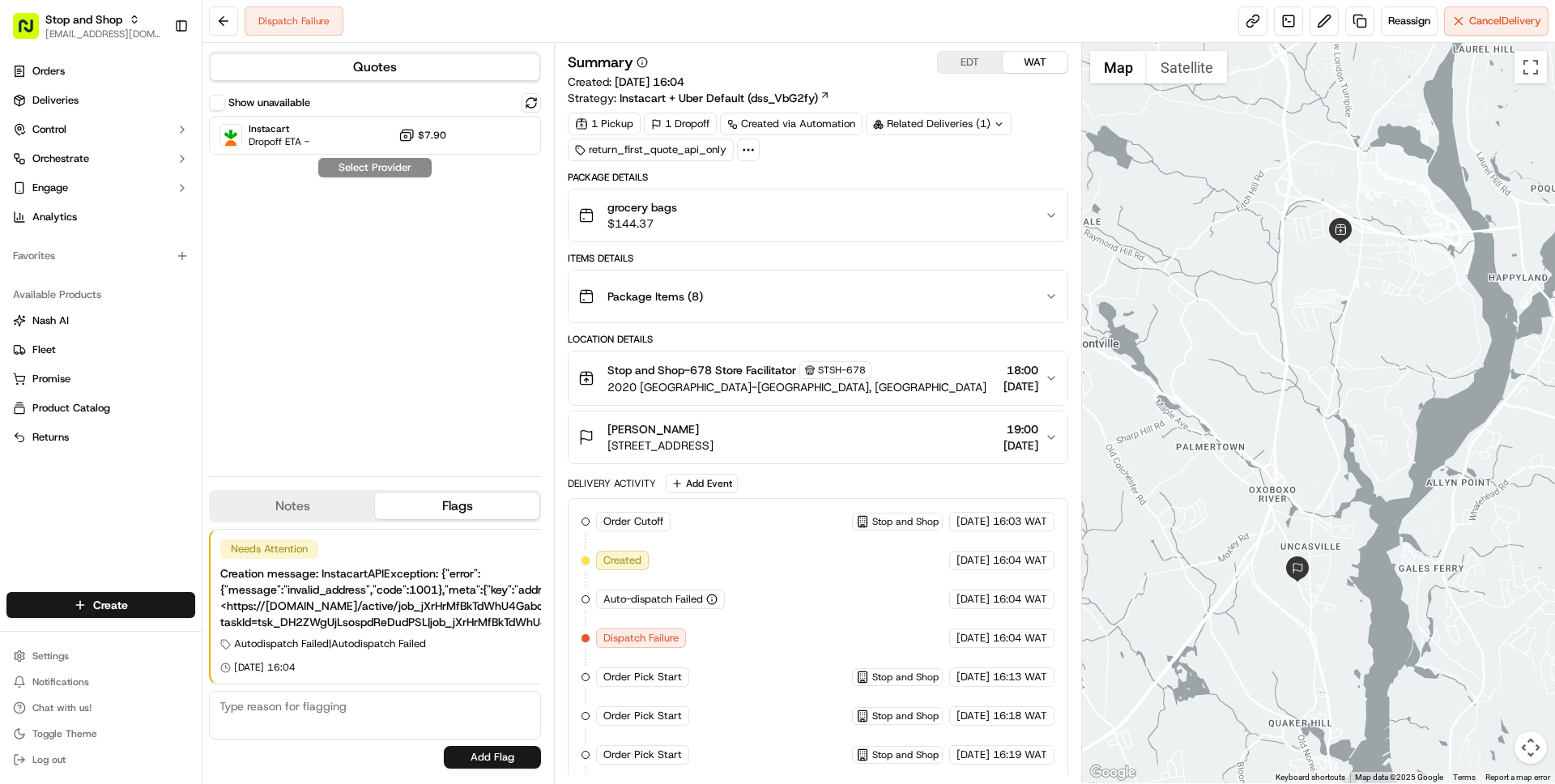
click at [669, 440] on span "[STREET_ADDRESS]" at bounding box center [660, 445] width 106 height 17
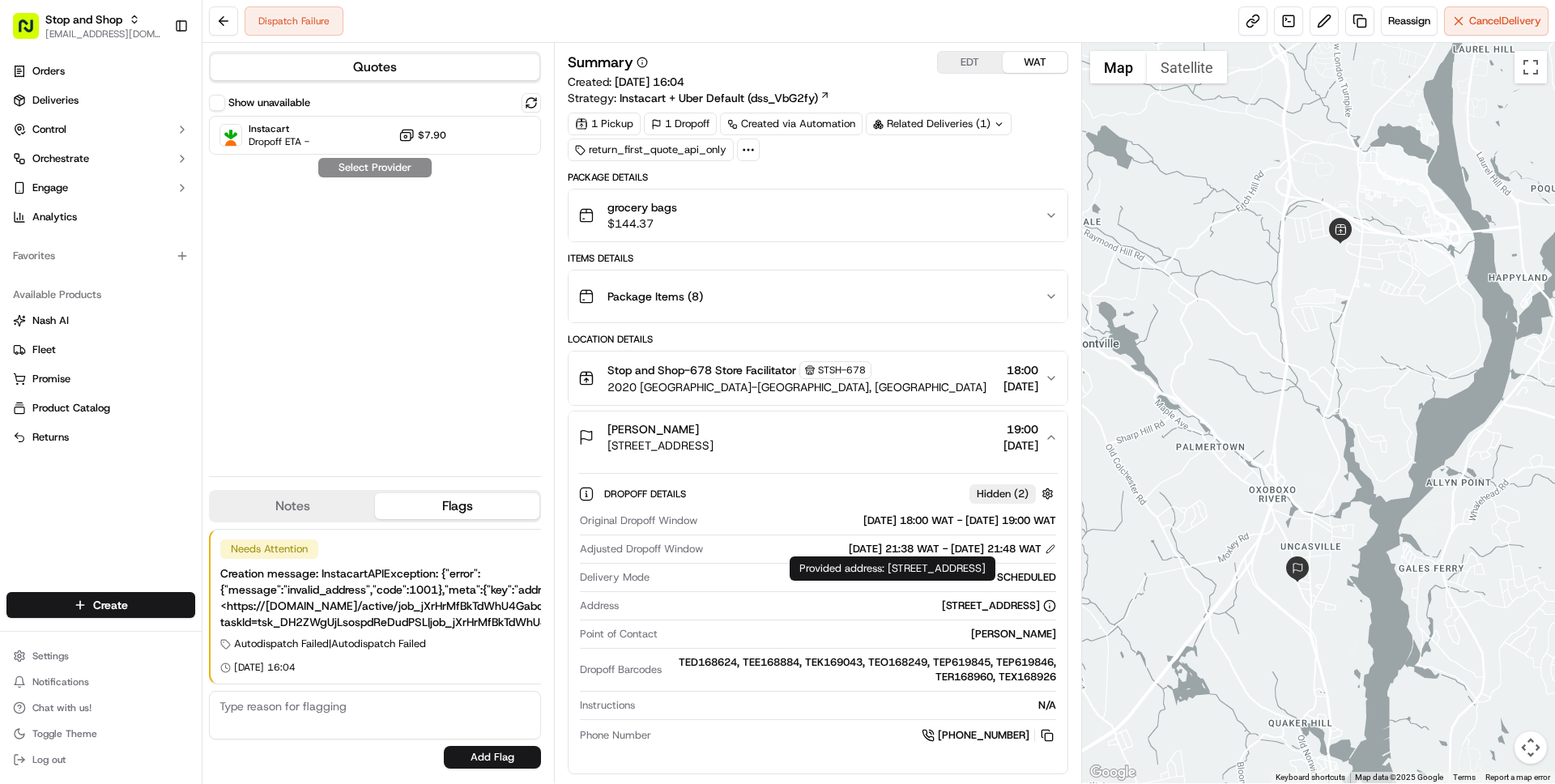
click at [896, 570] on div "Provided address: [STREET_ADDRESS] Provided address: [STREET_ADDRESS]" at bounding box center [892, 568] width 205 height 24
click at [894, 577] on div "Provided address: [STREET_ADDRESS] Provided address: [STREET_ADDRESS]" at bounding box center [892, 568] width 205 height 24
copy div "[STREET_ADDRESS]"
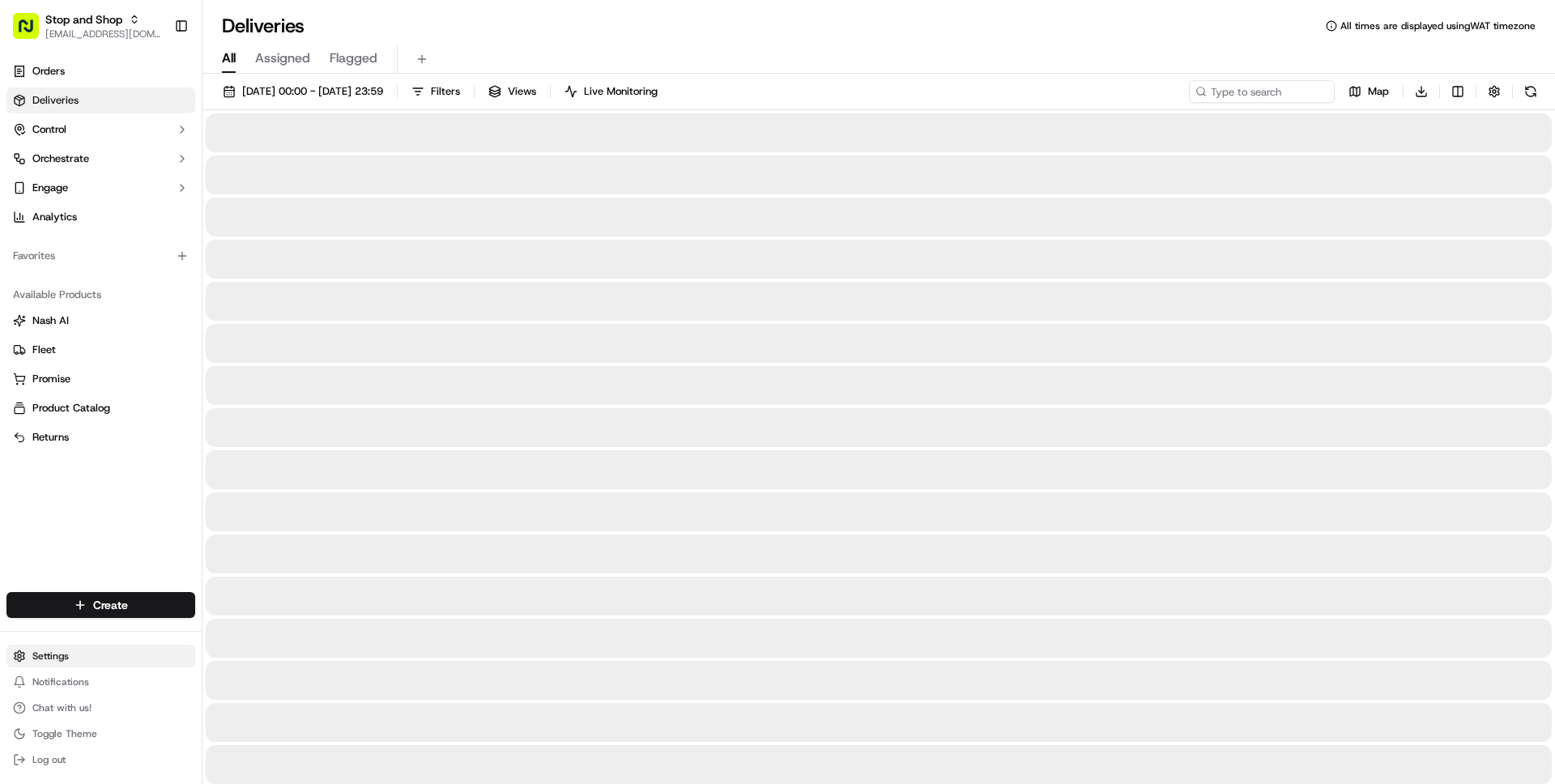
click at [49, 647] on html "Stop and Shop [EMAIL_ADDRESS][DOMAIN_NAME] Toggle Sidebar Orders Deliveries Con…" at bounding box center [778, 392] width 1555 height 784
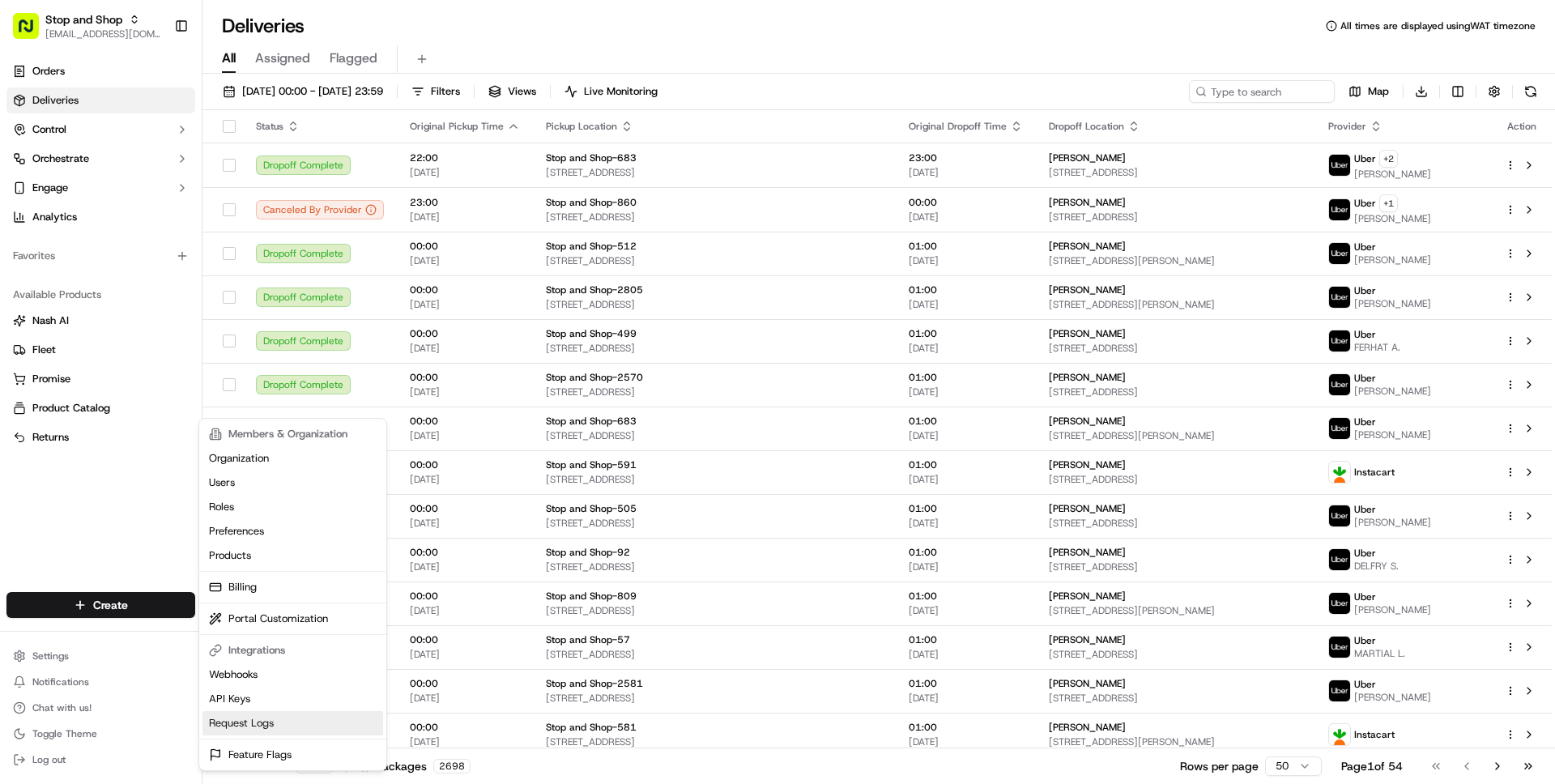
click at [229, 722] on link "Request Logs" at bounding box center [292, 722] width 181 height 24
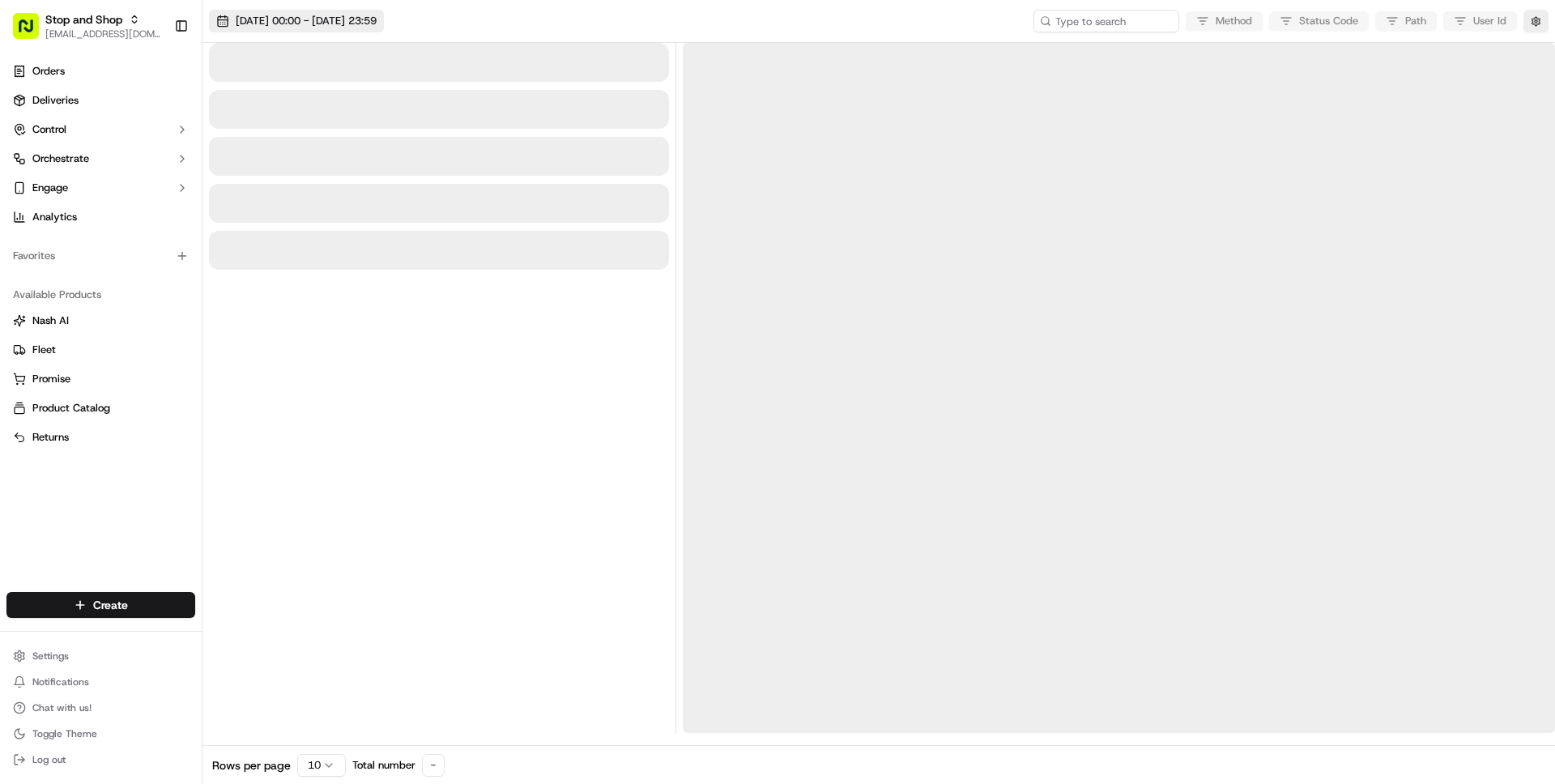
click at [300, 25] on span "22/09/2025 00:00 - 22/09/2025 23:59" at bounding box center [306, 21] width 141 height 15
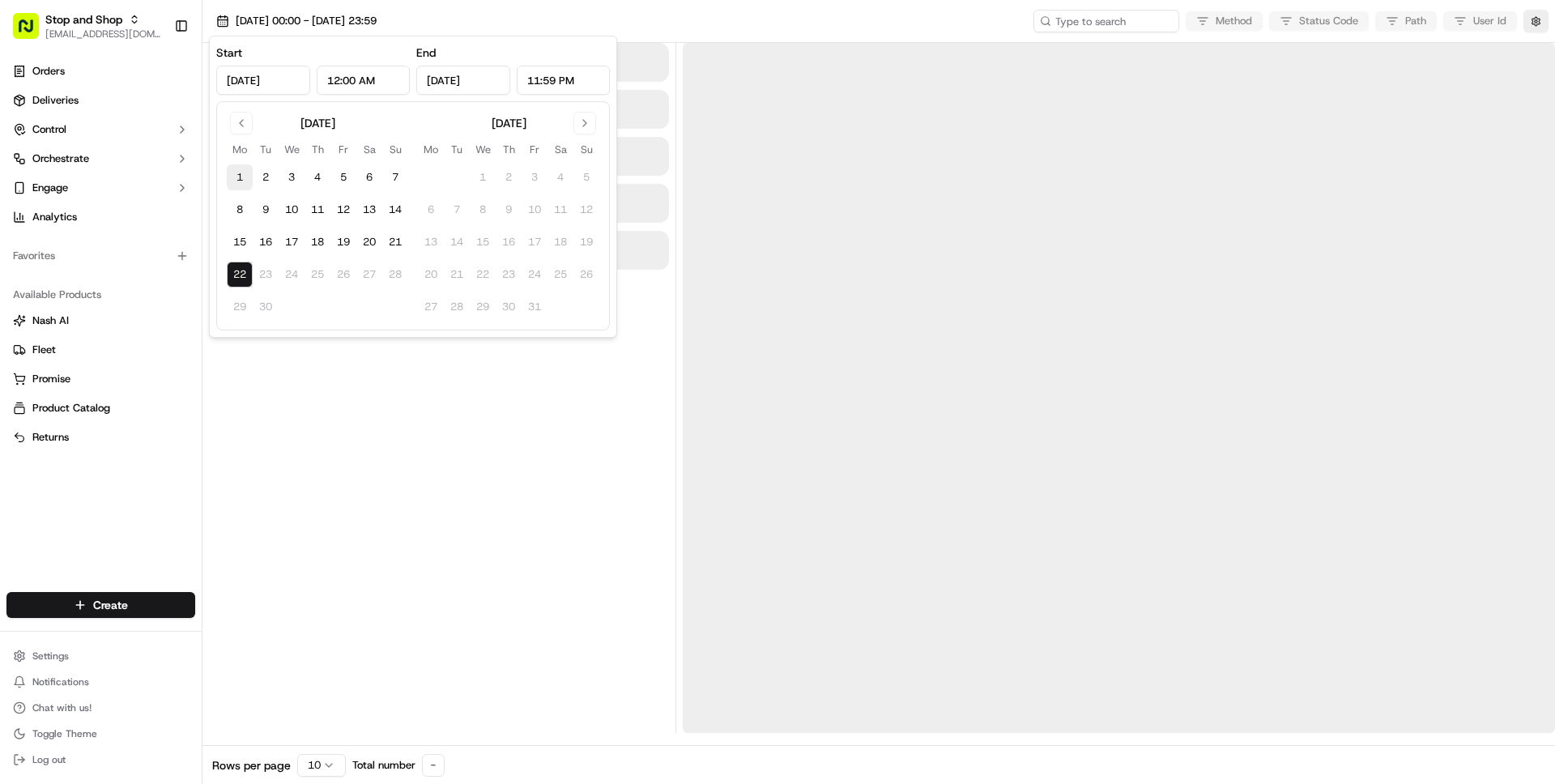
click at [239, 178] on button "1" at bounding box center [240, 177] width 25 height 25
type input "Sep 1, 2025"
click at [242, 277] on button "22" at bounding box center [240, 274] width 25 height 25
type input "Sep 22, 2025"
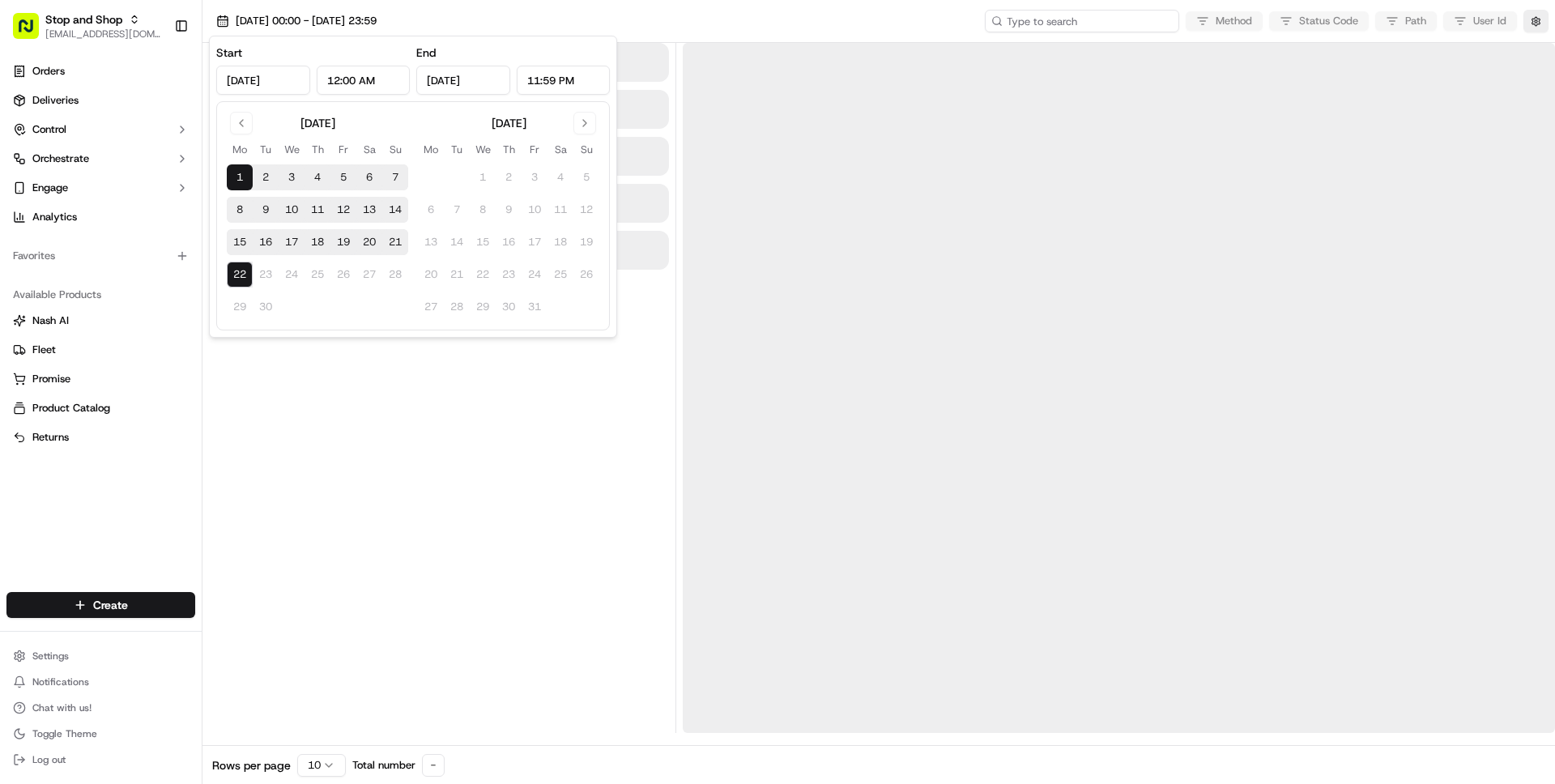
click at [1081, 31] on input at bounding box center [1082, 21] width 195 height 22
paste input "job_jXrHrMfBkTdWhU4GabcmXD"
type input "job_jXrHrMfBkTdWhU4GabcmXD"
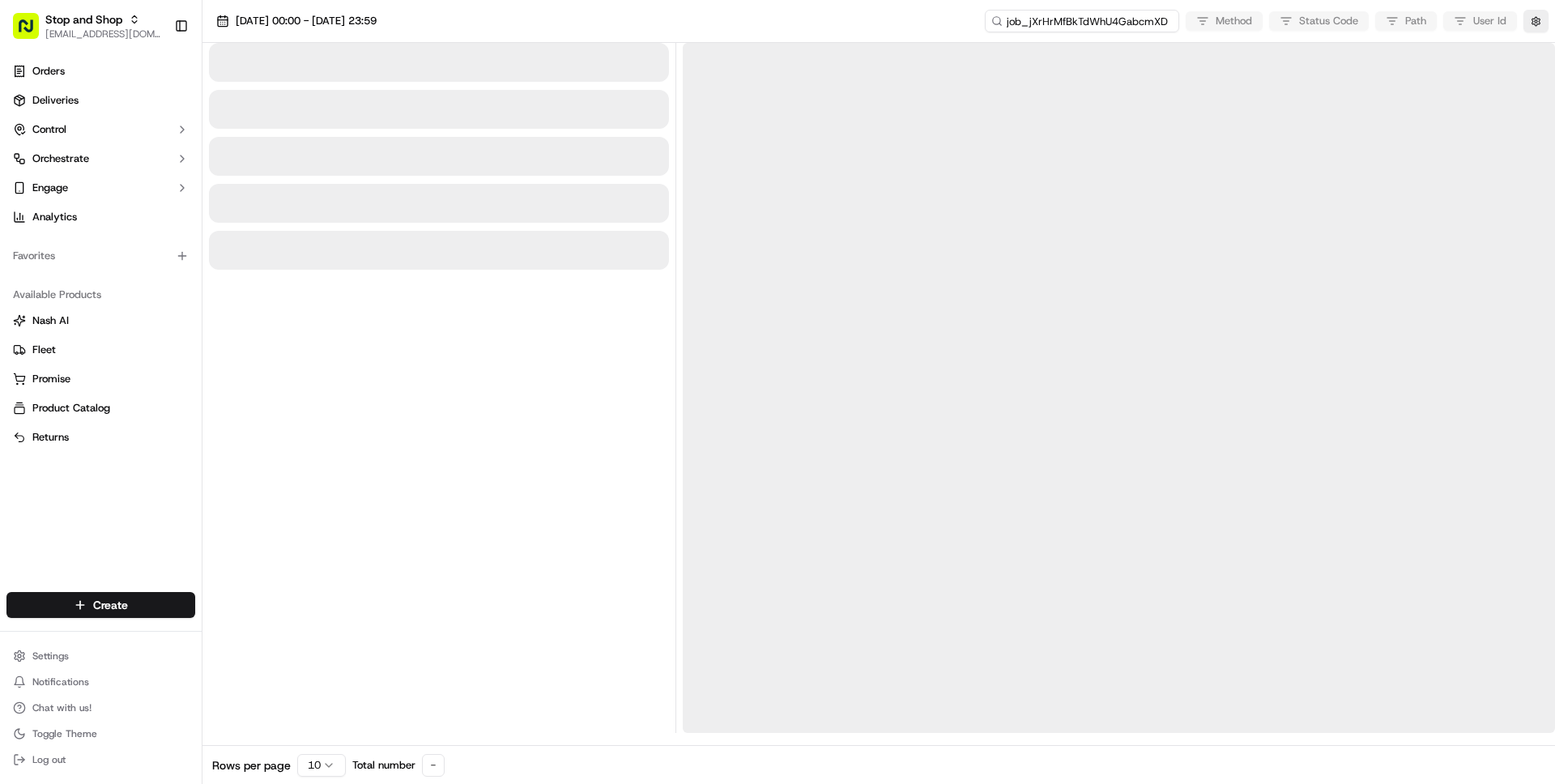
click at [1072, 24] on input "job_jXrHrMfBkTdWhU4GabcmXD" at bounding box center [1082, 21] width 195 height 22
type input "_jXrHrMfBkTdWhU4GabcmXD"
click at [1056, 30] on input "_jXrHrMfBkTdWhU4GabcmXD" at bounding box center [1082, 21] width 195 height 22
type input "ord_jXrHrMfBkTdWhU4GabcmXD"
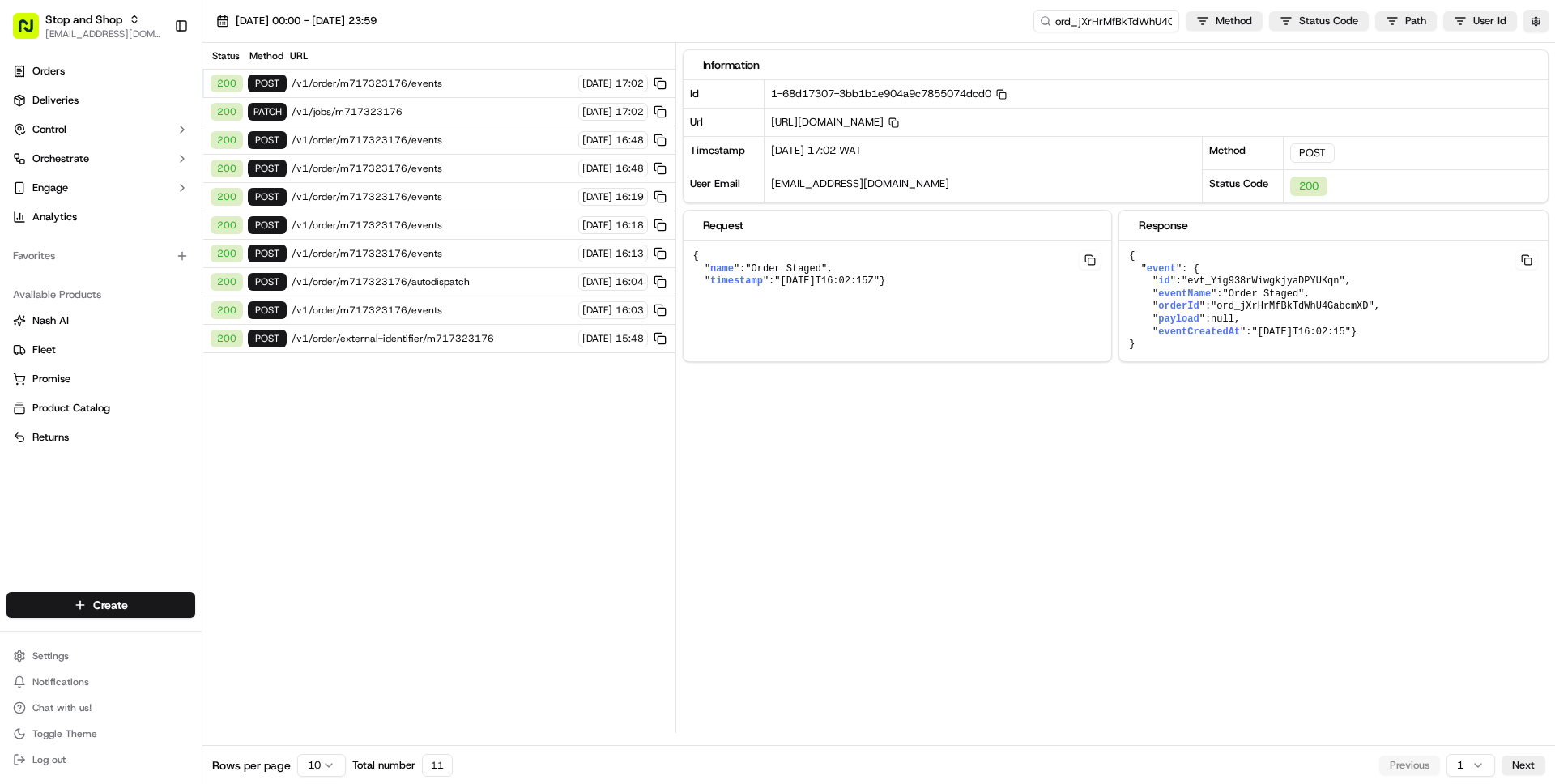
click at [326, 762] on html "Stop and Shop wisdom@usenash.com Toggle Sidebar Orders Deliveries Control Orche…" at bounding box center [778, 392] width 1555 height 784
click at [464, 366] on span "/v1/order/external-identifier/m717323176" at bounding box center [432, 366] width 282 height 13
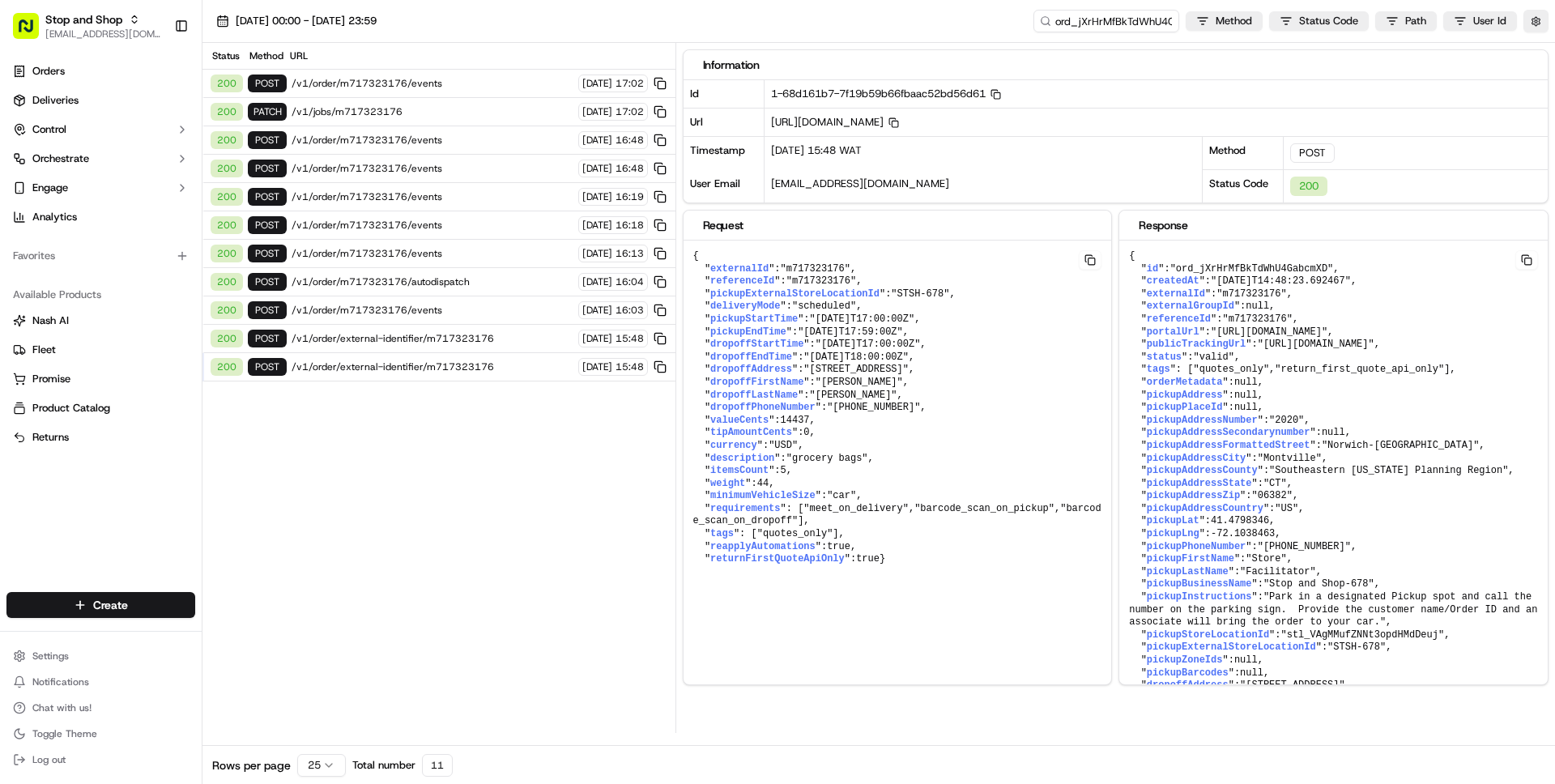
click at [818, 370] on span ""135 MAPLE RD, Uncasville, CT 06382"" at bounding box center [856, 370] width 106 height 12
drag, startPoint x: 818, startPoint y: 370, endPoint x: 1000, endPoint y: 367, distance: 182.0
click at [909, 367] on span ""135 MAPLE RD, Uncasville, CT 06382"" at bounding box center [856, 370] width 106 height 12
copy span "135 MAPLE RD, Uncasville, CT 06382"
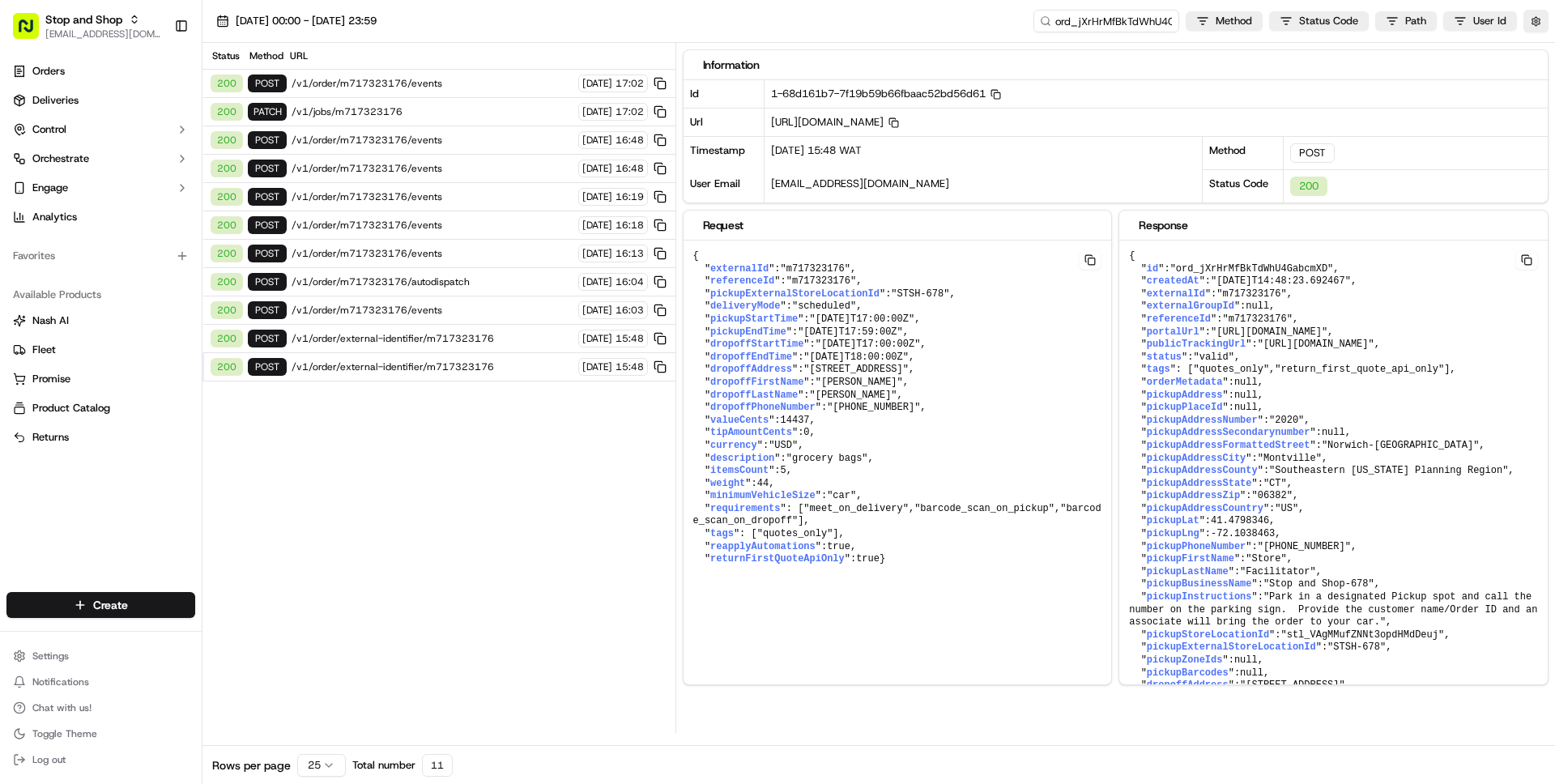
click at [822, 370] on span ""135 MAPLE RD, Uncasville, CT 06382"" at bounding box center [856, 370] width 106 height 12
drag, startPoint x: 822, startPoint y: 370, endPoint x: 1005, endPoint y: 370, distance: 183.0
click at [909, 370] on span ""135 MAPLE RD, Uncasville, CT 06382"" at bounding box center [856, 370] width 106 height 12
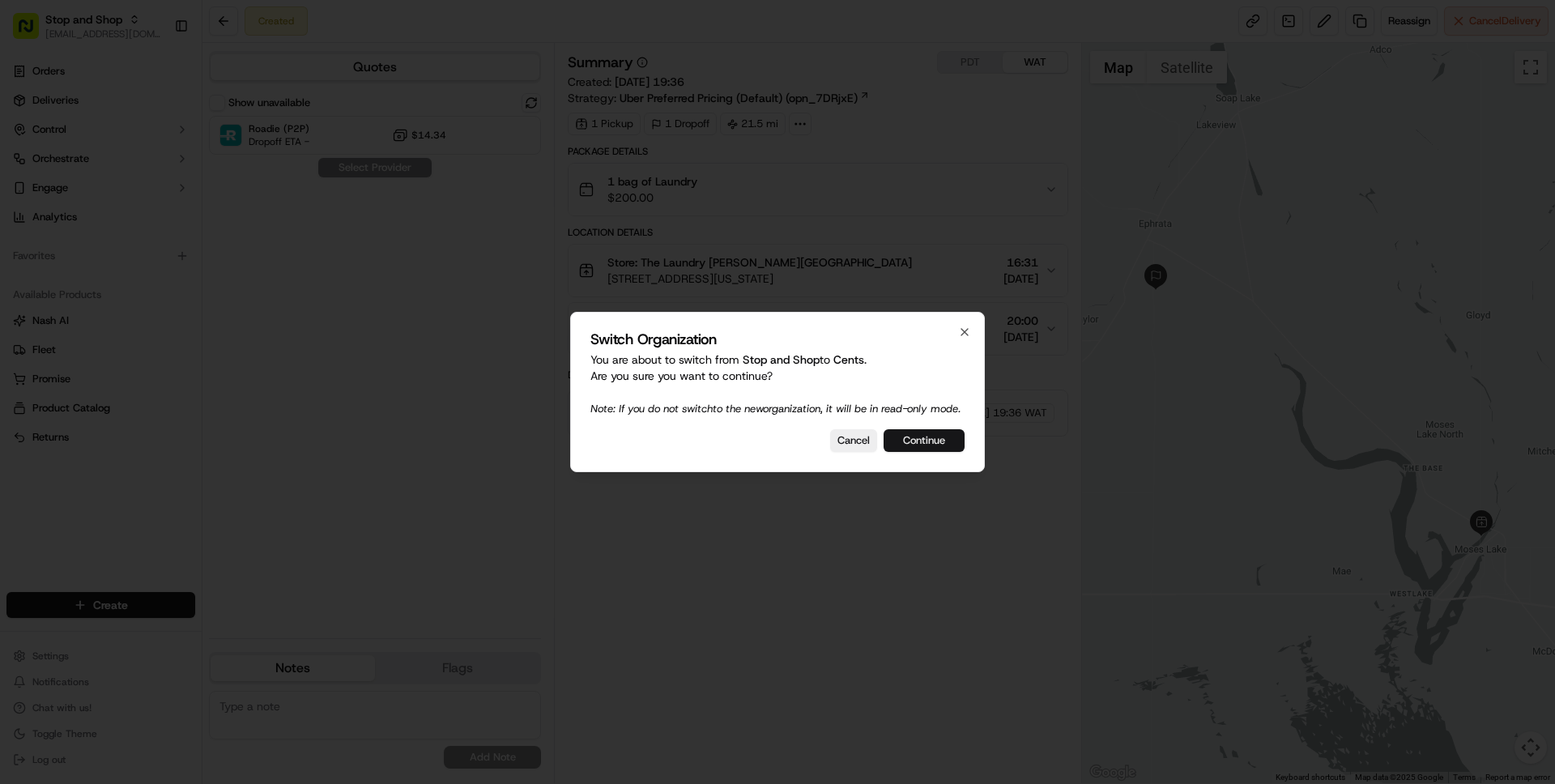
click at [934, 452] on button "Continue" at bounding box center [923, 440] width 81 height 22
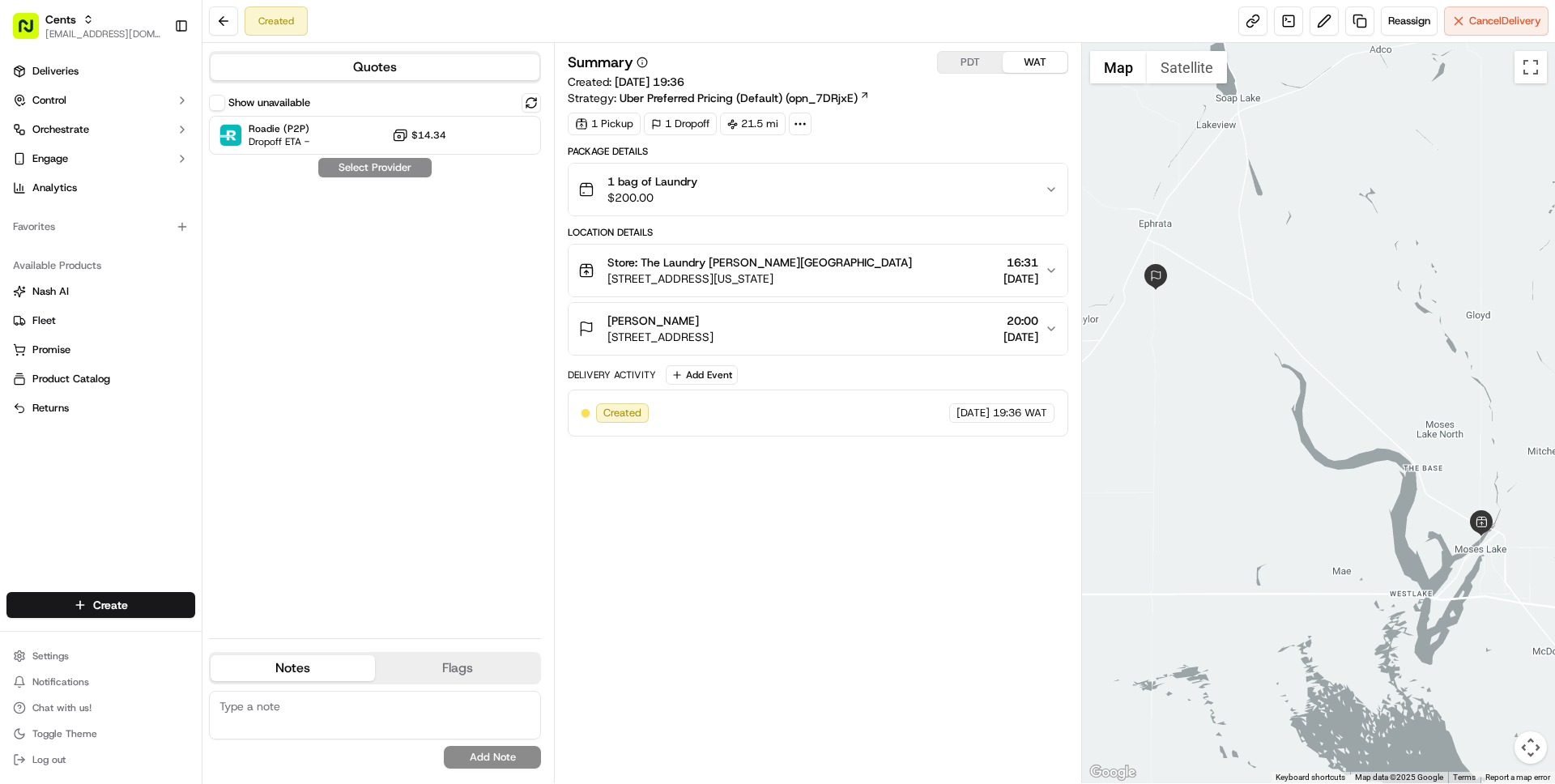
click at [211, 102] on button "Show unavailable" at bounding box center [217, 103] width 17 height 17
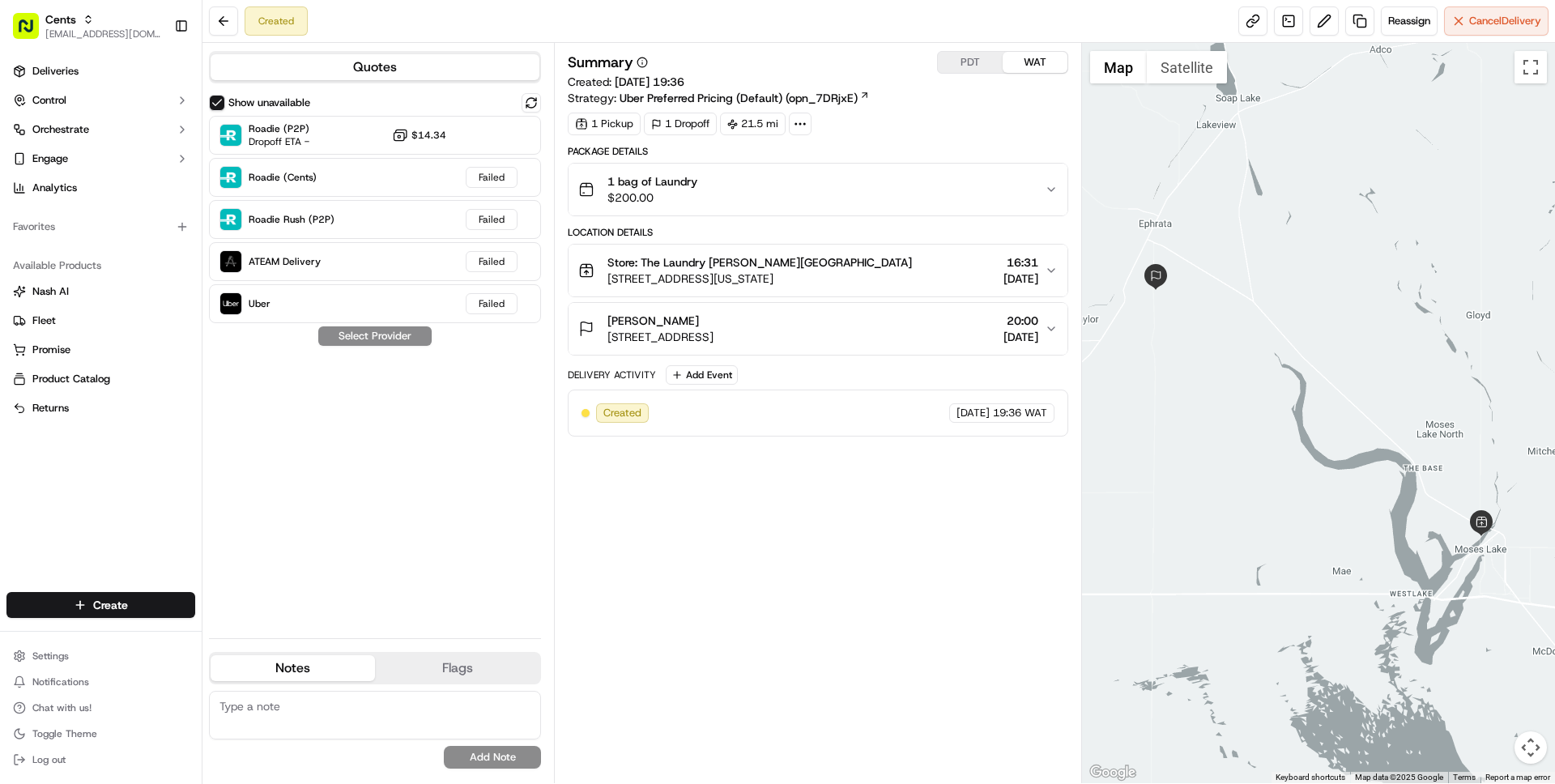
click at [714, 321] on div "[PERSON_NAME]" at bounding box center [660, 321] width 106 height 17
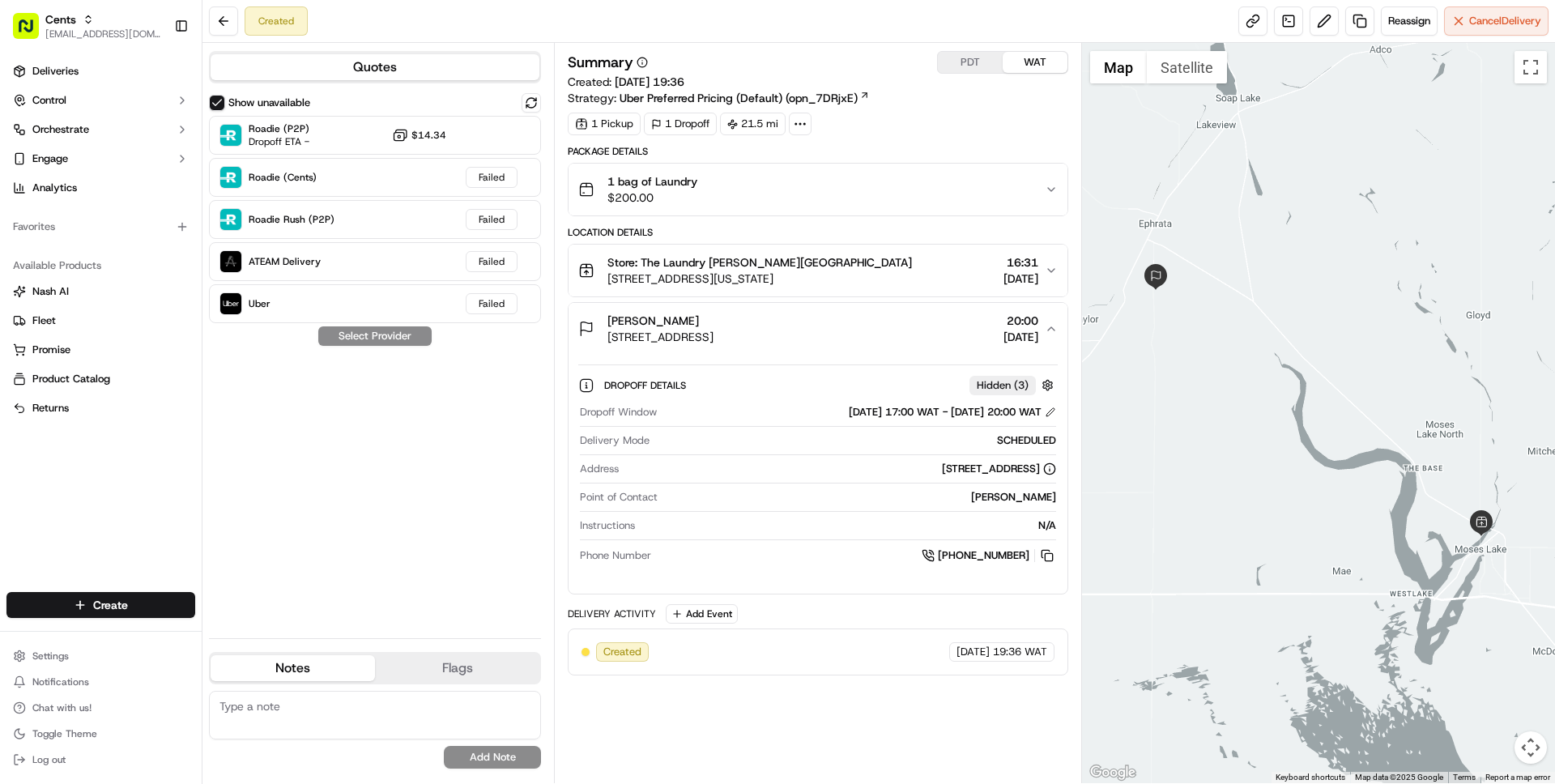
click at [1006, 498] on div "[PERSON_NAME]" at bounding box center [860, 497] width 391 height 15
drag, startPoint x: 1006, startPoint y: 498, endPoint x: 1032, endPoint y: 502, distance: 26.3
click at [1032, 502] on div "[PERSON_NAME]" at bounding box center [860, 497] width 391 height 15
copy div "[PERSON_NAME]"
click at [897, 323] on div "[PERSON_NAME] [STREET_ADDRESS] 20:00 [DATE]" at bounding box center [811, 328] width 466 height 32
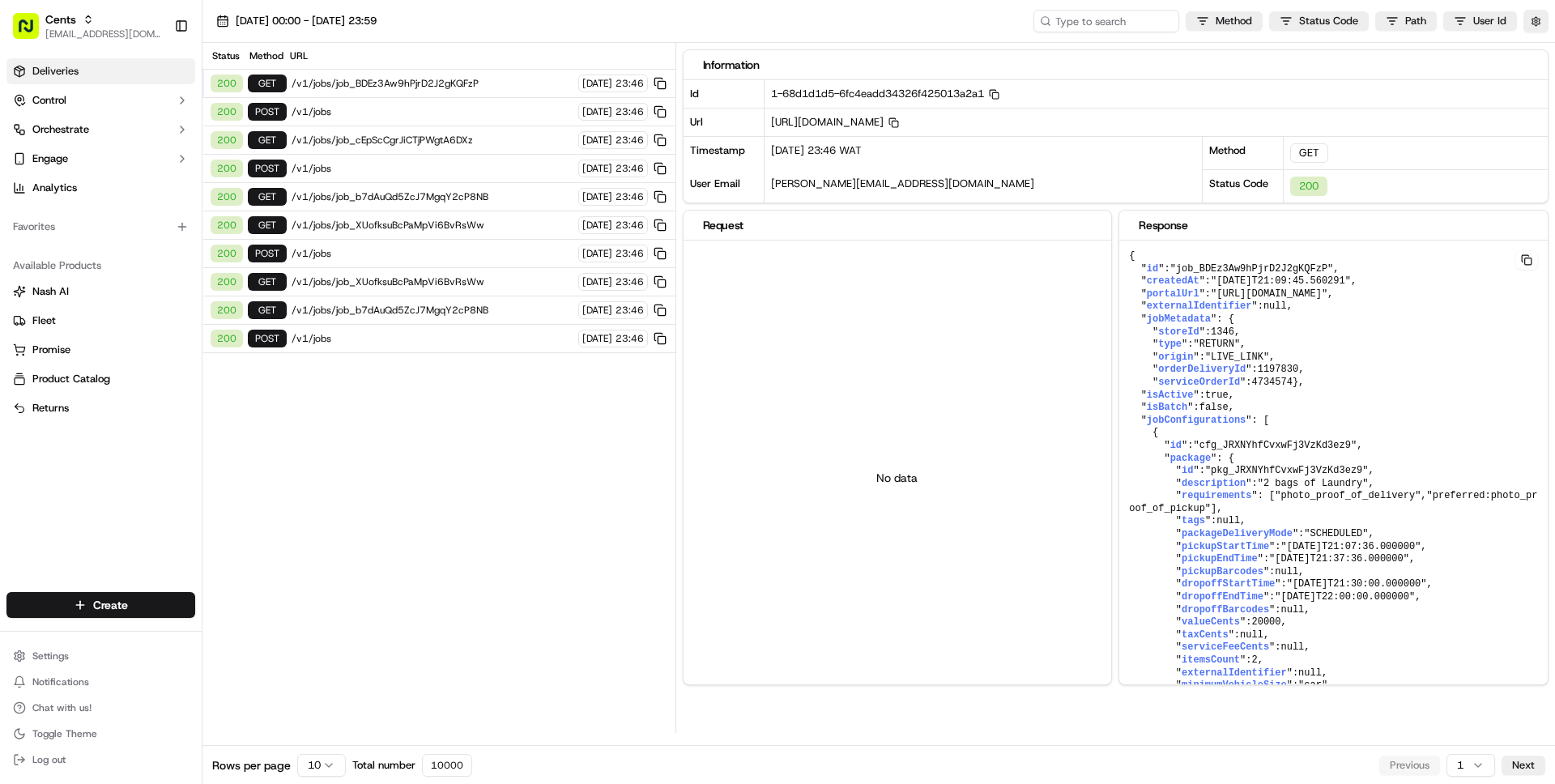
click at [77, 71] on span "Deliveries" at bounding box center [55, 70] width 46 height 15
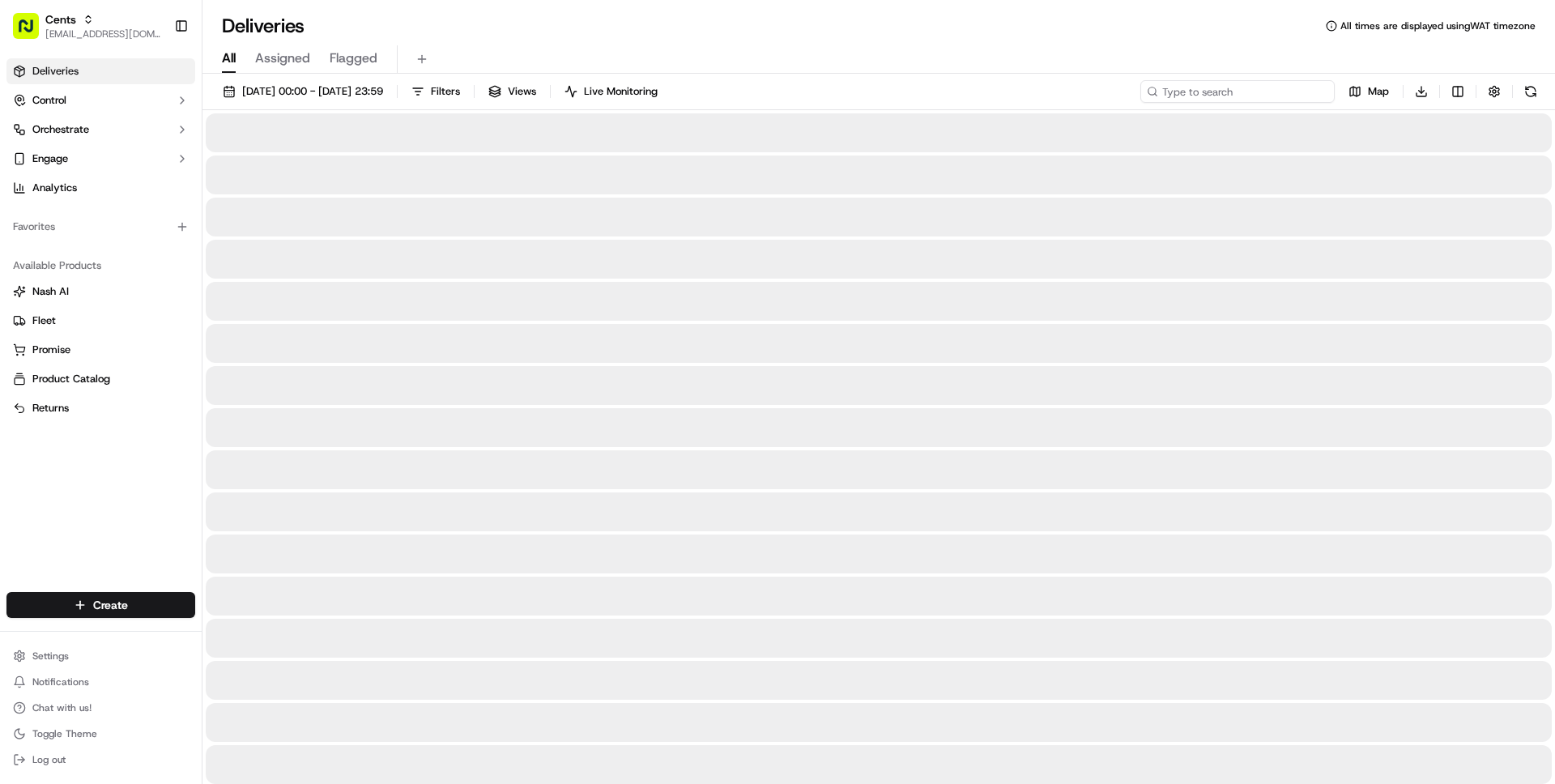
click at [1241, 91] on input at bounding box center [1237, 91] width 195 height 22
paste input "[PERSON_NAME]"
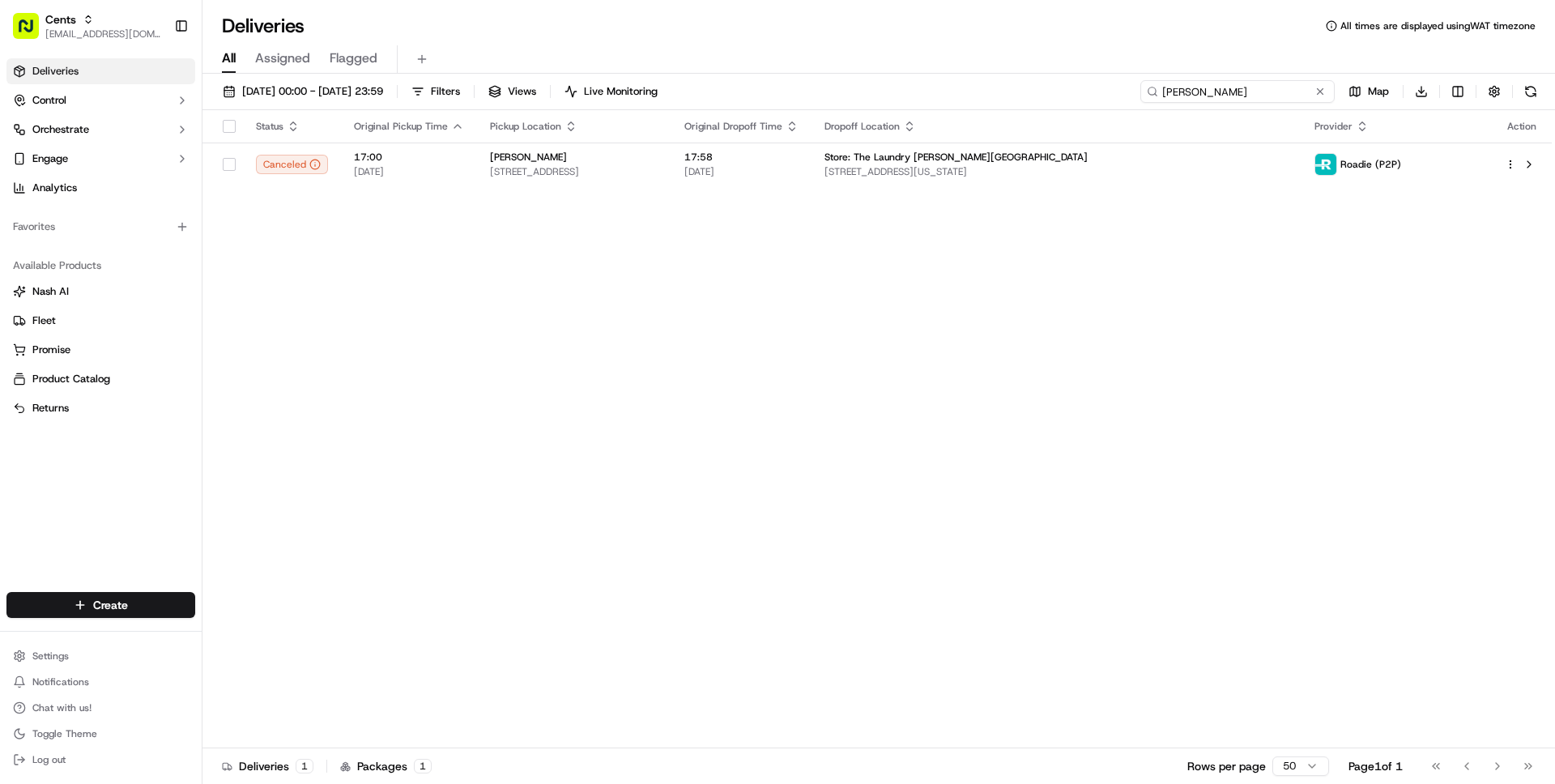
type input "[PERSON_NAME]"
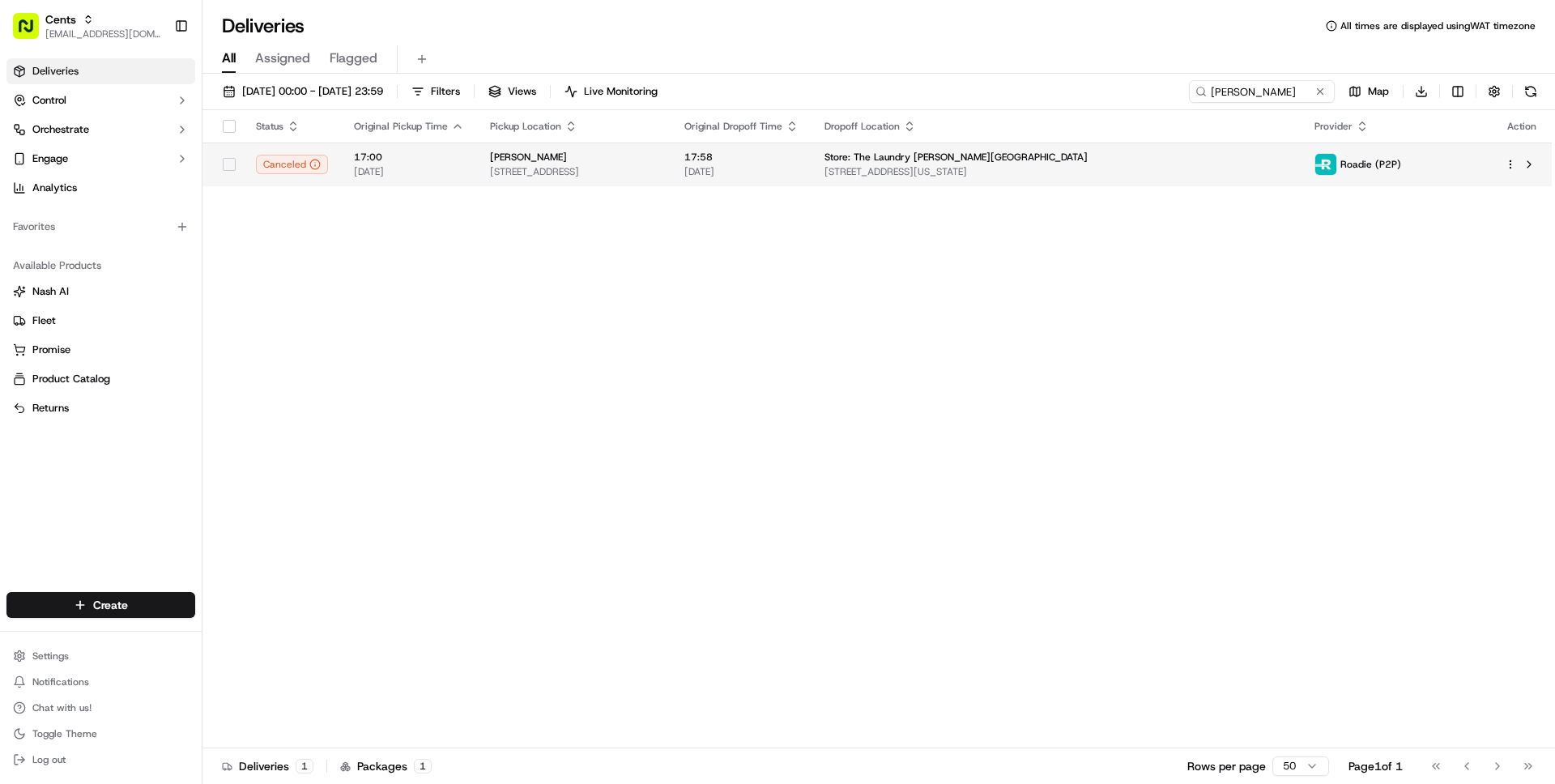
click at [463, 170] on td "17:00 22/09/2025" at bounding box center [409, 164] width 136 height 44
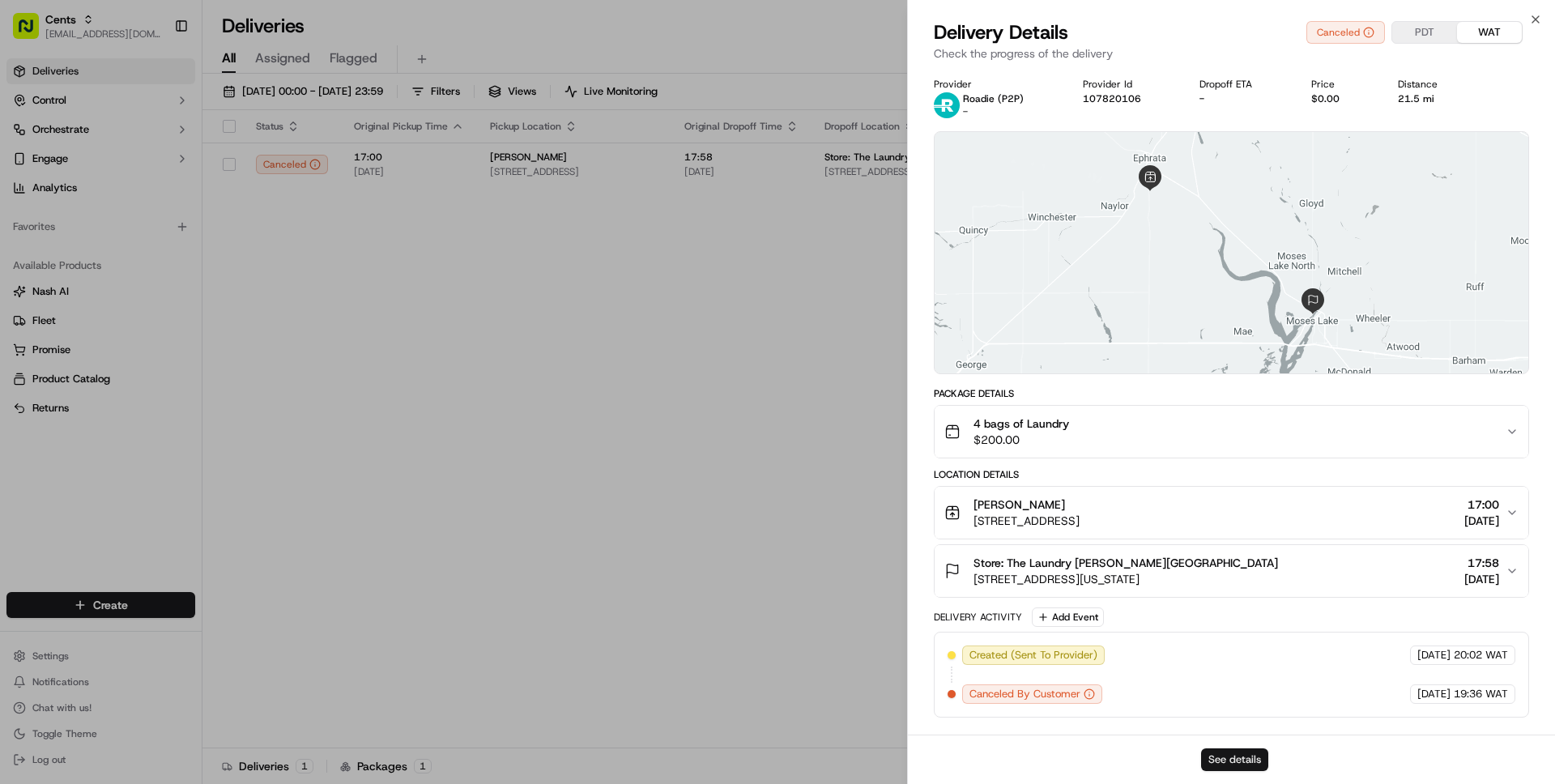
click at [1222, 765] on button "See details" at bounding box center [1234, 759] width 67 height 22
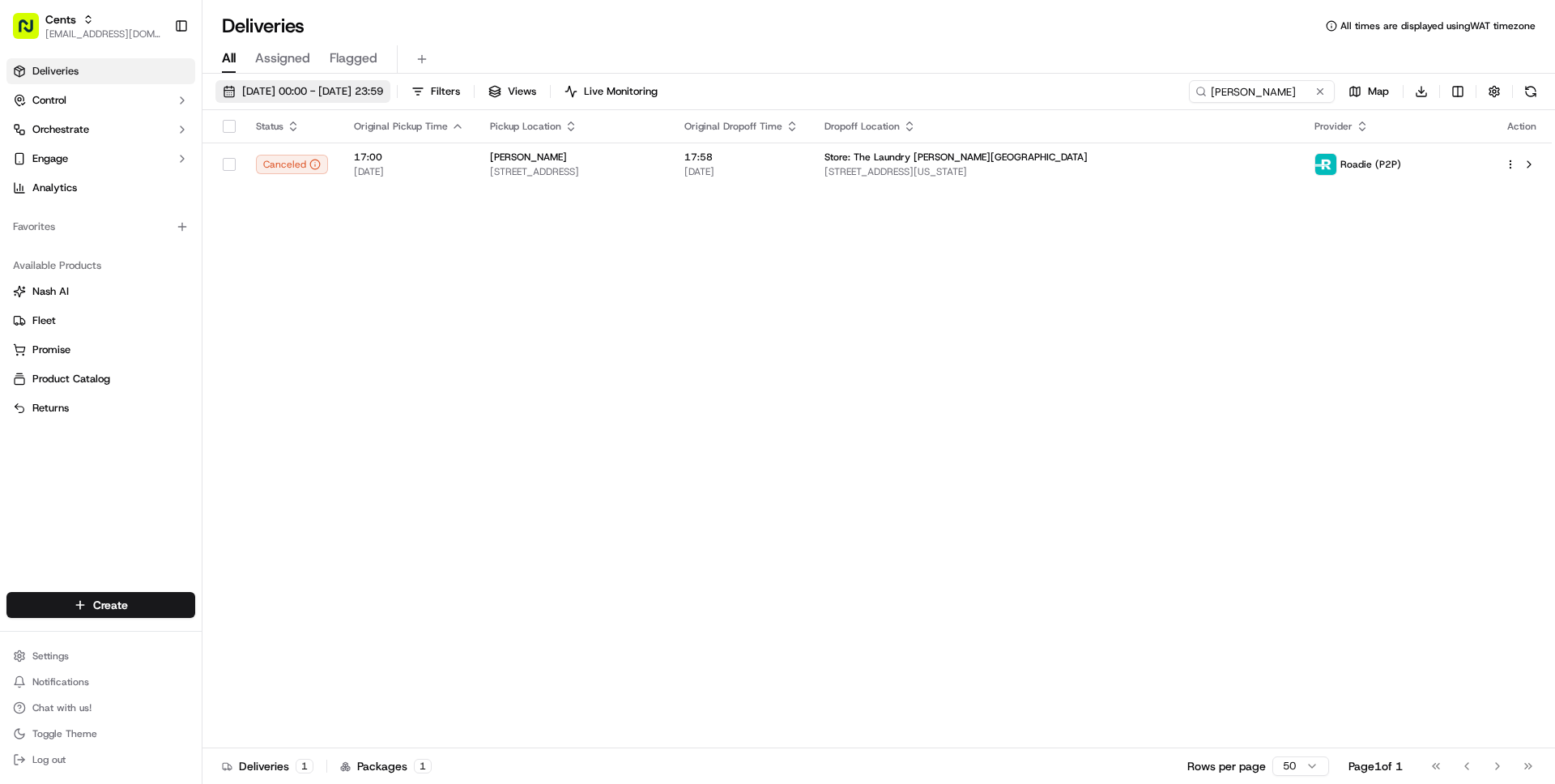
click at [321, 88] on span "22/09/2025 00:00 - 22/09/2025 23:59" at bounding box center [313, 91] width 141 height 15
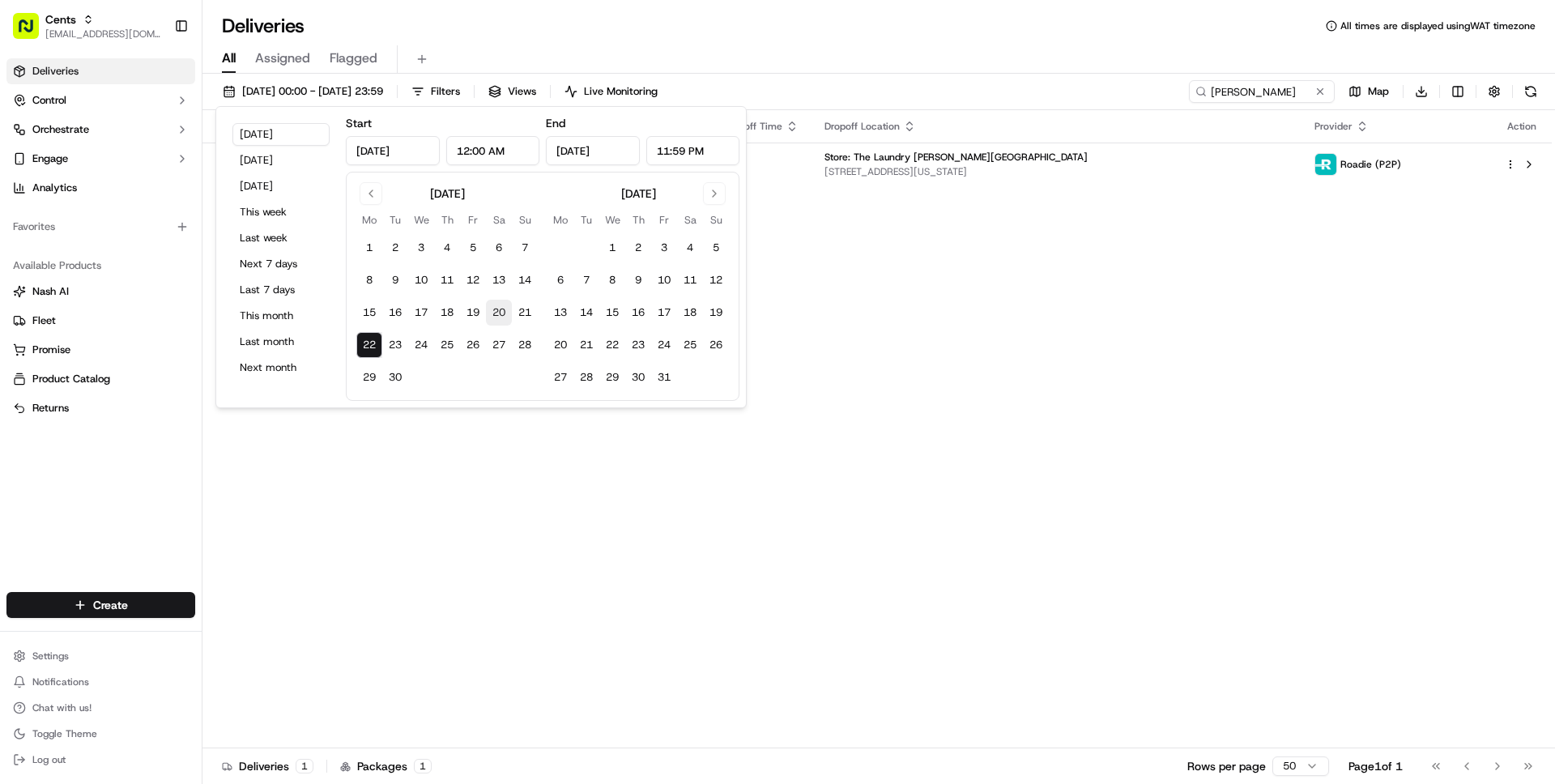
click at [500, 316] on button "20" at bounding box center [499, 312] width 25 height 25
type input "Sep 20, 2025"
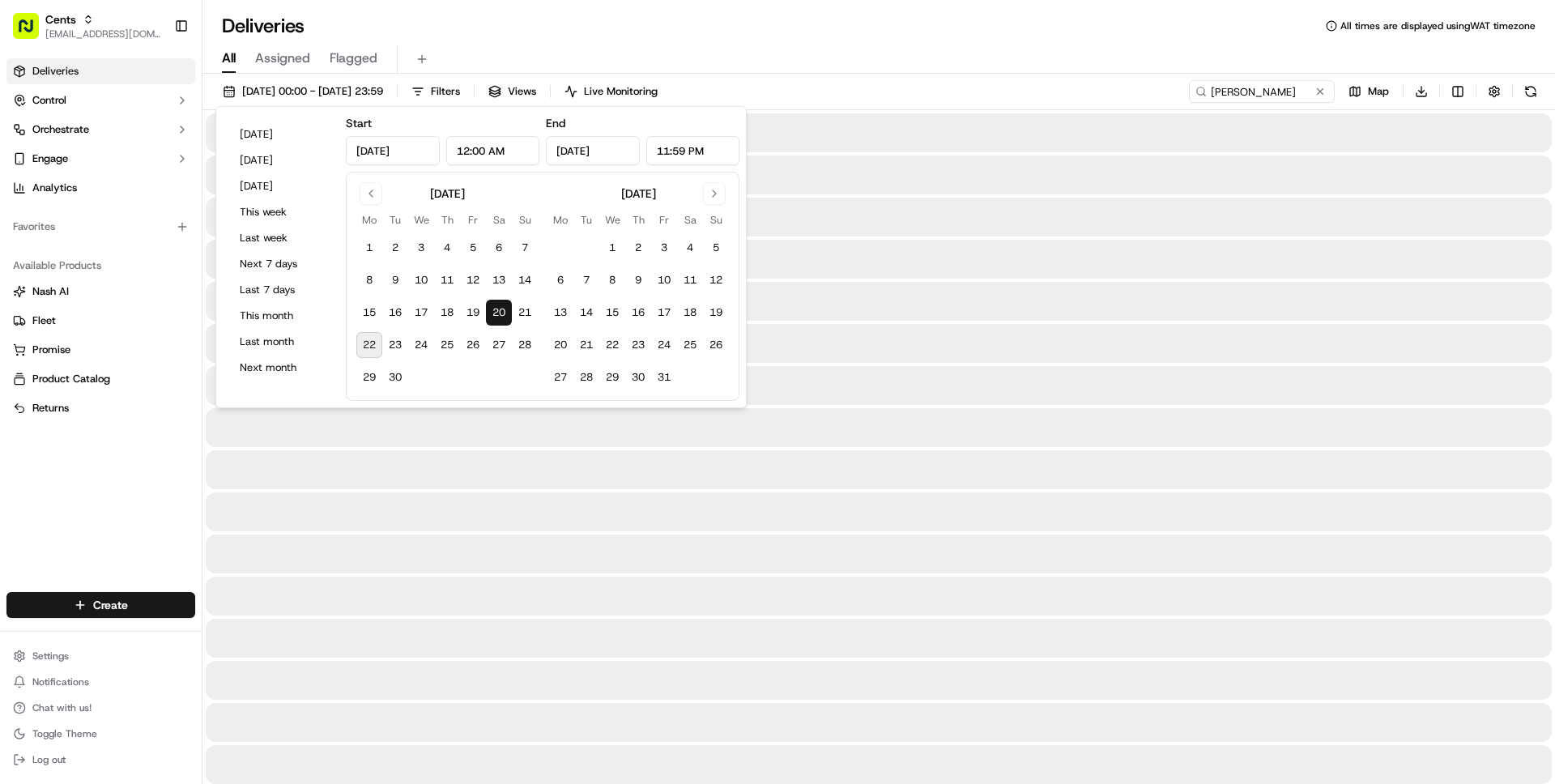
click at [373, 340] on button "22" at bounding box center [369, 345] width 25 height 25
type input "Sep 22, 2025"
click at [900, 56] on div "All Assigned Flagged" at bounding box center [878, 59] width 1353 height 28
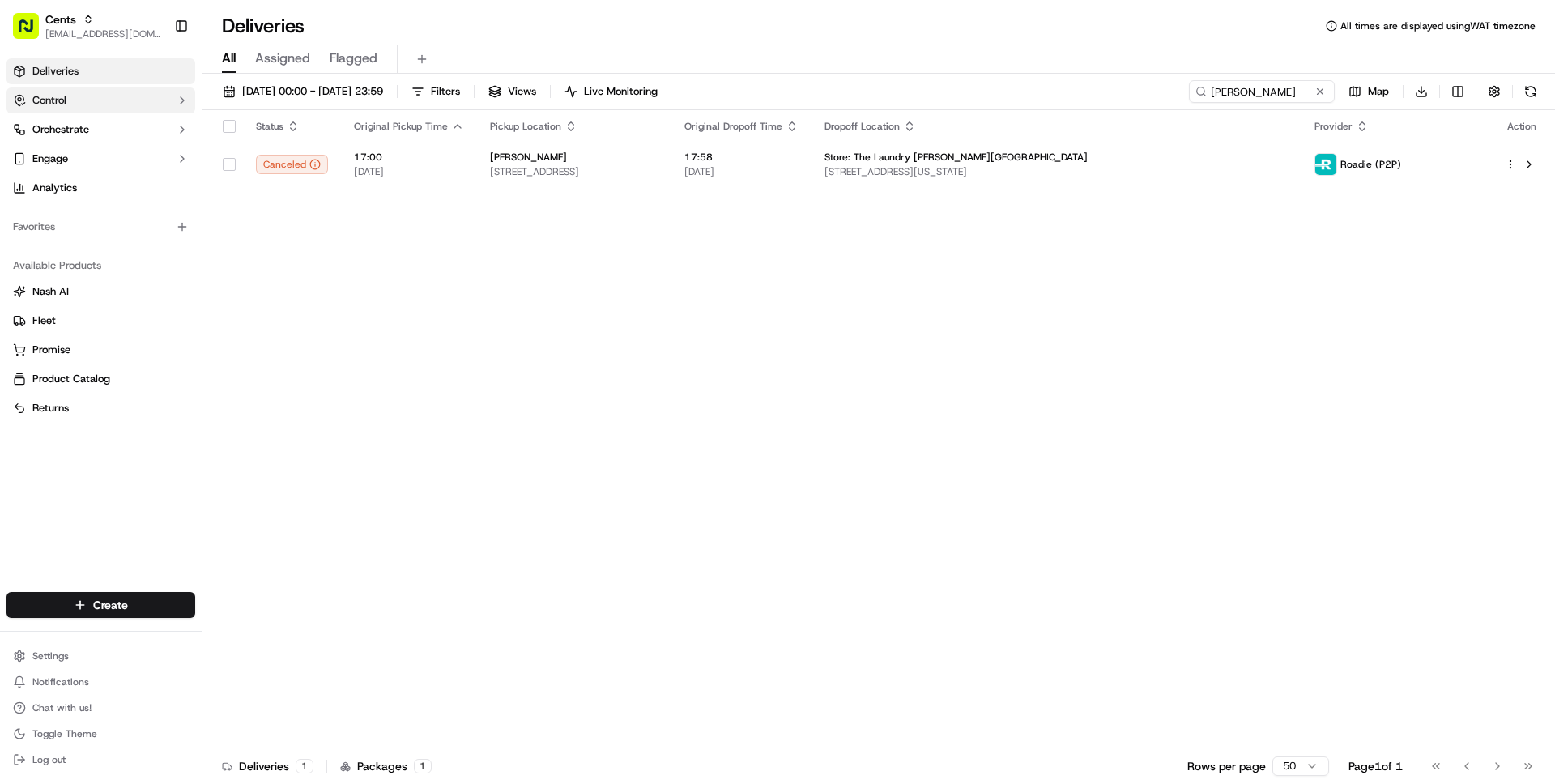
click at [66, 104] on span "Control" at bounding box center [49, 100] width 34 height 15
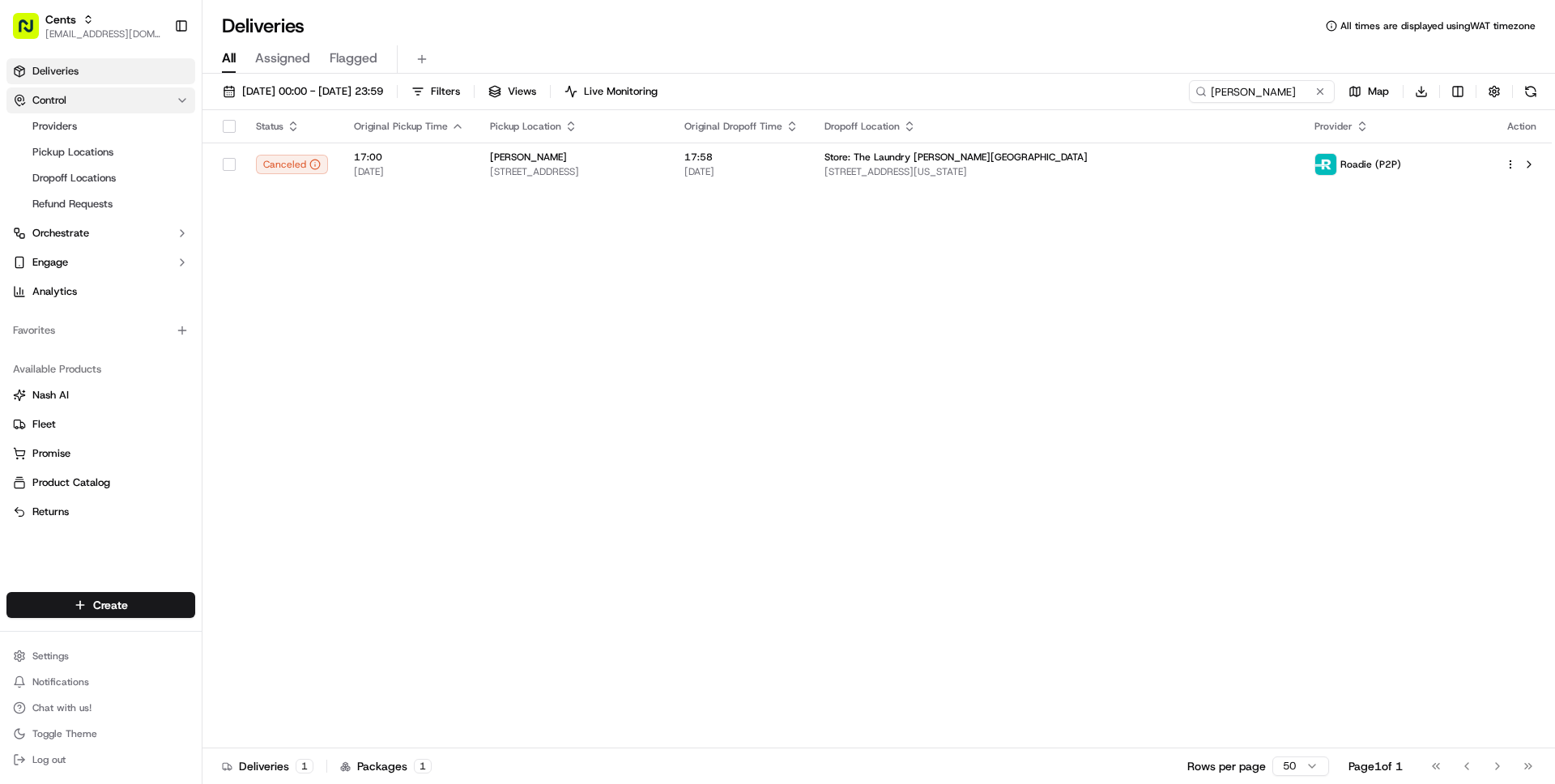
click at [78, 111] on button "Control" at bounding box center [101, 100] width 189 height 25
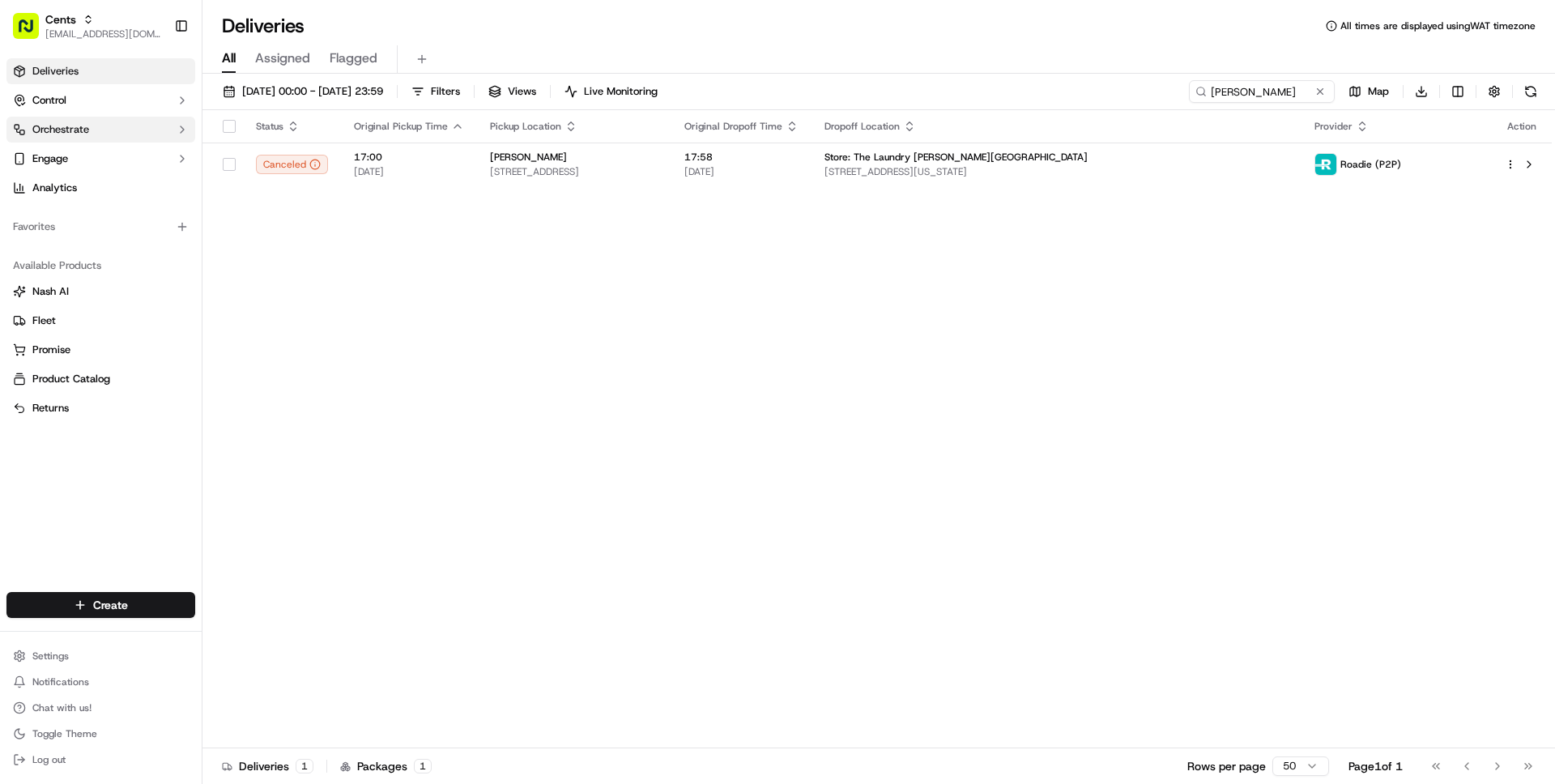
click at [78, 117] on button "Orchestrate" at bounding box center [101, 129] width 189 height 25
click at [67, 161] on span "Engage" at bounding box center [50, 158] width 35 height 15
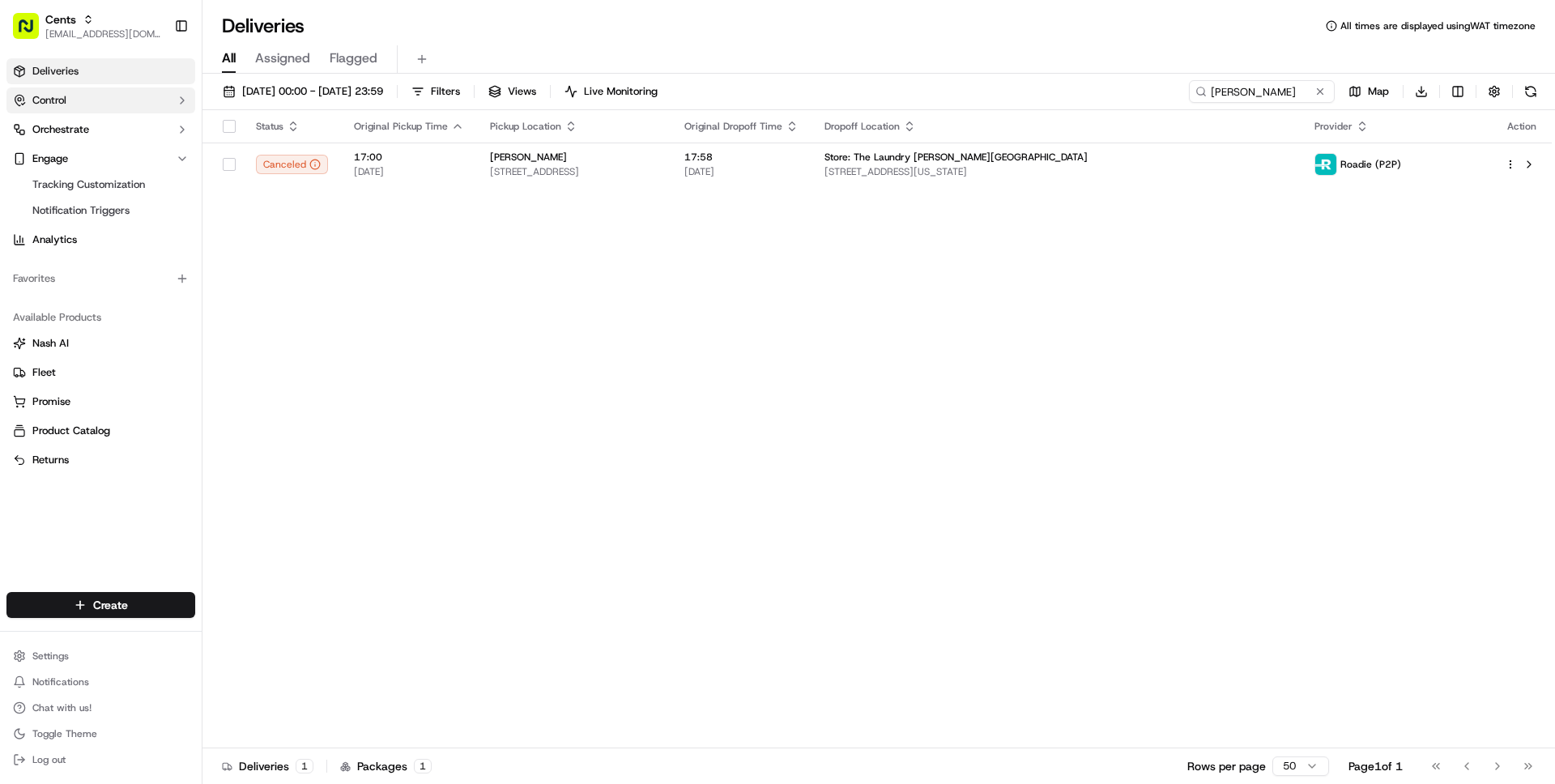
click at [95, 106] on button "Control" at bounding box center [101, 100] width 189 height 25
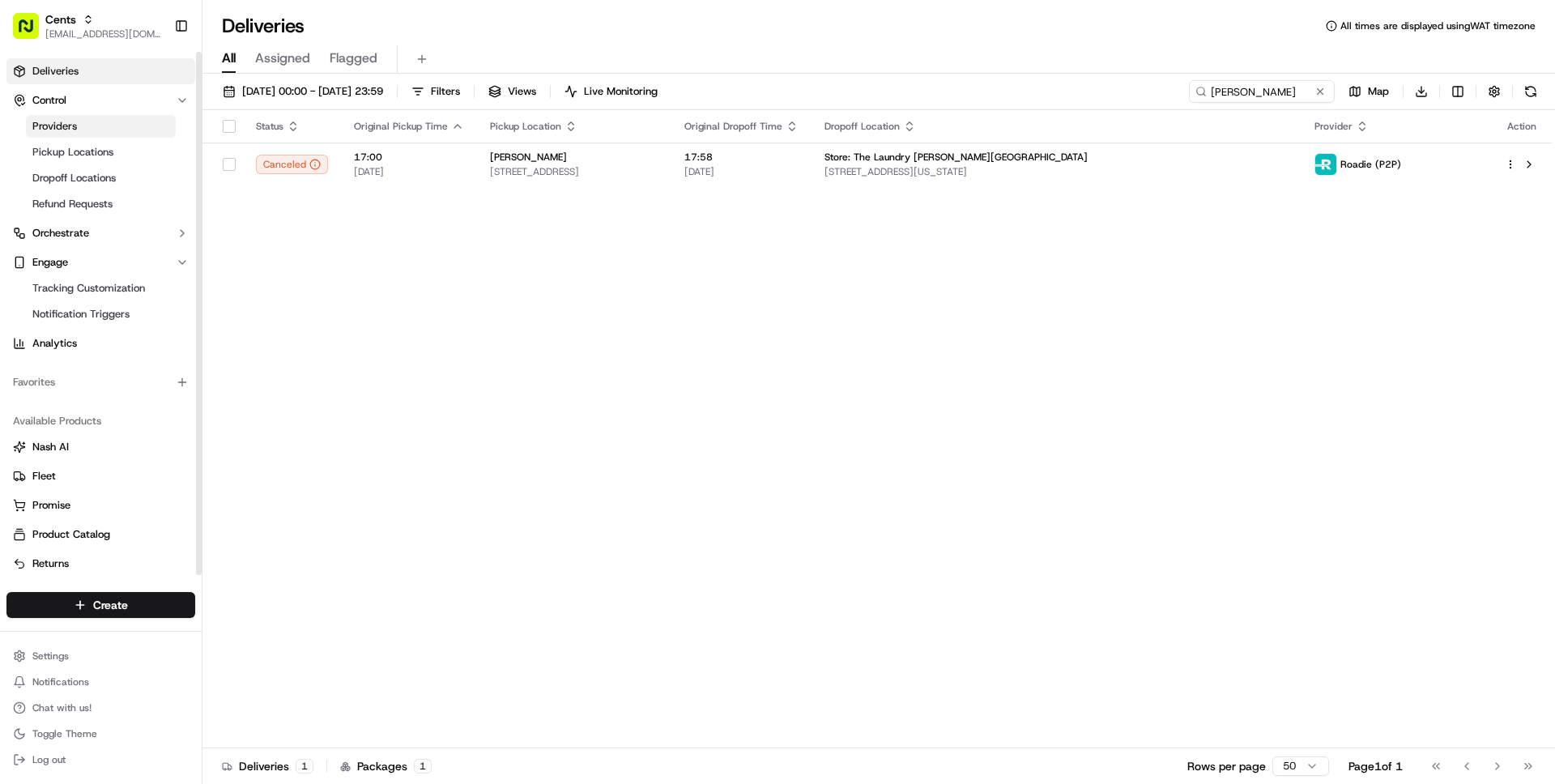
click at [69, 127] on span "Providers" at bounding box center [55, 126] width 45 height 15
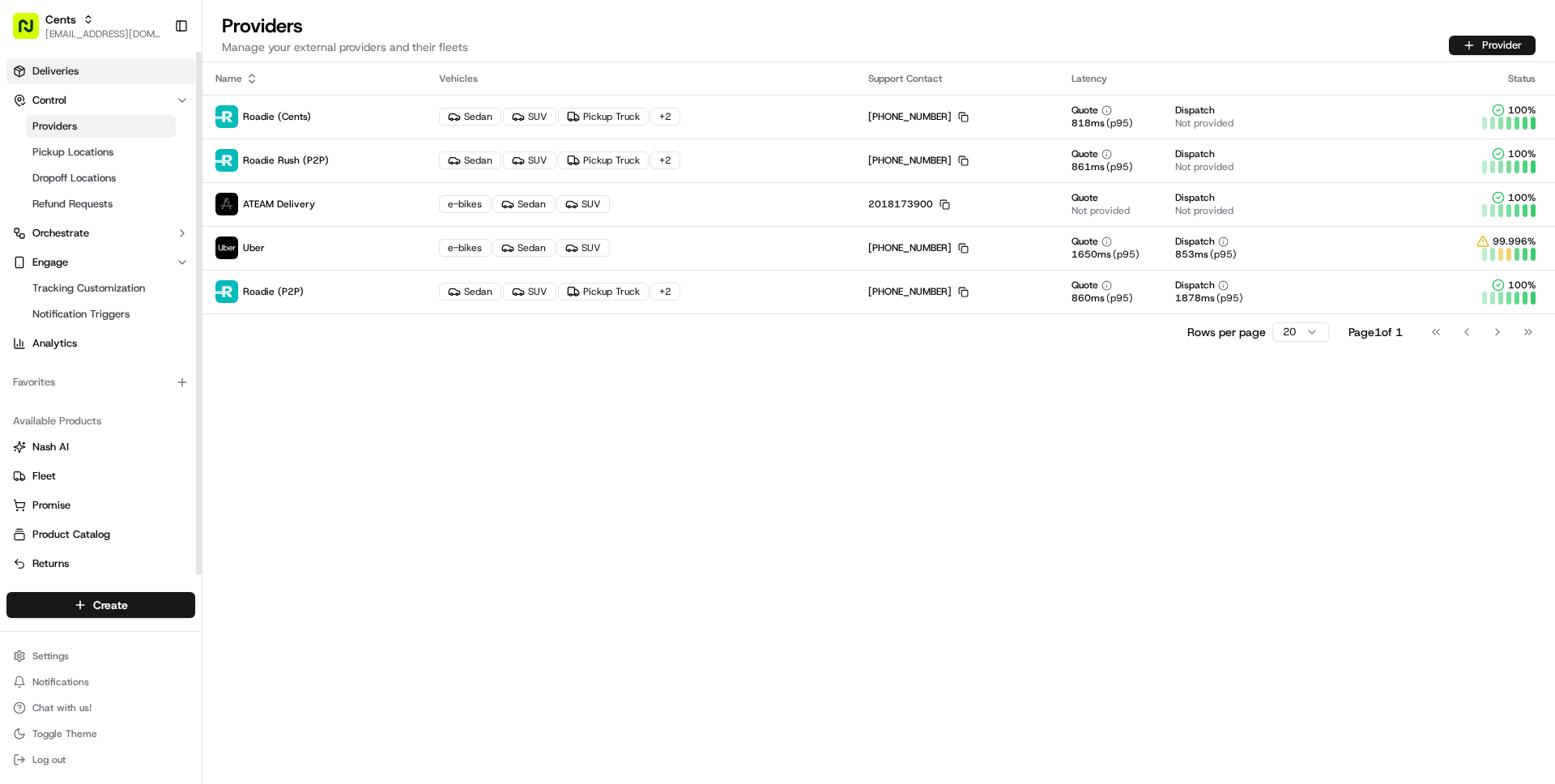
click at [68, 77] on span "Deliveries" at bounding box center [55, 70] width 46 height 15
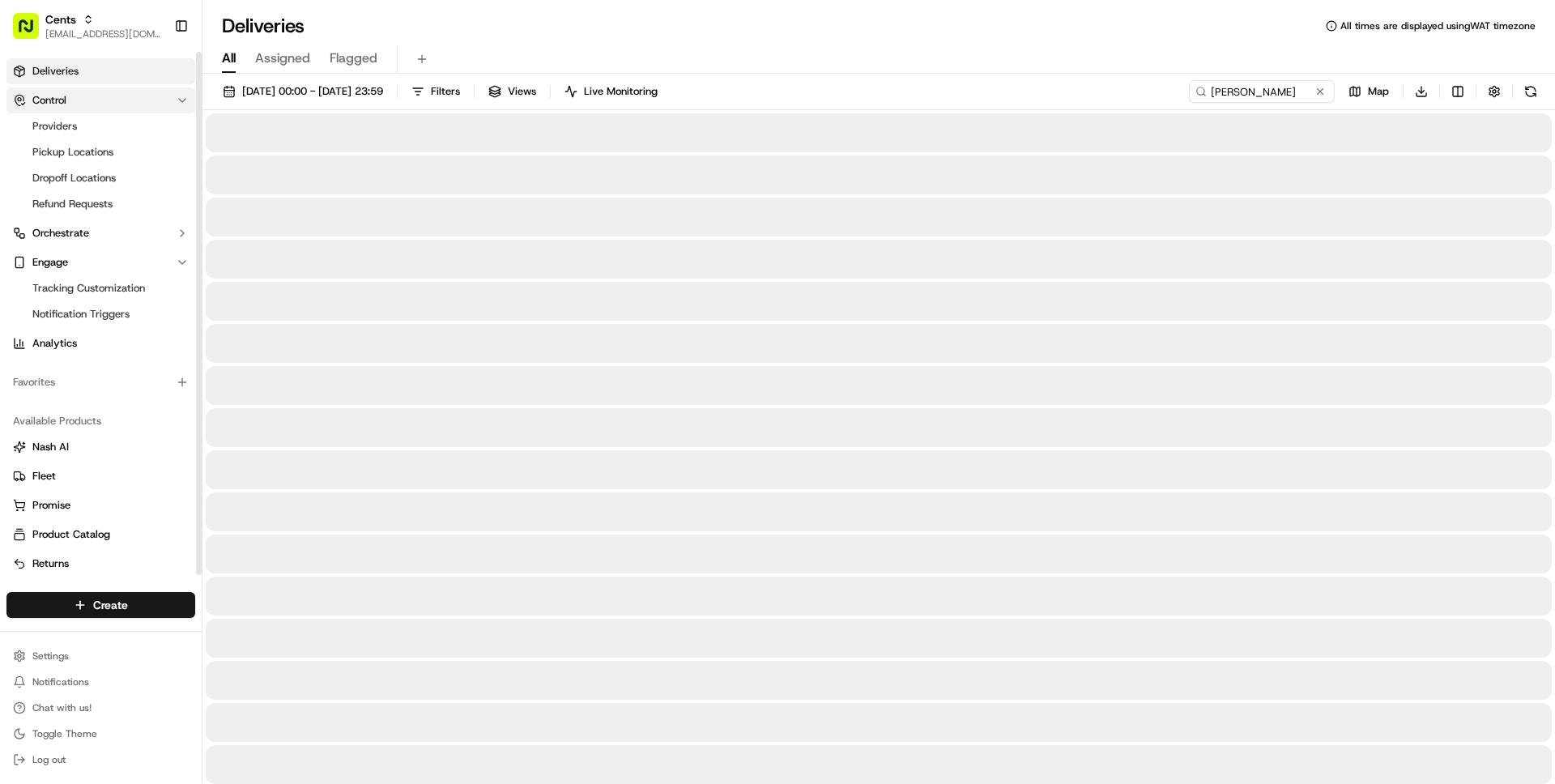
click at [54, 105] on span "Control" at bounding box center [49, 100] width 34 height 15
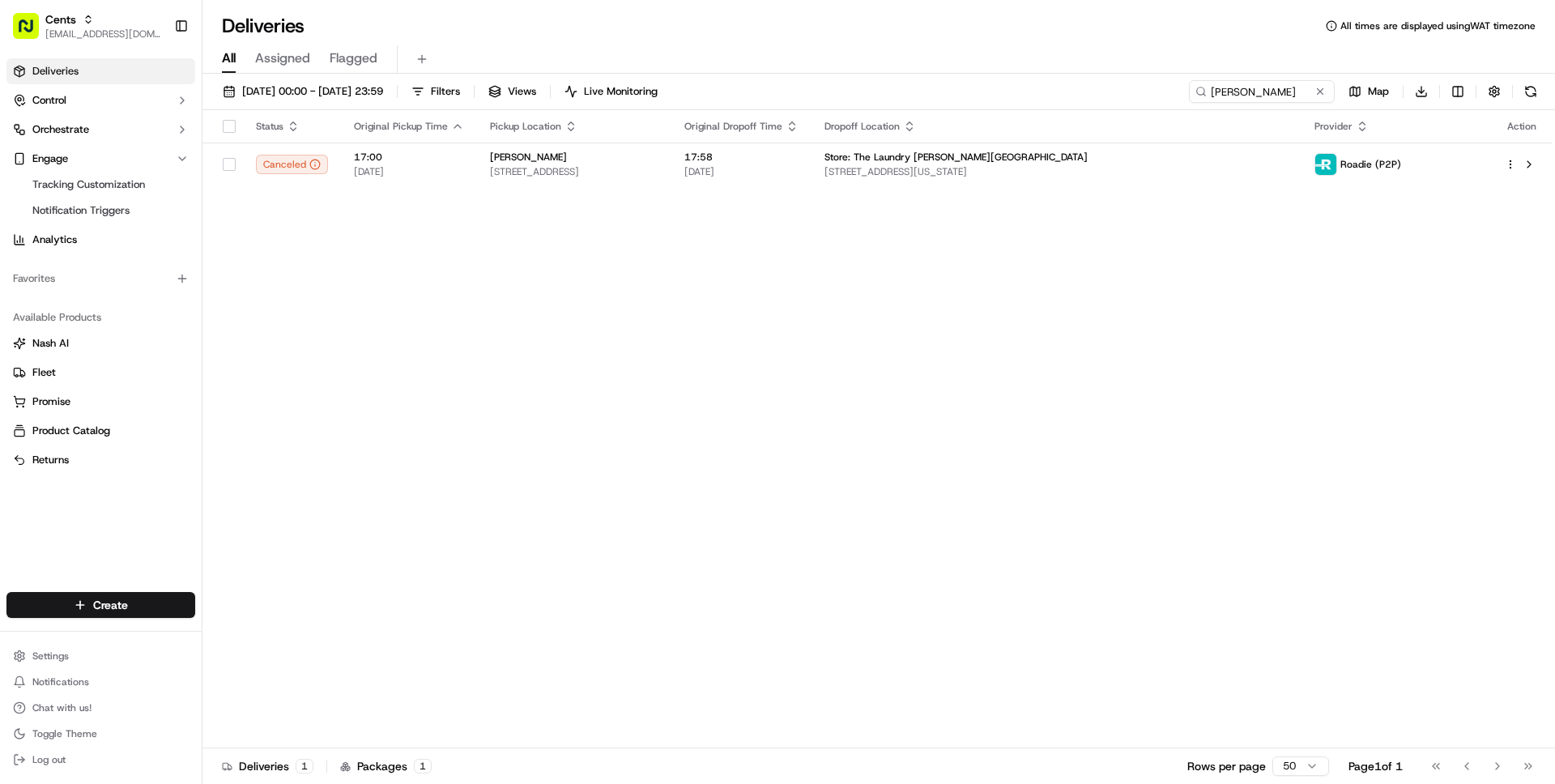
click at [591, 396] on div "Status Original Pickup Time Pickup Location Original Dropoff Time Dropoff Locat…" at bounding box center [877, 429] width 1350 height 638
click at [91, 33] on span "[EMAIL_ADDRESS][DOMAIN_NAME]" at bounding box center [103, 33] width 115 height 13
type input "adusa"
click at [252, 87] on div "ADUSA" at bounding box center [292, 84] width 235 height 32
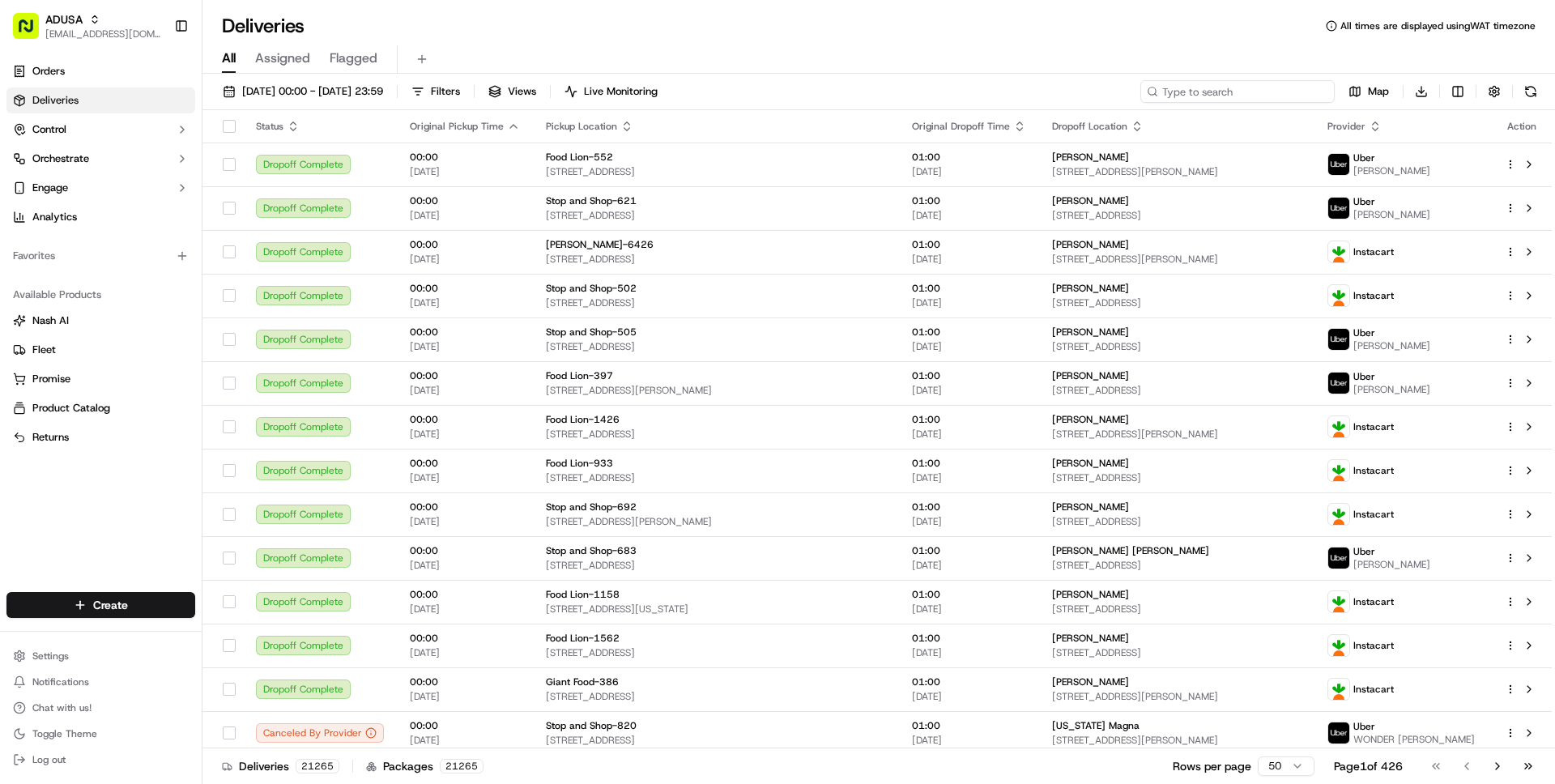
click at [1242, 92] on input at bounding box center [1237, 91] width 195 height 22
paste input "m715740599"
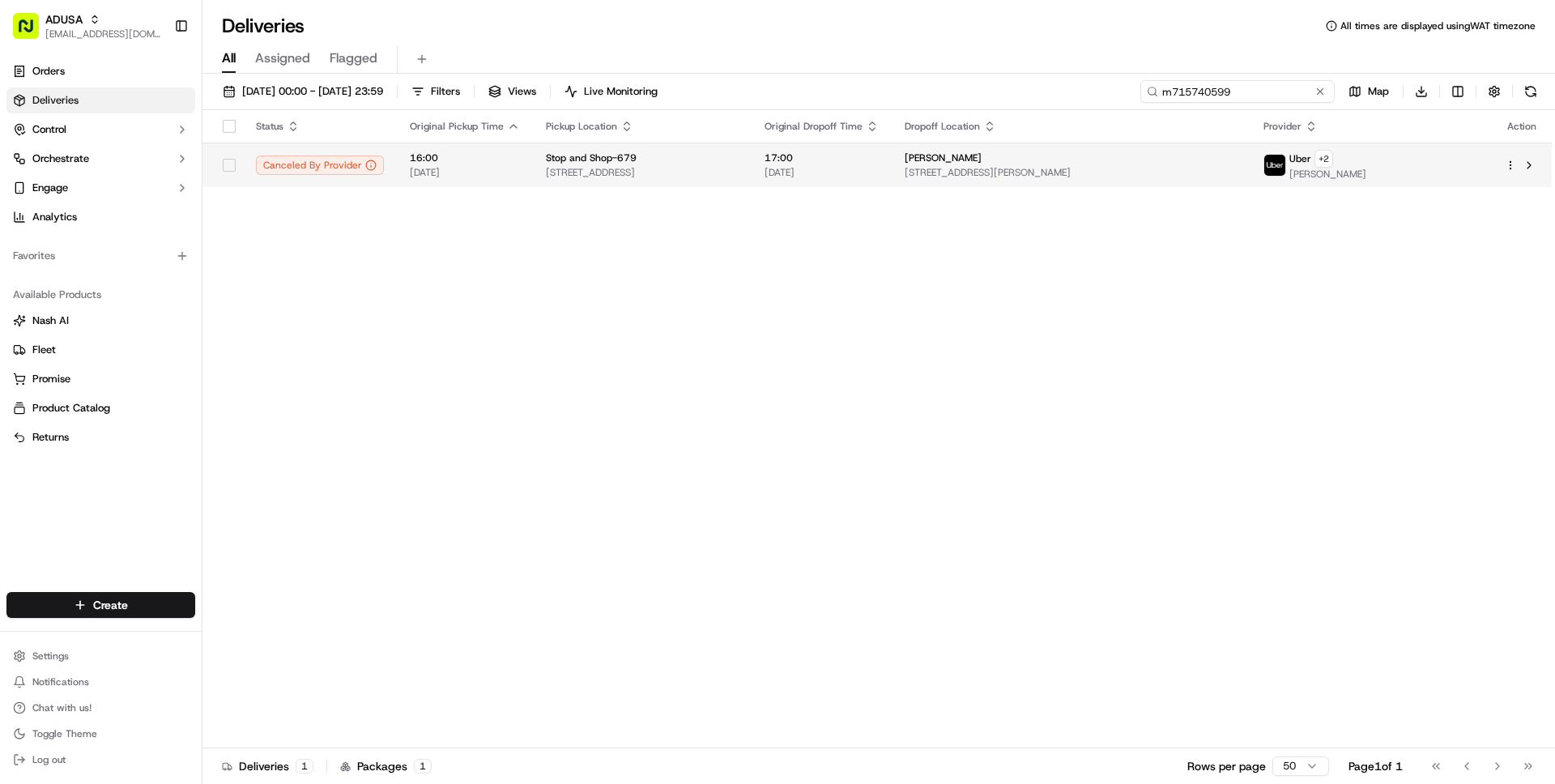
type input "m715740599"
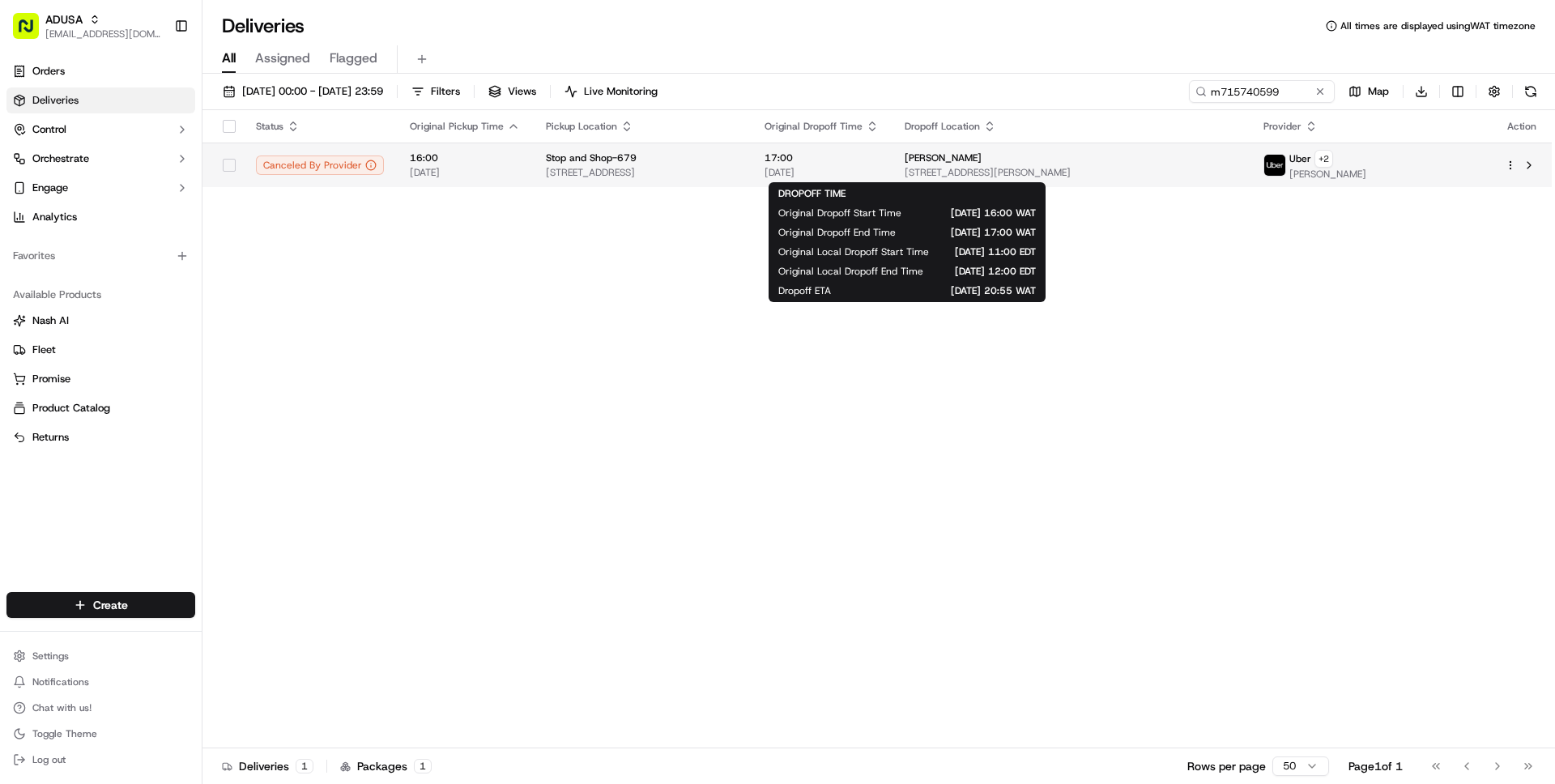
click at [878, 170] on span "[DATE]" at bounding box center [822, 172] width 114 height 13
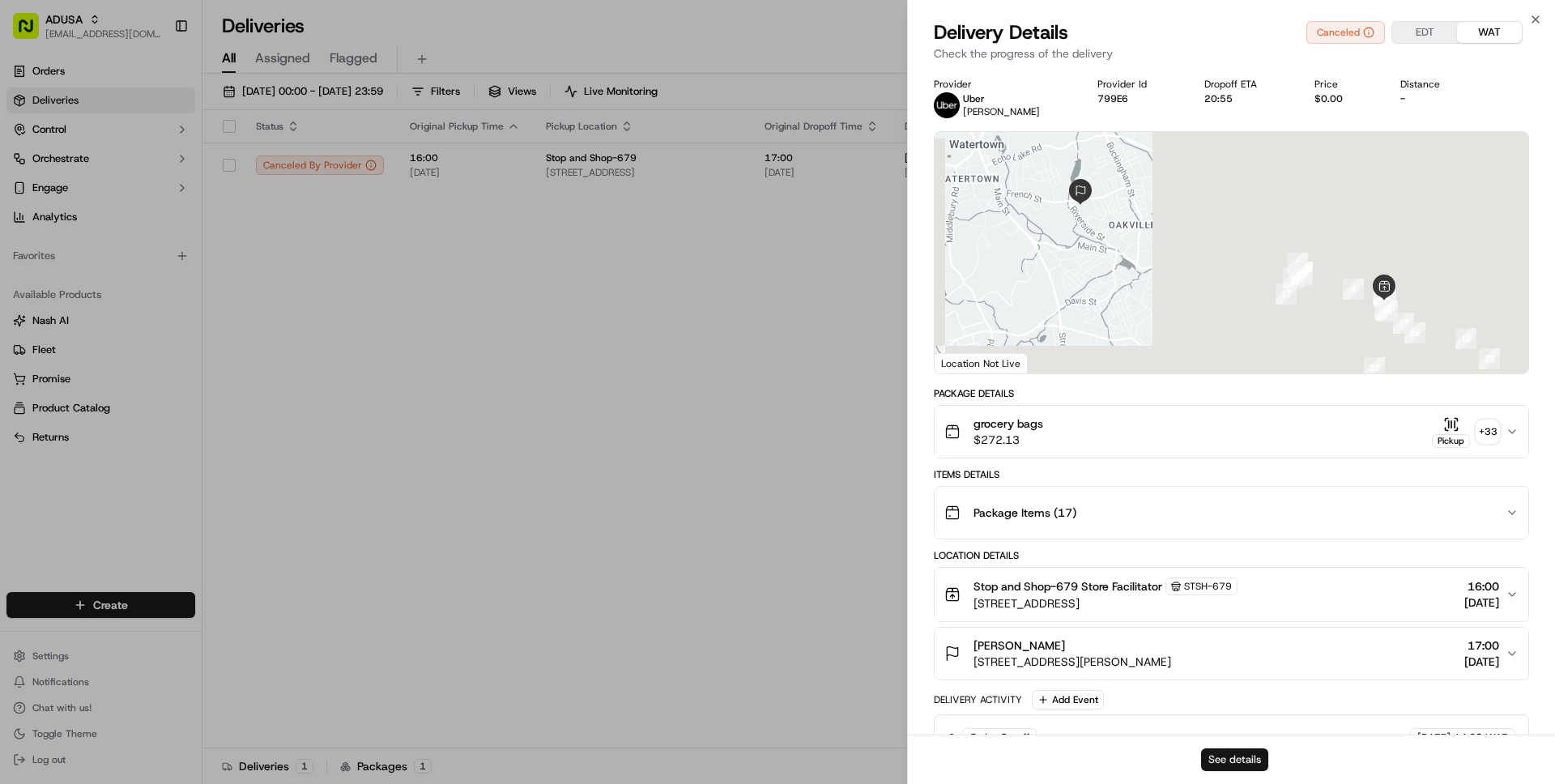
click at [1233, 755] on button "See details" at bounding box center [1234, 759] width 67 height 22
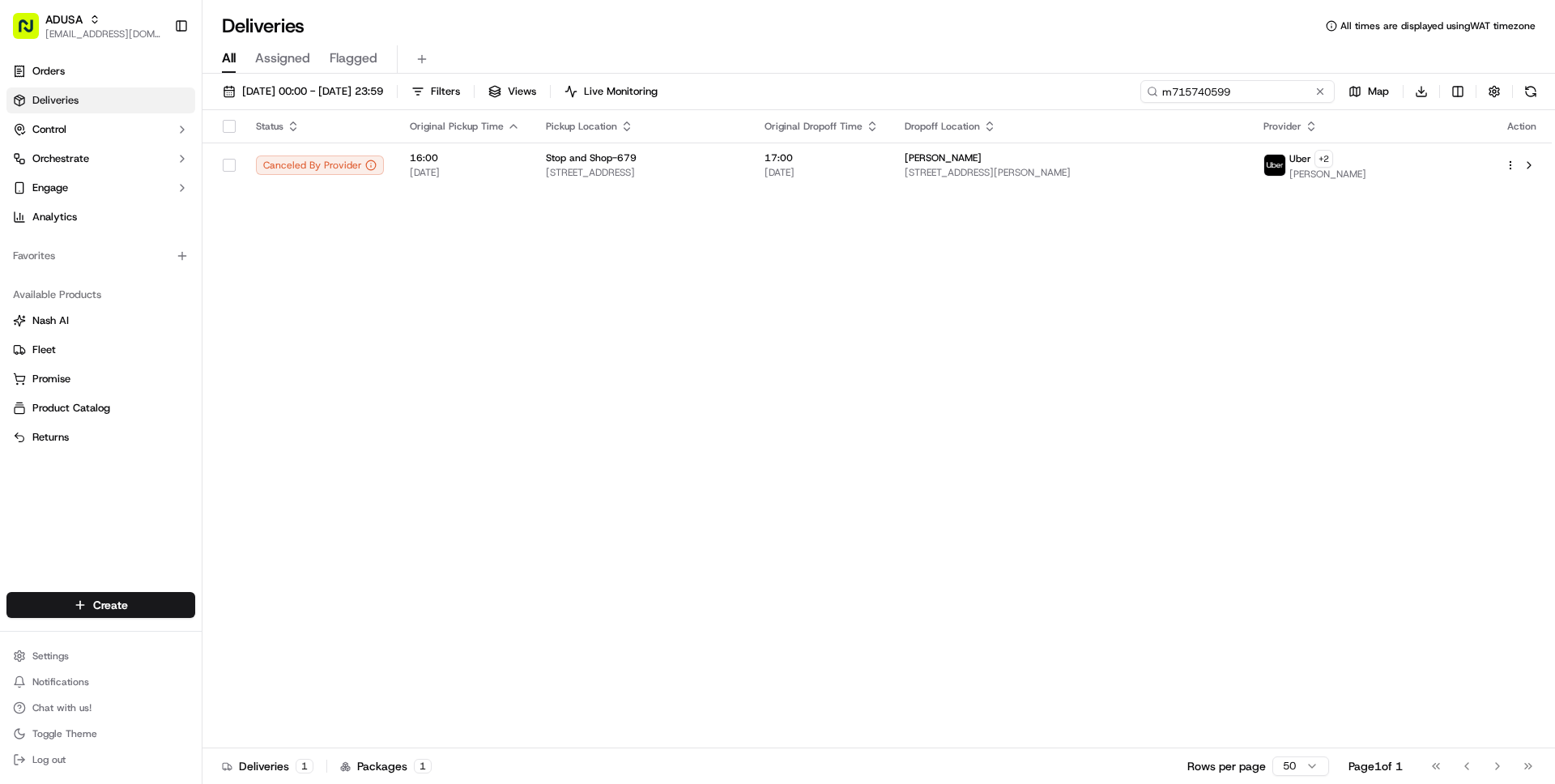
click at [1242, 94] on input "m715740599" at bounding box center [1237, 91] width 195 height 22
paste input "7260714"
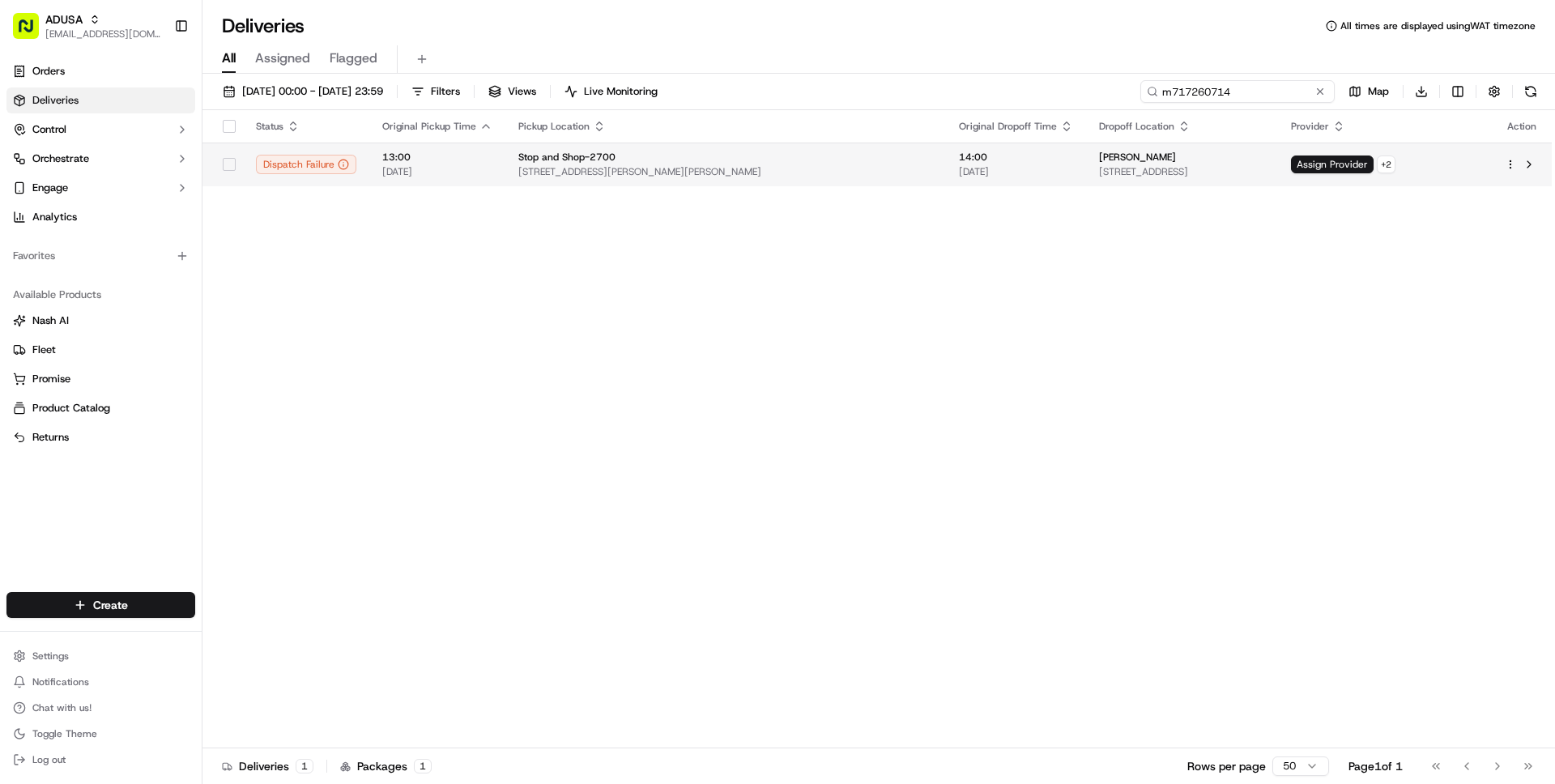
type input "m717260714"
click at [1099, 162] on div "Sheryl Jones" at bounding box center [1182, 156] width 167 height 13
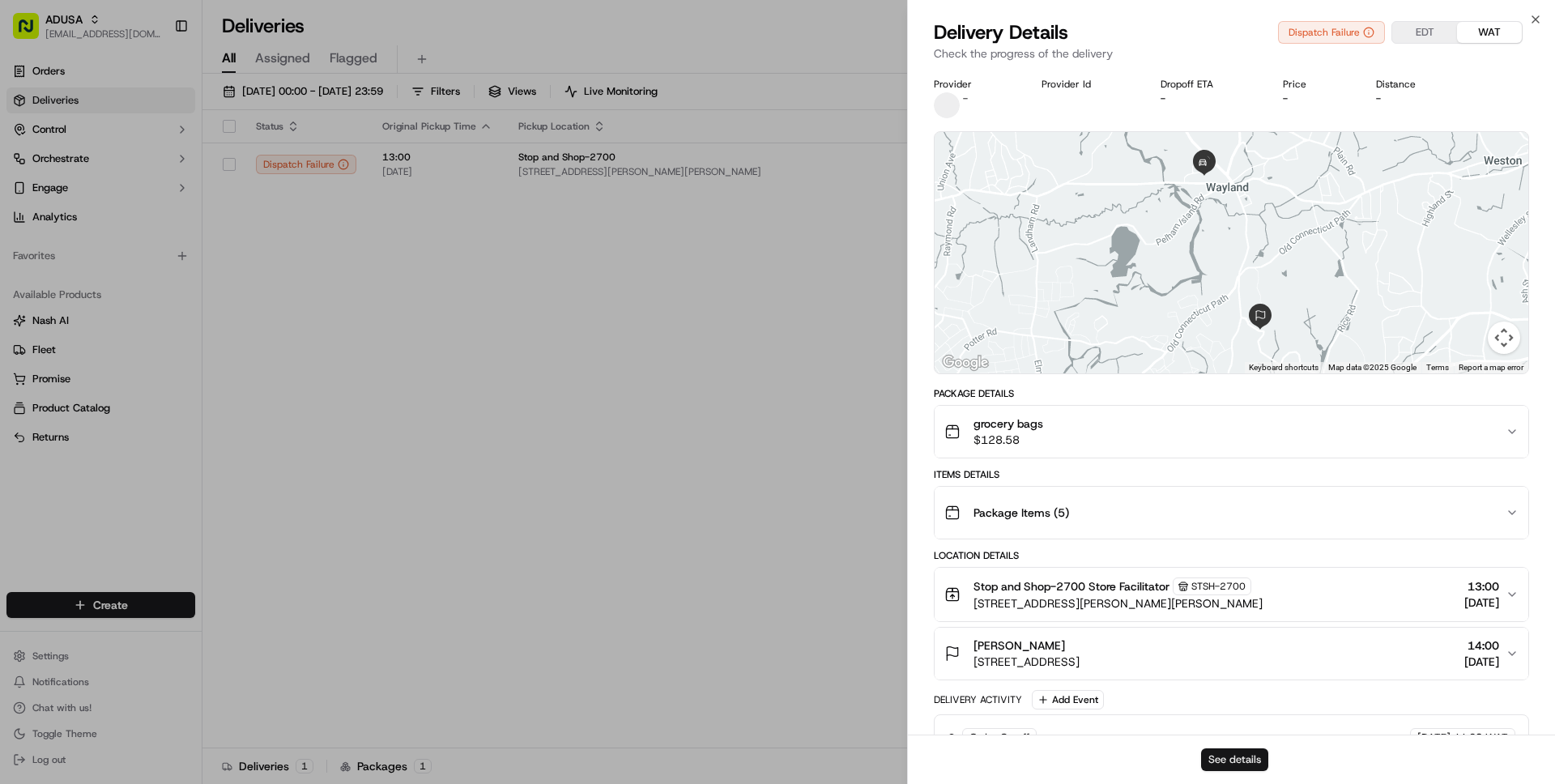
click at [1236, 761] on button "See details" at bounding box center [1234, 759] width 67 height 22
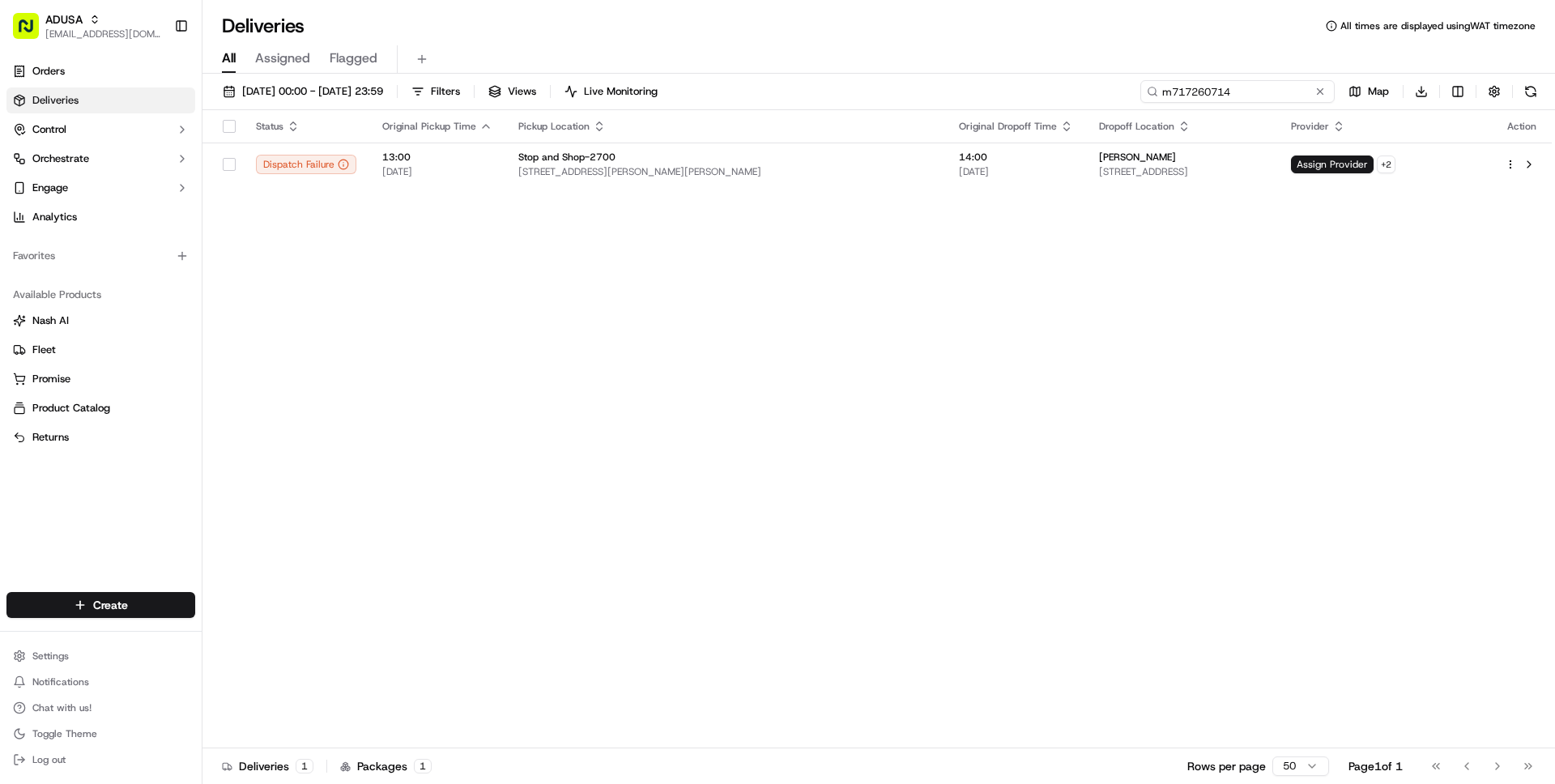
click at [1253, 93] on input "m717260714" at bounding box center [1237, 91] width 195 height 22
paste input "6228275"
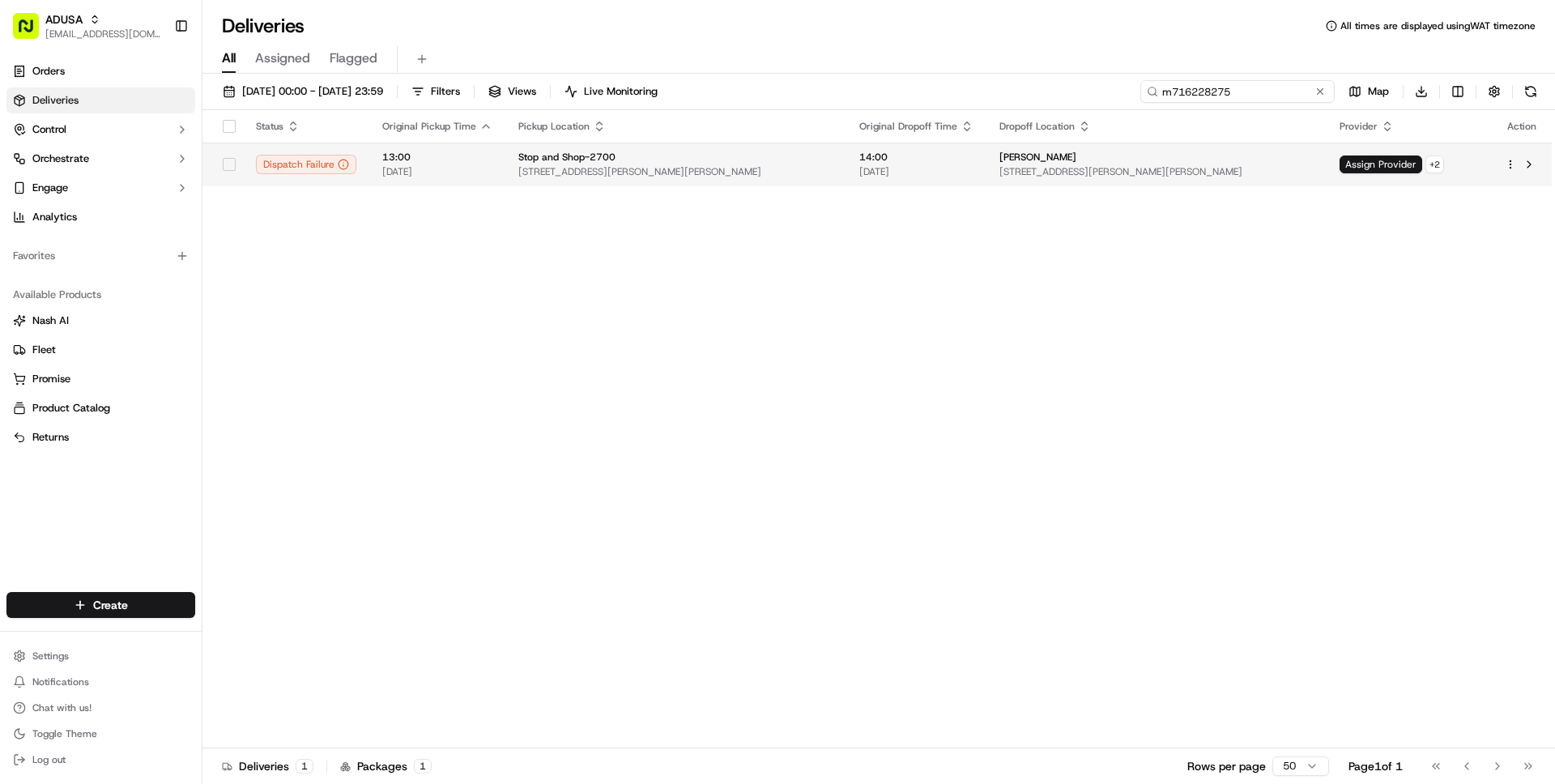
type input "m716228275"
click at [1154, 177] on span "33 Barney Hill Rd, Wayland, MA 01778, US" at bounding box center [1157, 171] width 315 height 13
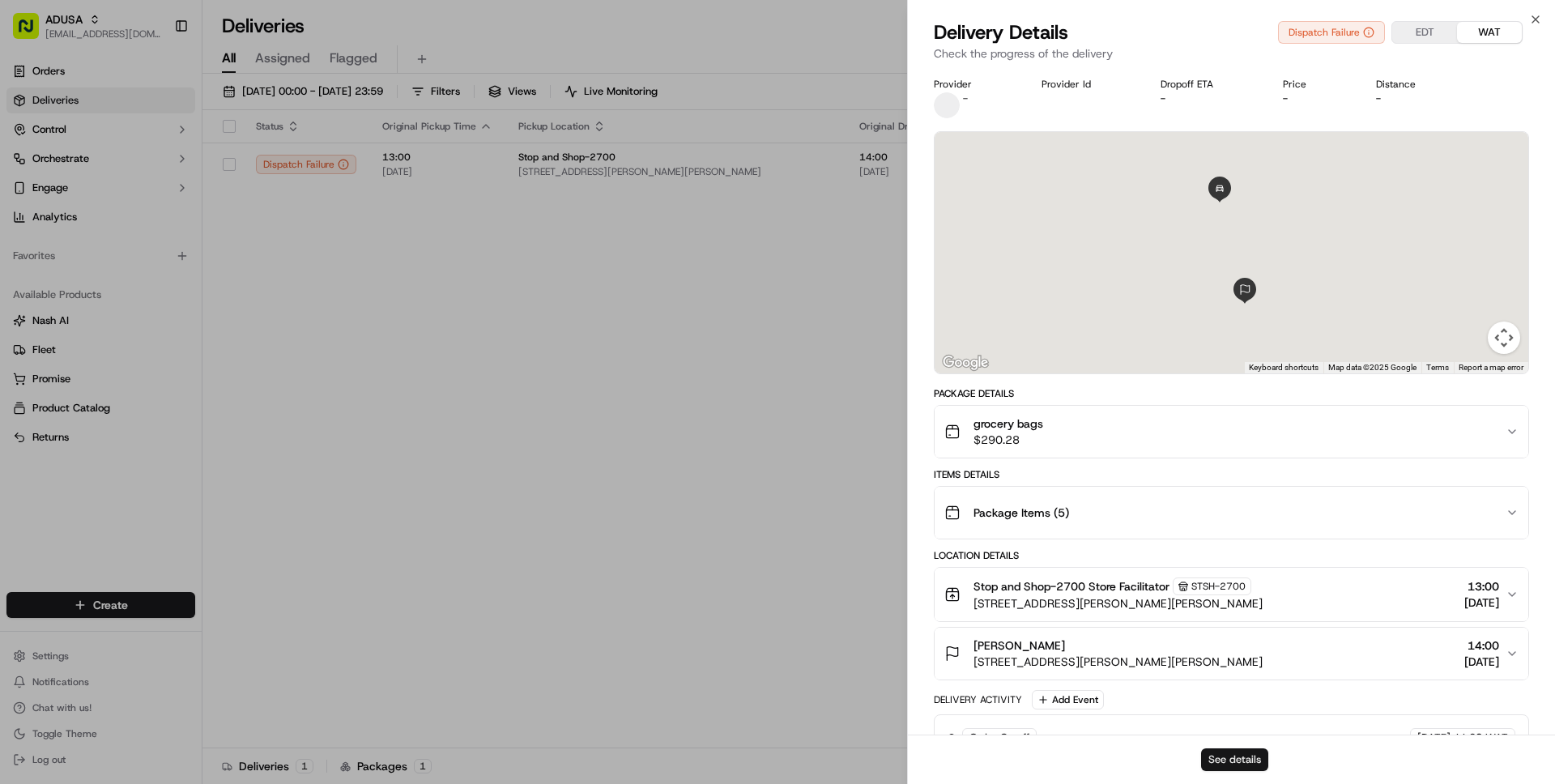
click at [1245, 760] on button "See details" at bounding box center [1234, 759] width 67 height 22
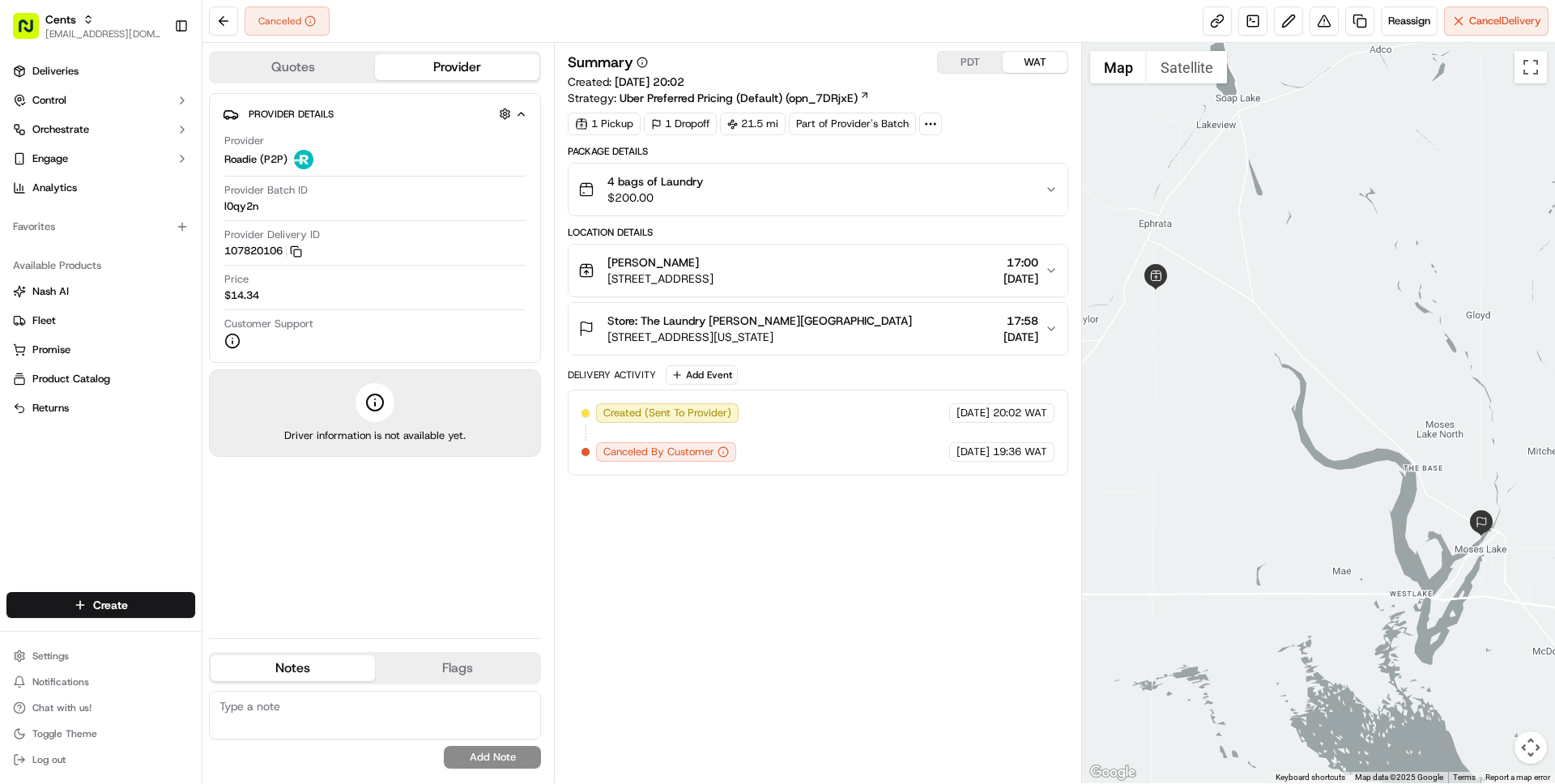
click at [714, 271] on span "[STREET_ADDRESS]" at bounding box center [660, 279] width 106 height 17
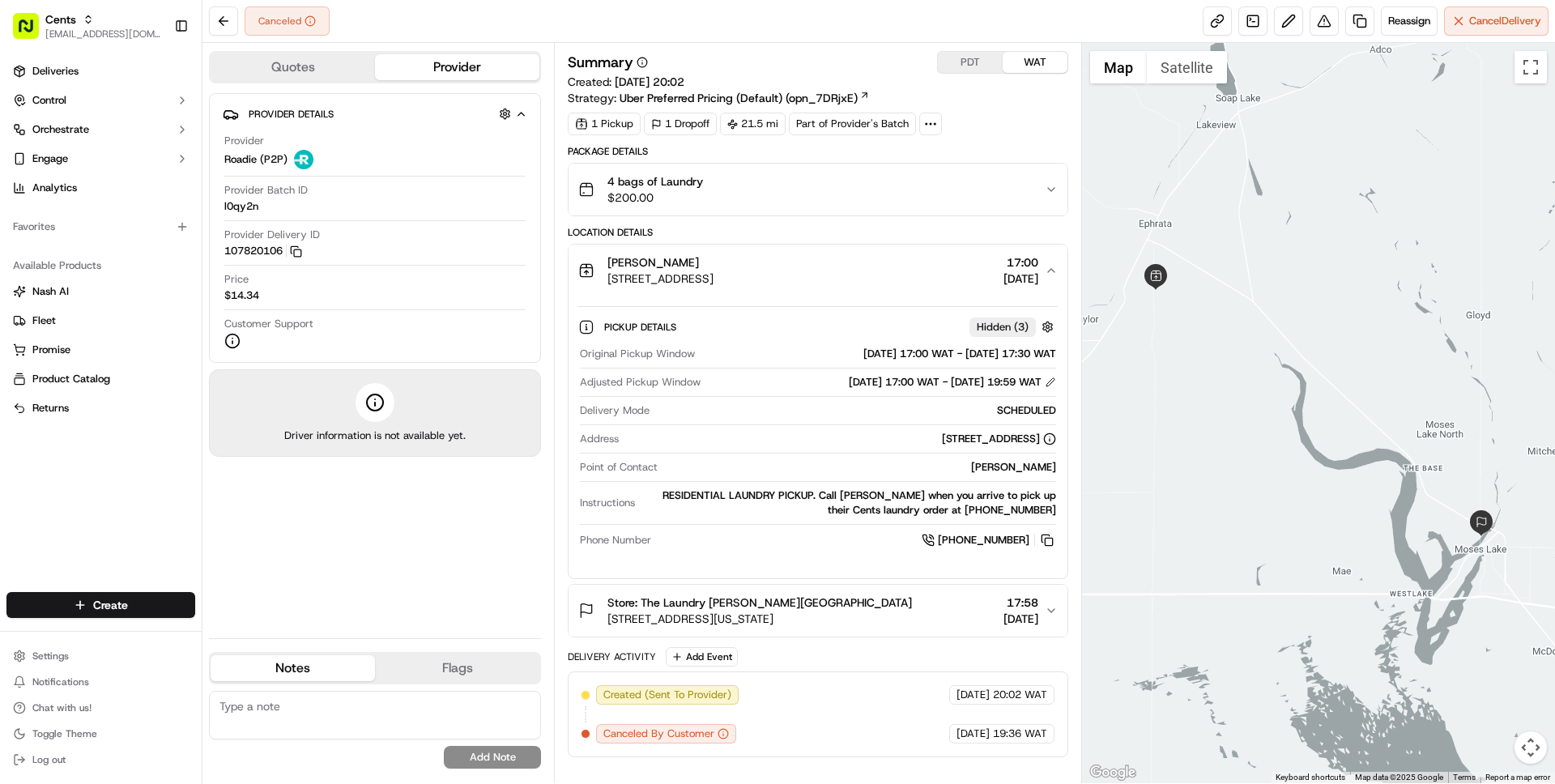
click at [714, 271] on span "[STREET_ADDRESS]" at bounding box center [660, 279] width 106 height 17
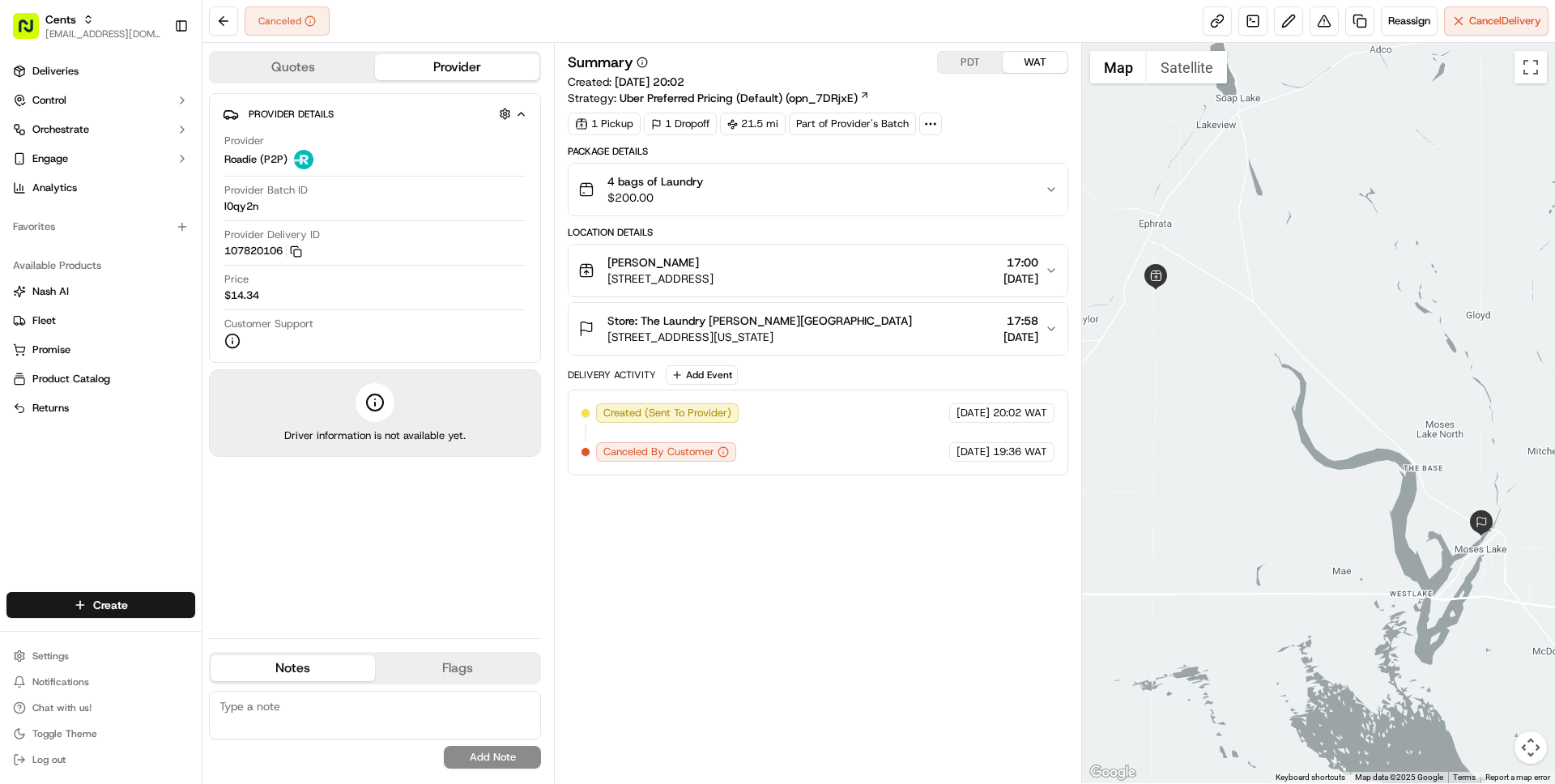
click at [752, 333] on span "[STREET_ADDRESS][US_STATE]" at bounding box center [759, 336] width 304 height 17
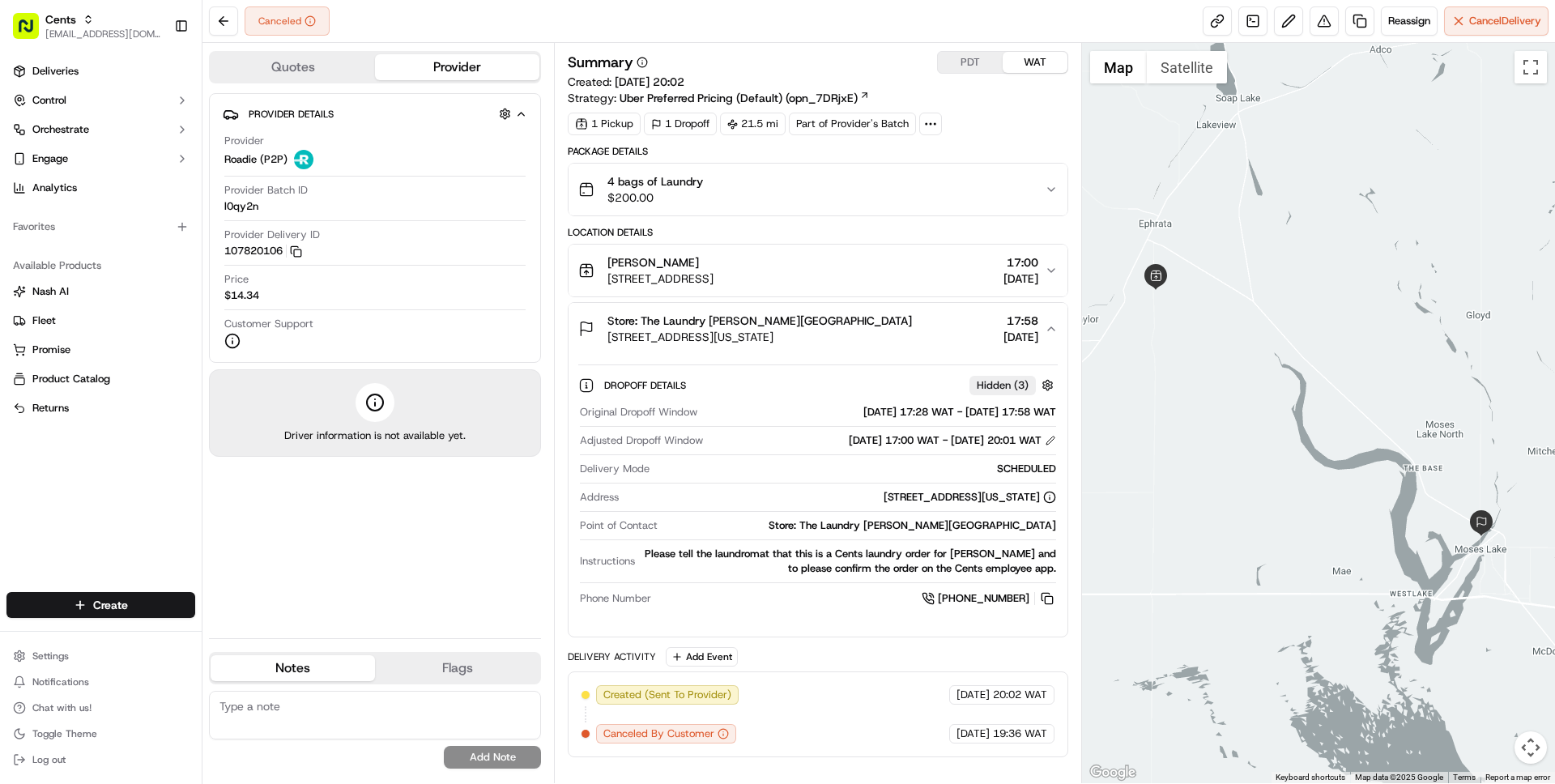
click at [752, 333] on span "[STREET_ADDRESS][US_STATE]" at bounding box center [759, 336] width 304 height 17
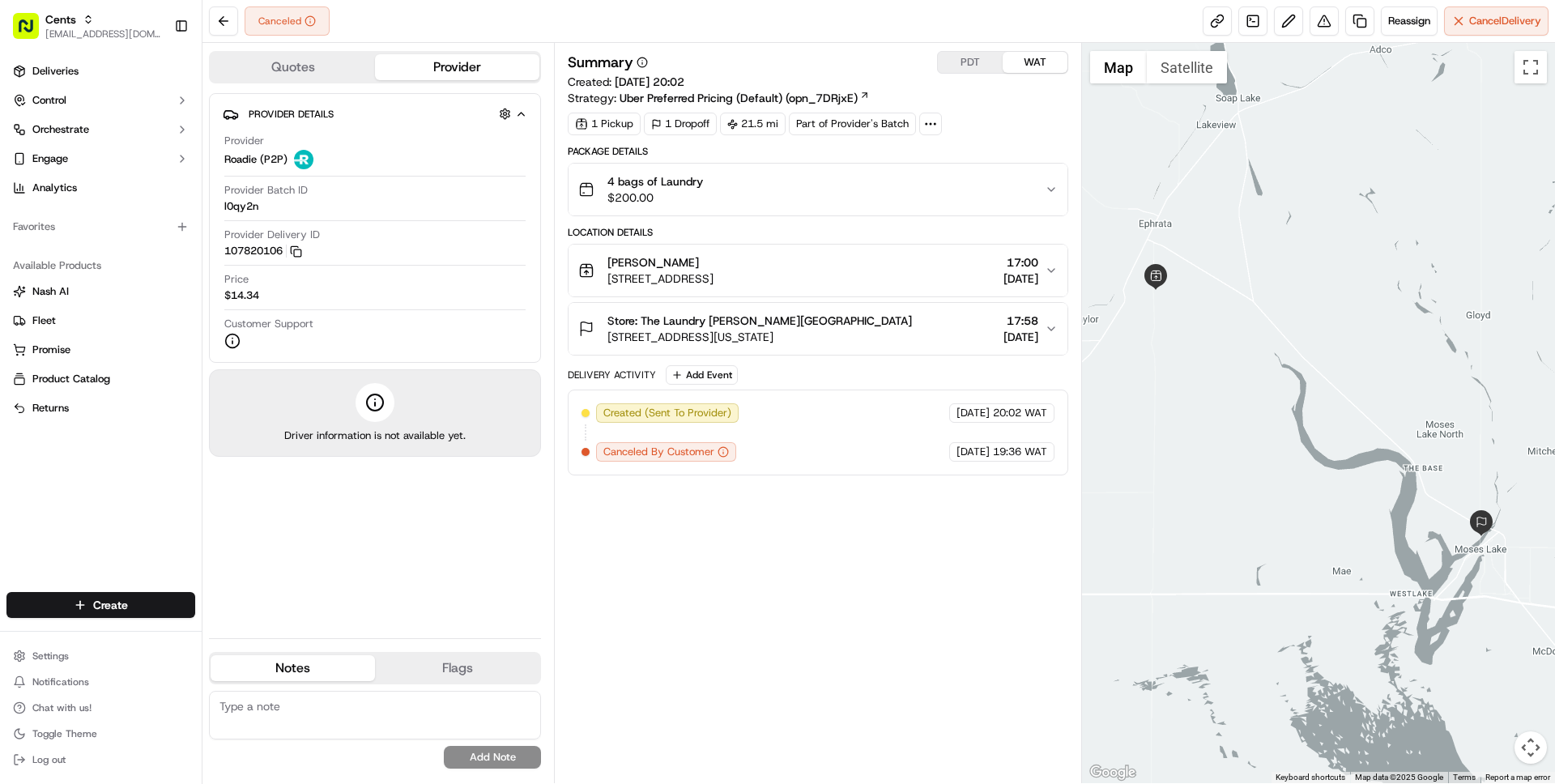
click at [714, 255] on div "[PERSON_NAME]" at bounding box center [660, 262] width 106 height 17
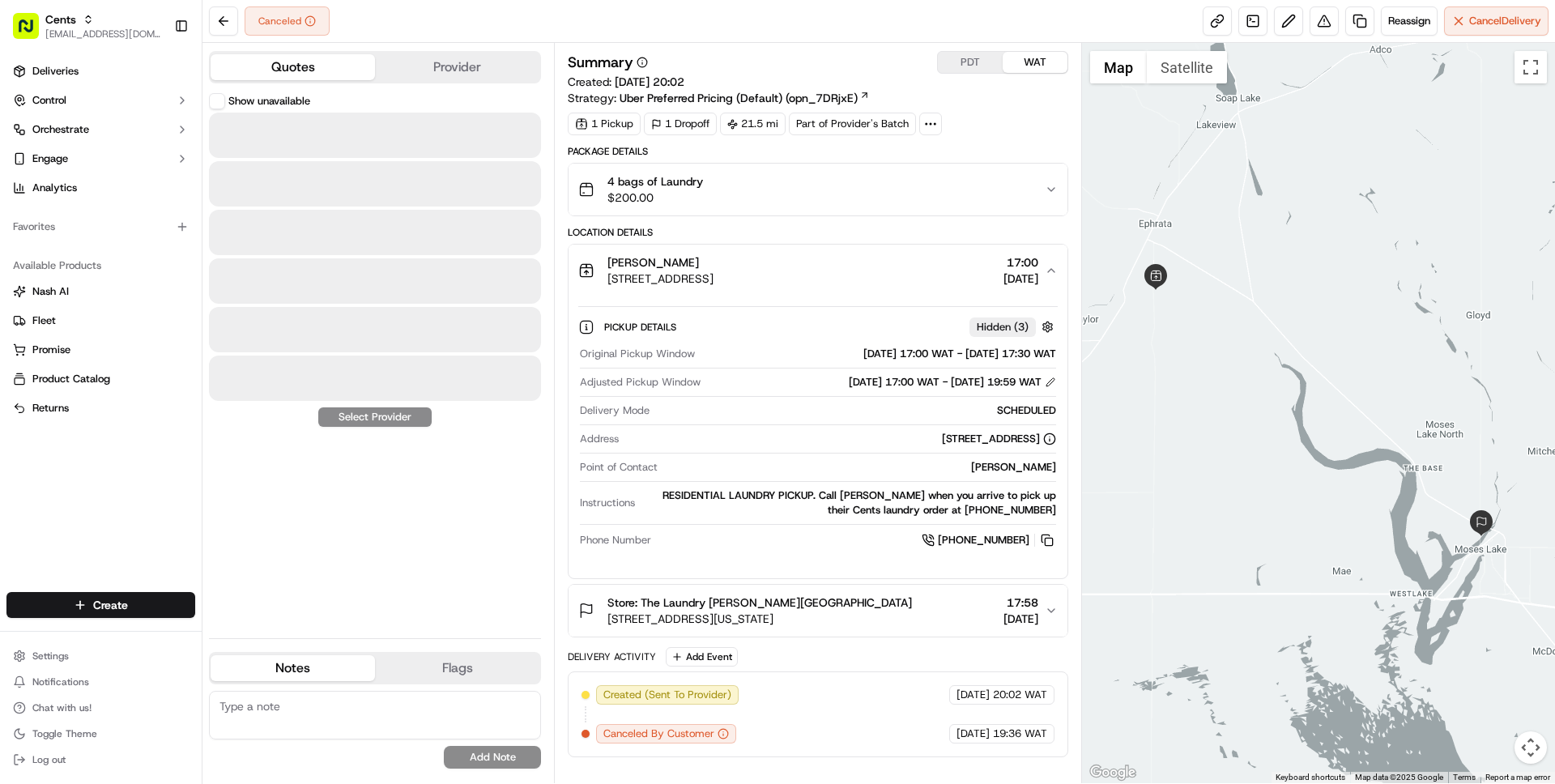
click at [284, 72] on button "Quotes" at bounding box center [292, 66] width 164 height 25
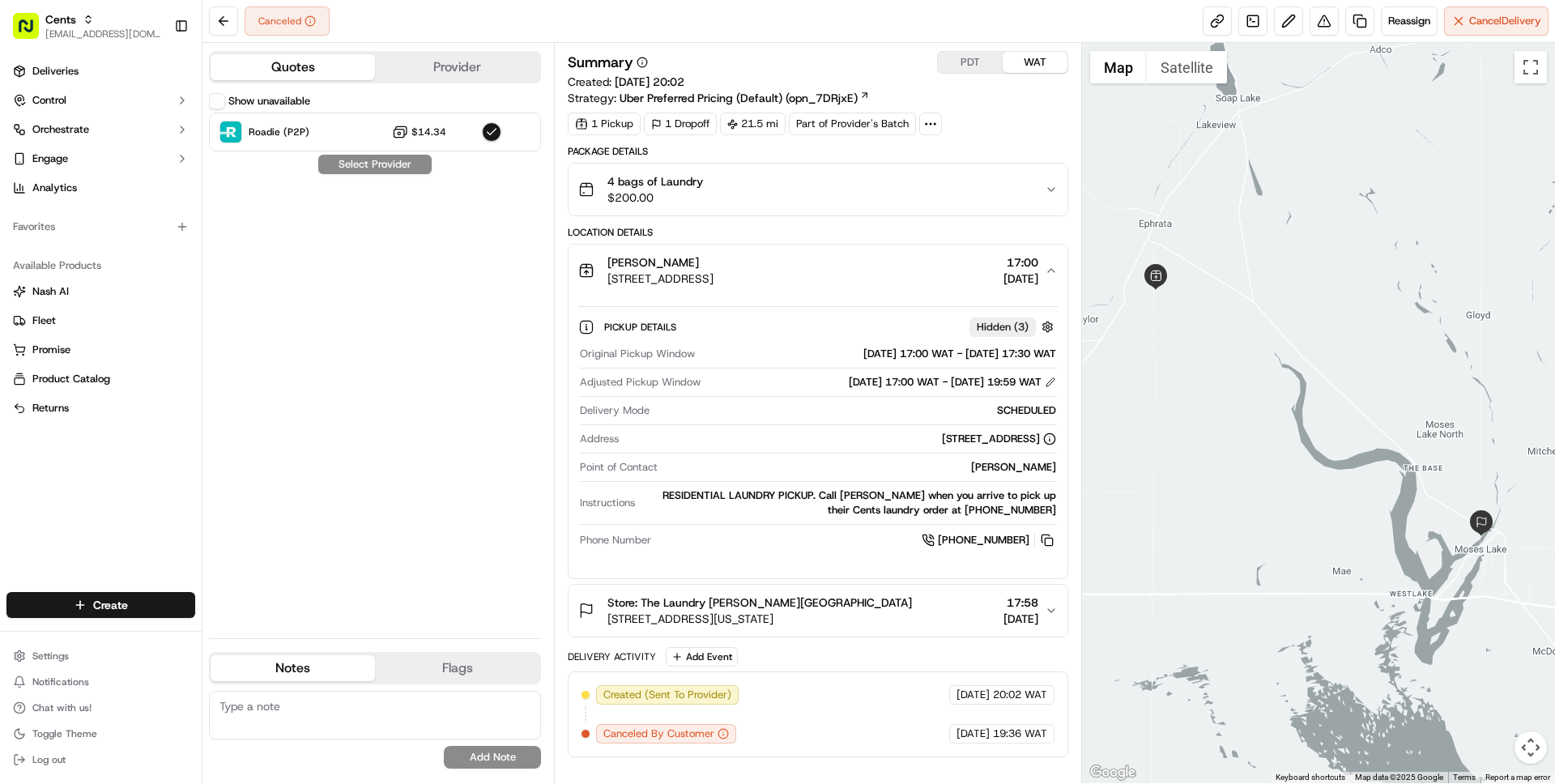
click at [210, 103] on button "Show unavailable" at bounding box center [217, 101] width 17 height 17
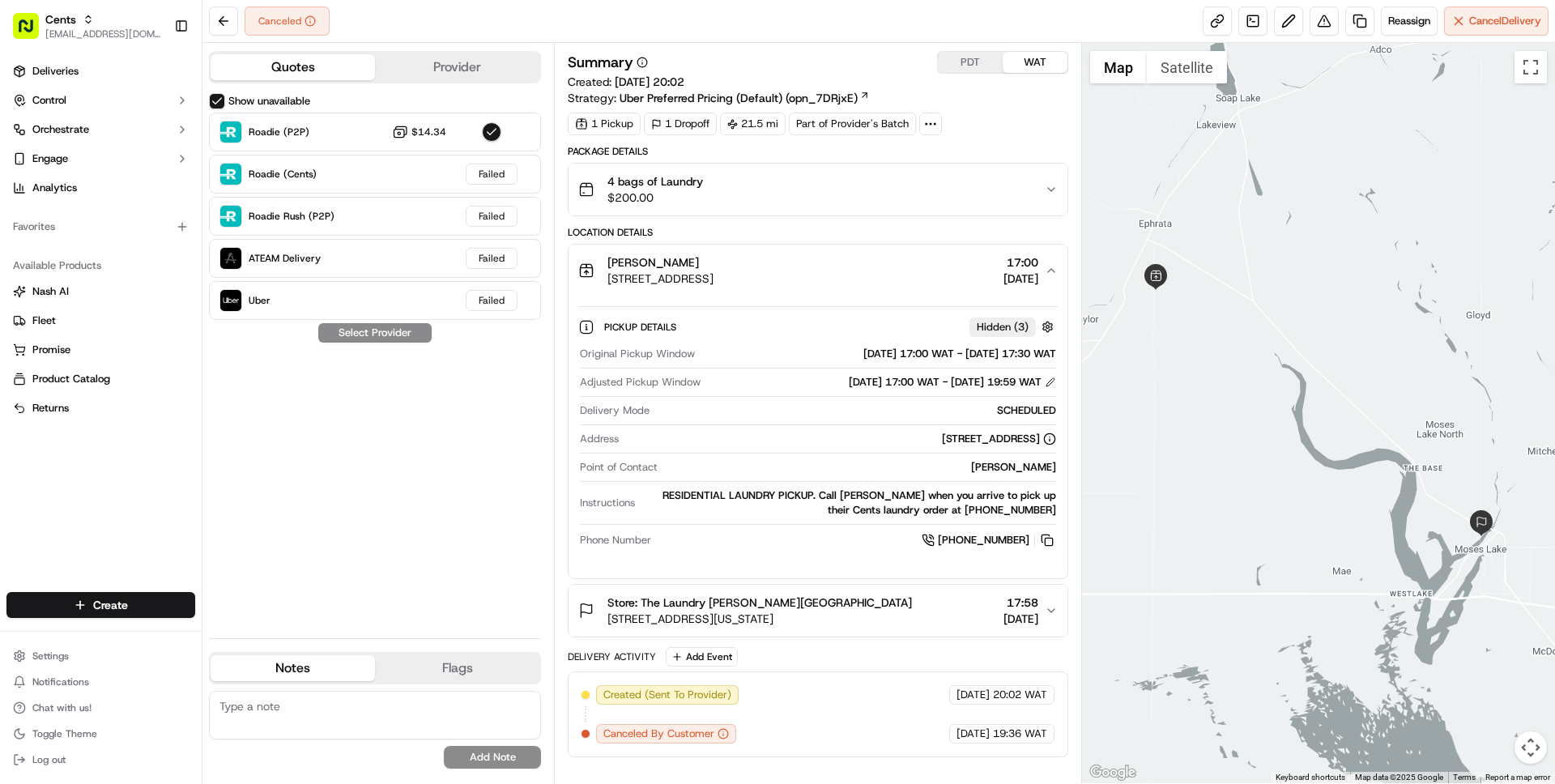
click at [757, 30] on div "Canceled Reassign Cancel Delivery" at bounding box center [878, 22] width 1353 height 43
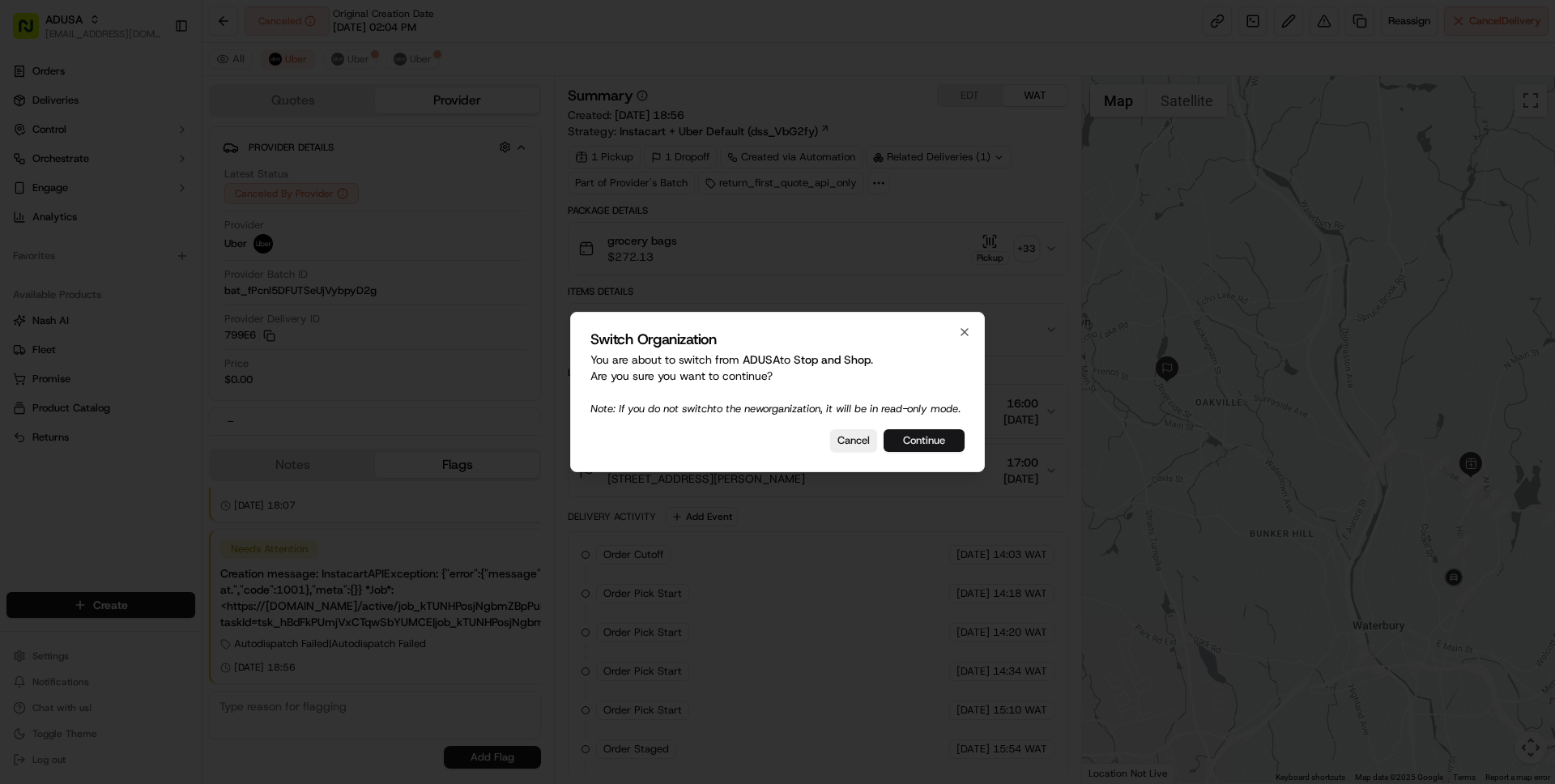
click at [907, 447] on button "Continue" at bounding box center [923, 440] width 81 height 22
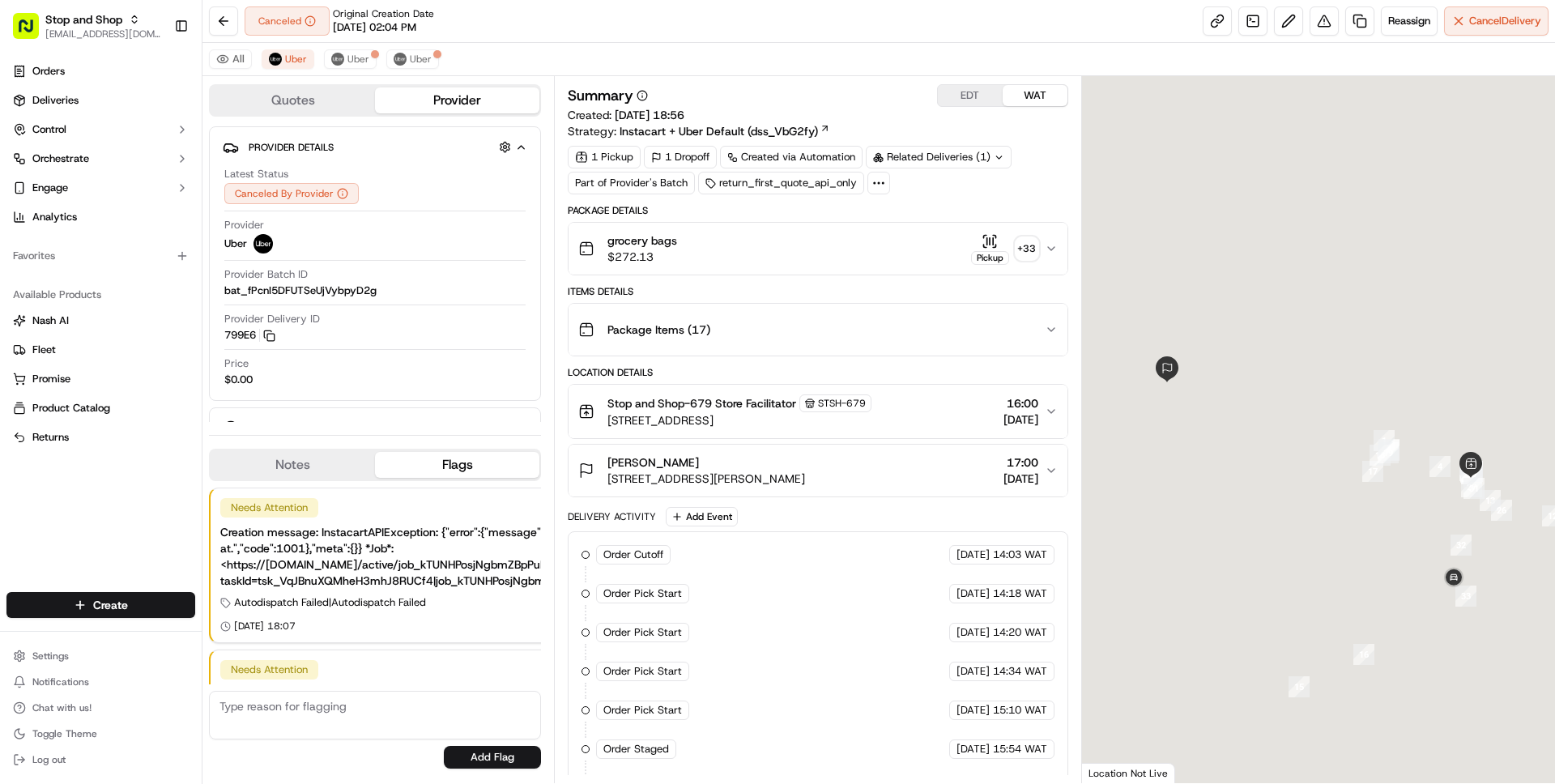
scroll to position [120, 0]
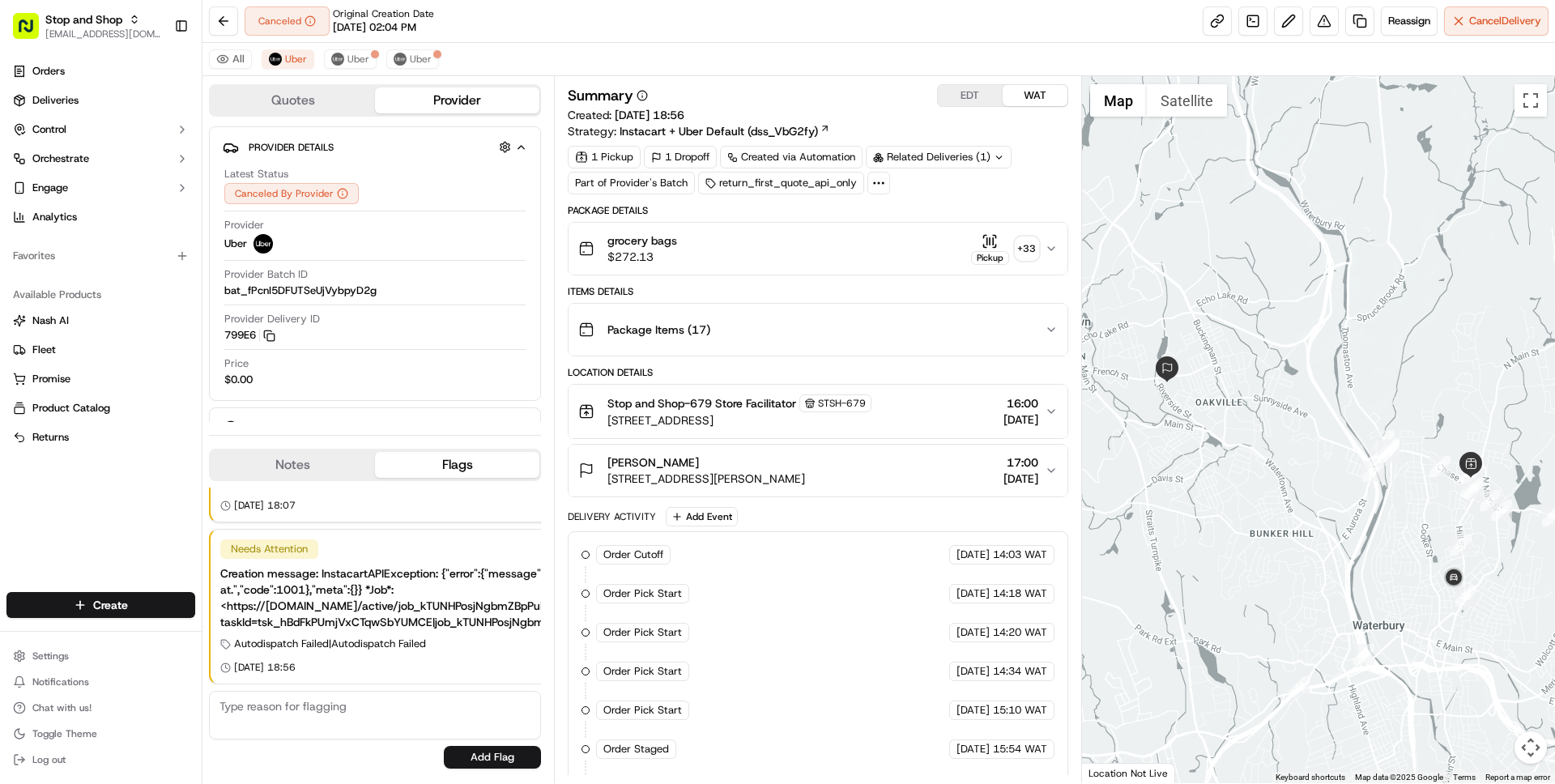
click at [928, 310] on button "Package Items ( 17 )" at bounding box center [817, 329] width 498 height 52
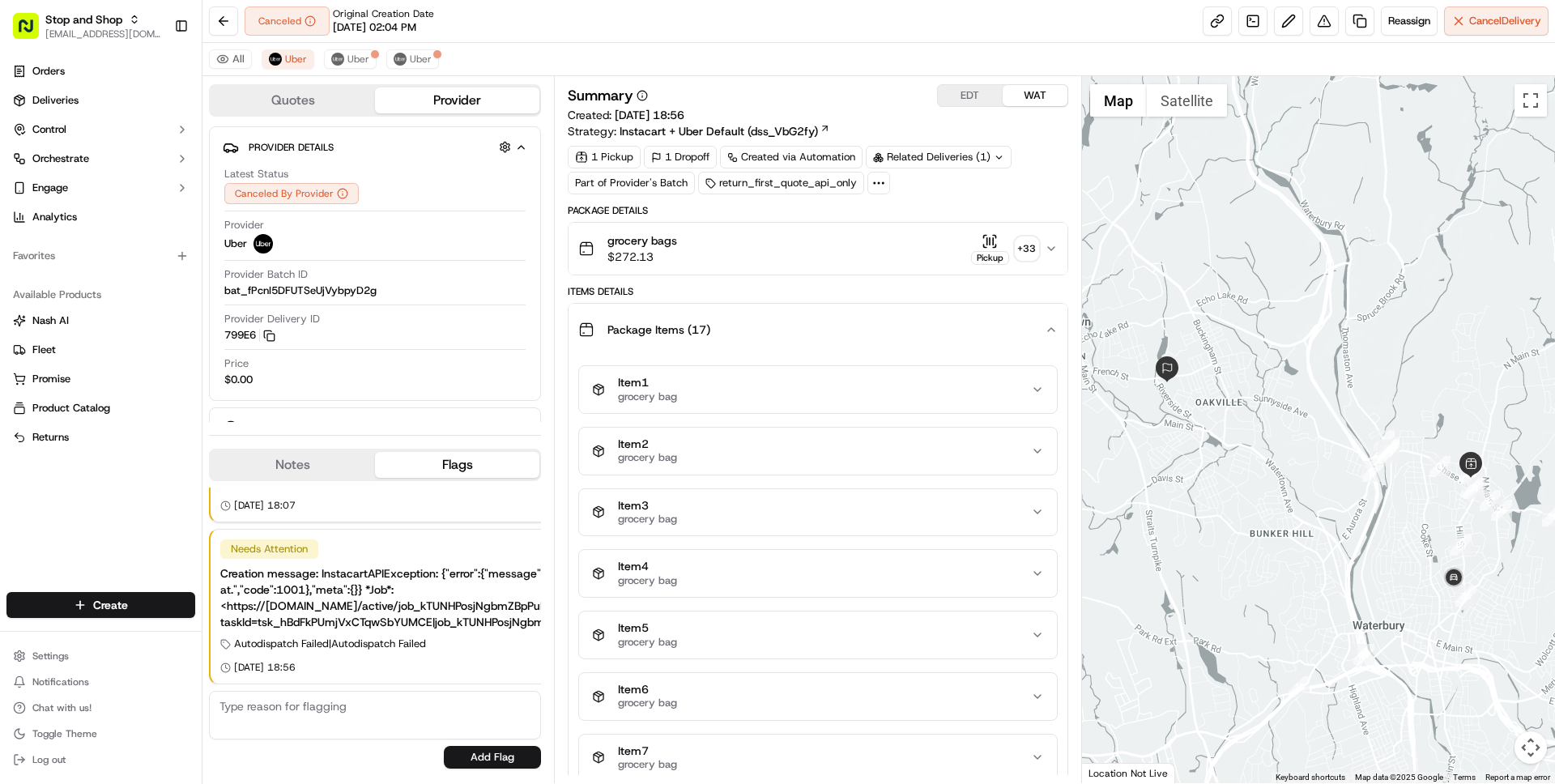
click at [928, 308] on button "Package Items ( 17 )" at bounding box center [817, 329] width 498 height 52
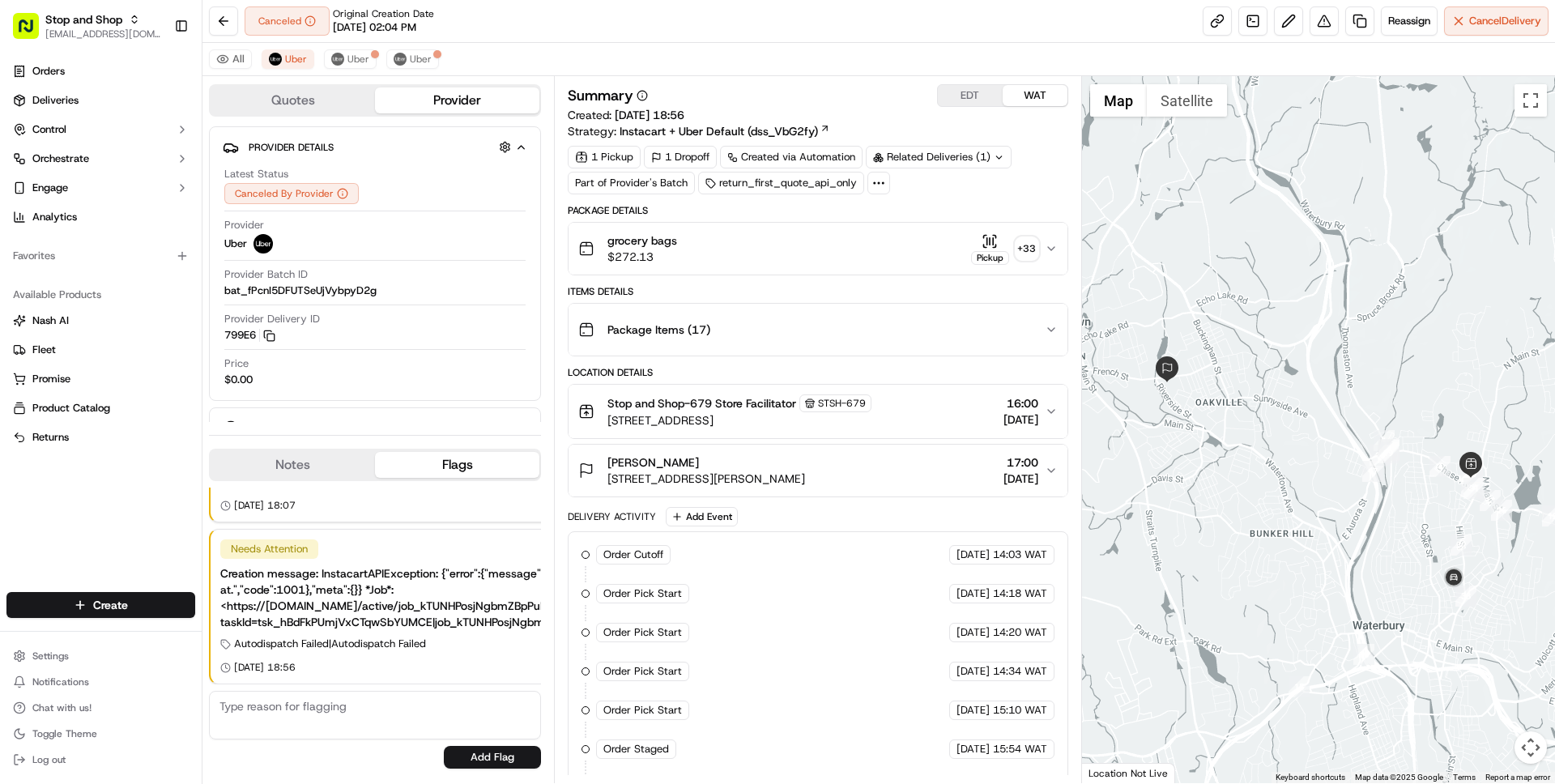
click at [853, 250] on div "grocery bags $272.13 Pickup + 33" at bounding box center [811, 248] width 466 height 32
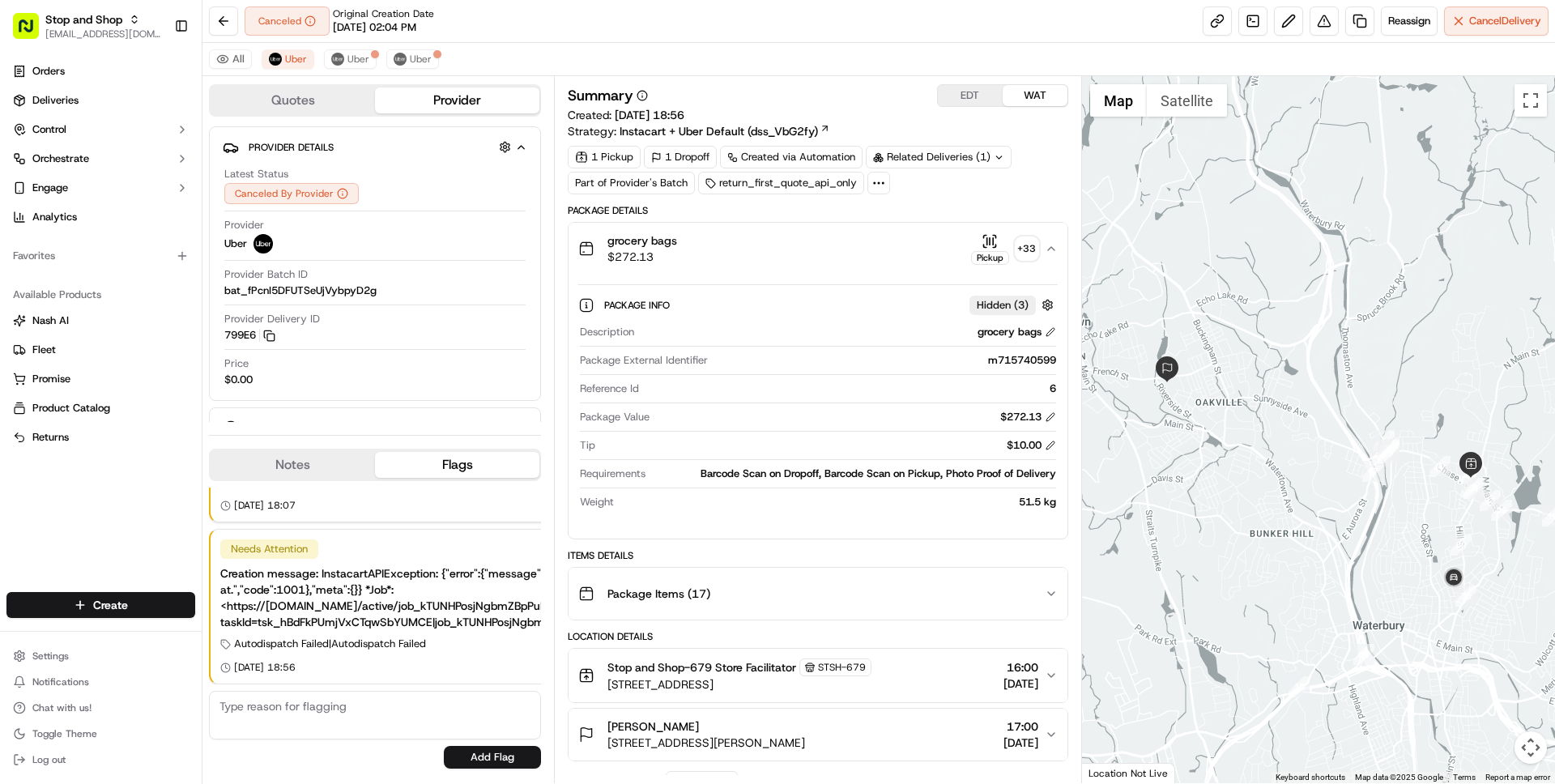
click at [853, 250] on div "grocery bags $272.13 Pickup + 33" at bounding box center [811, 248] width 466 height 32
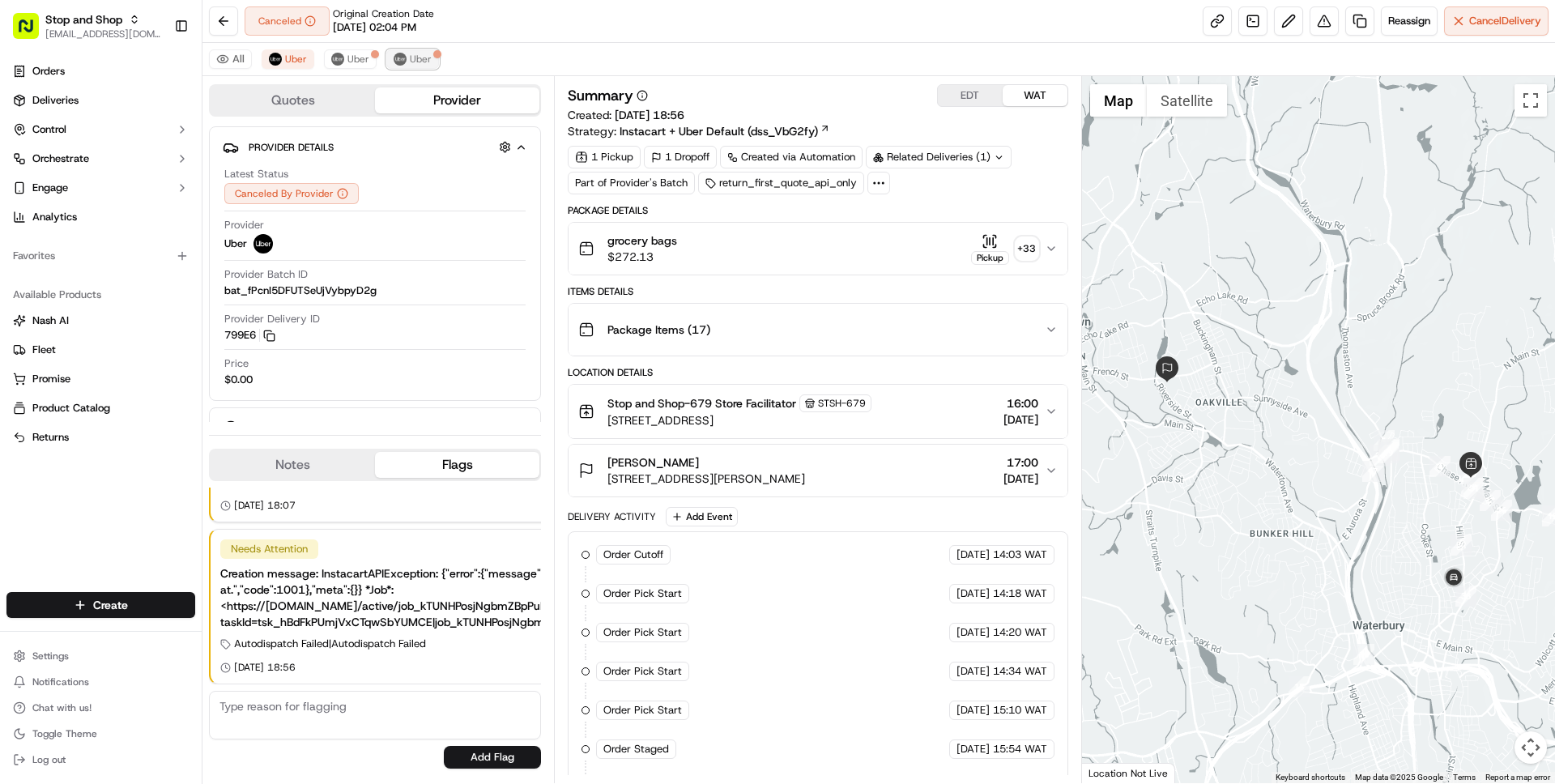
click at [419, 58] on span "Uber" at bounding box center [421, 59] width 22 height 13
click at [347, 61] on span "Uber" at bounding box center [358, 59] width 22 height 13
click at [293, 59] on span "Uber" at bounding box center [295, 59] width 22 height 13
click at [360, 59] on span "Uber" at bounding box center [358, 59] width 22 height 13
click at [428, 60] on button "Uber" at bounding box center [413, 60] width 53 height 20
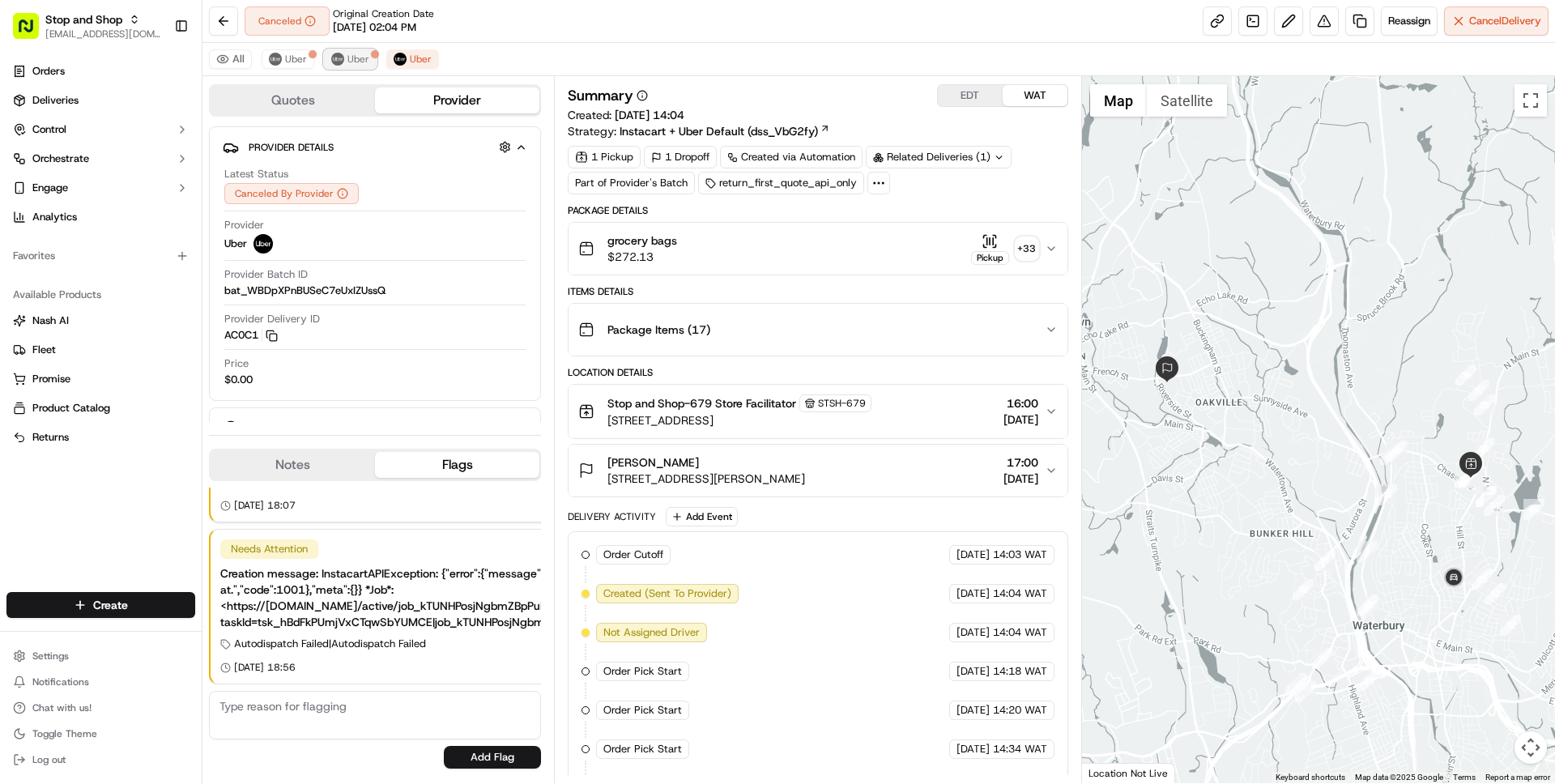
click at [347, 58] on span "Uber" at bounding box center [358, 59] width 22 height 13
click at [298, 58] on span "Uber" at bounding box center [295, 59] width 22 height 13
click at [356, 56] on span "Uber" at bounding box center [358, 59] width 22 height 13
click at [424, 62] on span "Uber" at bounding box center [421, 59] width 22 height 13
click at [351, 59] on span "Uber" at bounding box center [358, 59] width 22 height 13
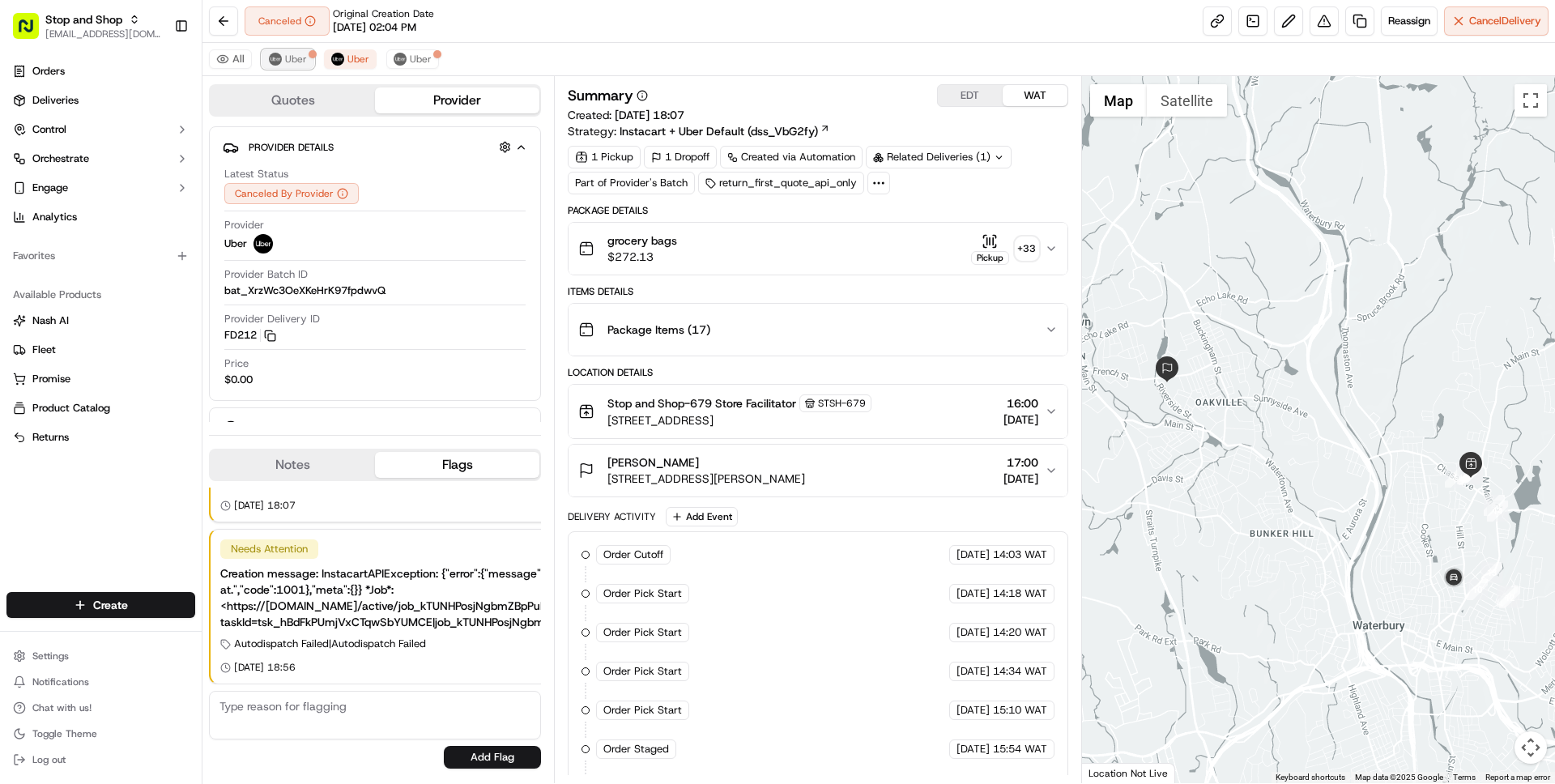
click at [285, 50] on button "Uber" at bounding box center [288, 60] width 53 height 20
click at [345, 54] on button "Uber" at bounding box center [350, 60] width 53 height 20
click at [422, 55] on span "Uber" at bounding box center [421, 59] width 22 height 13
click at [784, 133] on span "Instacart + Uber Default (dss_VbG2fy)" at bounding box center [718, 131] width 199 height 17
click at [416, 64] on span "Uber" at bounding box center [421, 59] width 22 height 13
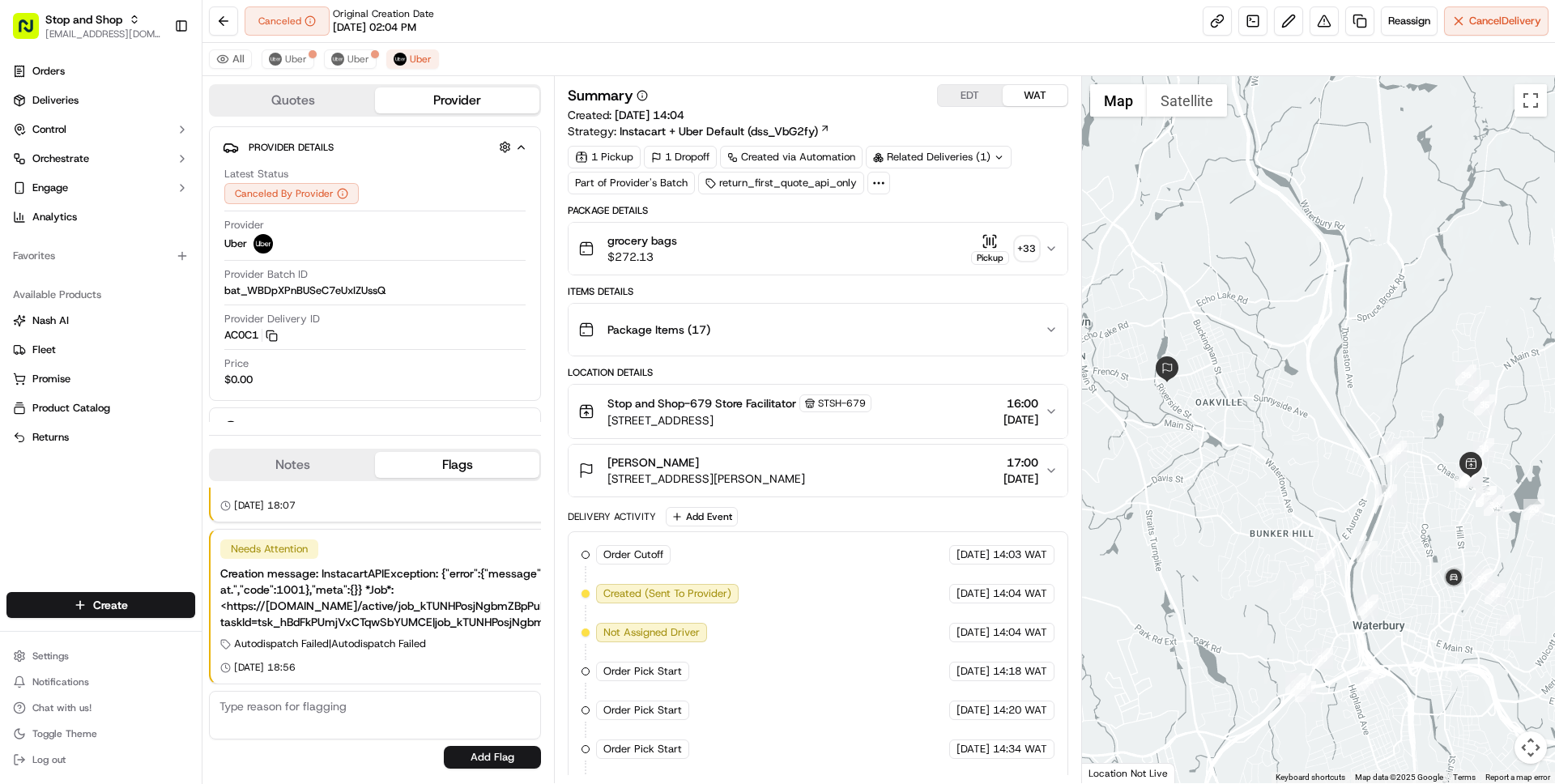
click at [968, 100] on button "EDT" at bounding box center [970, 96] width 65 height 22
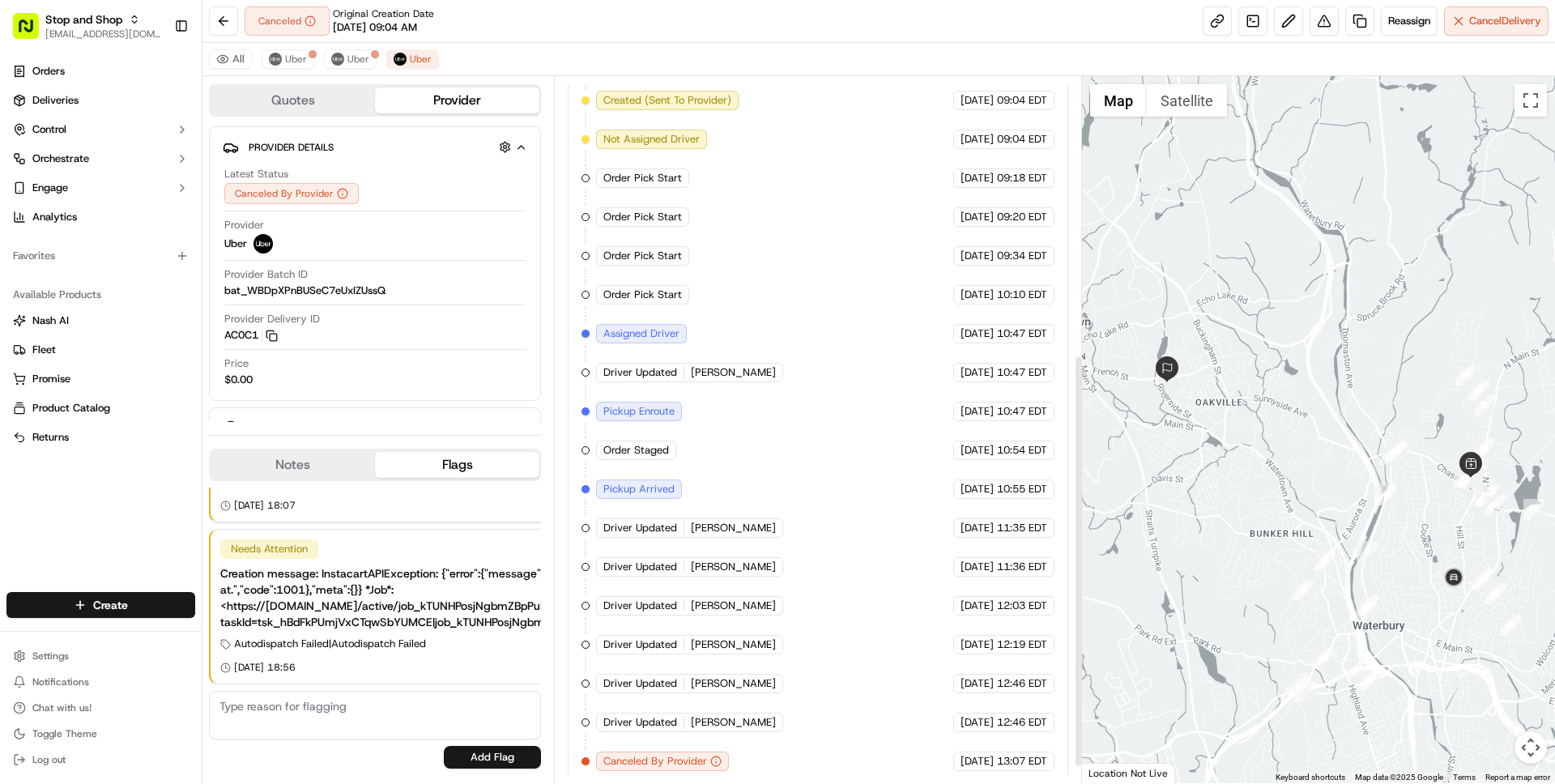
scroll to position [502, 0]
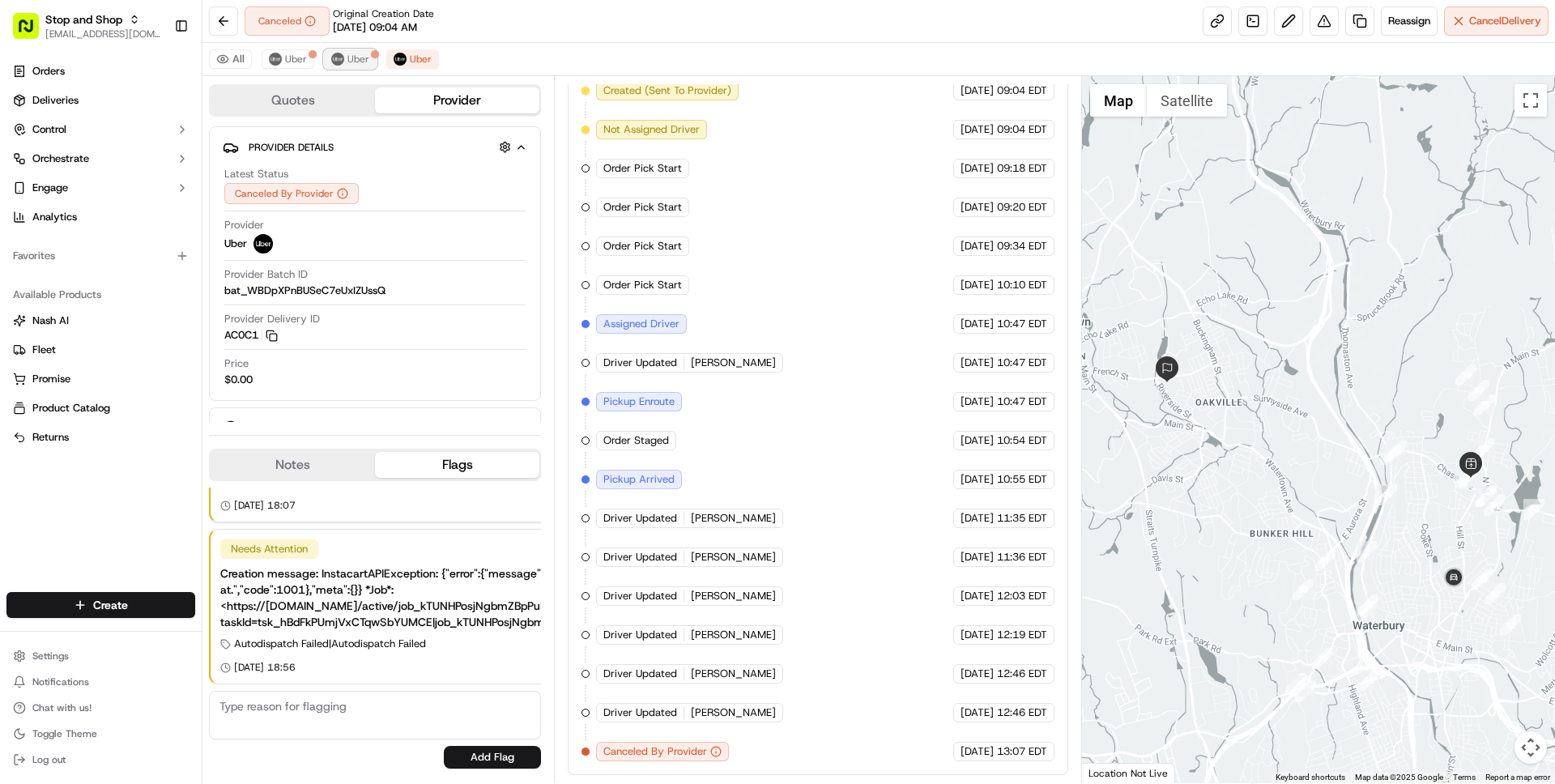
click at [347, 55] on span "Uber" at bounding box center [358, 59] width 22 height 13
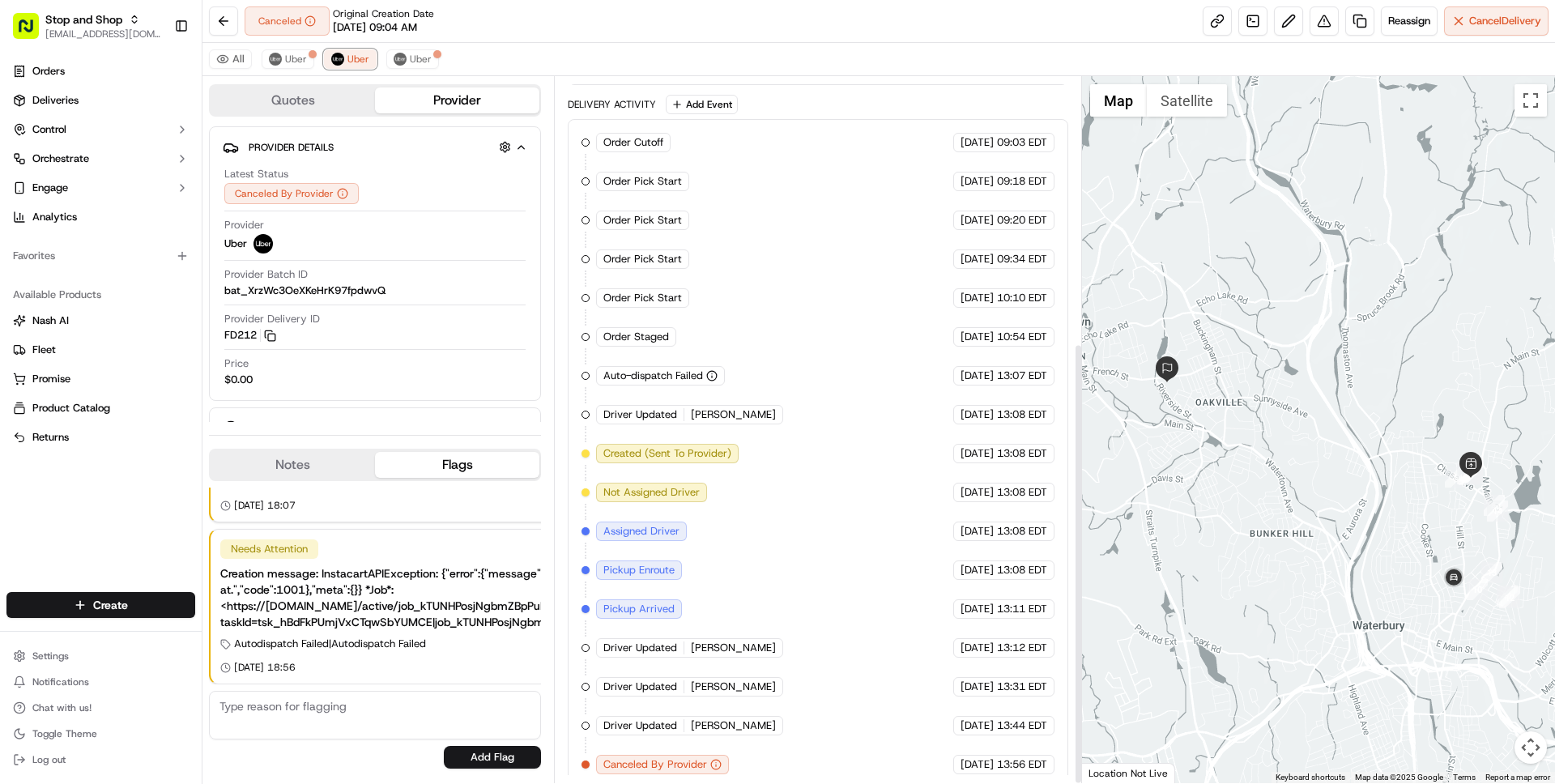
scroll to position [425, 0]
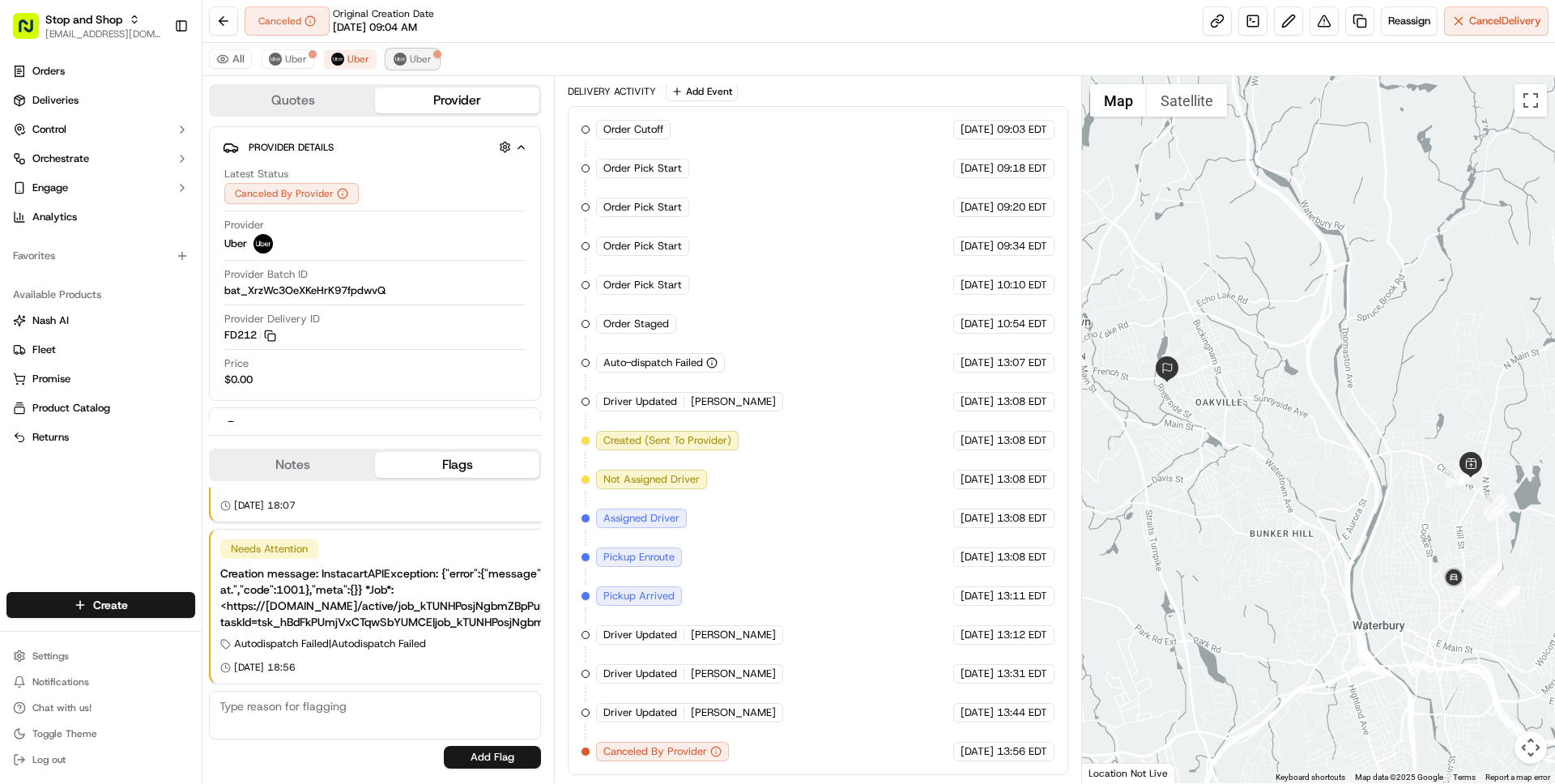
click at [401, 54] on img at bounding box center [399, 59] width 13 height 13
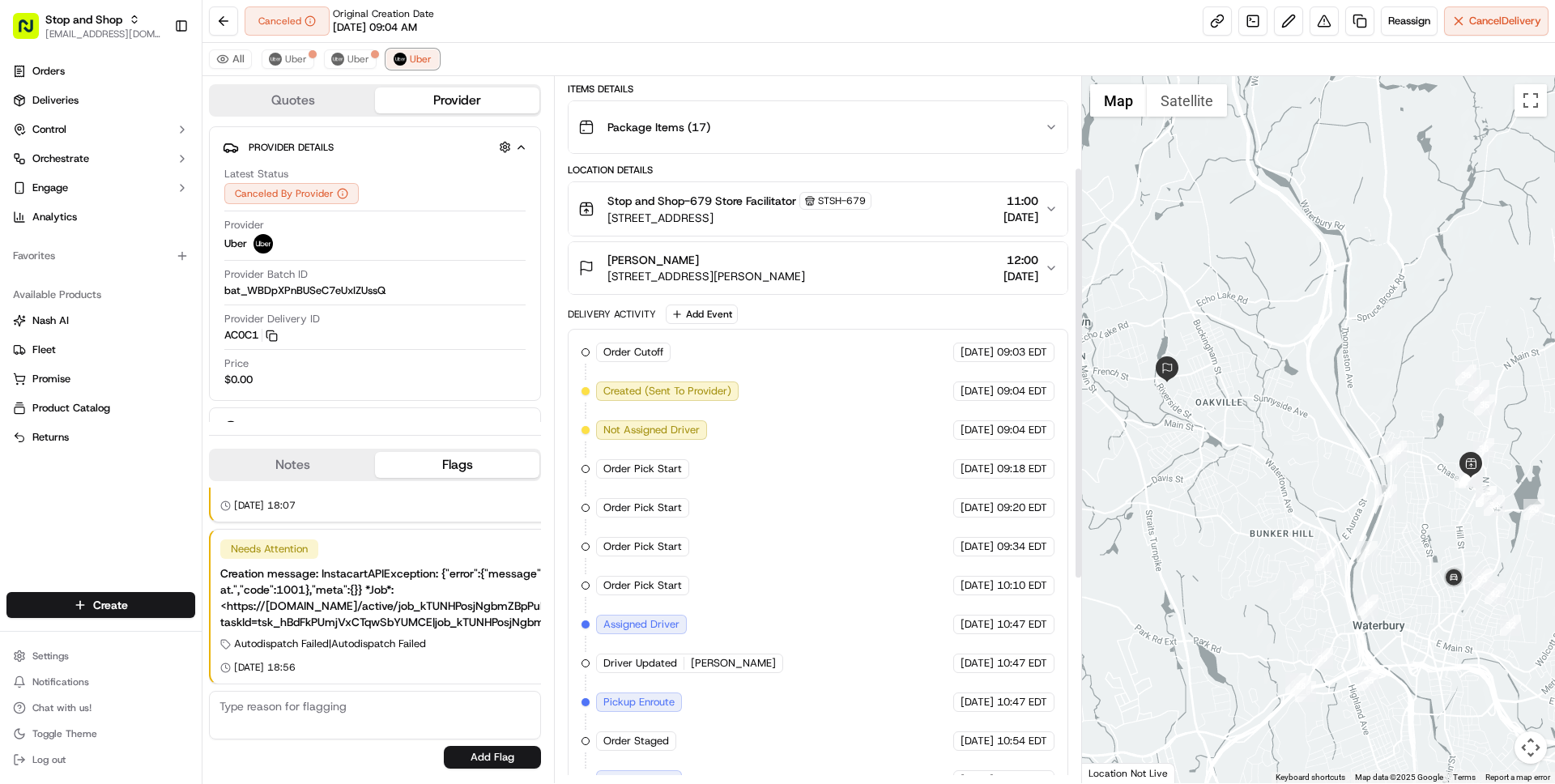
scroll to position [0, 0]
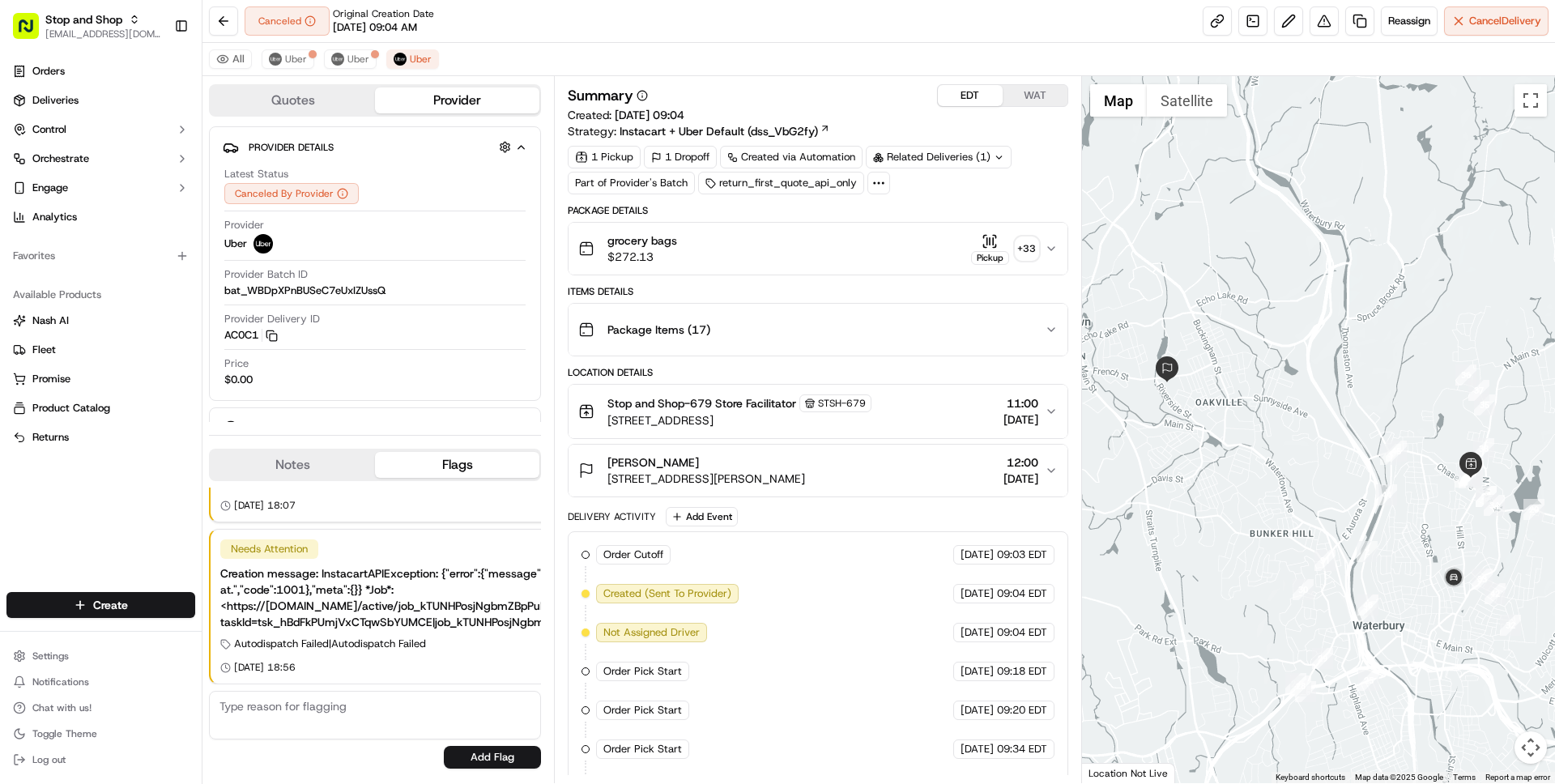
click at [745, 252] on div "grocery bags $272.13 Pickup + 33" at bounding box center [811, 248] width 466 height 32
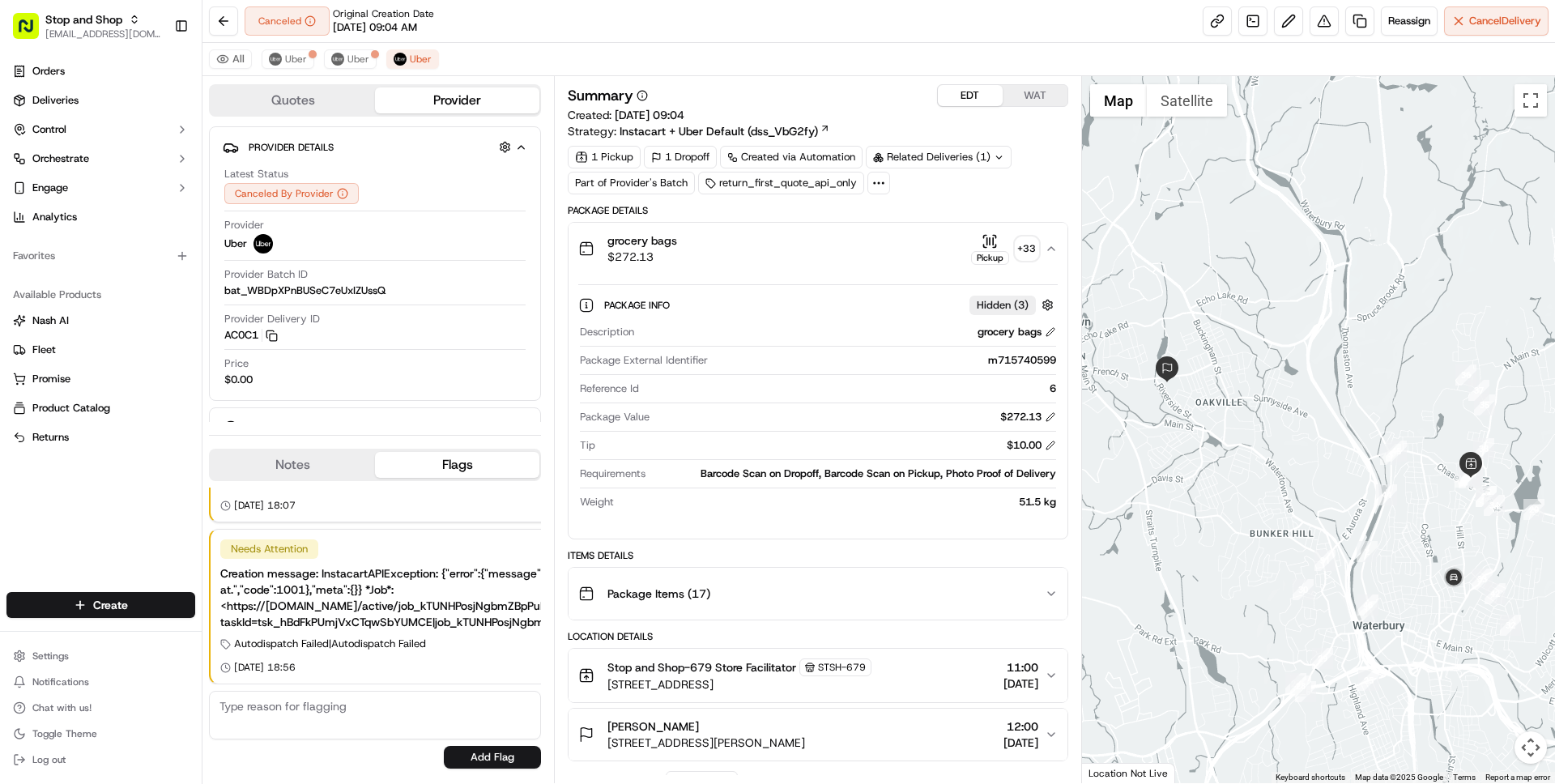
click at [746, 252] on div "grocery bags $272.13 Pickup + 33" at bounding box center [811, 248] width 466 height 32
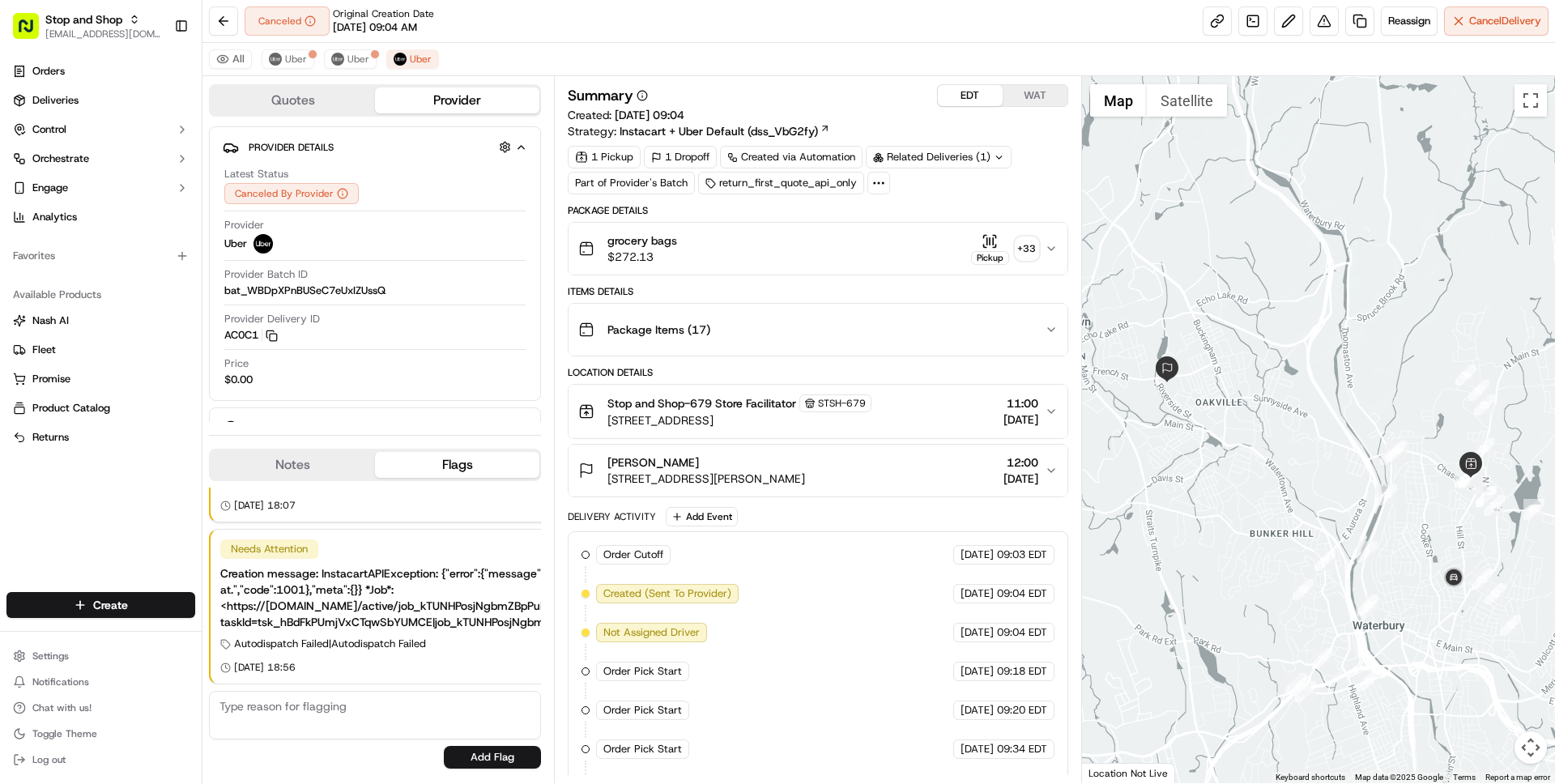
click at [920, 421] on div "Stop and Shop-679 Store Facilitator STSH-679 240 Chase Ave, Waterbury, CT 06704…" at bounding box center [811, 411] width 466 height 34
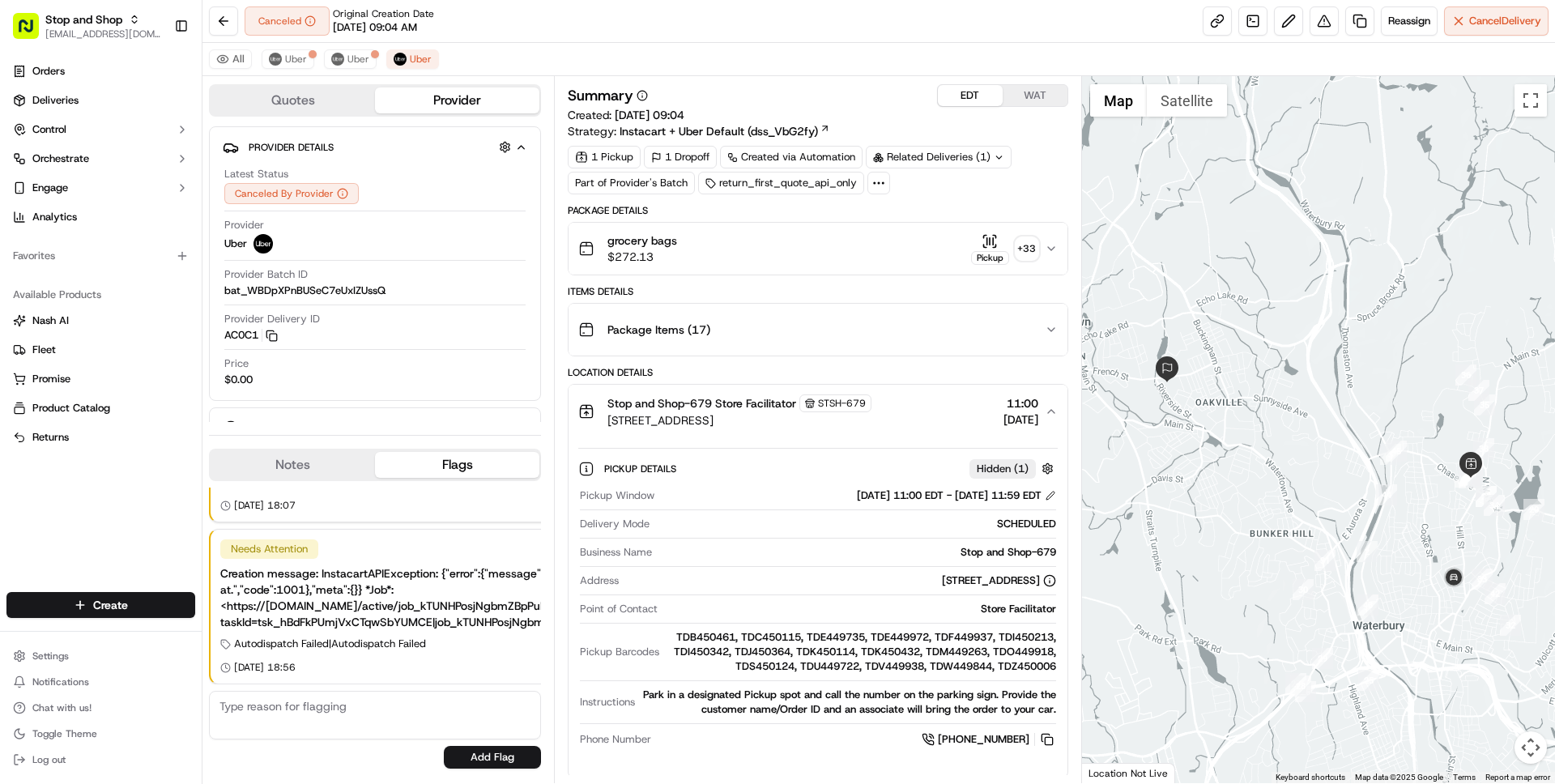
click at [920, 421] on div "Stop and Shop-679 Store Facilitator STSH-679 240 Chase Ave, Waterbury, CT 06704…" at bounding box center [811, 411] width 466 height 34
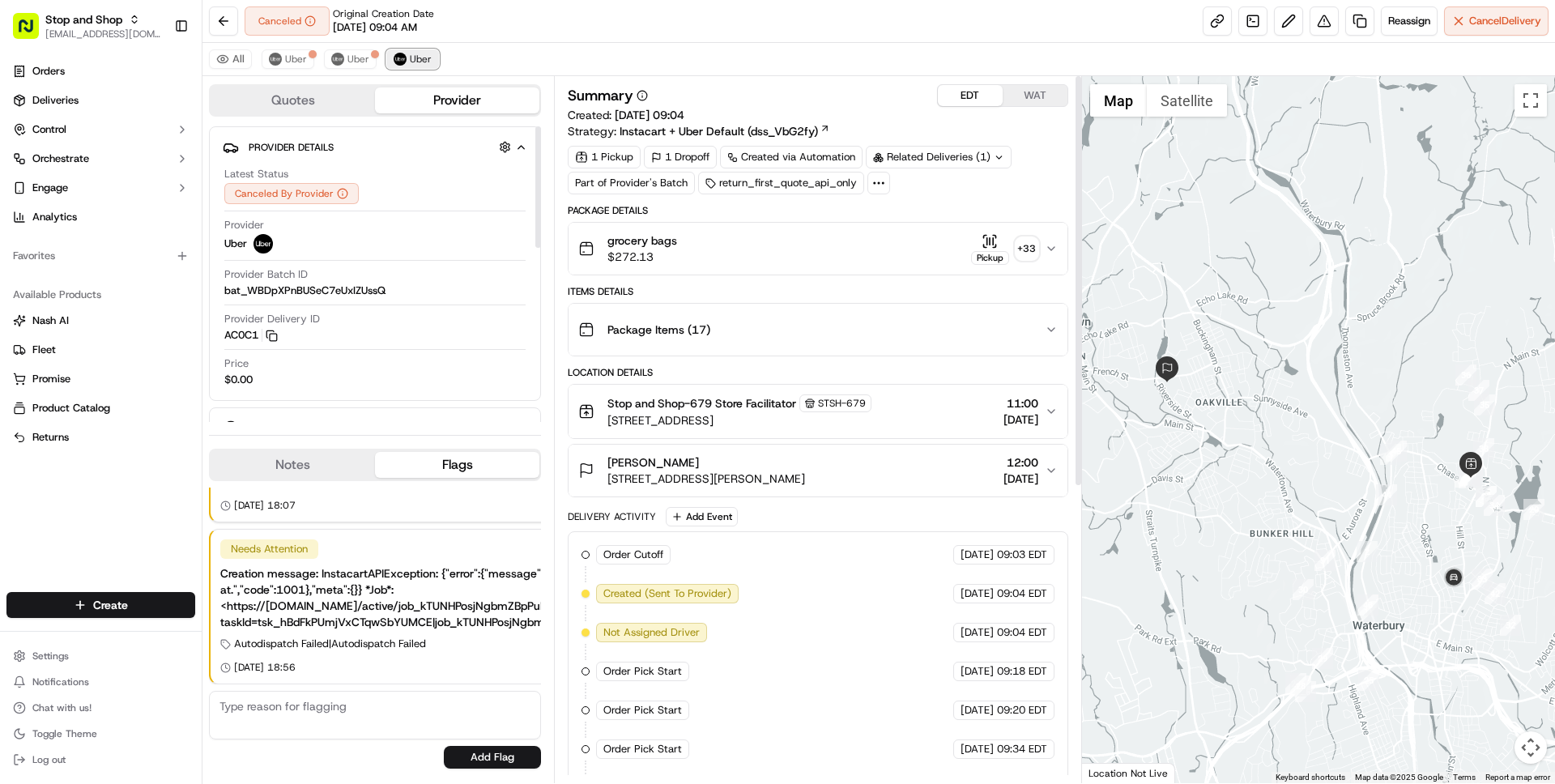
click at [410, 56] on span "Uber" at bounding box center [421, 59] width 22 height 13
click at [348, 61] on span "Uber" at bounding box center [358, 59] width 22 height 13
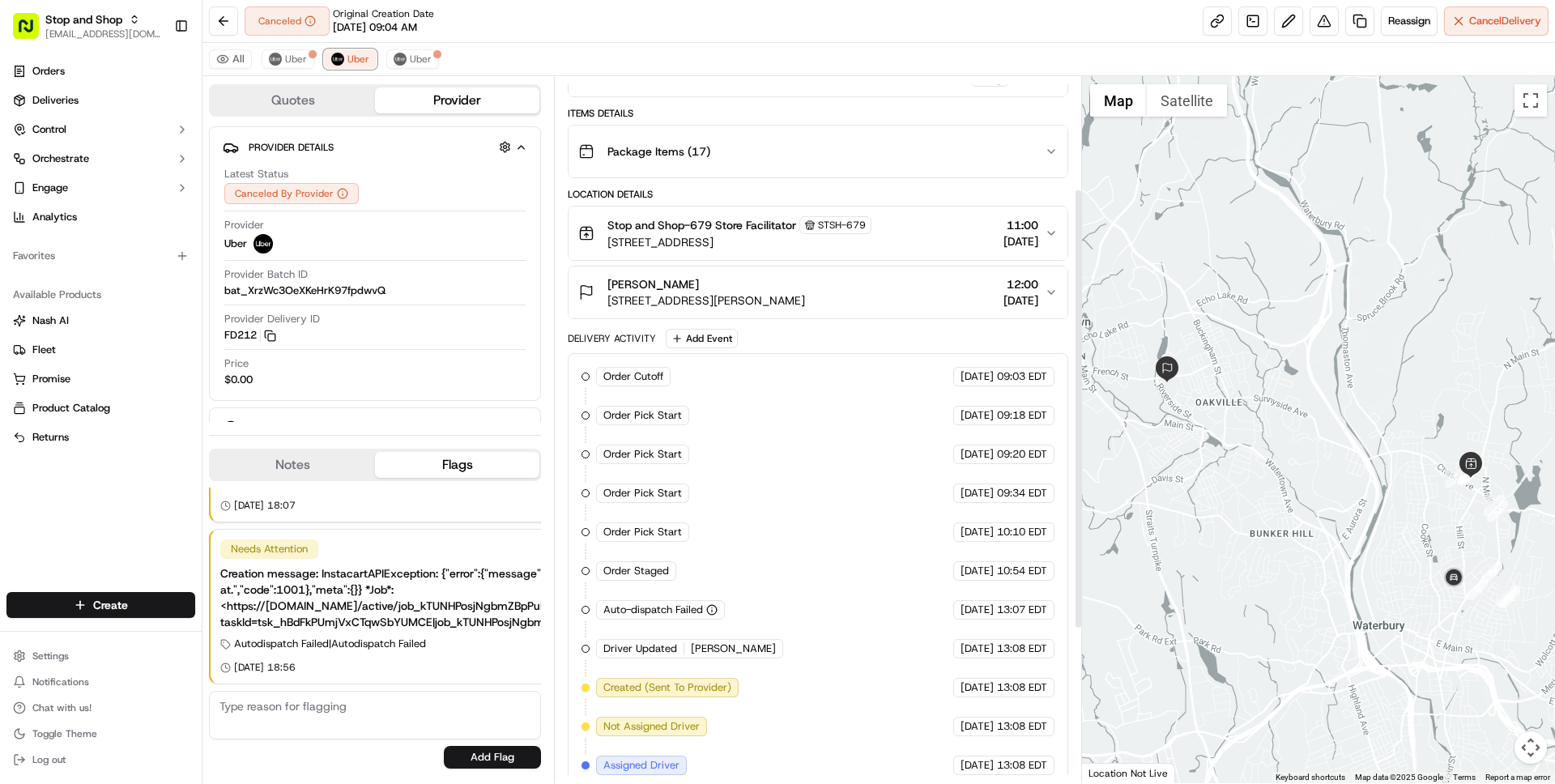
scroll to position [188, 0]
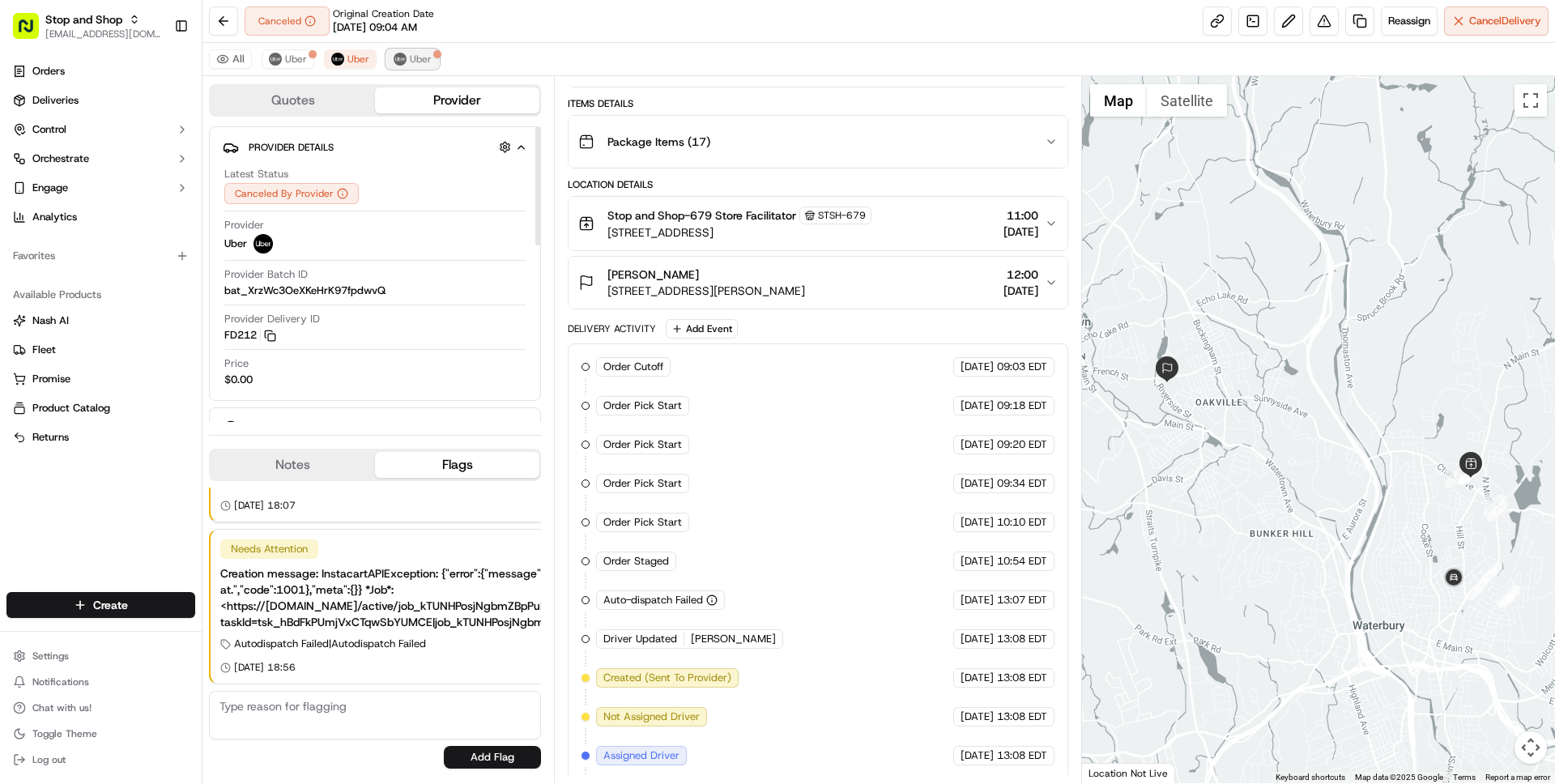
click at [398, 59] on img at bounding box center [399, 59] width 13 height 13
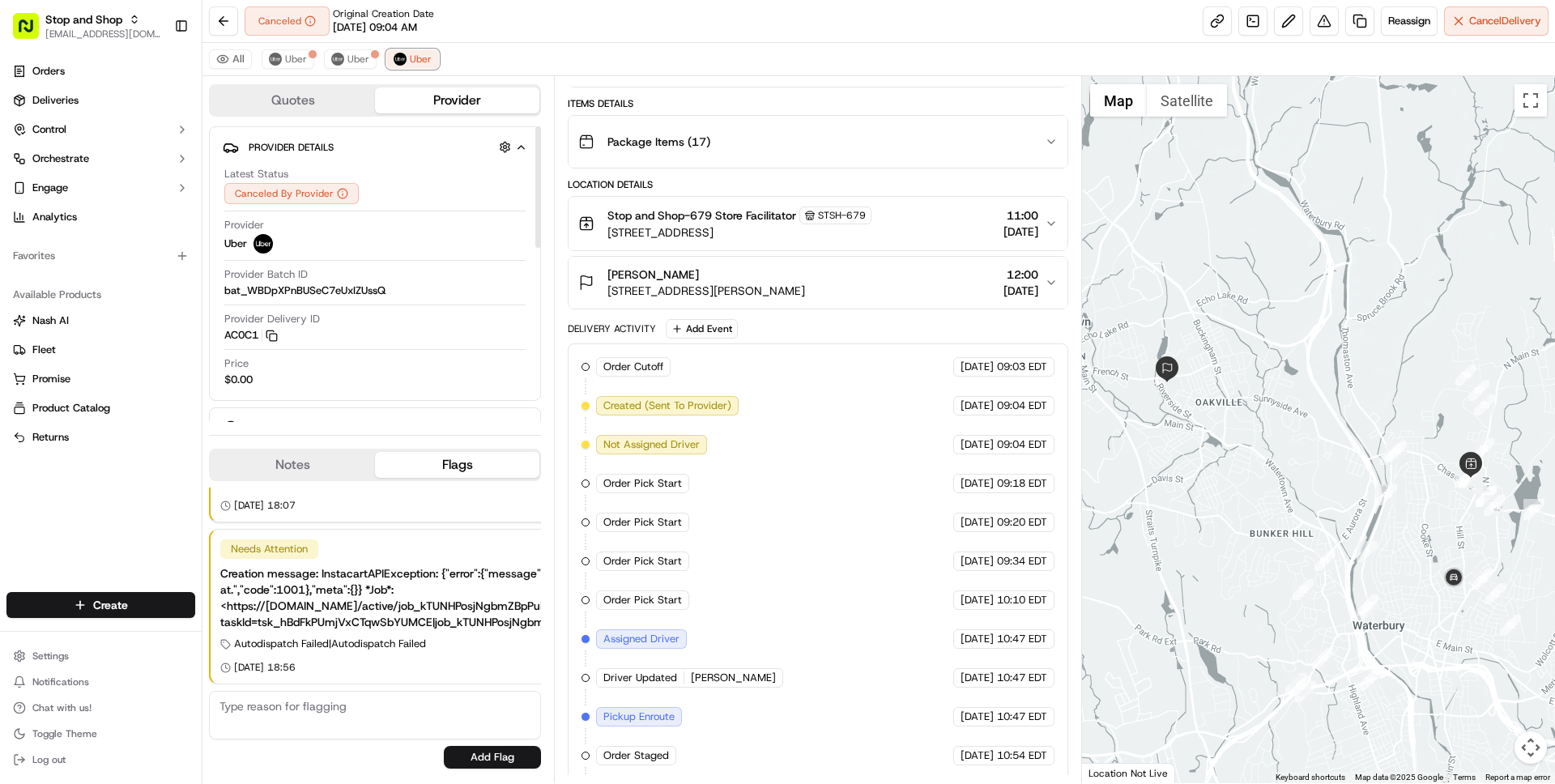
scroll to position [502, 0]
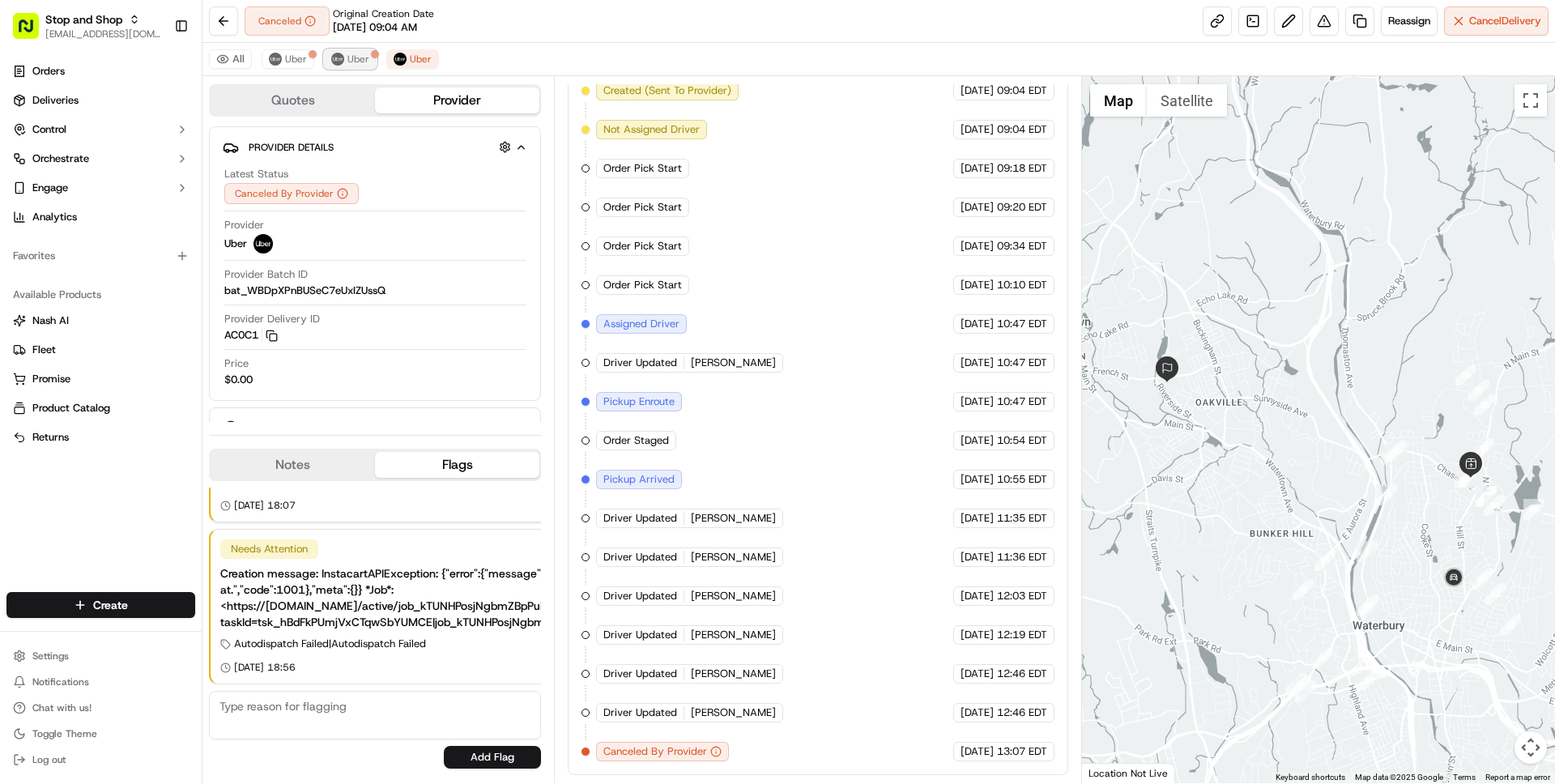
click at [360, 55] on span "Uber" at bounding box center [358, 59] width 22 height 13
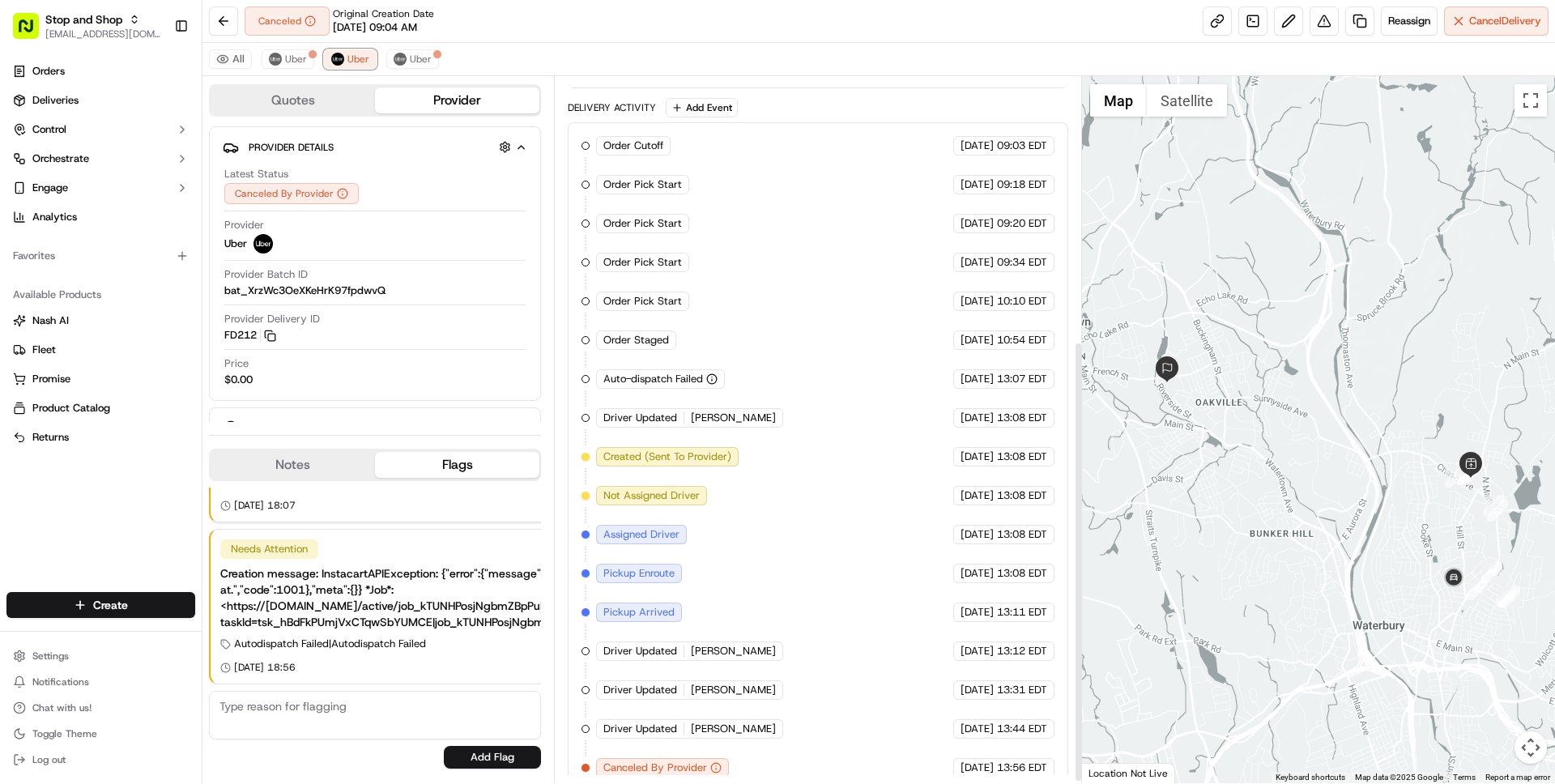
scroll to position [425, 0]
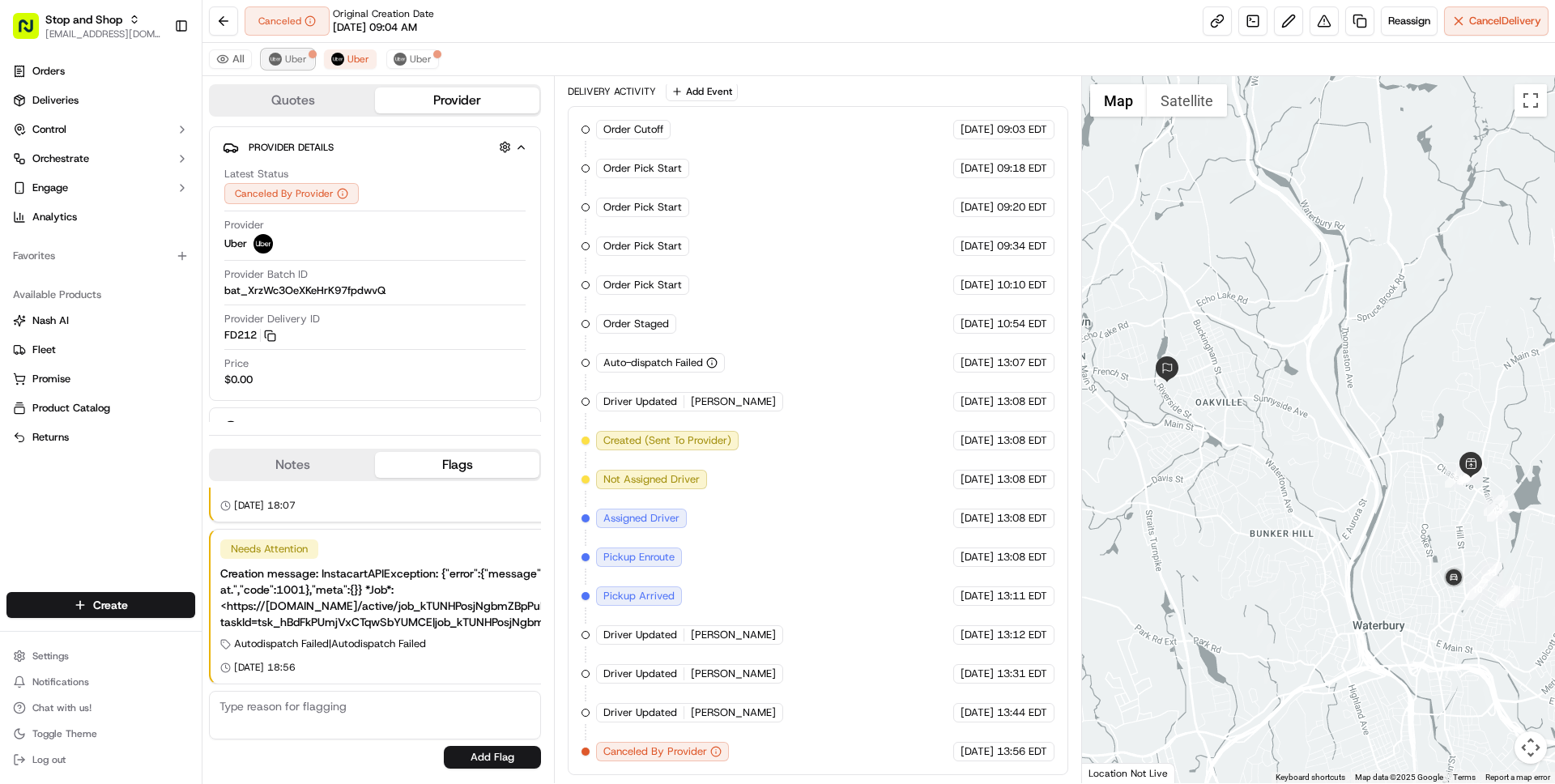
click at [291, 60] on span "Uber" at bounding box center [295, 59] width 22 height 13
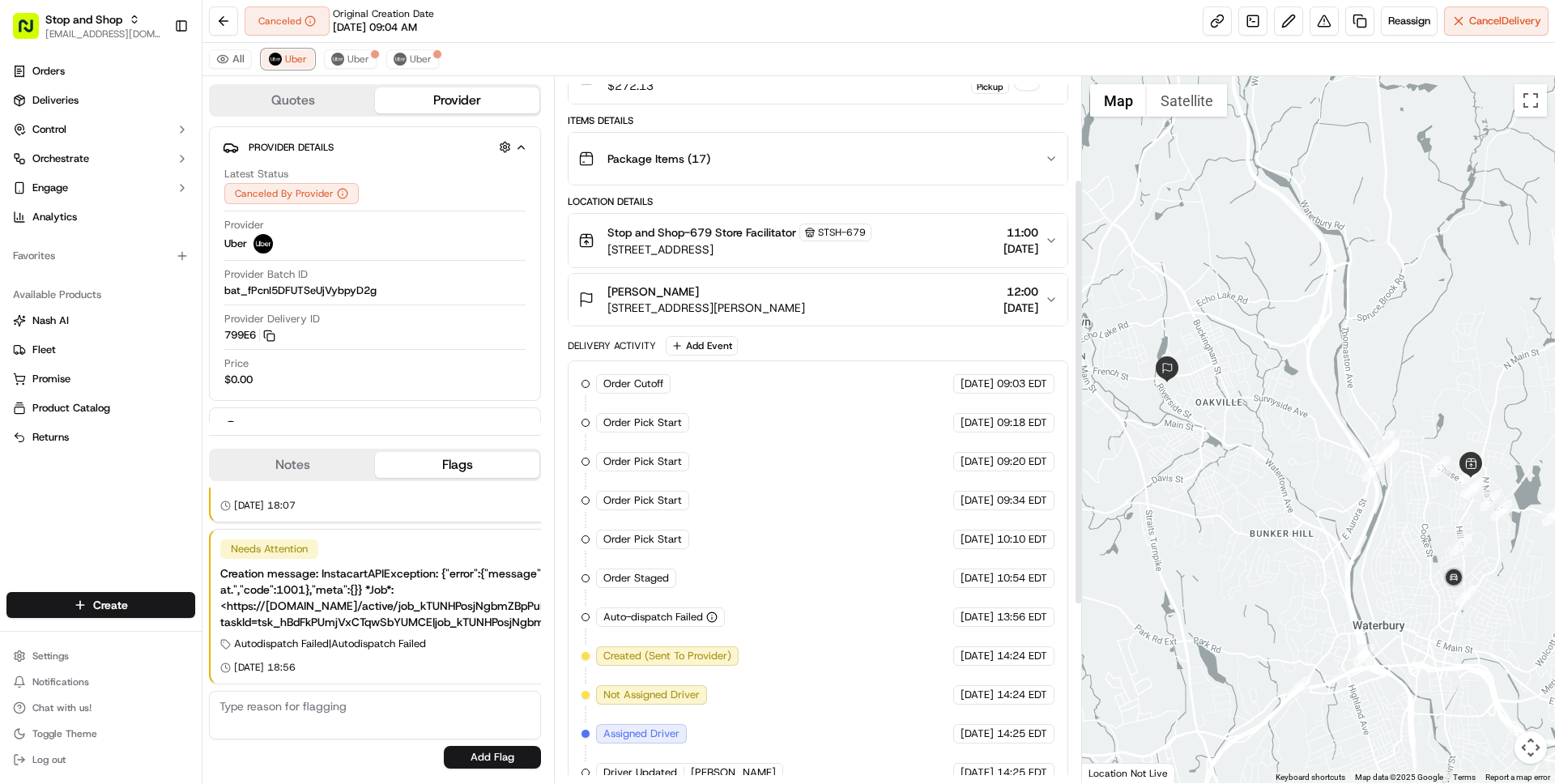
scroll to position [170, 0]
click at [337, 63] on img at bounding box center [337, 59] width 13 height 13
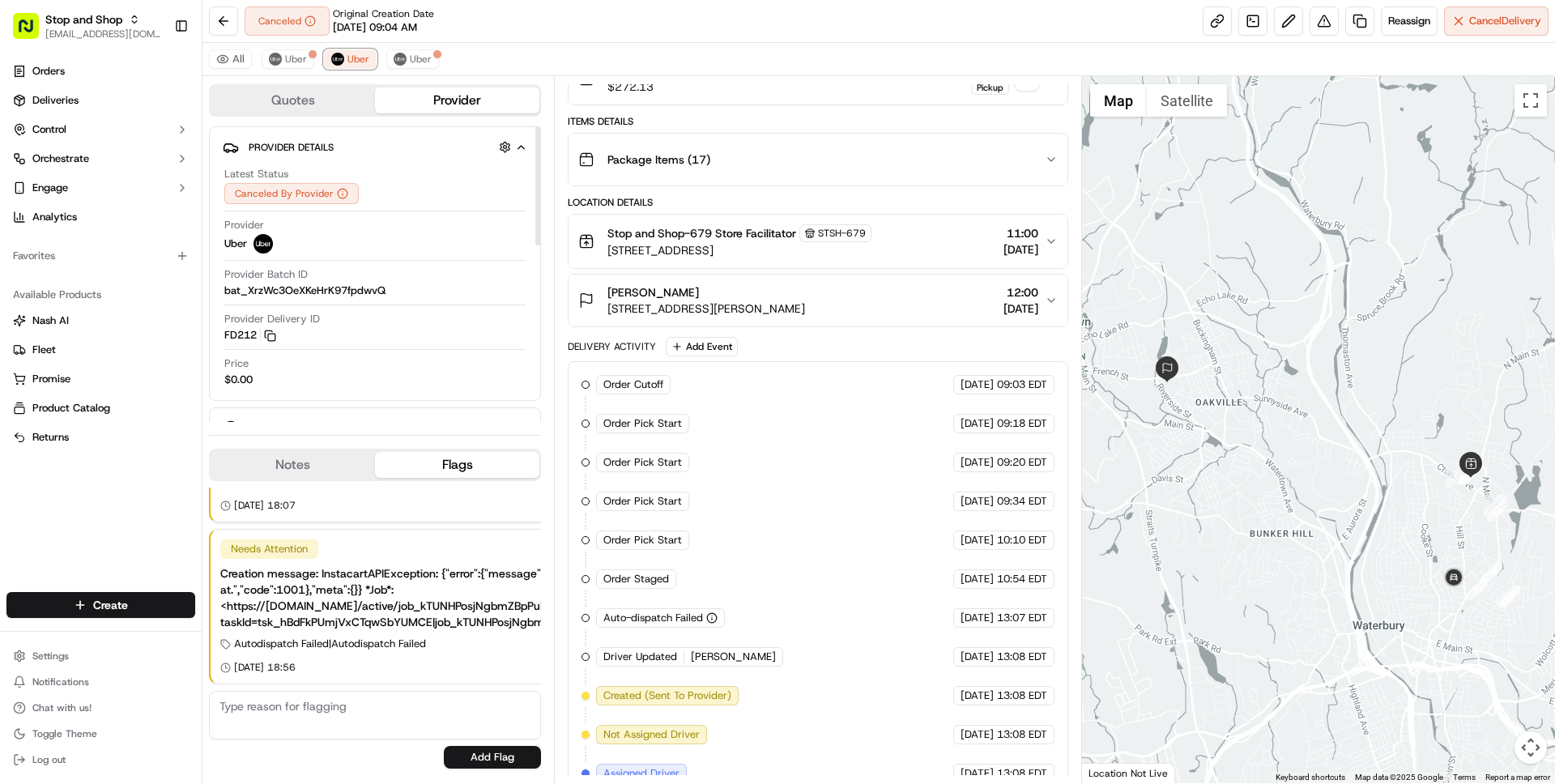
scroll to position [425, 0]
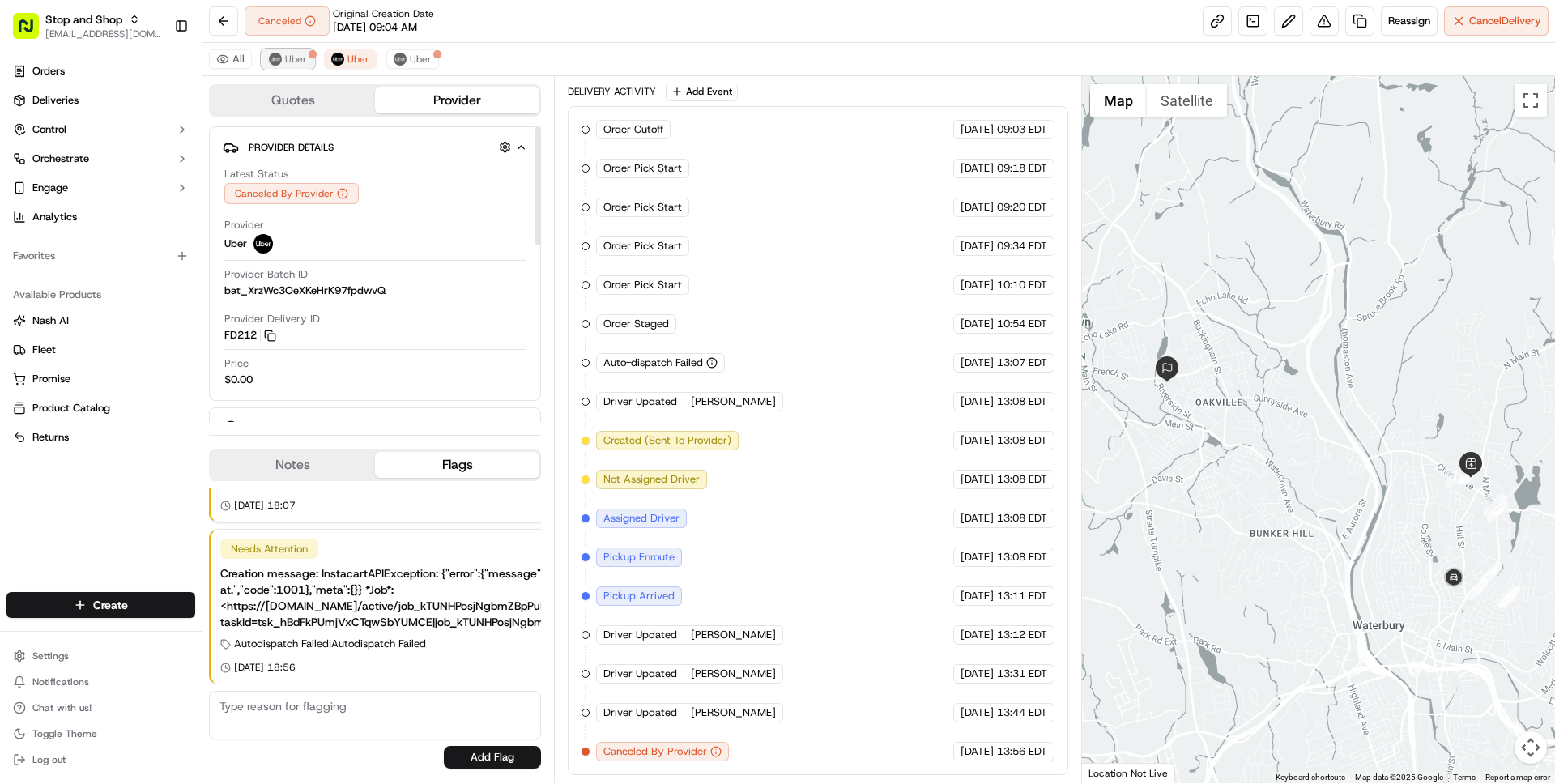
click at [285, 59] on span "Uber" at bounding box center [295, 59] width 22 height 13
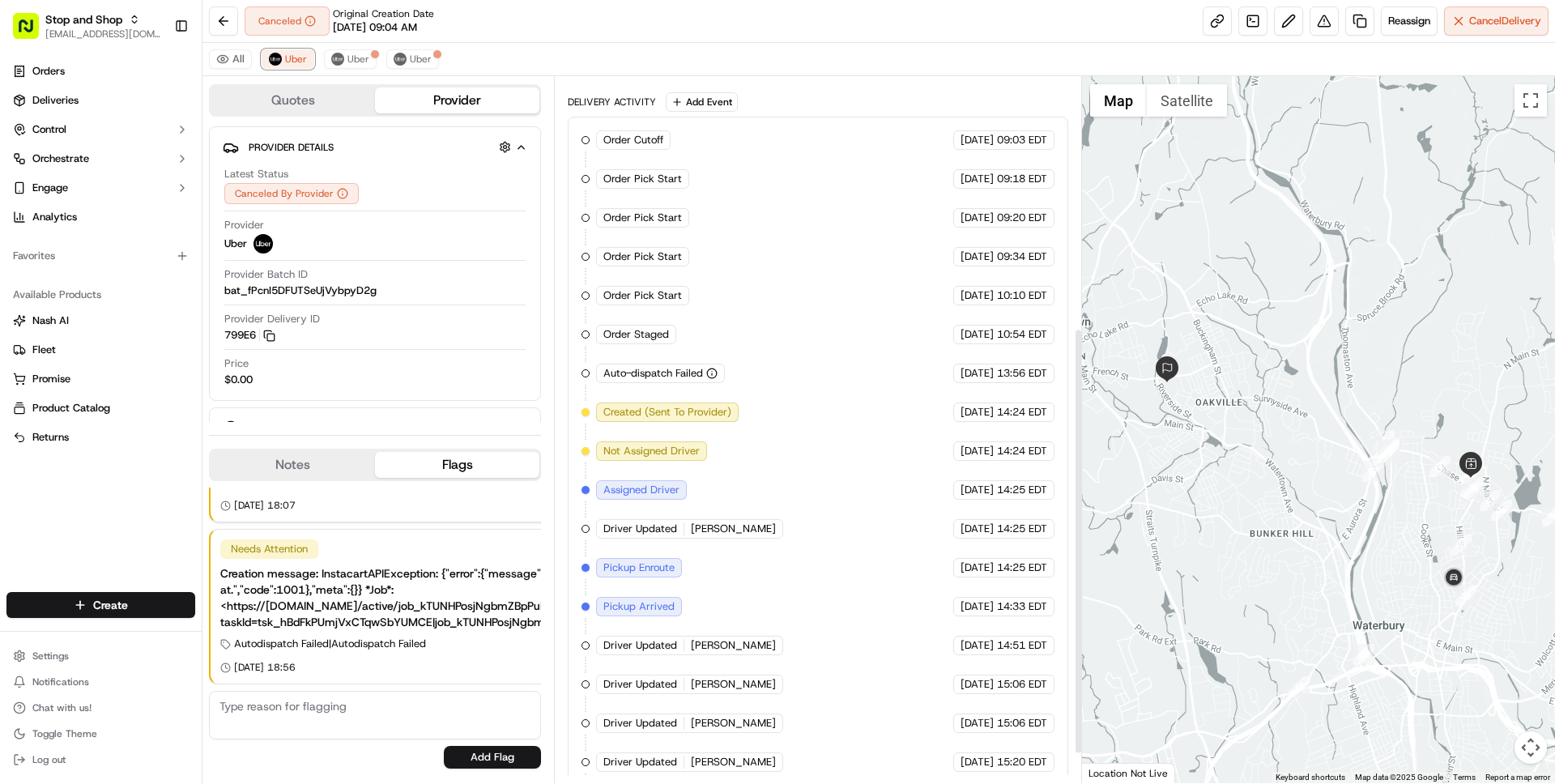
scroll to position [463, 0]
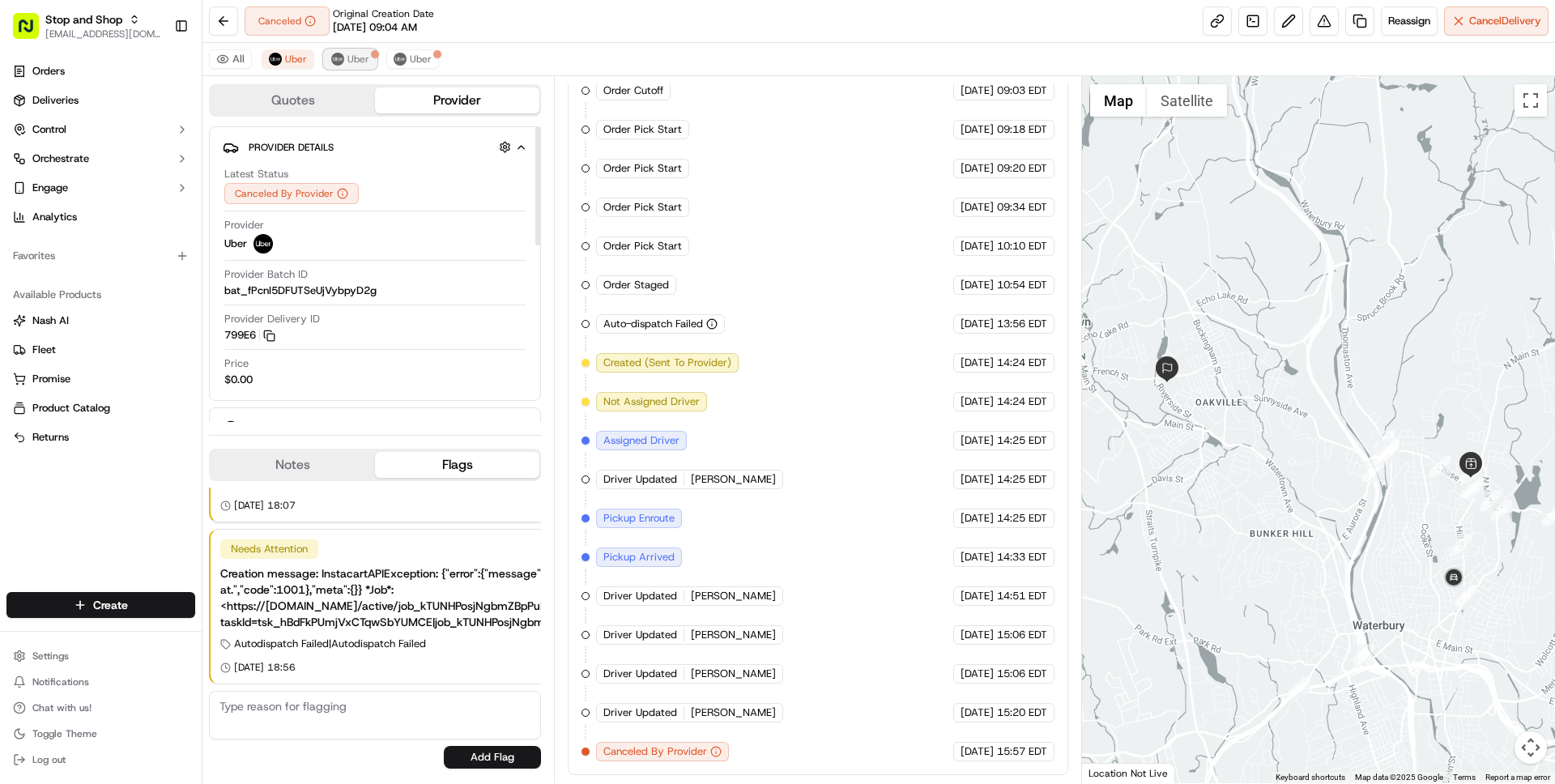
click at [337, 51] on button "Uber" at bounding box center [350, 60] width 53 height 20
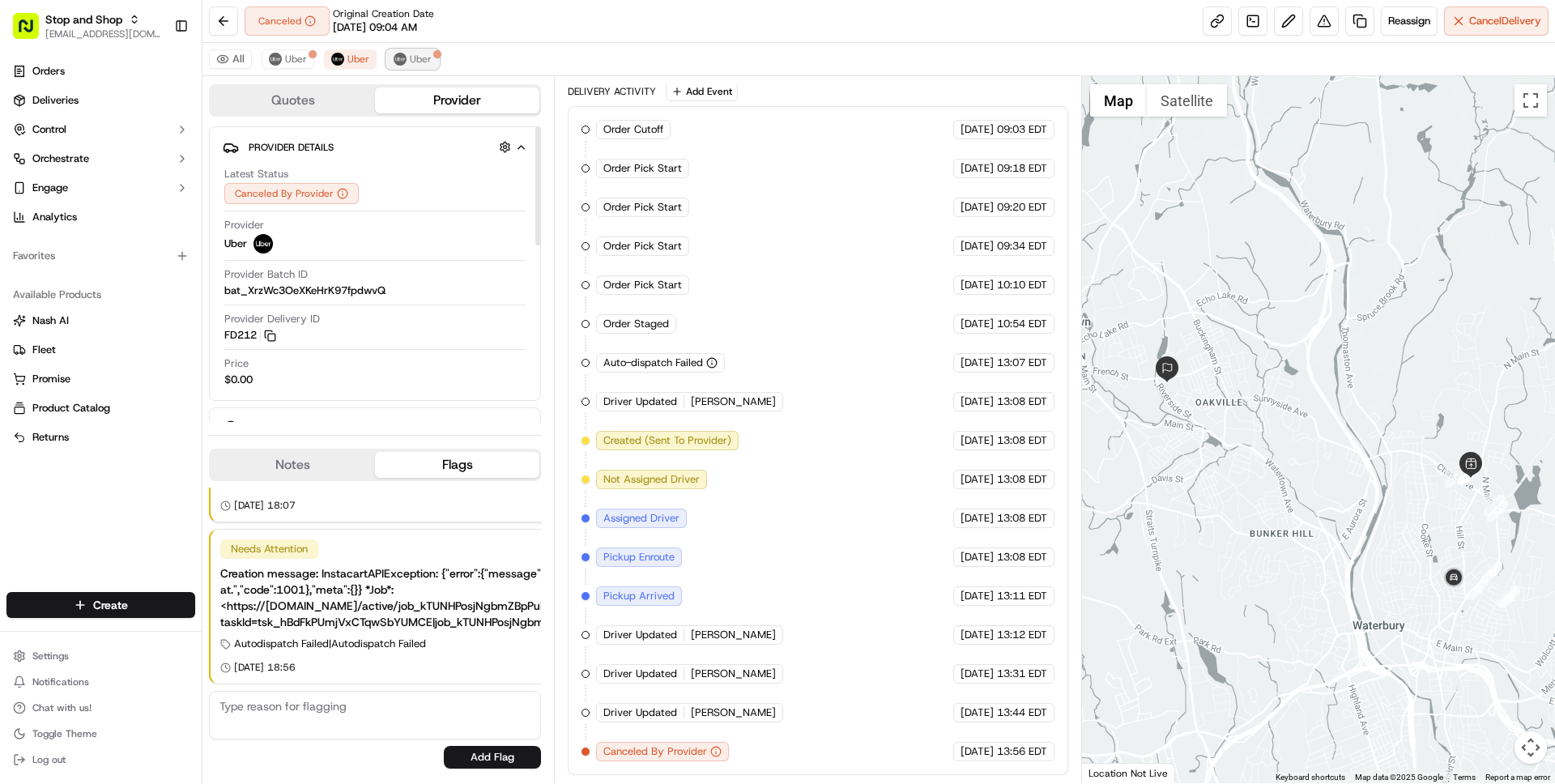
click at [424, 57] on span "Uber" at bounding box center [421, 59] width 22 height 13
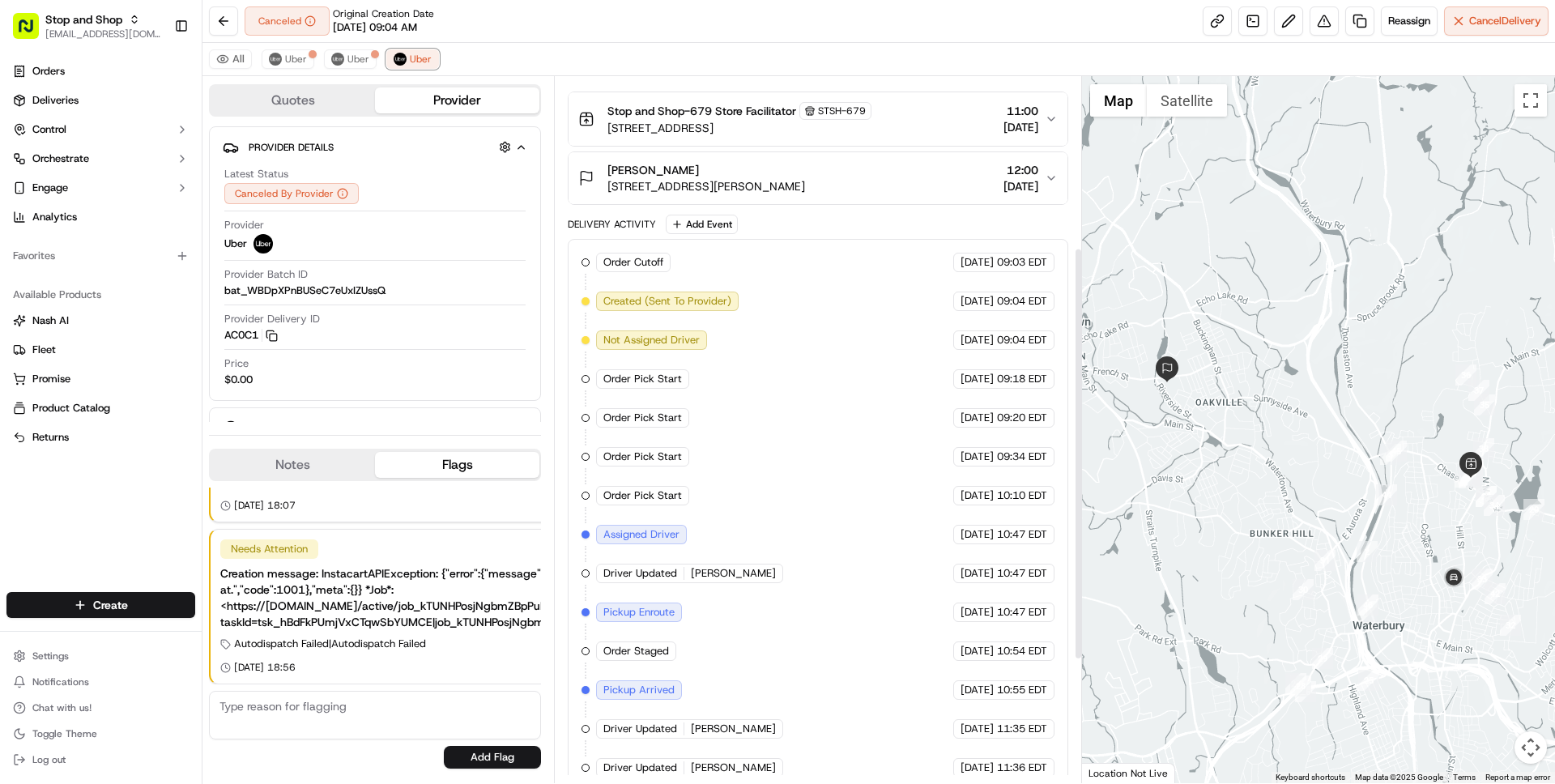
scroll to position [0, 0]
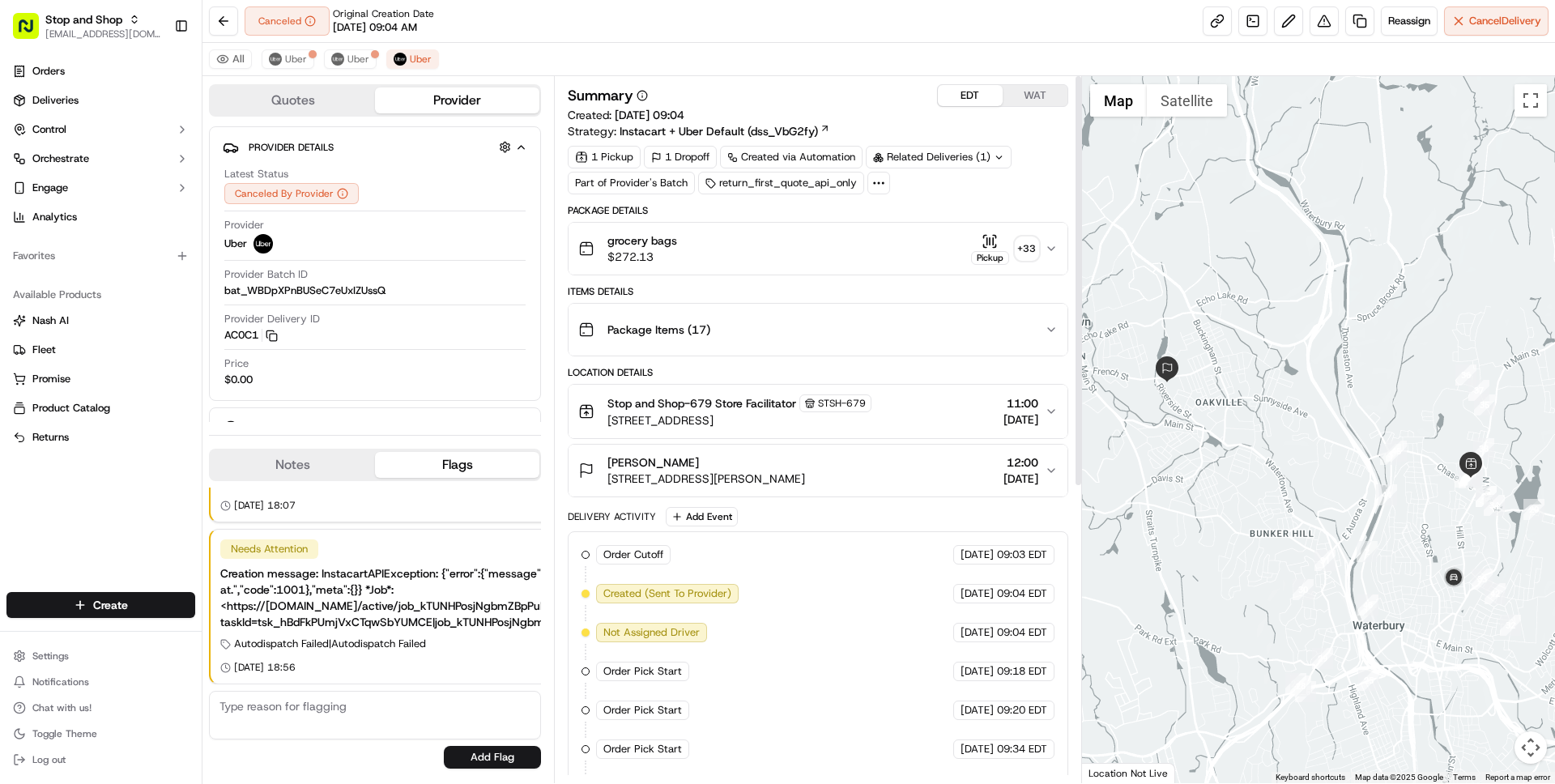
click at [822, 266] on button "grocery bags $272.13 Pickup + 33" at bounding box center [817, 248] width 498 height 52
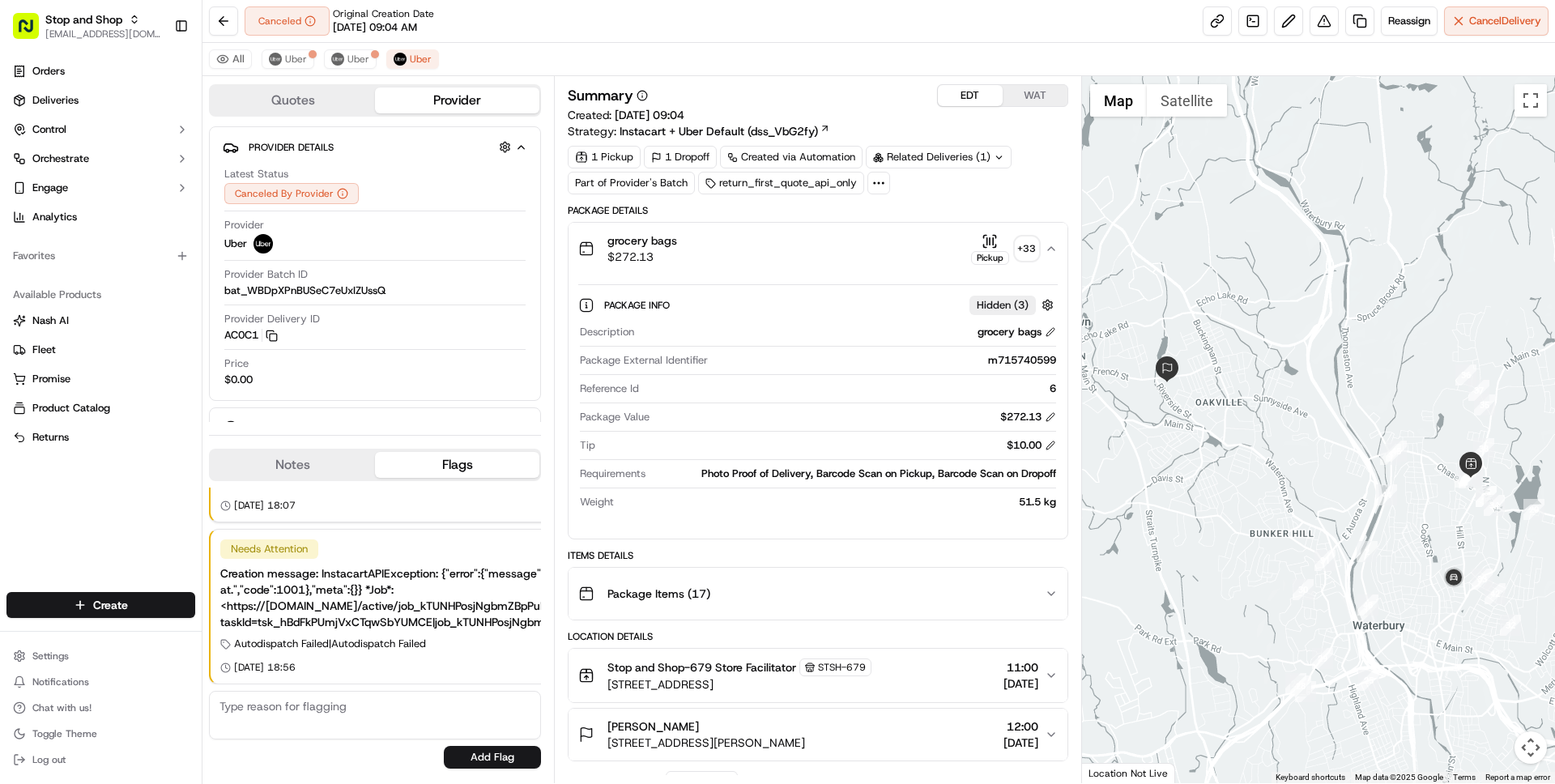
click at [822, 266] on button "grocery bags $272.13 Pickup + 33" at bounding box center [817, 248] width 498 height 52
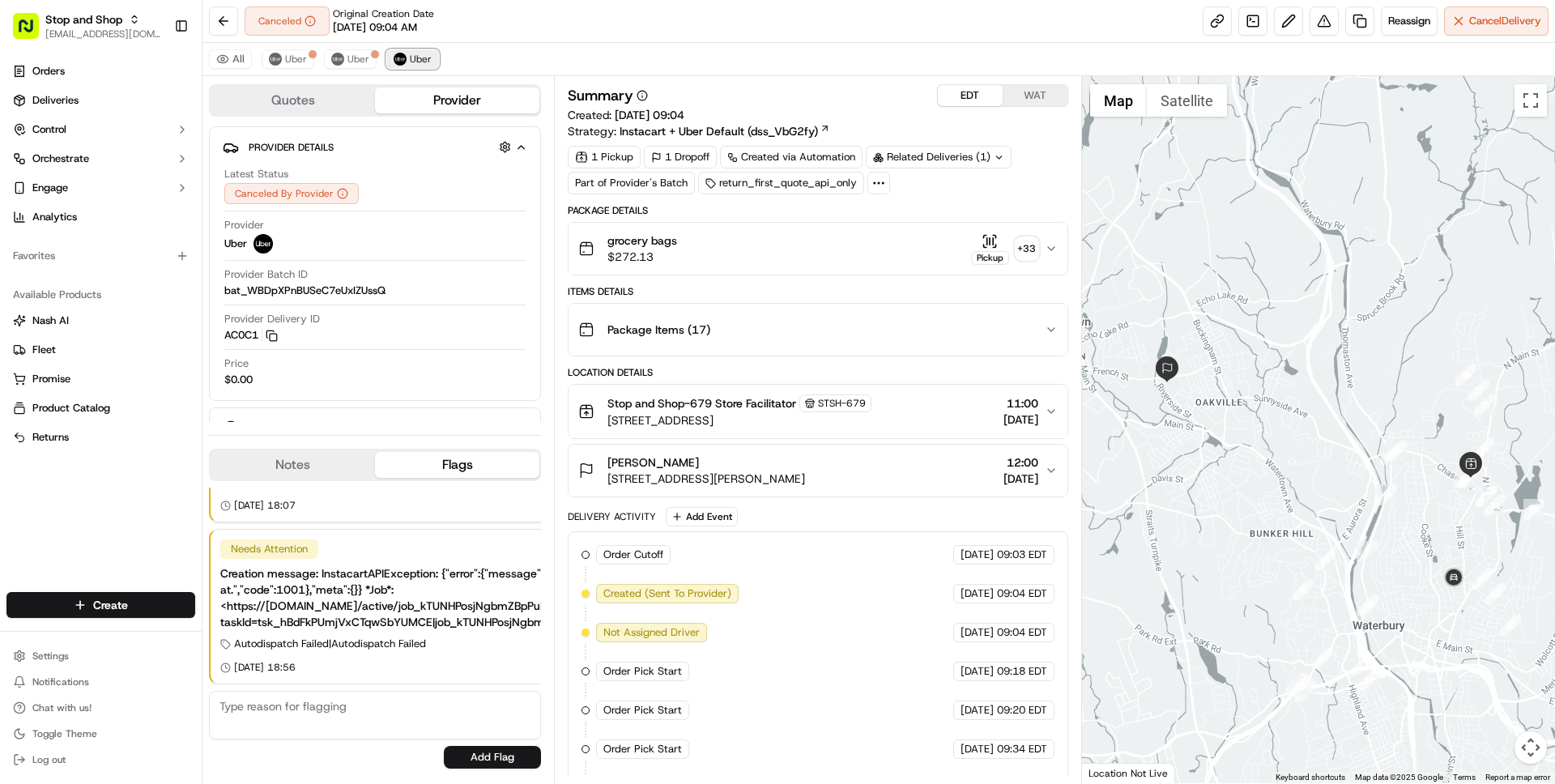
click at [418, 61] on span "Uber" at bounding box center [421, 59] width 22 height 13
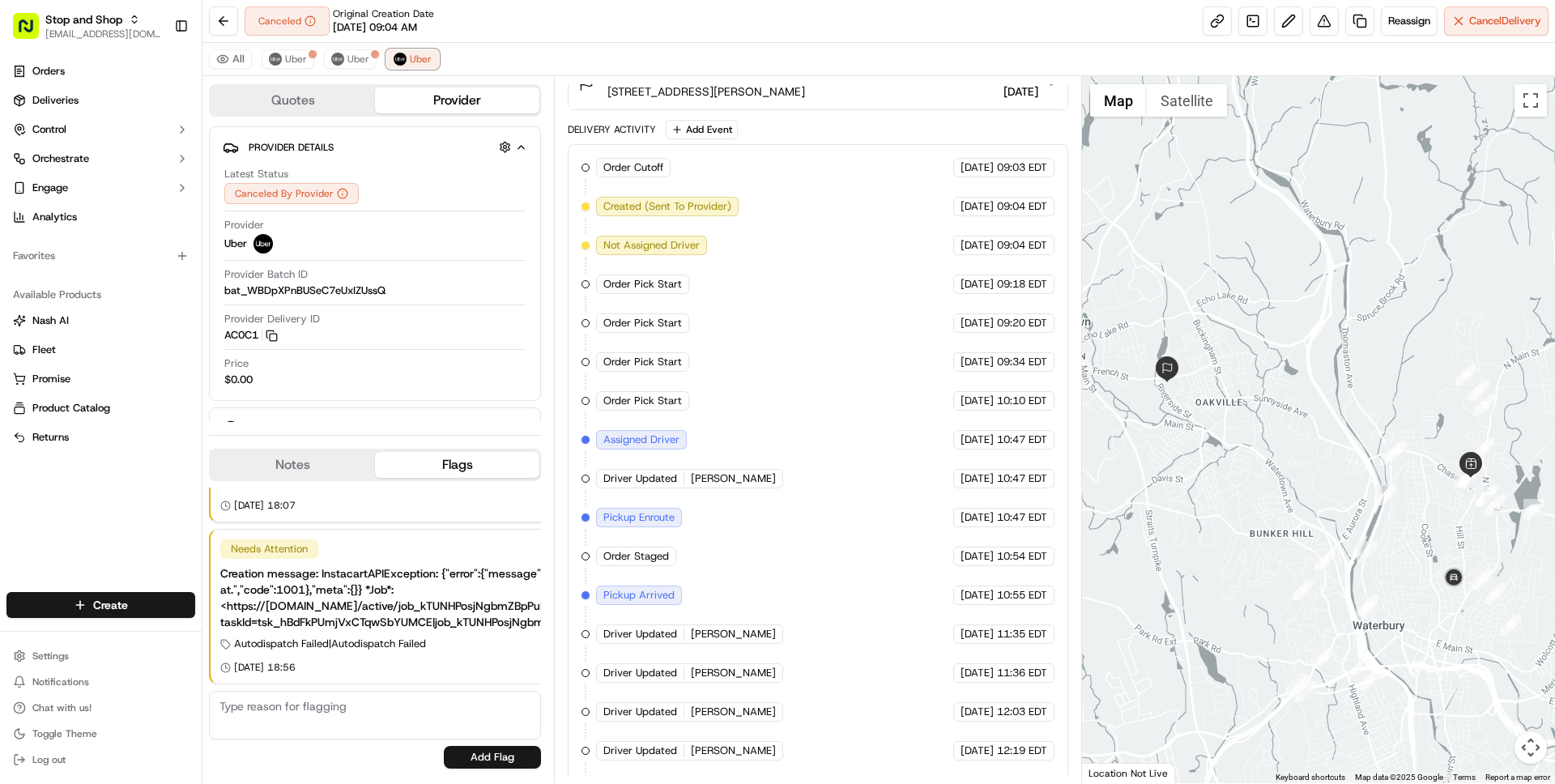
scroll to position [502, 0]
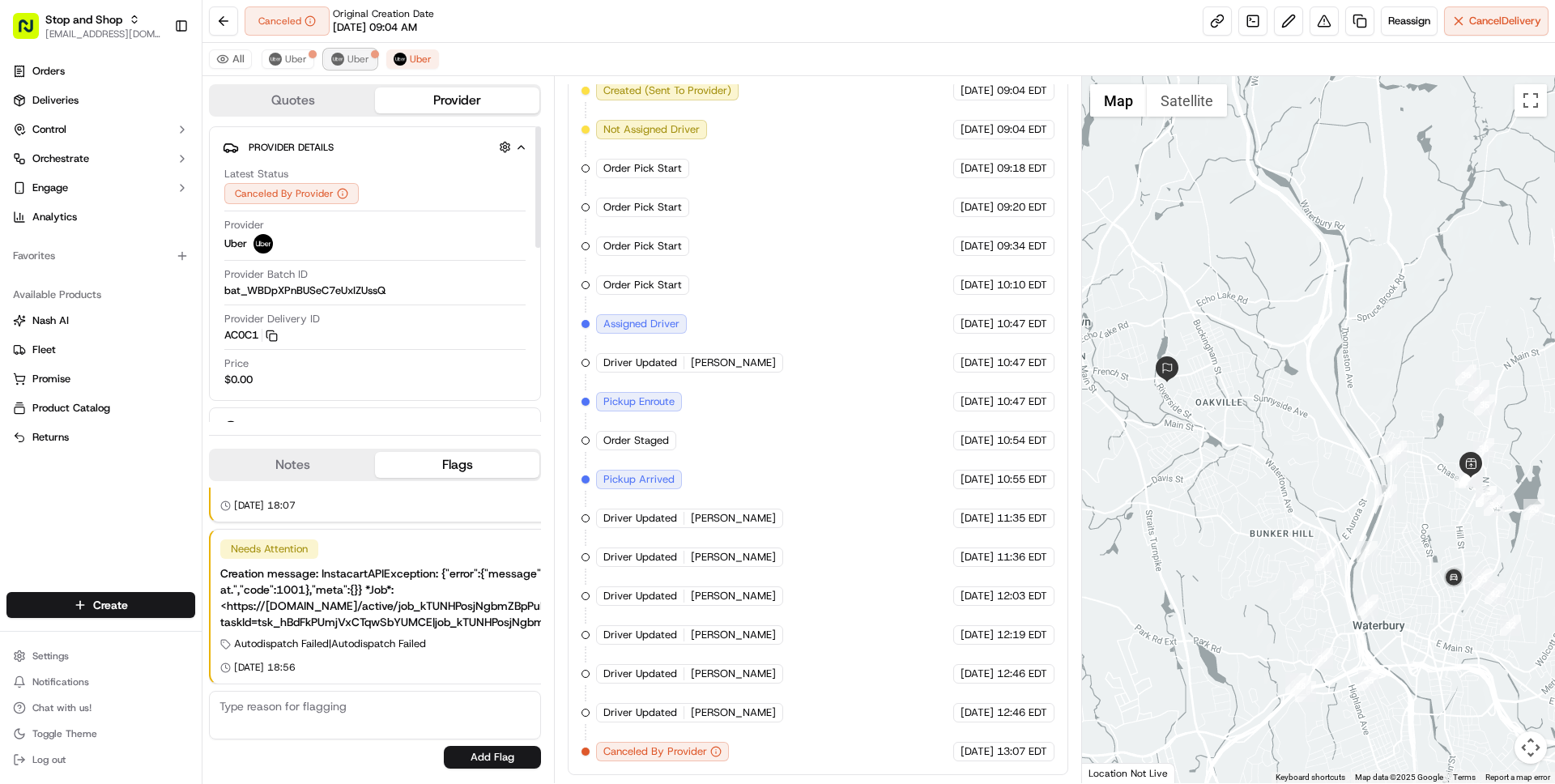
click at [349, 56] on span "Uber" at bounding box center [358, 59] width 22 height 13
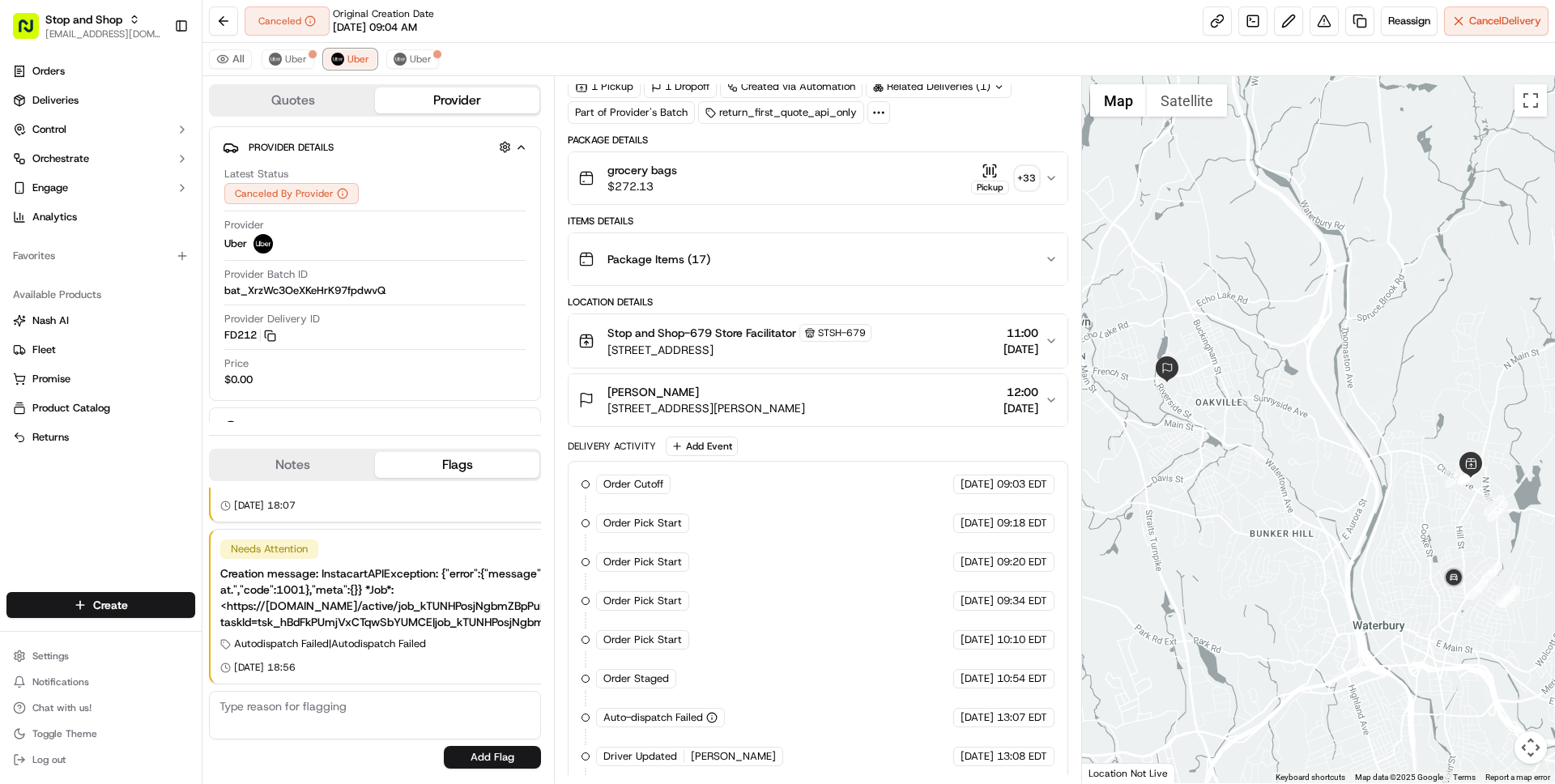
scroll to position [0, 0]
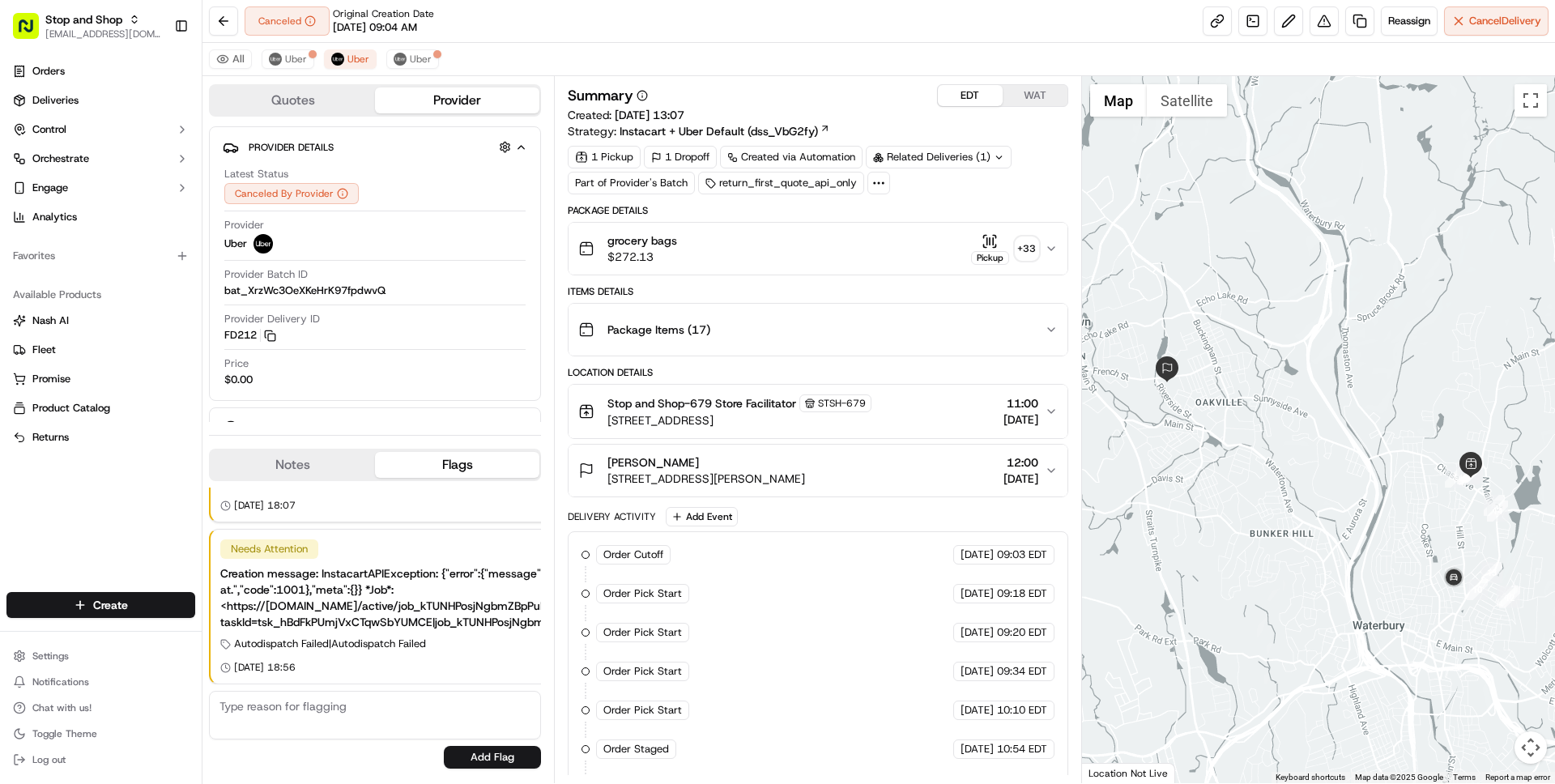
click at [252, 97] on button "Quotes" at bounding box center [292, 100] width 164 height 25
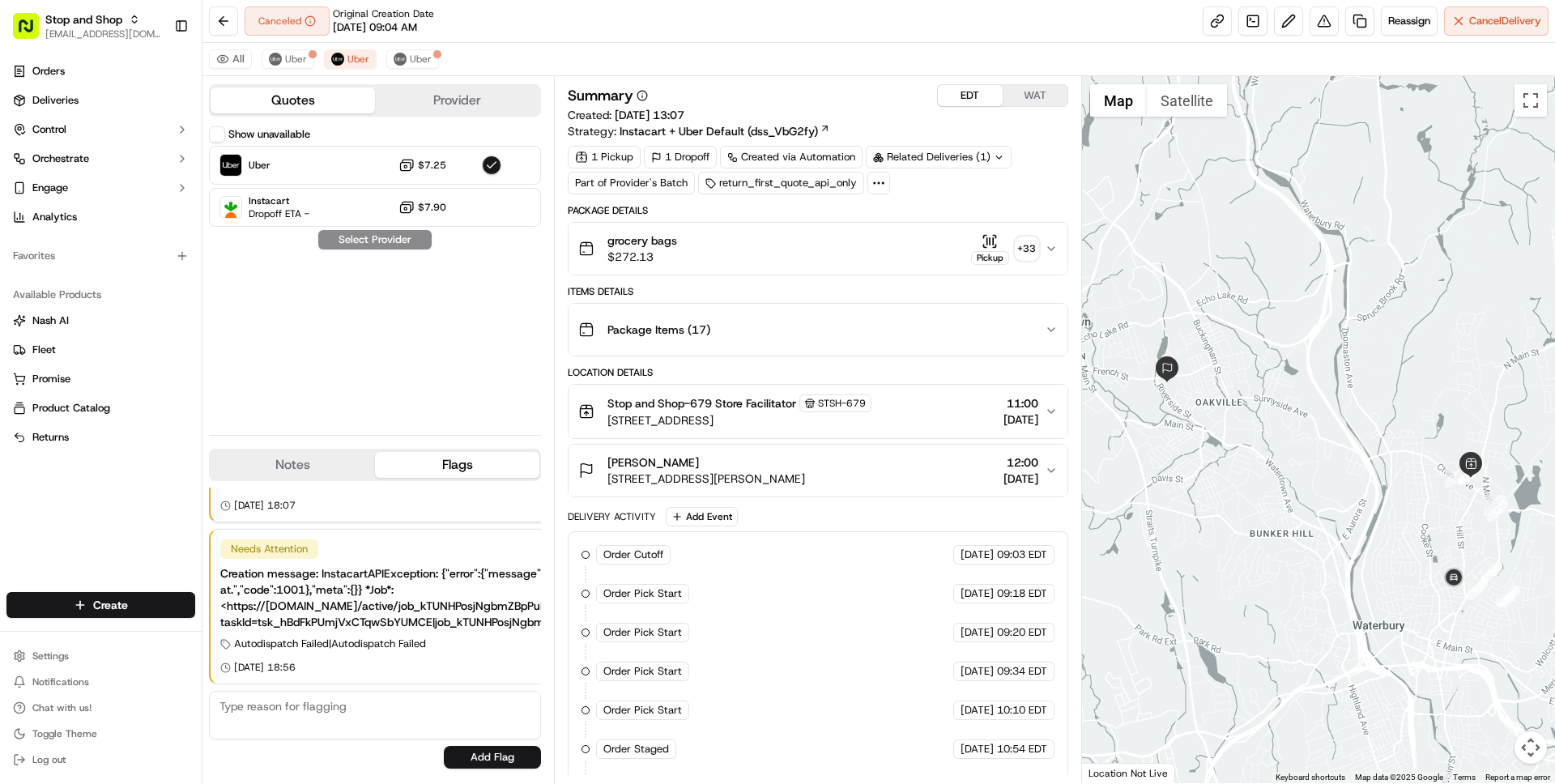
click at [219, 129] on button "Show unavailable" at bounding box center [217, 134] width 17 height 17
click at [351, 57] on span "Uber" at bounding box center [358, 59] width 22 height 13
click at [414, 59] on span "Uber" at bounding box center [421, 59] width 22 height 13
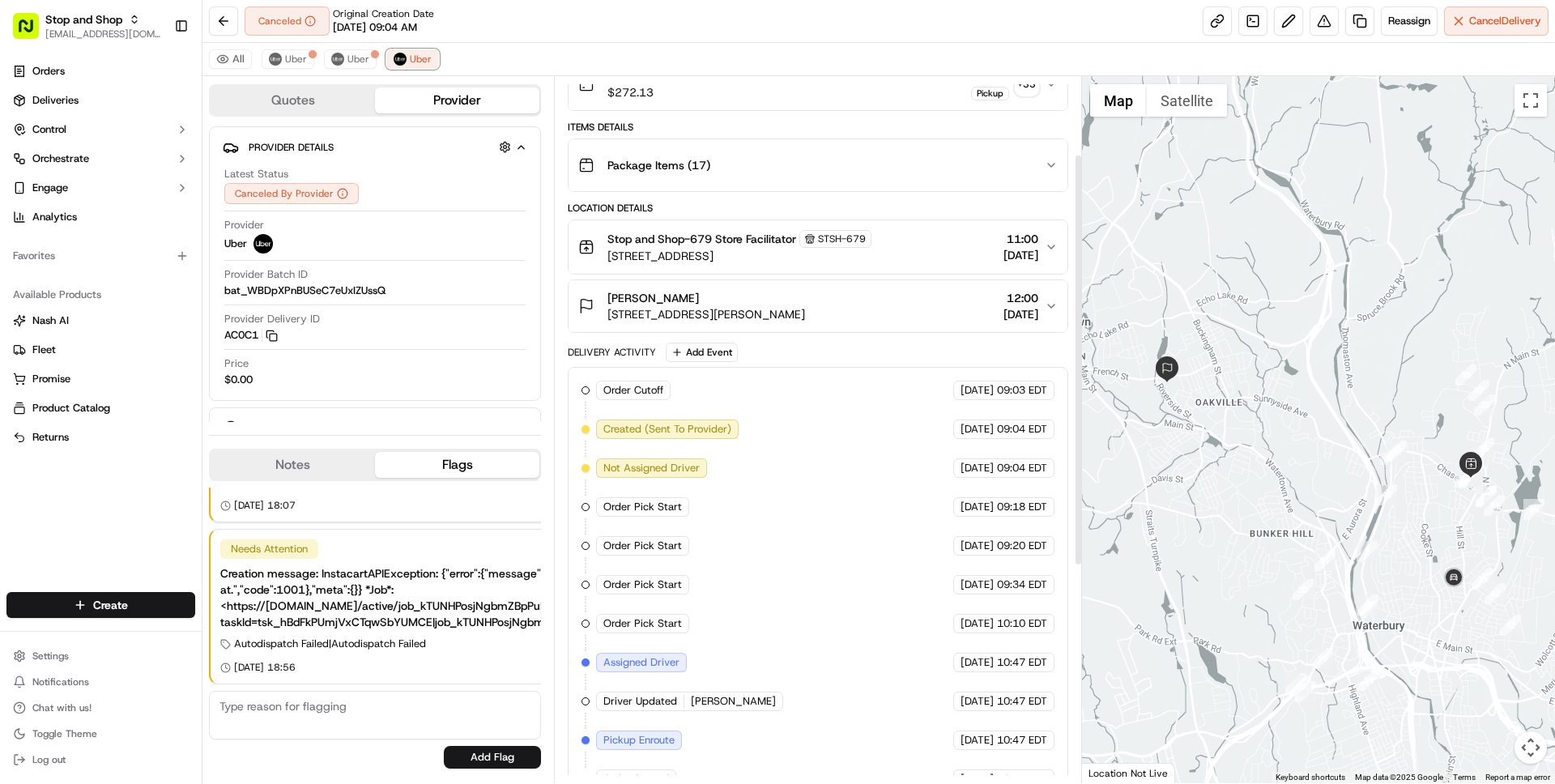
scroll to position [134, 0]
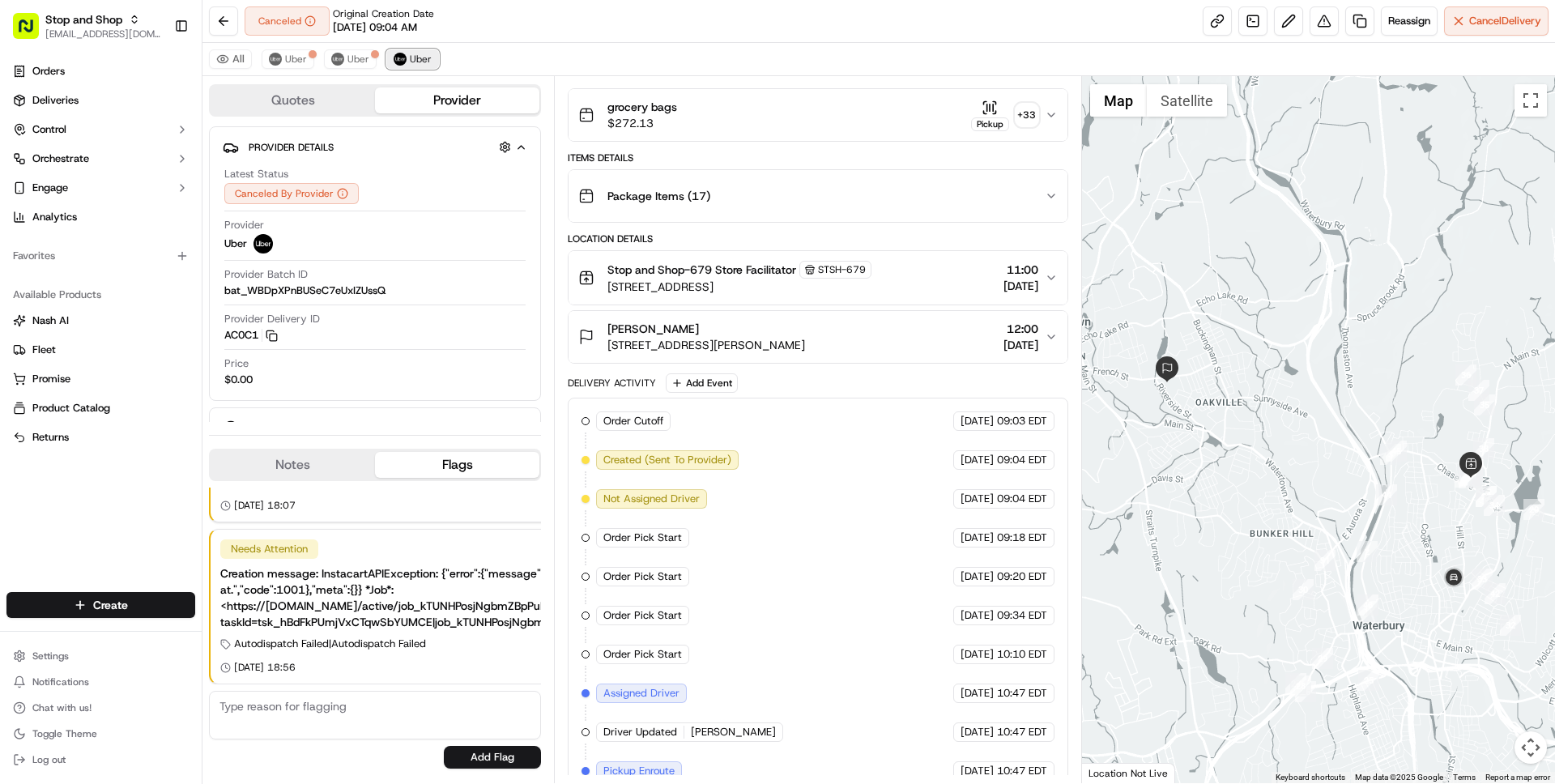
click at [419, 55] on span "Uber" at bounding box center [421, 59] width 22 height 13
click at [250, 103] on button "Quotes" at bounding box center [292, 100] width 164 height 25
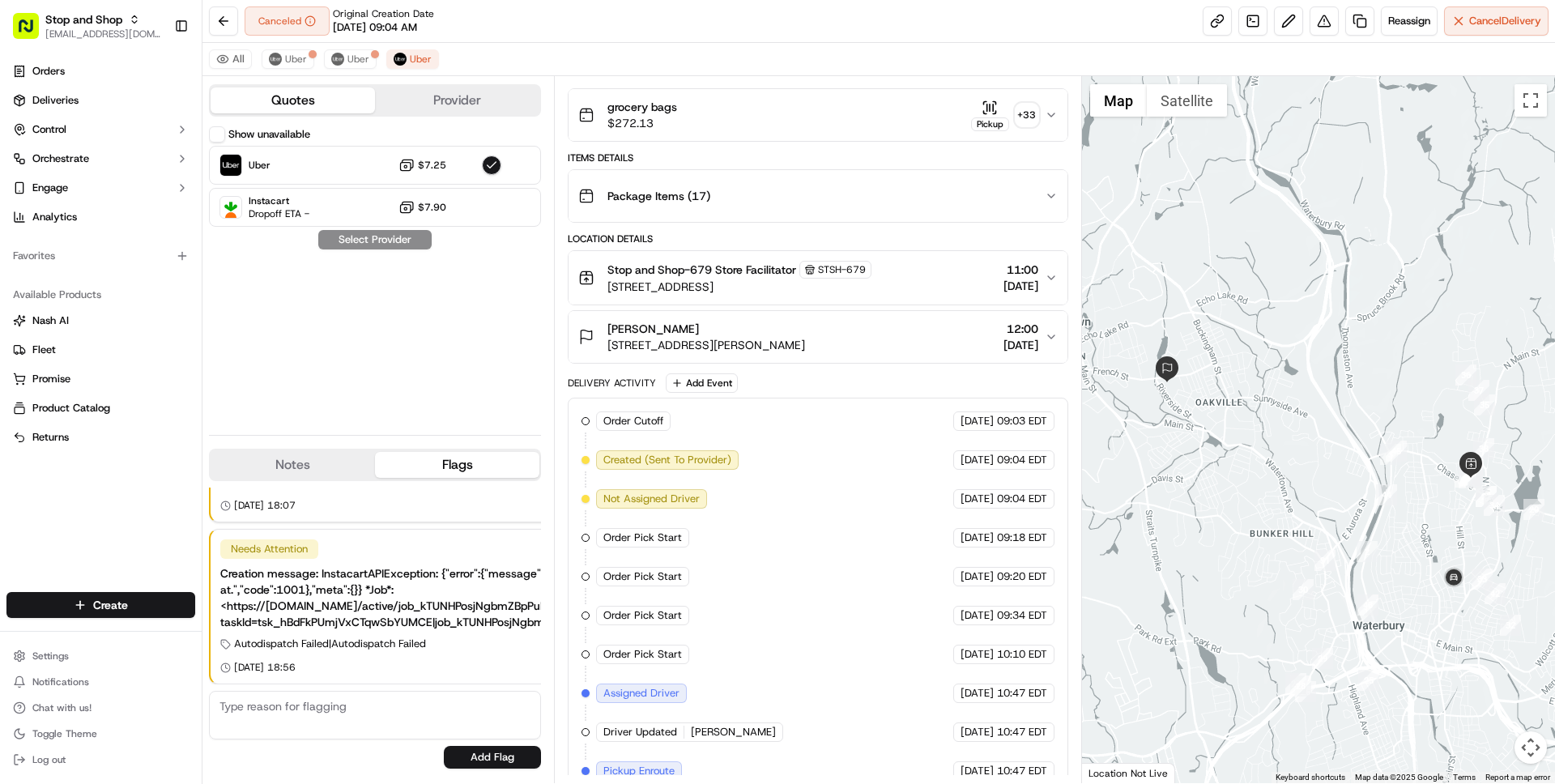
click at [219, 133] on button "Show unavailable" at bounding box center [217, 134] width 17 height 17
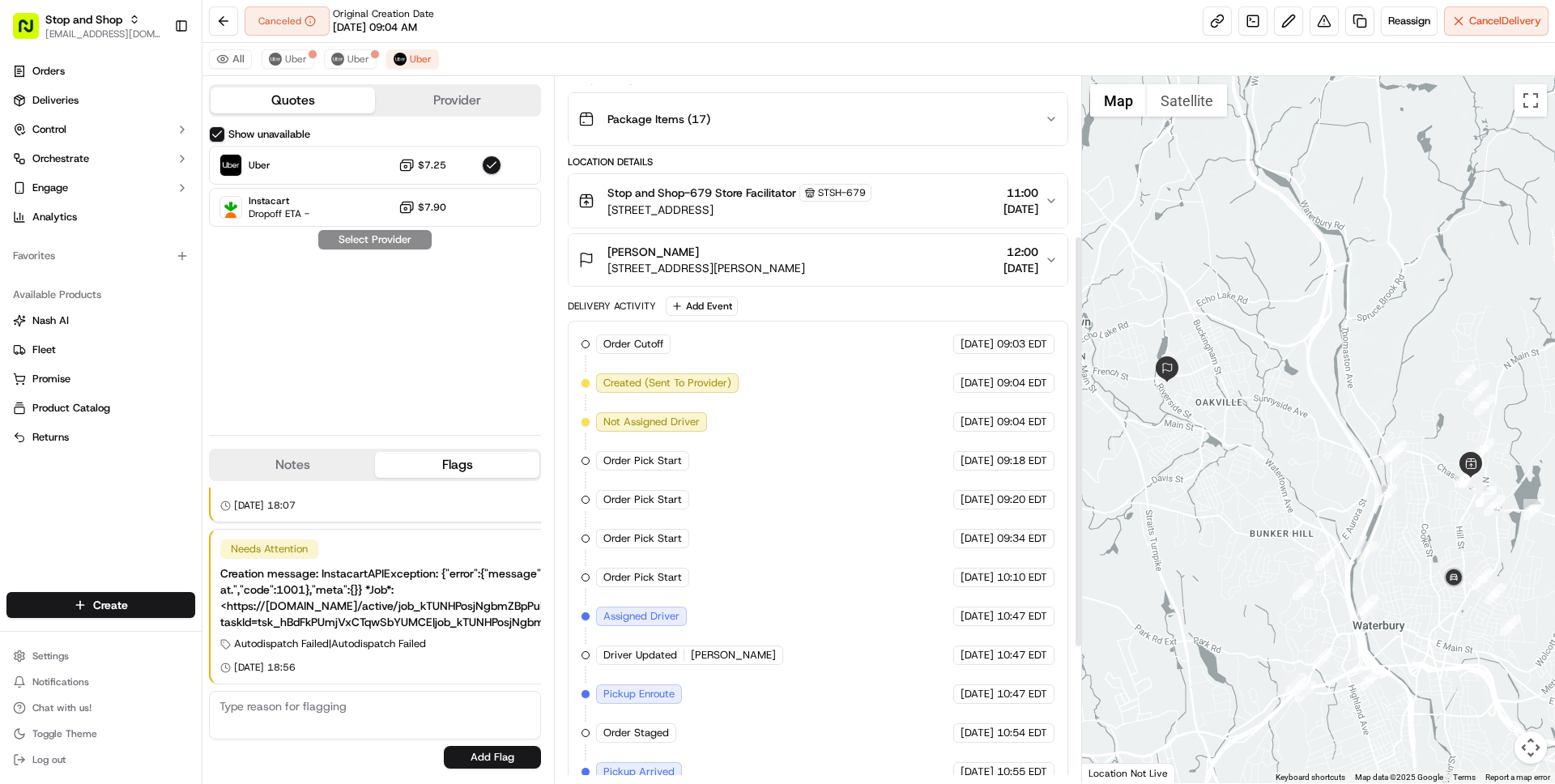
scroll to position [502, 0]
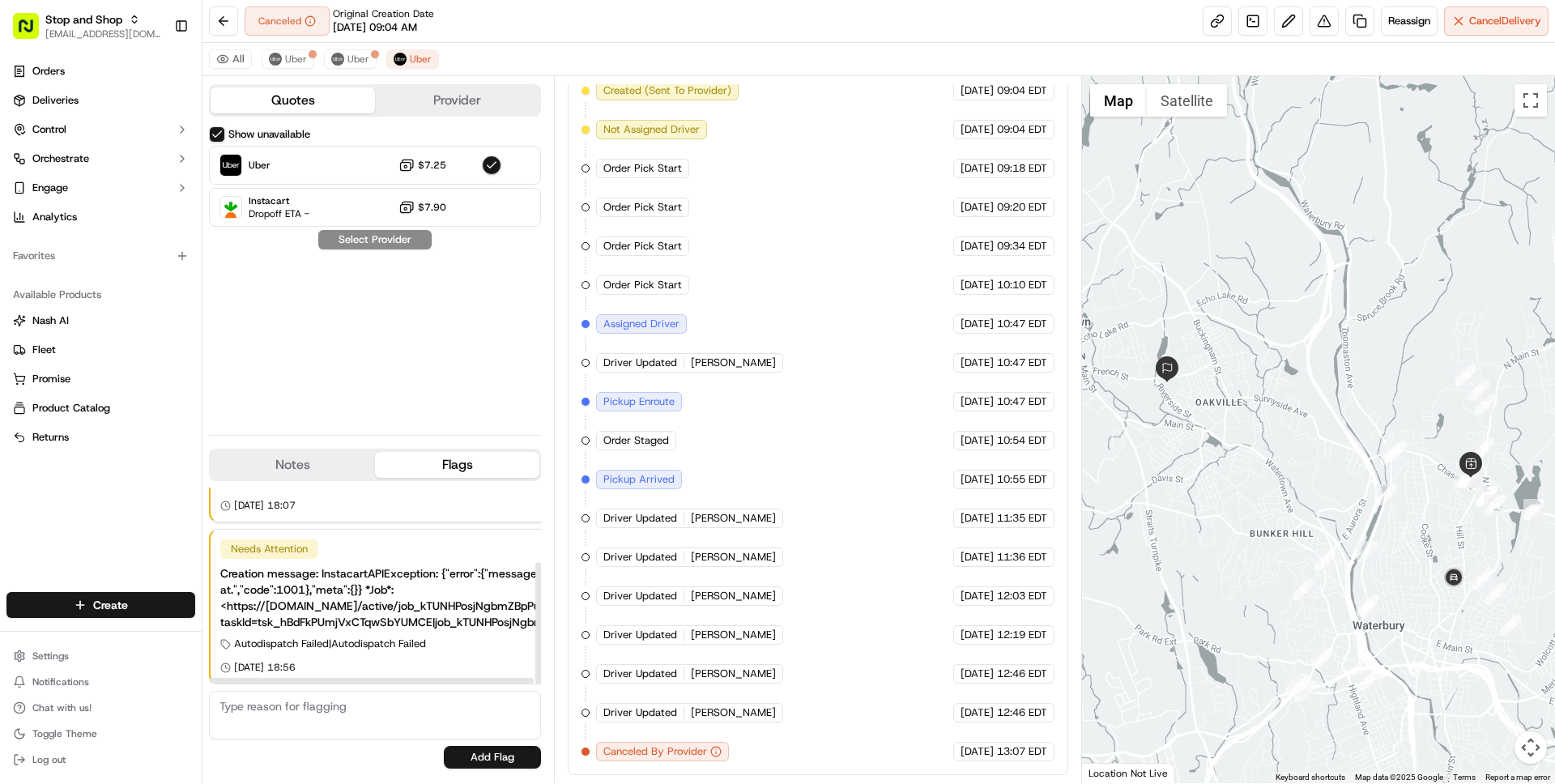
click at [775, 737] on div "Order Cutoff Stop and Shop 22/09/2025 09:03 EDT Created (Sent To Provider) Uber…" at bounding box center [818, 401] width 472 height 719
click at [689, 727] on div "Reason: unfulfilled Reason: unfulfilled" at bounding box center [714, 725] width 102 height 34
drag, startPoint x: 689, startPoint y: 727, endPoint x: 718, endPoint y: 727, distance: 29.0
click at [718, 727] on div "Reason: unfulfilled Reason: unfulfilled" at bounding box center [714, 725] width 102 height 34
copy div "Reason: unfulfilled"
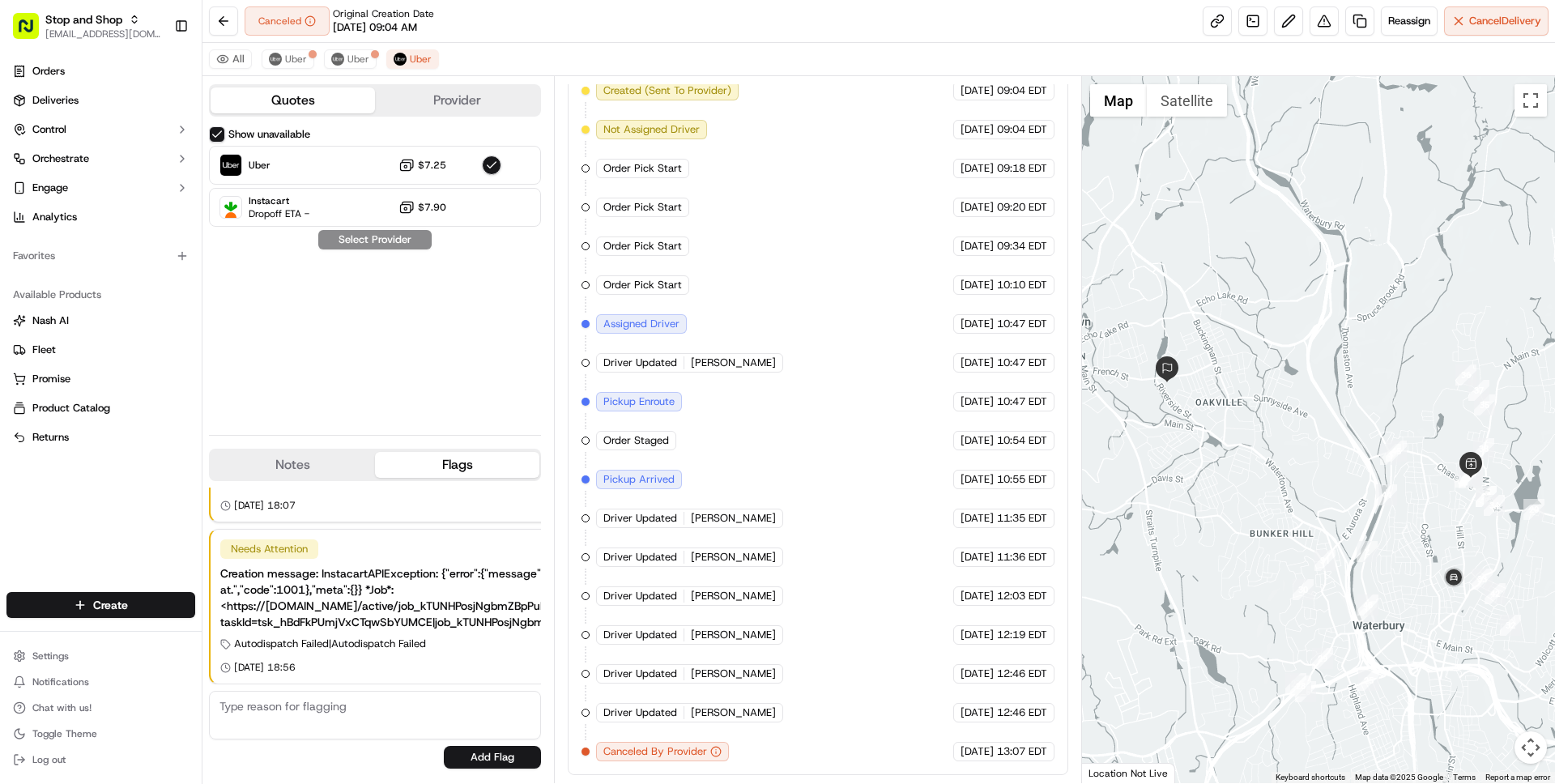
scroll to position [0, 0]
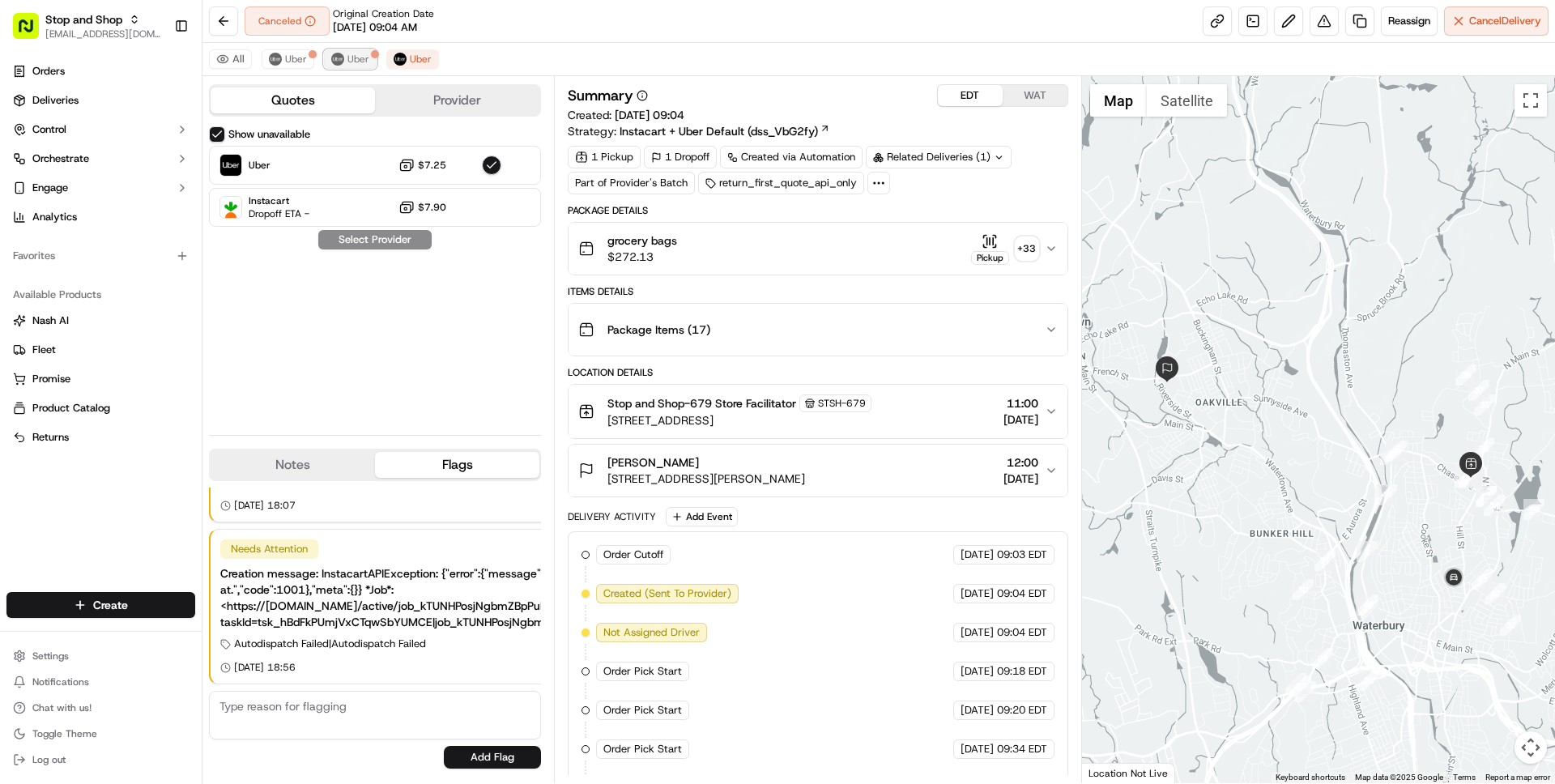
click at [347, 61] on span "Uber" at bounding box center [358, 59] width 22 height 13
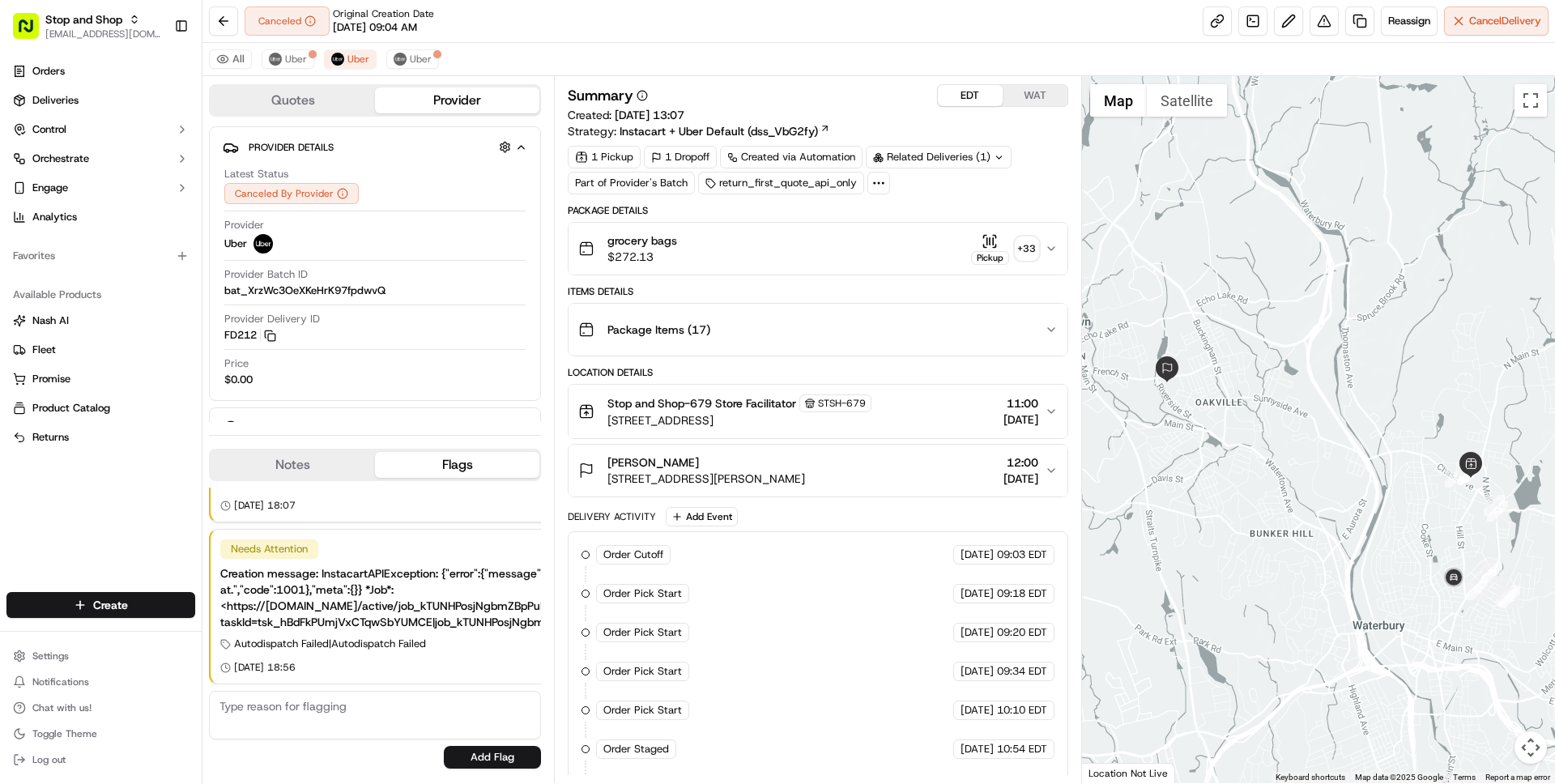
click at [840, 67] on div "All Uber Uber Uber" at bounding box center [878, 60] width 1353 height 33
click at [860, 289] on div "Items Details" at bounding box center [817, 290] width 500 height 13
click at [350, 58] on span "Uber" at bounding box center [358, 59] width 22 height 13
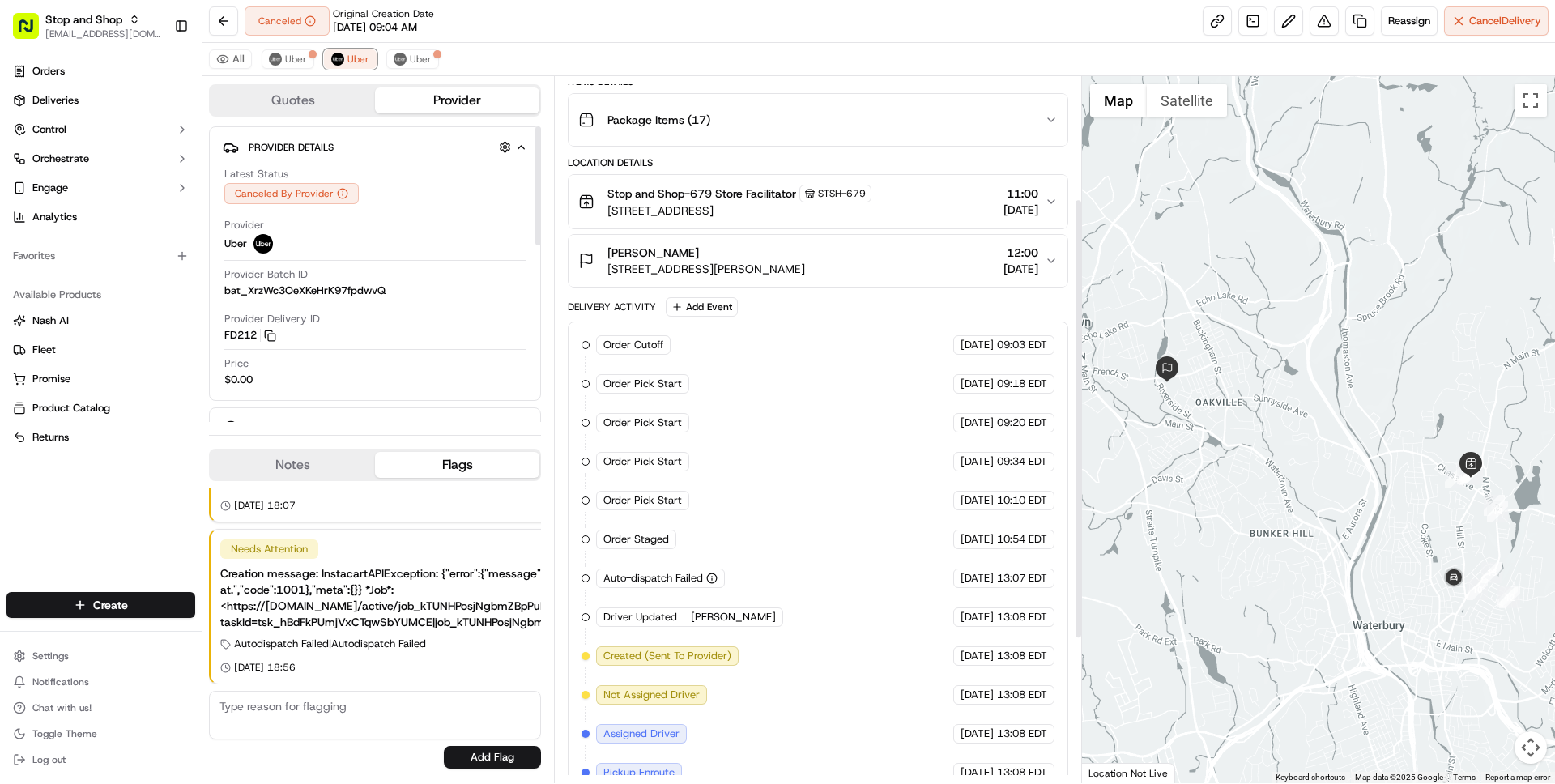
scroll to position [229, 0]
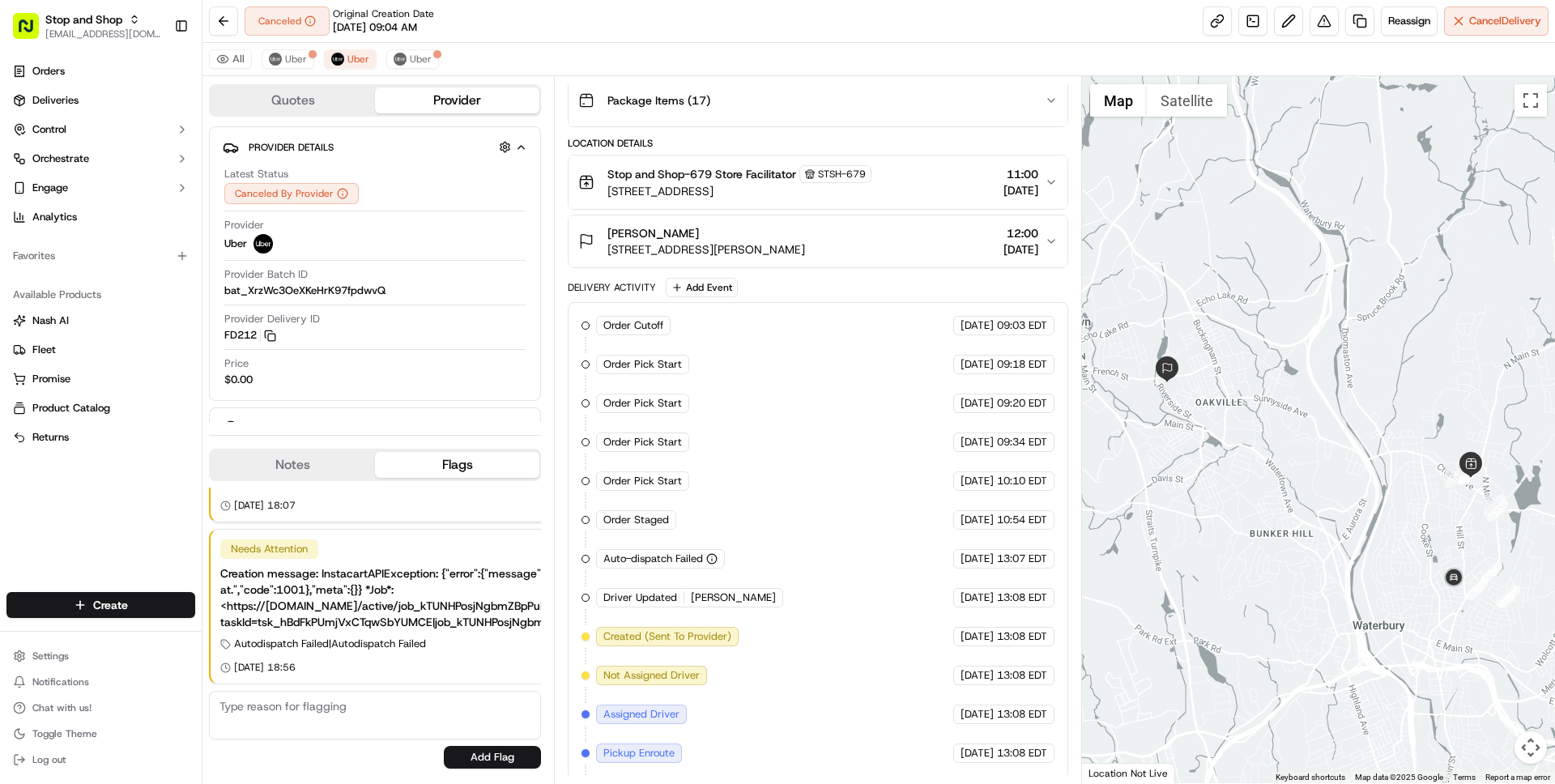
click at [489, 50] on div "All Uber Uber Uber" at bounding box center [878, 60] width 1353 height 33
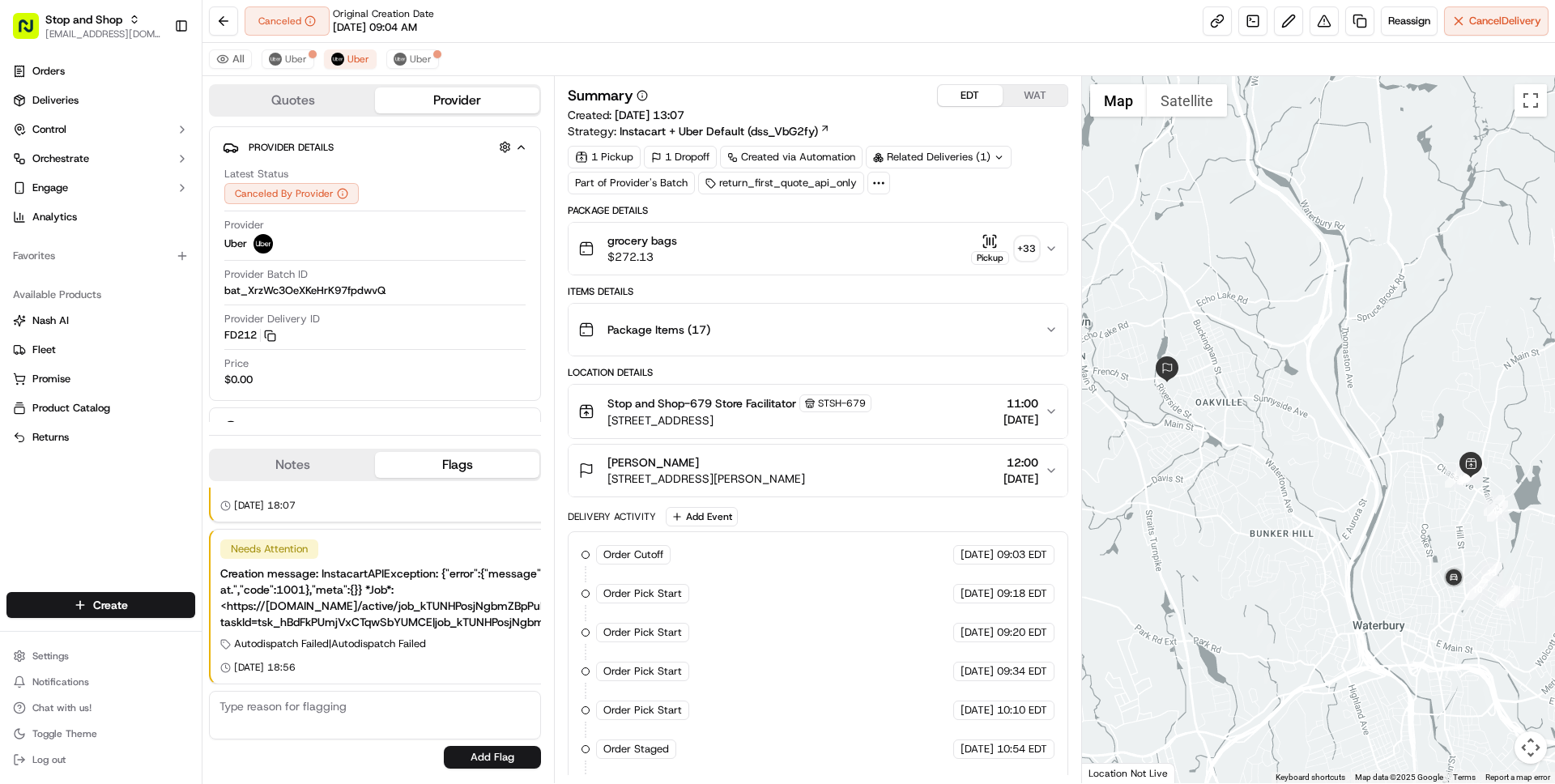
click at [1035, 86] on button "WAT" at bounding box center [1035, 96] width 65 height 22
click at [360, 58] on span "Uber" at bounding box center [358, 59] width 22 height 13
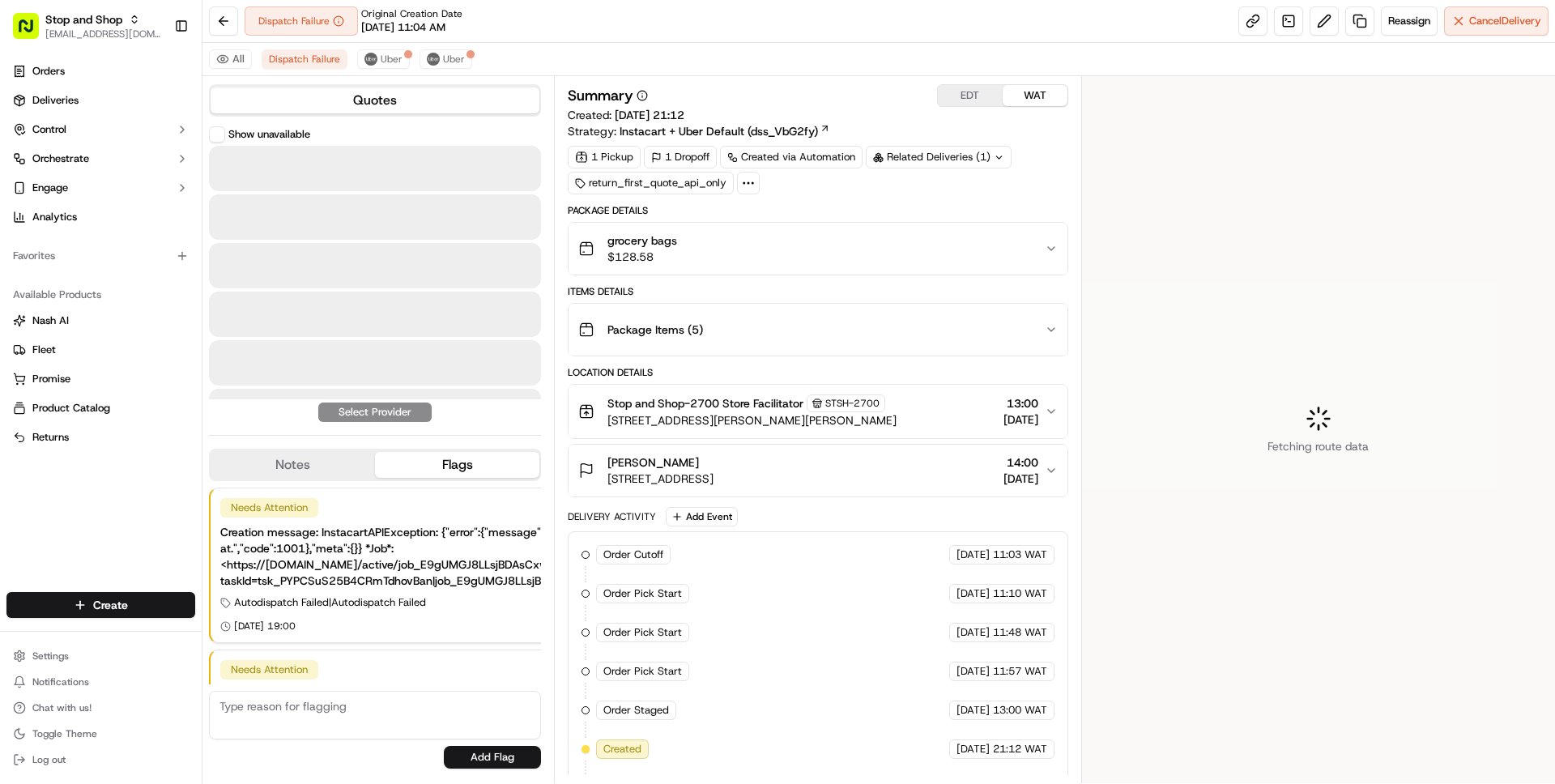
scroll to position [120, 0]
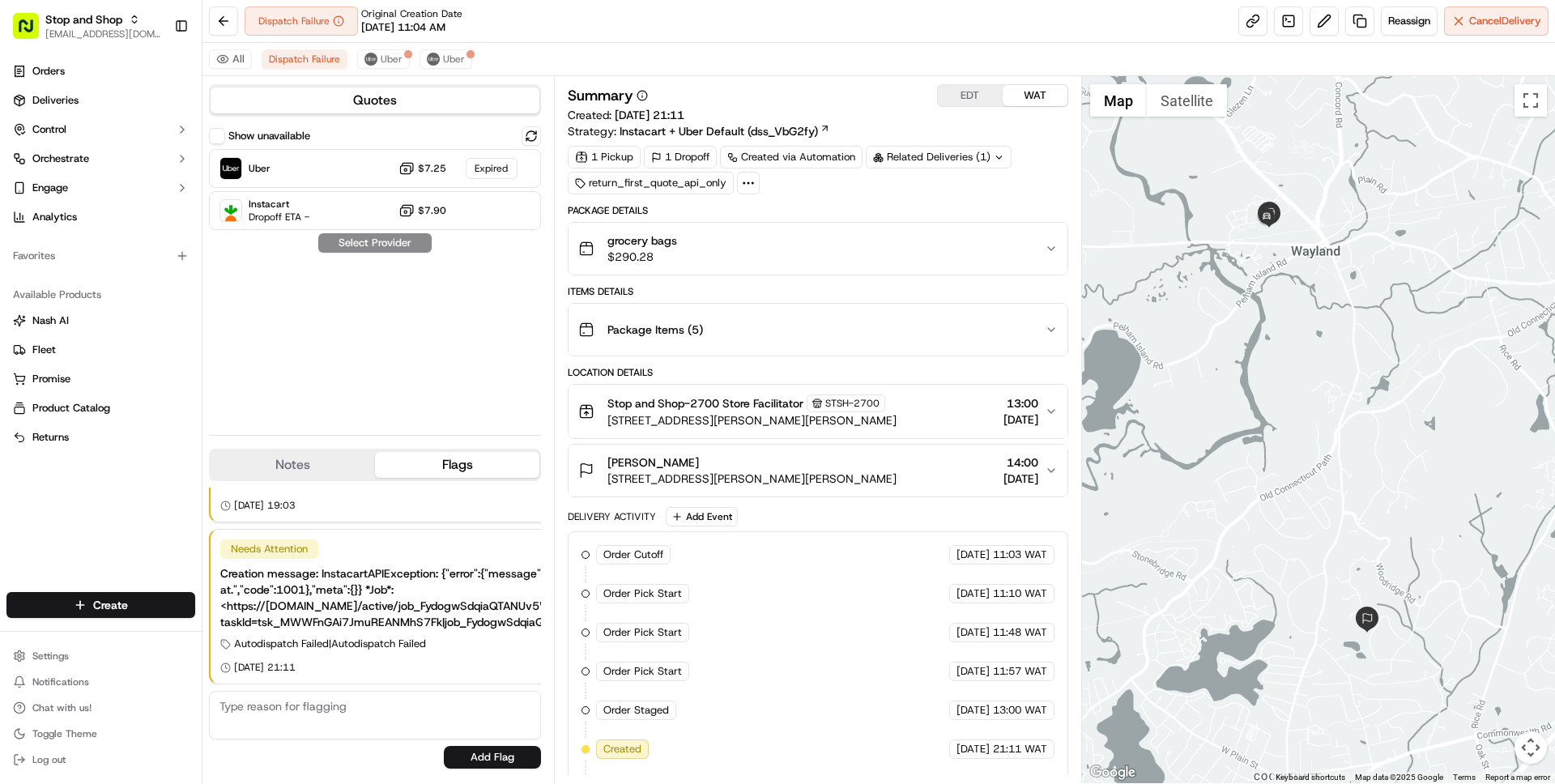
click at [764, 245] on div "grocery bags $290.28" at bounding box center [811, 248] width 466 height 32
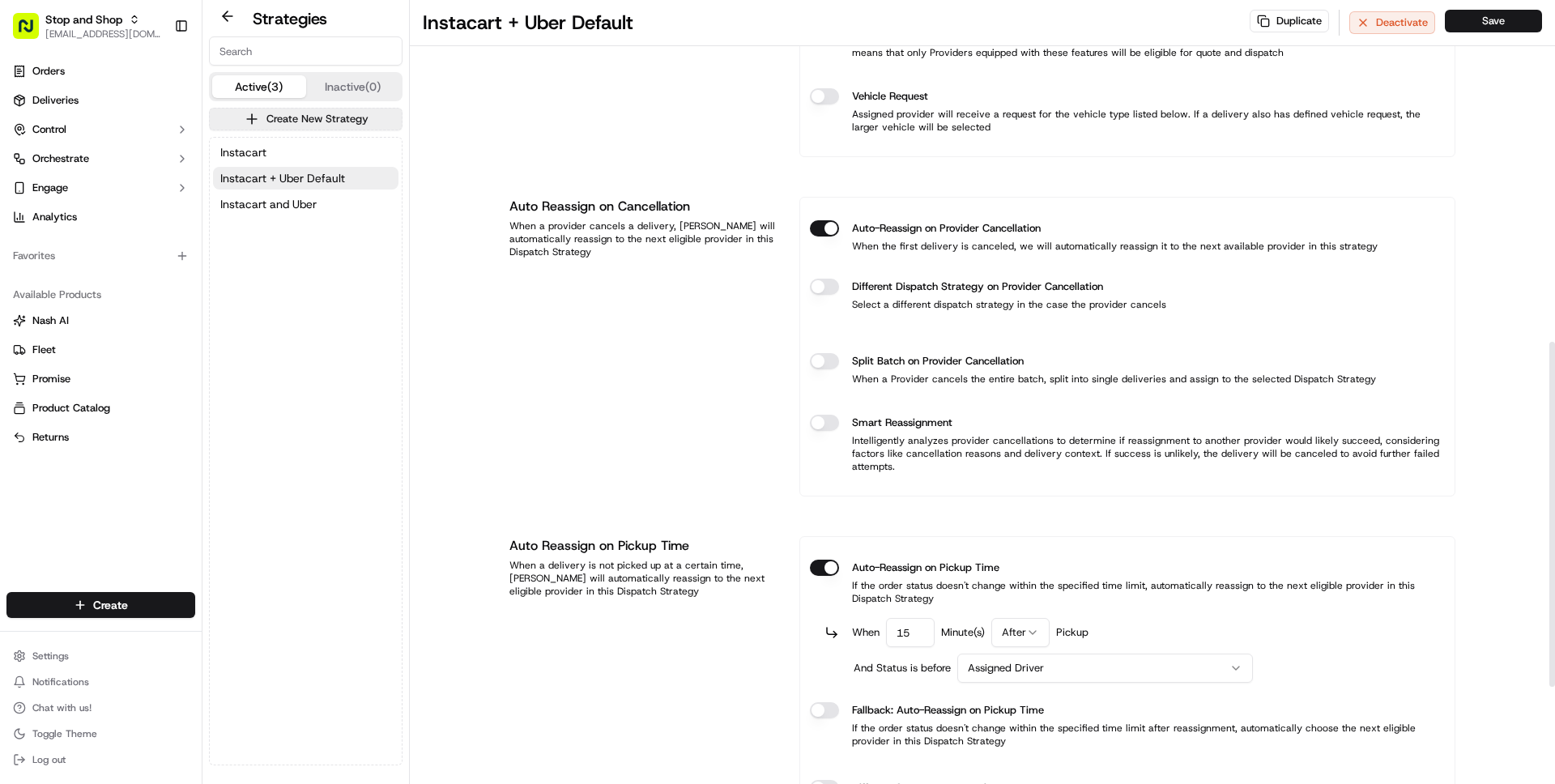
scroll to position [760, 0]
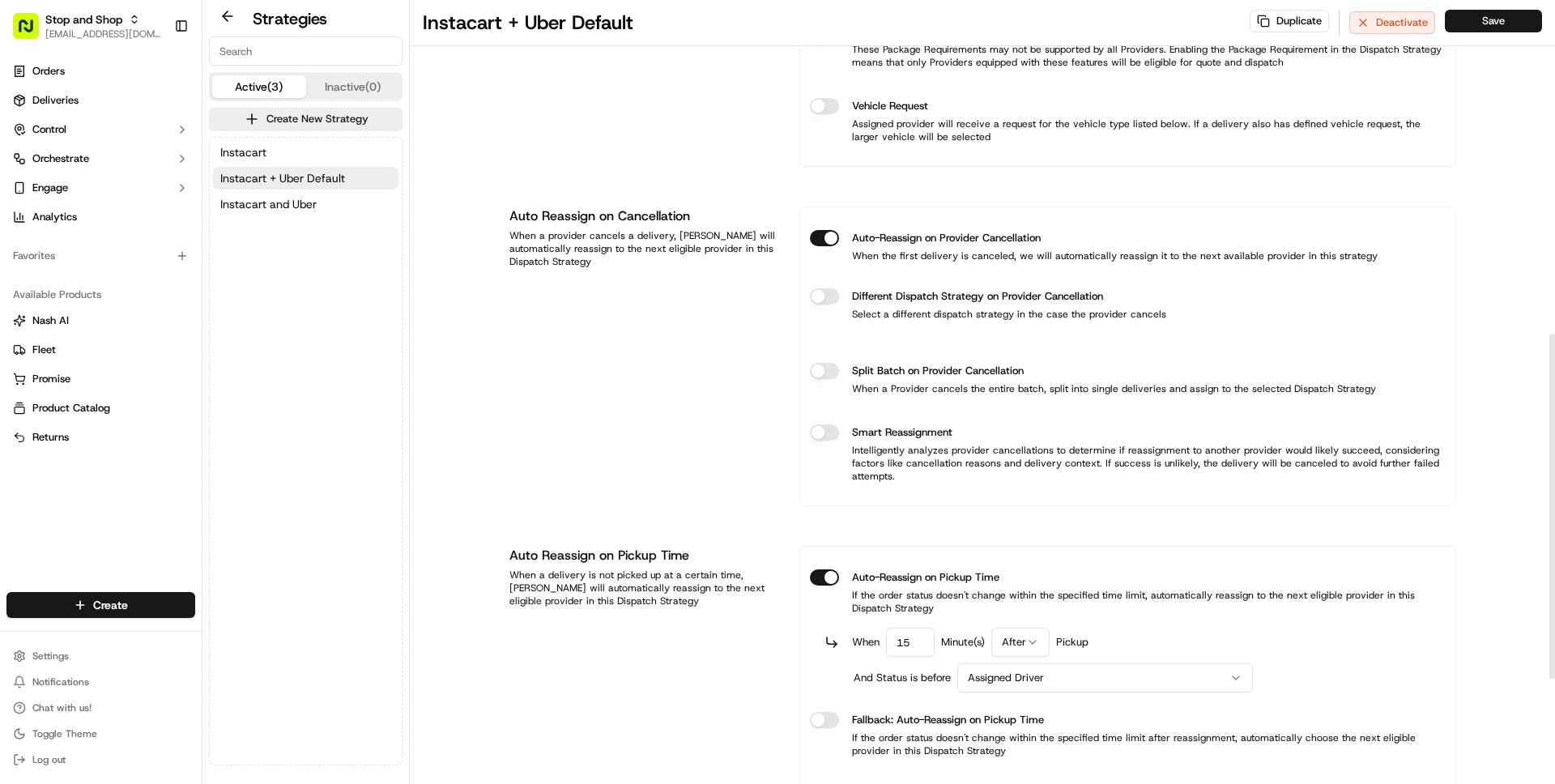
click at [436, 26] on h1 "Instacart + Uber Default" at bounding box center [527, 22] width 210 height 25
drag, startPoint x: 436, startPoint y: 26, endPoint x: 554, endPoint y: 17, distance: 118.3
click at [554, 17] on h1 "Instacart + Uber Default" at bounding box center [527, 22] width 210 height 25
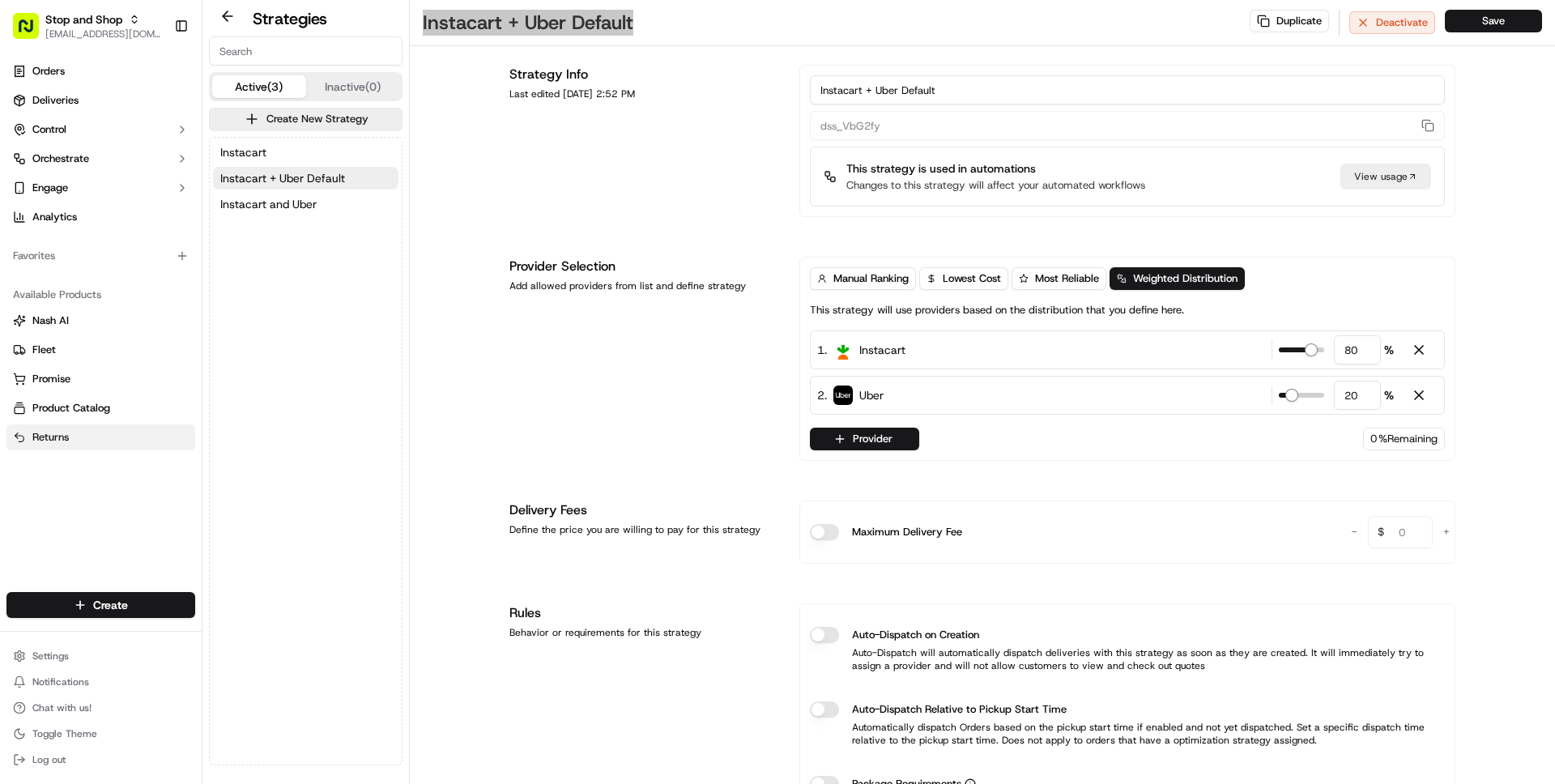
scroll to position [0, 0]
